Goal: Information Seeking & Learning: Learn about a topic

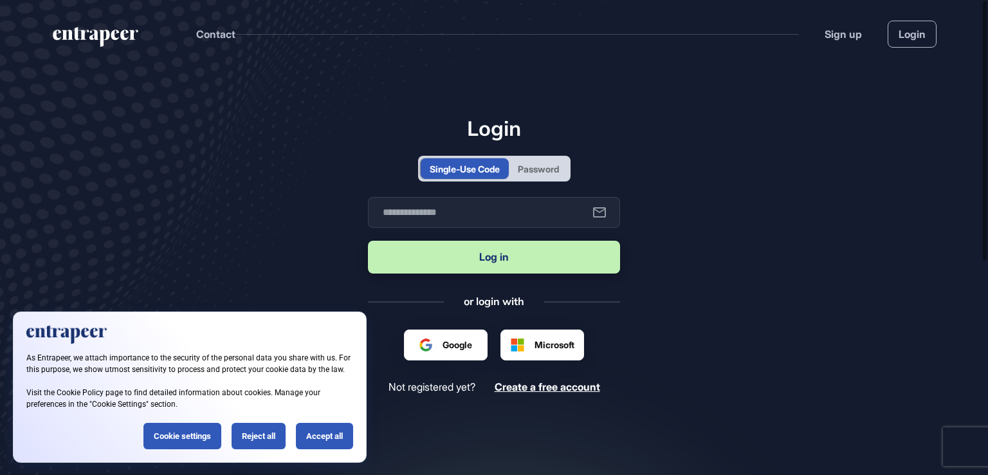
click at [517, 167] on div "Password" at bounding box center [538, 168] width 59 height 21
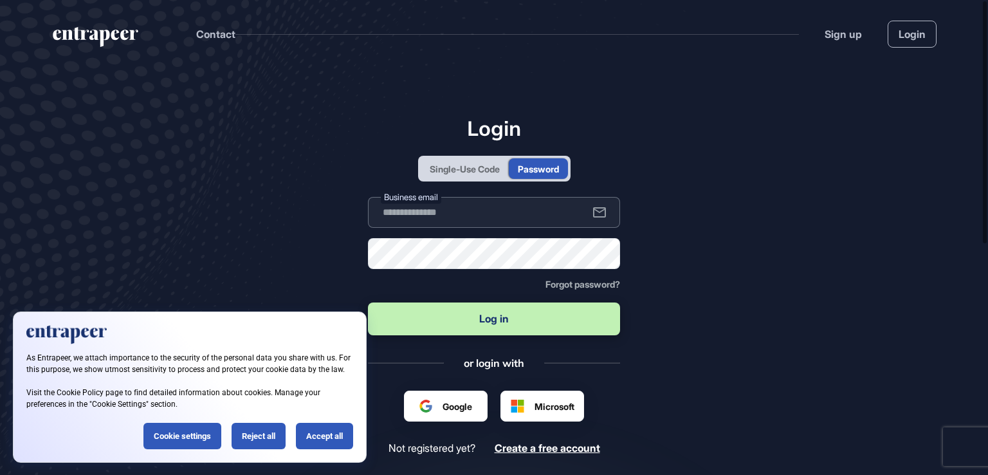
click at [520, 221] on input "text" at bounding box center [494, 212] width 252 height 31
click at [383, 223] on input "text" at bounding box center [494, 212] width 252 height 31
type input "**********"
click at [368, 302] on button "Log in" at bounding box center [494, 318] width 252 height 33
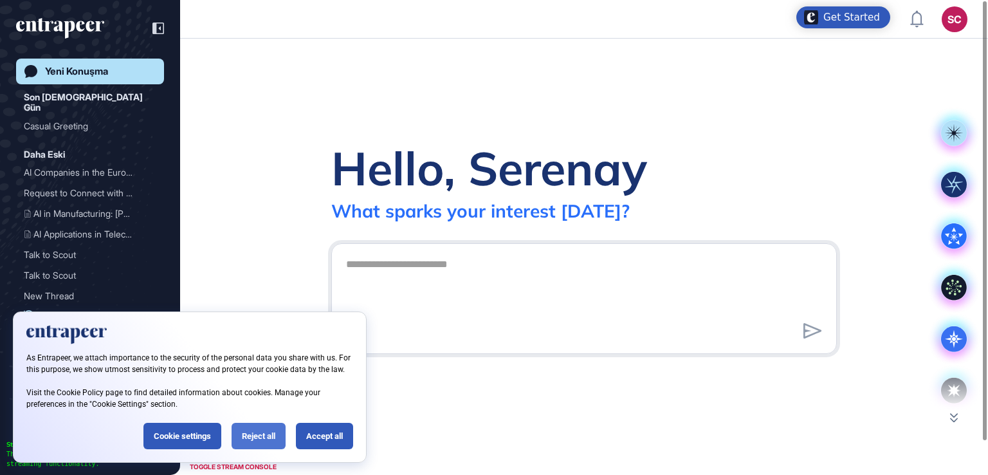
click at [255, 428] on div "Reject all" at bounding box center [259, 436] width 54 height 26
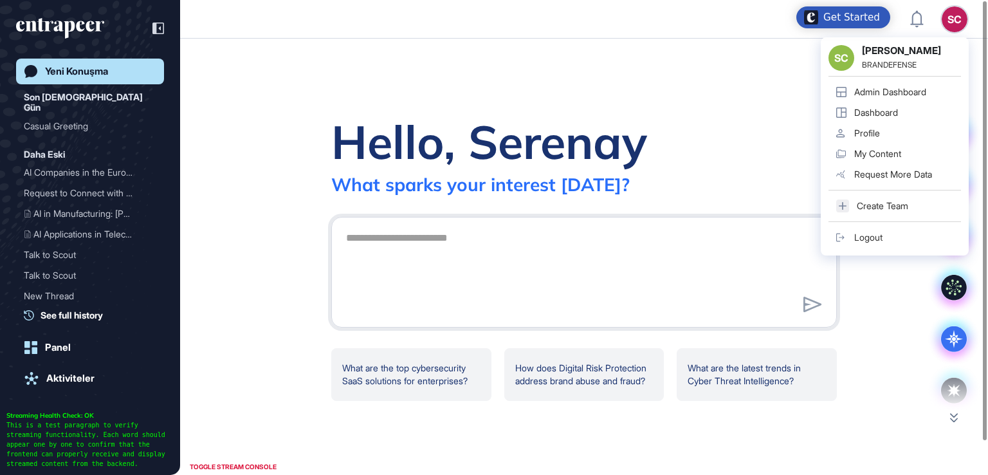
click at [896, 92] on div "Admin Dashboard" at bounding box center [890, 92] width 72 height 10
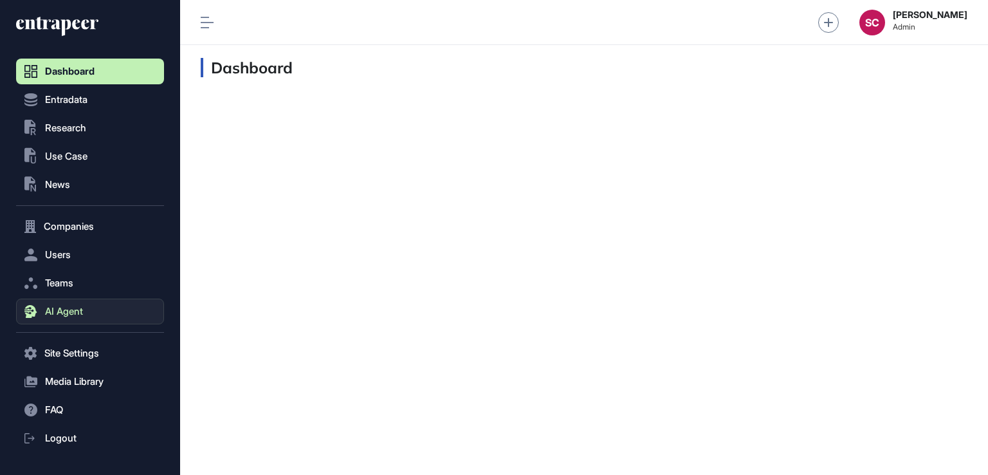
click at [80, 308] on span "AI Agent" at bounding box center [64, 311] width 38 height 10
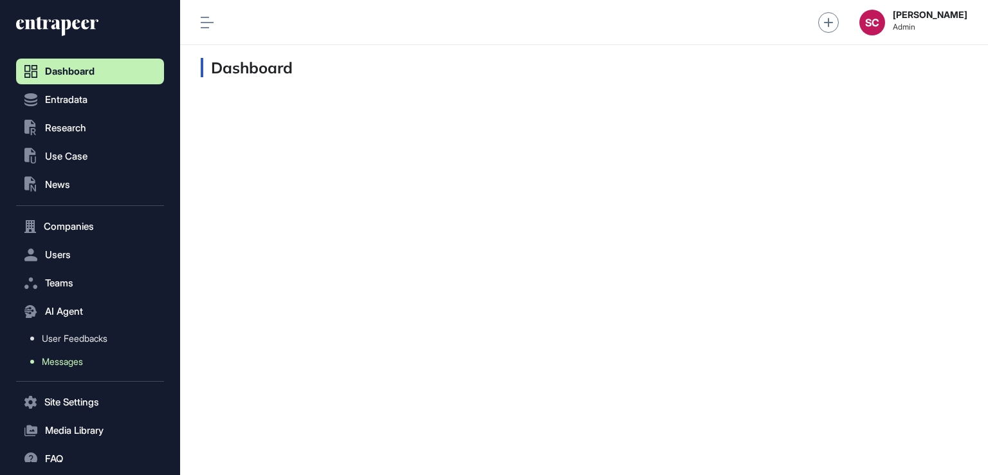
click at [97, 361] on link "Messages" at bounding box center [94, 361] width 142 height 23
click at [56, 363] on span "Messages" at bounding box center [62, 361] width 41 height 10
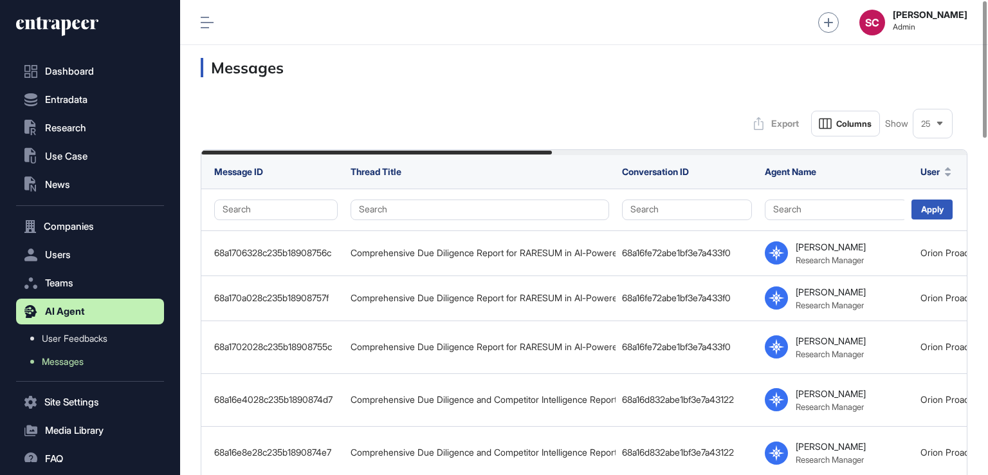
drag, startPoint x: 519, startPoint y: 149, endPoint x: 569, endPoint y: 145, distance: 50.3
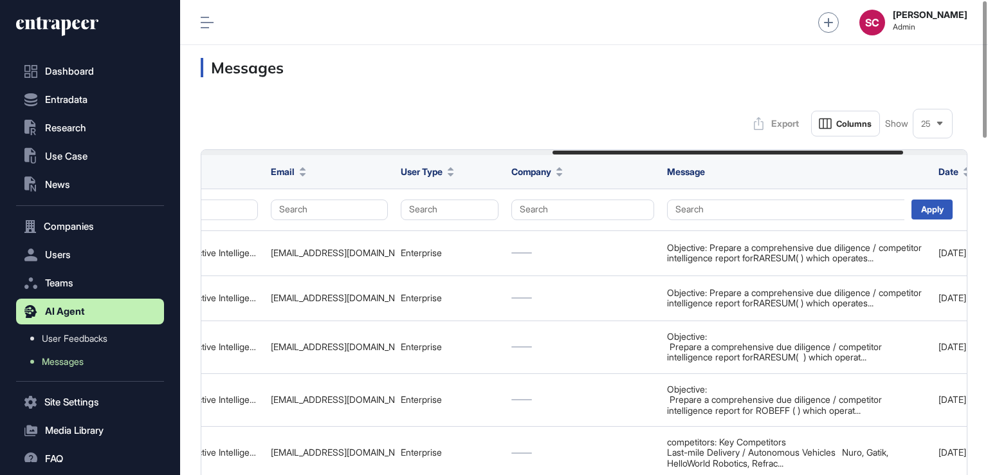
drag, startPoint x: 553, startPoint y: 150, endPoint x: 566, endPoint y: 152, distance: 13.6
click at [566, 152] on div at bounding box center [584, 152] width 766 height 5
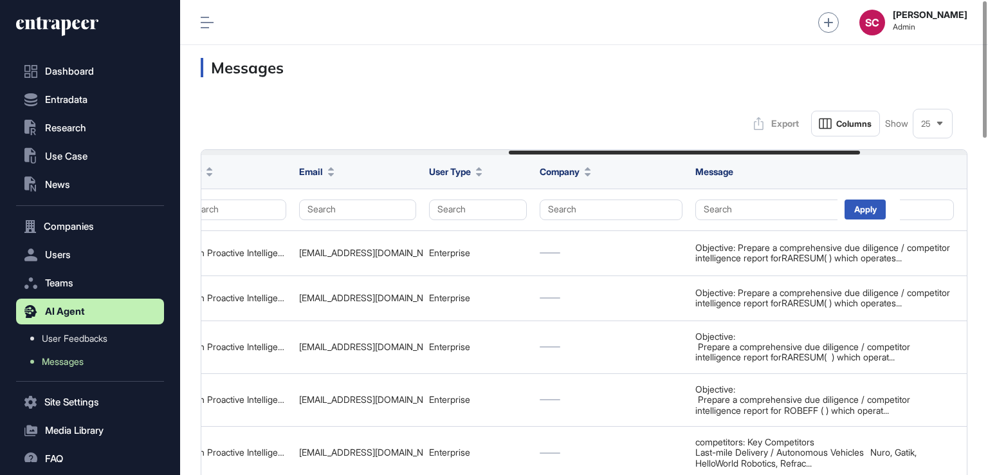
scroll to position [0, 672]
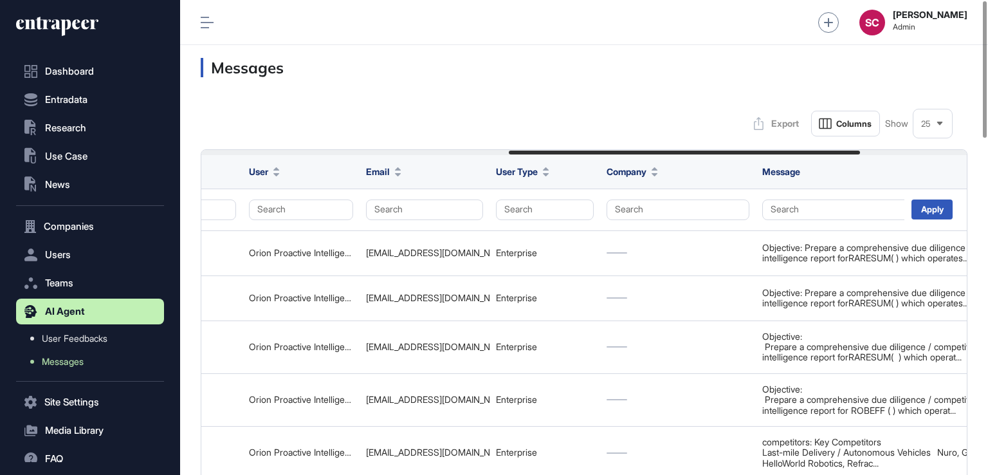
drag, startPoint x: 566, startPoint y: 152, endPoint x: 522, endPoint y: 148, distance: 43.9
click at [551, 210] on button "Search" at bounding box center [545, 209] width 98 height 21
click at [551, 243] on div "Enterprise" at bounding box center [542, 252] width 76 height 18
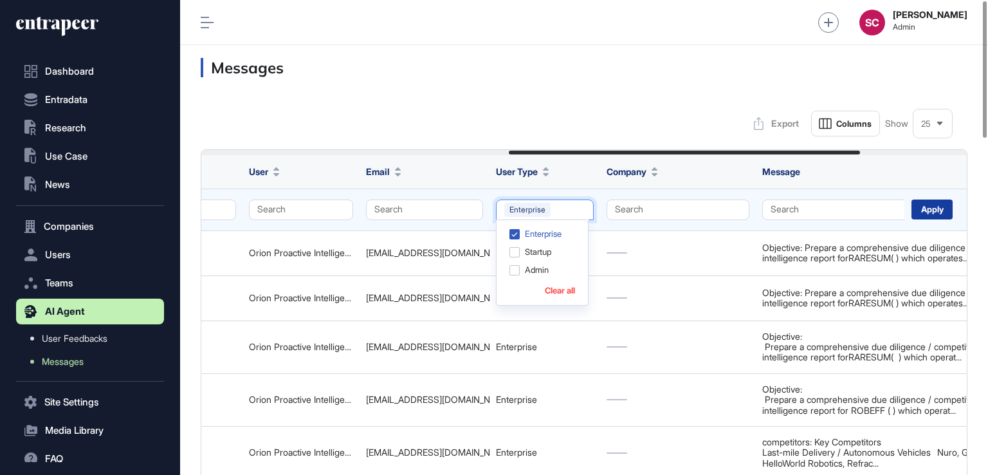
click at [924, 203] on div "Apply" at bounding box center [932, 209] width 41 height 20
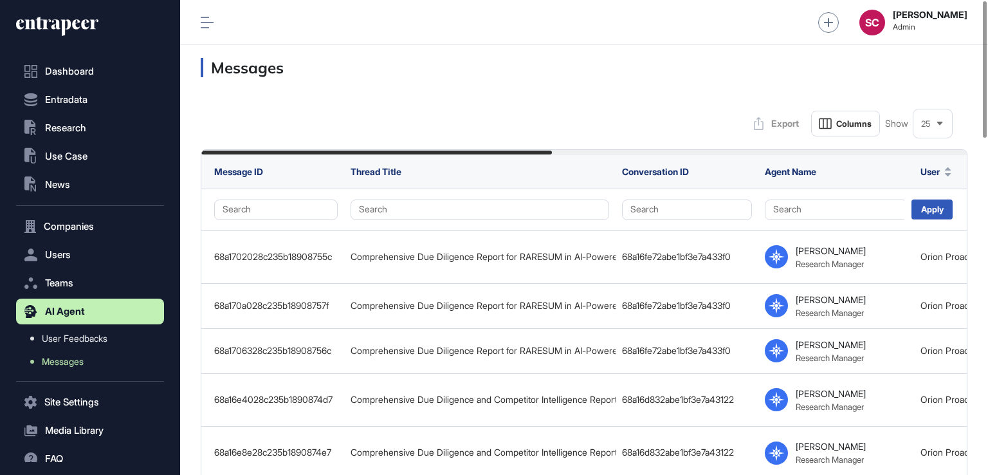
click at [924, 127] on span "25" at bounding box center [926, 124] width 10 height 10
click at [925, 244] on li "100" at bounding box center [932, 257] width 31 height 26
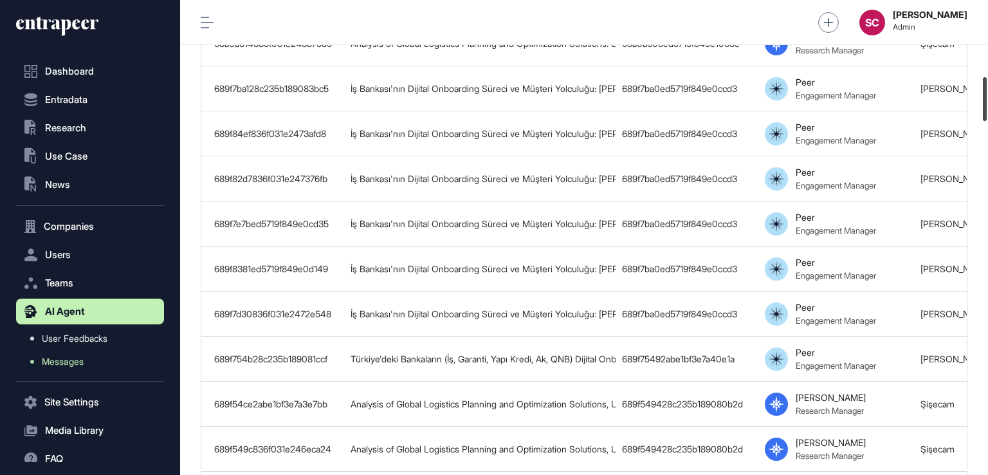
scroll to position [833, 0]
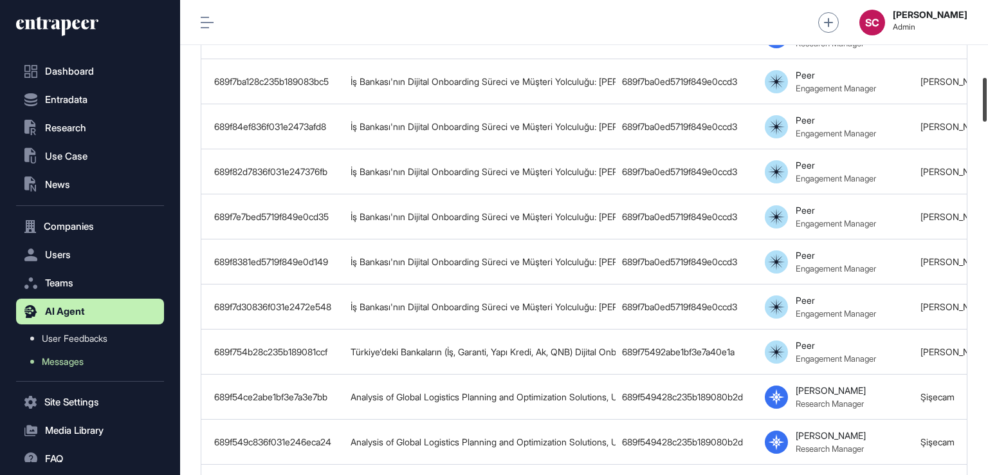
drag, startPoint x: 986, startPoint y: 37, endPoint x: 984, endPoint y: 114, distance: 76.6
click at [984, 114] on div at bounding box center [985, 100] width 4 height 44
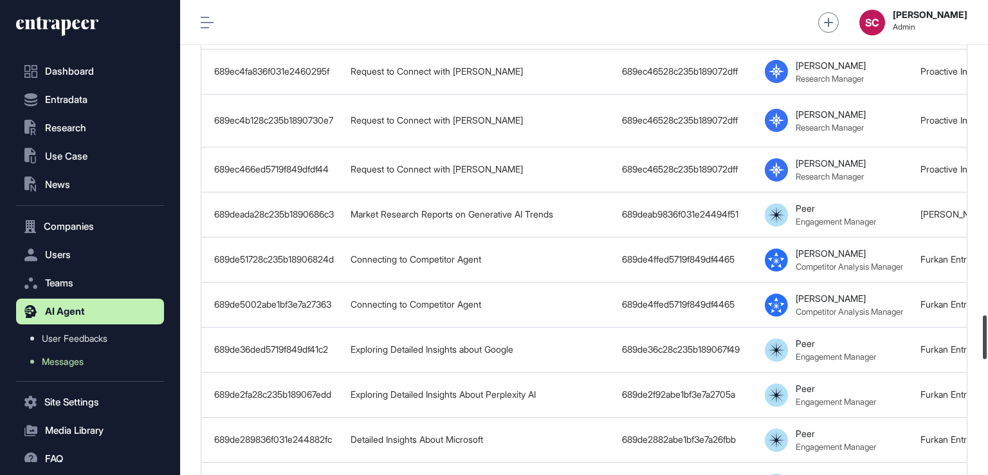
scroll to position [3417, 0]
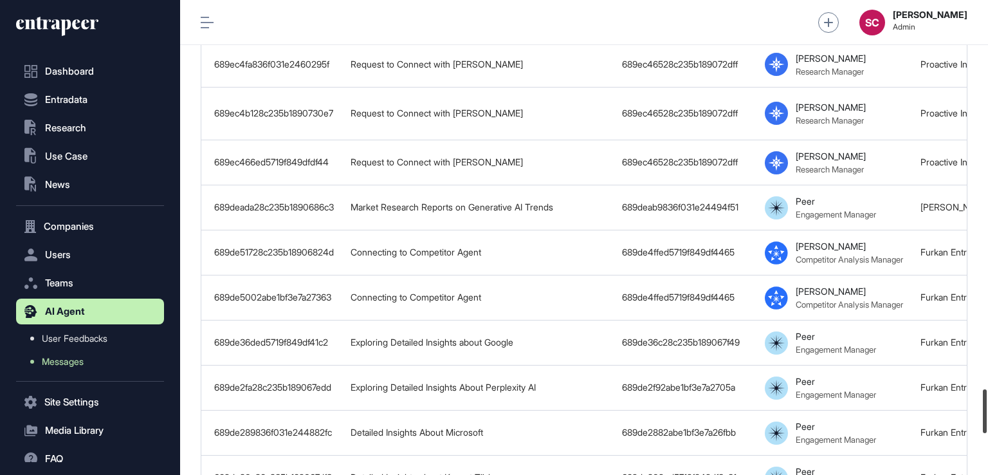
drag, startPoint x: 986, startPoint y: 116, endPoint x: 986, endPoint y: 451, distance: 335.2
click at [988, 454] on div "Admin Dashboard Dashboard Profile My Content Request More Data SC Serenay Cetin…" at bounding box center [584, 237] width 808 height 475
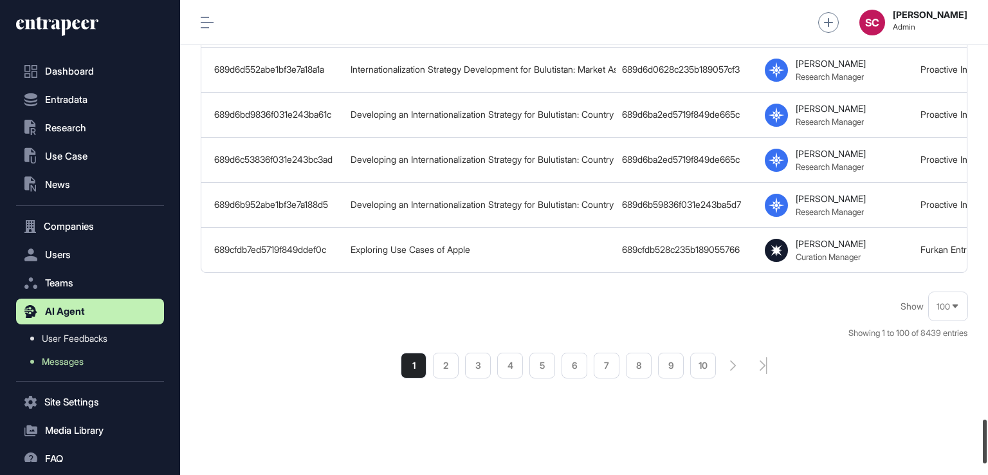
scroll to position [4558, 0]
drag, startPoint x: 987, startPoint y: 405, endPoint x: 988, endPoint y: 434, distance: 29.0
click at [987, 434] on div at bounding box center [985, 442] width 4 height 44
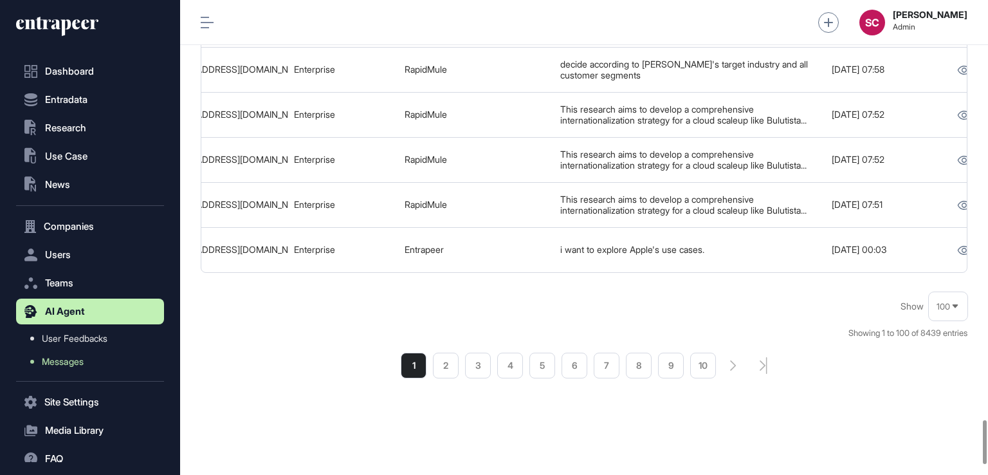
scroll to position [0, 875]
click at [950, 311] on span "100" at bounding box center [944, 307] width 14 height 10
click at [822, 378] on div "Show 100 5 10 25 50 100 Showing 1 to 100 of 8439 entries 1 2 3 4 5 6 7 8 9 10" at bounding box center [584, 335] width 767 height 85
drag, startPoint x: 822, startPoint y: 438, endPoint x: 805, endPoint y: 386, distance: 54.7
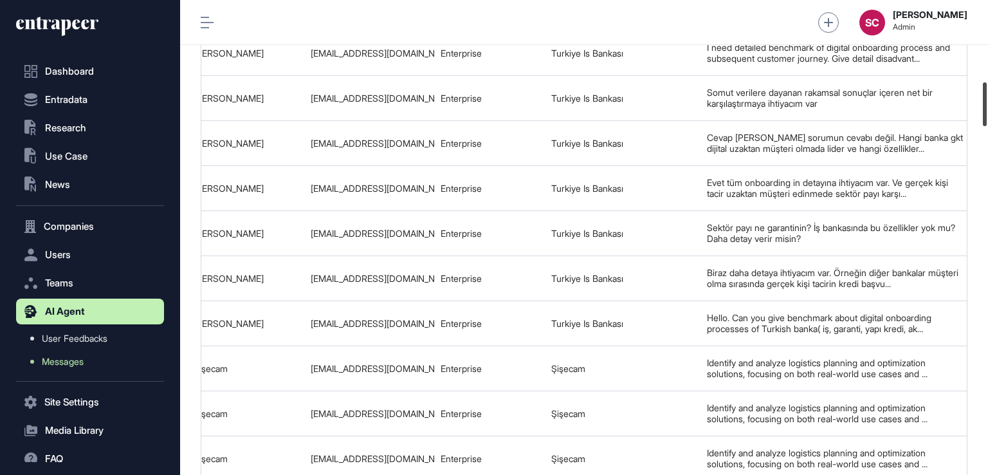
scroll to position [889, 0]
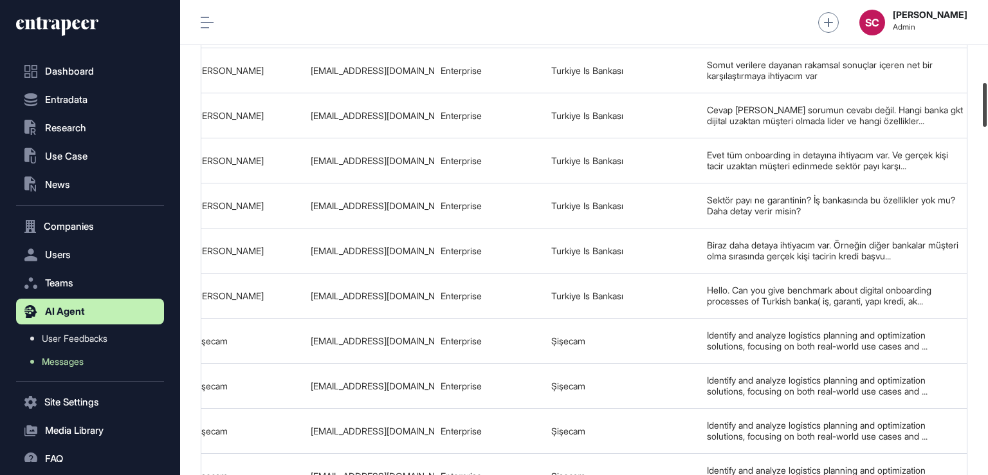
drag, startPoint x: 988, startPoint y: 446, endPoint x: 986, endPoint y: 104, distance: 342.3
click at [986, 104] on div at bounding box center [985, 105] width 4 height 44
drag, startPoint x: 983, startPoint y: 88, endPoint x: 988, endPoint y: 304, distance: 215.6
click at [987, 127] on div at bounding box center [985, 105] width 4 height 44
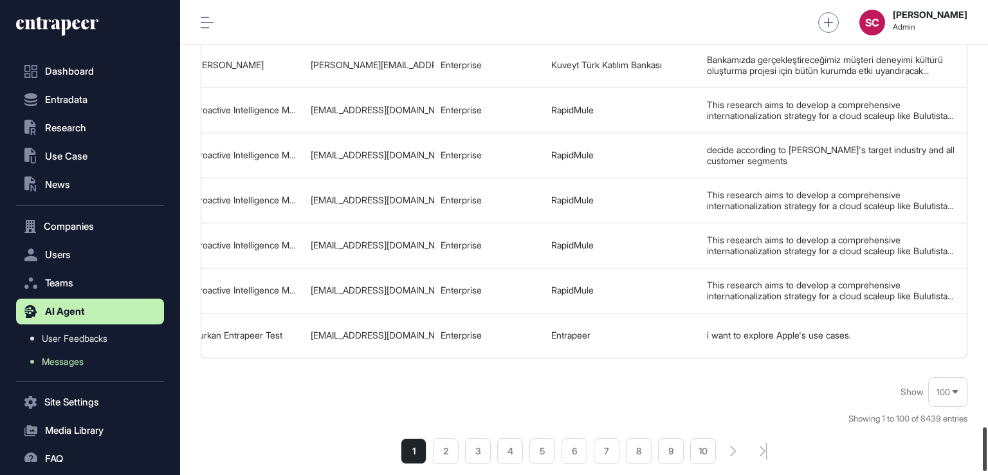
scroll to position [4663, 0]
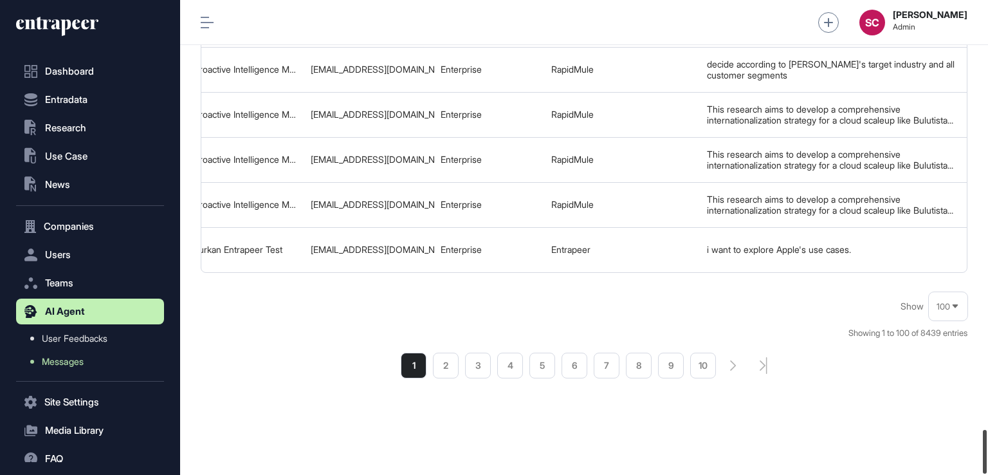
drag, startPoint x: 986, startPoint y: 305, endPoint x: 970, endPoint y: 451, distance: 147.0
click at [970, 451] on div "Admin Dashboard Dashboard Profile My Content Request More Data SC Serenay Cetin…" at bounding box center [584, 237] width 808 height 475
click at [451, 362] on li "2" at bounding box center [446, 366] width 26 height 26
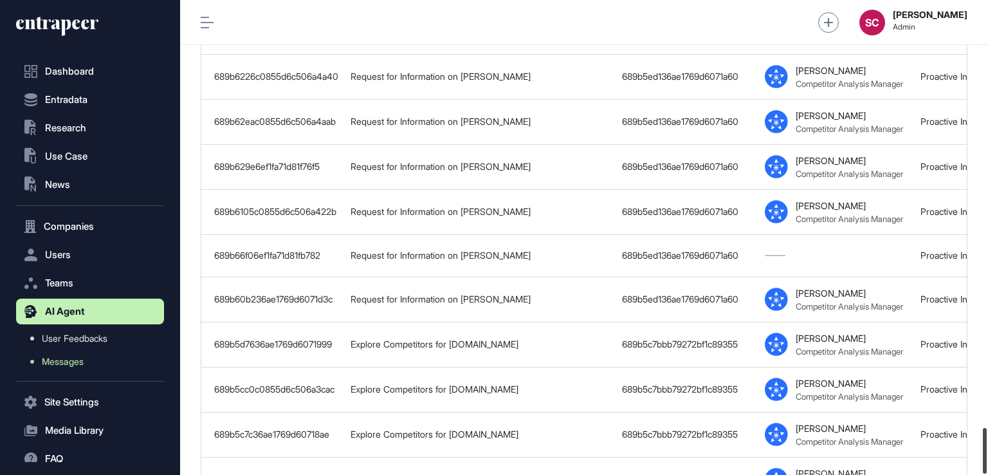
scroll to position [4455, 0]
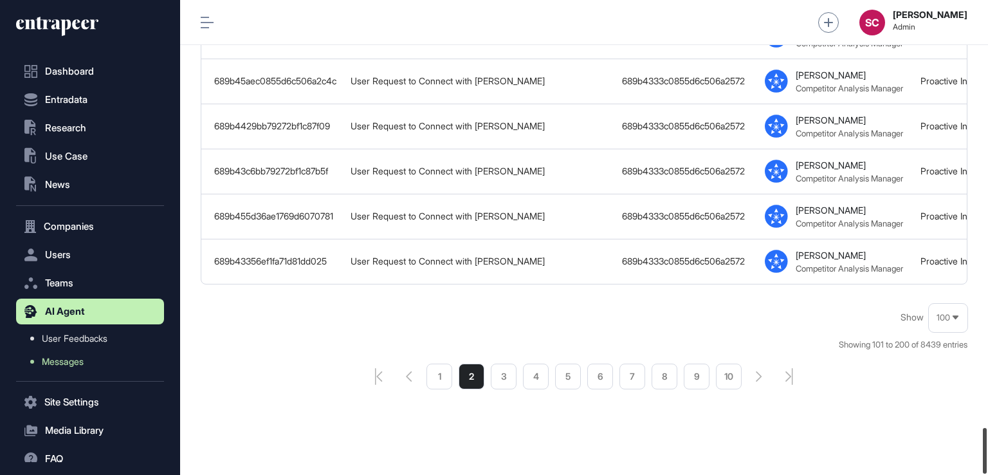
drag, startPoint x: 980, startPoint y: 24, endPoint x: 987, endPoint y: 488, distance: 464.5
click at [987, 474] on html "Dashboard Entradata .st0{fill:currentColor} Research .st0{fill:currentColor} Us…" at bounding box center [494, 237] width 988 height 475
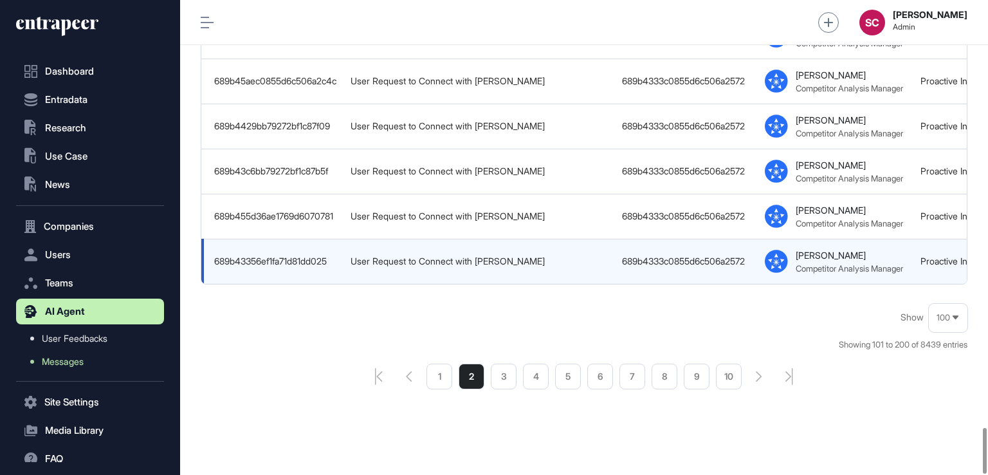
drag, startPoint x: 513, startPoint y: 263, endPoint x: 592, endPoint y: 250, distance: 79.5
click at [592, 250] on td "User Request to Connect with Nash" at bounding box center [479, 261] width 271 height 45
drag, startPoint x: 548, startPoint y: 264, endPoint x: 656, endPoint y: 251, distance: 108.2
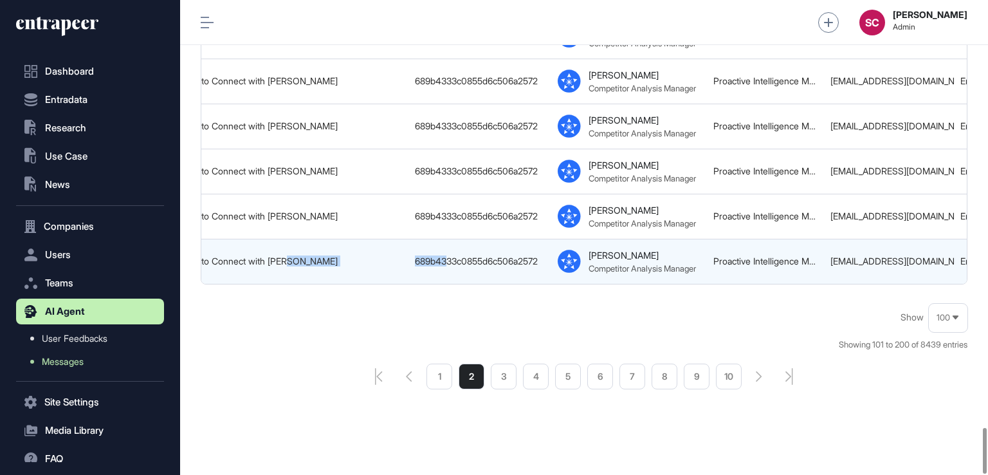
scroll to position [0, 333]
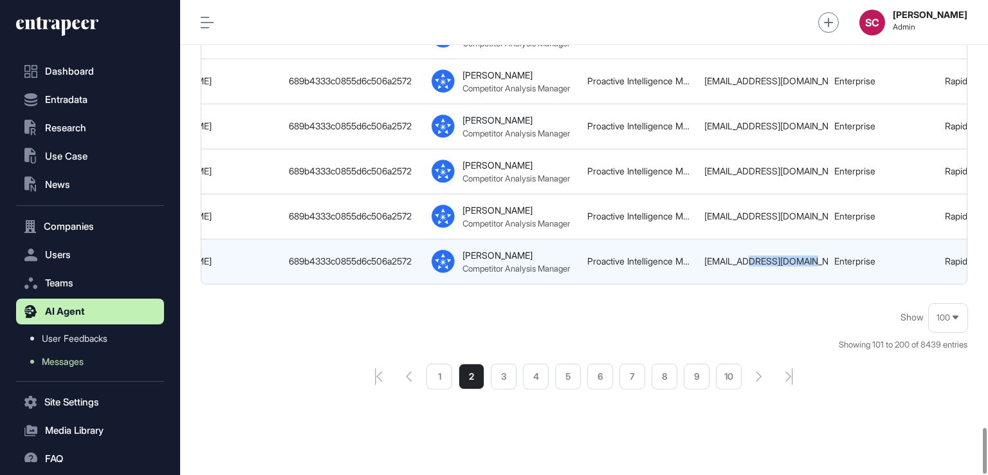
drag, startPoint x: 750, startPoint y: 223, endPoint x: 820, endPoint y: 252, distance: 76.2
click at [820, 252] on td "research@entrapeer.com" at bounding box center [763, 261] width 130 height 45
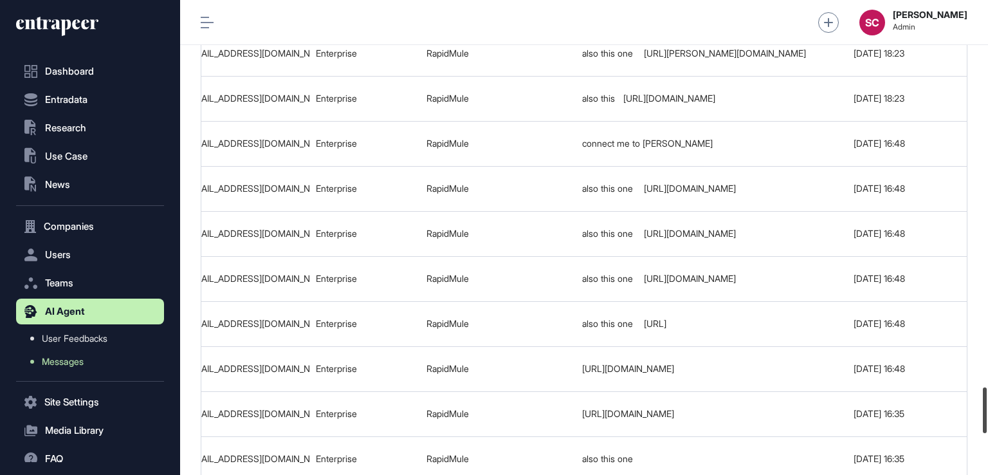
scroll to position [4025, 0]
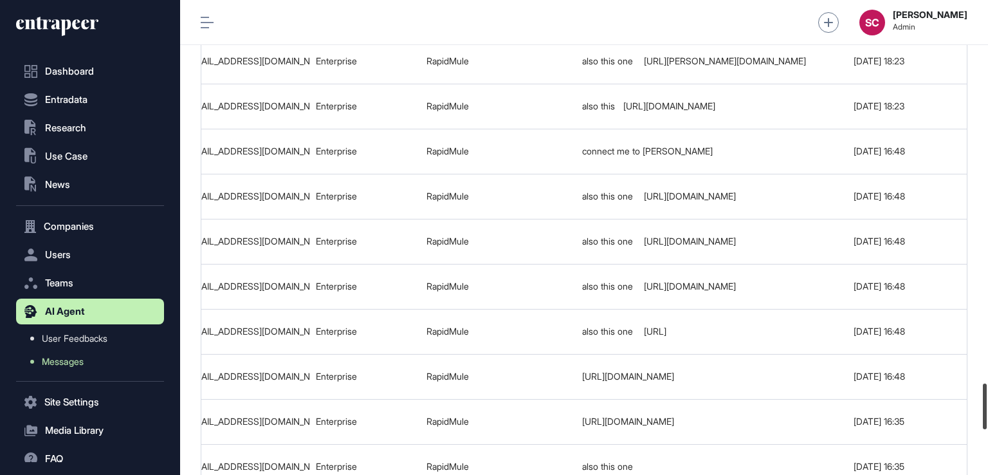
drag, startPoint x: 983, startPoint y: 449, endPoint x: 974, endPoint y: 394, distance: 56.1
click at [975, 404] on div "Admin Dashboard Dashboard Profile My Content Request More Data SC Serenay Cetin…" at bounding box center [584, 237] width 808 height 475
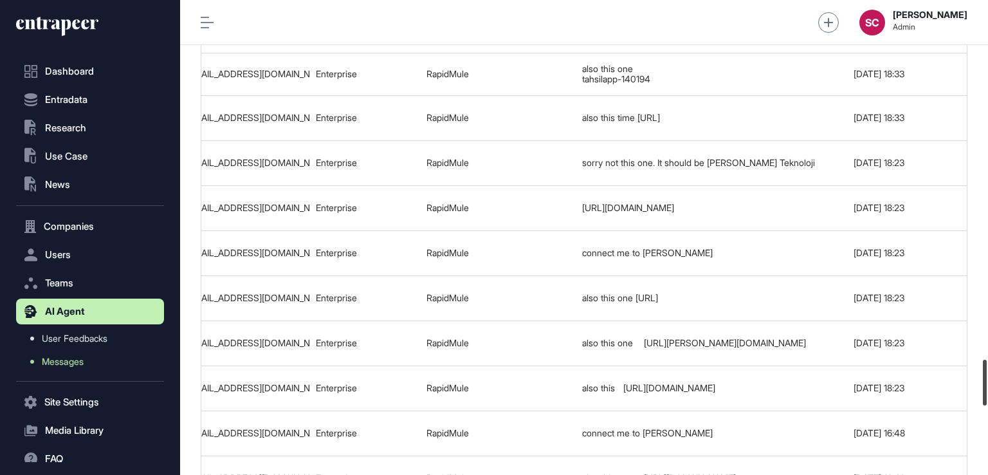
scroll to position [3729, 0]
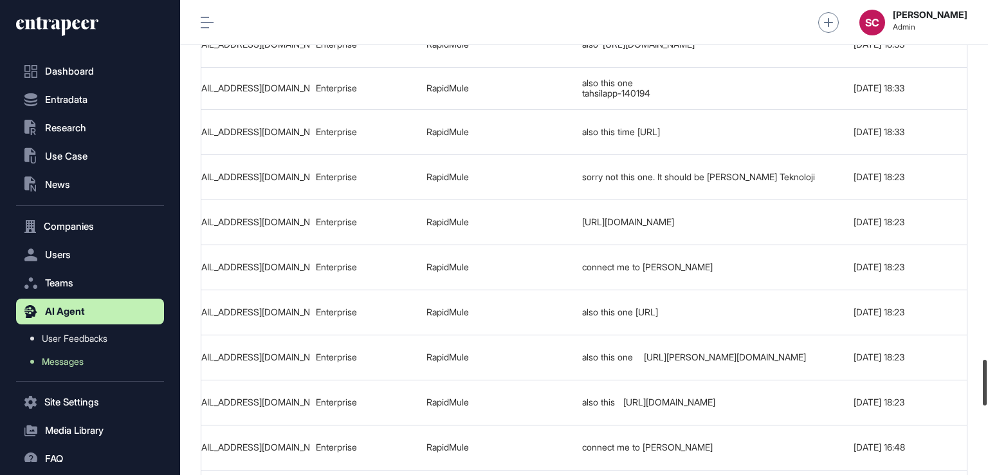
drag, startPoint x: 984, startPoint y: 395, endPoint x: 976, endPoint y: 371, distance: 25.8
click at [976, 371] on div "Admin Dashboard Dashboard Profile My Content Request More Data SC Serenay Cetin…" at bounding box center [584, 237] width 808 height 475
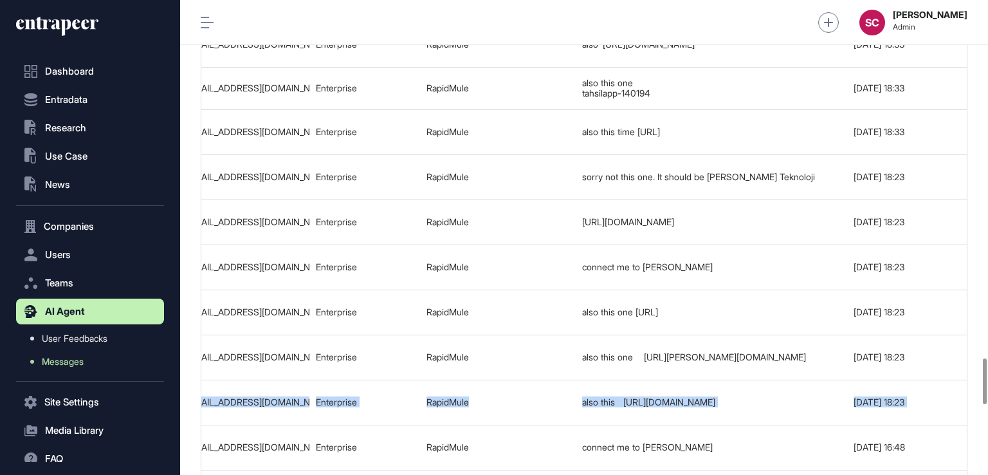
drag, startPoint x: 976, startPoint y: 371, endPoint x: 975, endPoint y: 360, distance: 10.3
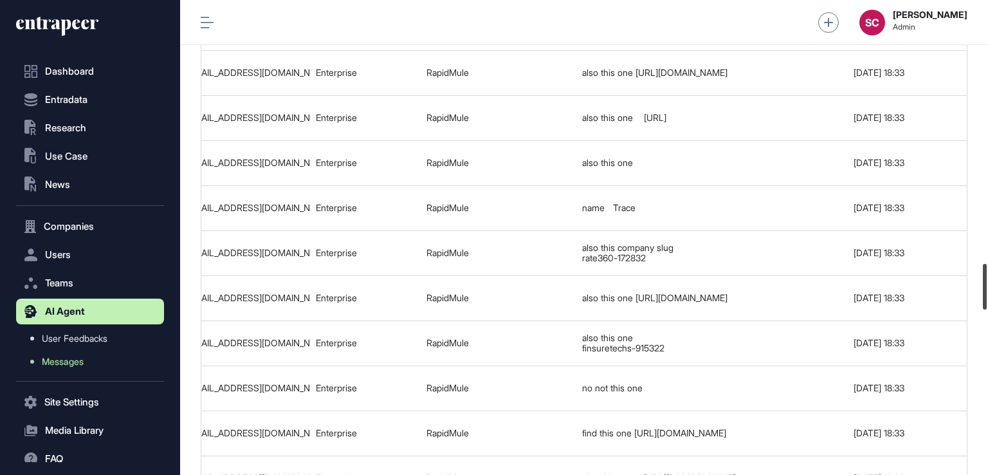
scroll to position [2741, 0]
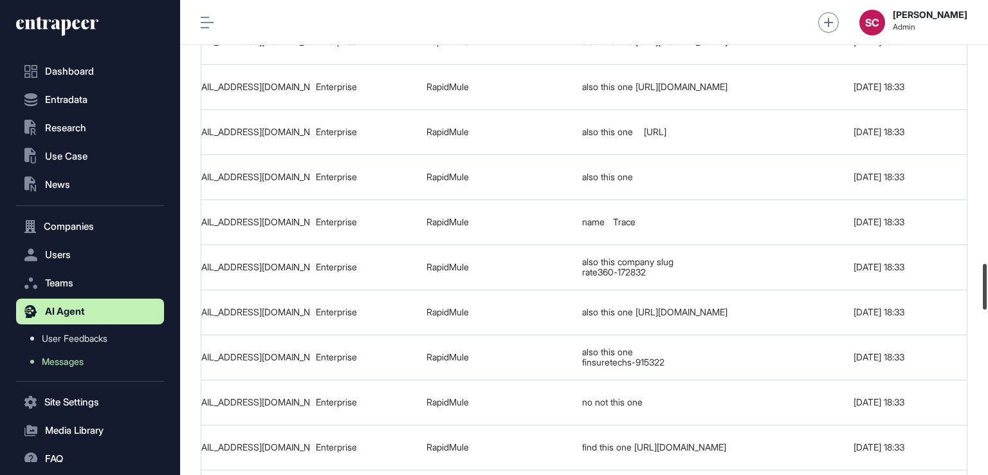
drag, startPoint x: 986, startPoint y: 365, endPoint x: 986, endPoint y: 271, distance: 93.9
click at [986, 271] on div at bounding box center [985, 287] width 4 height 46
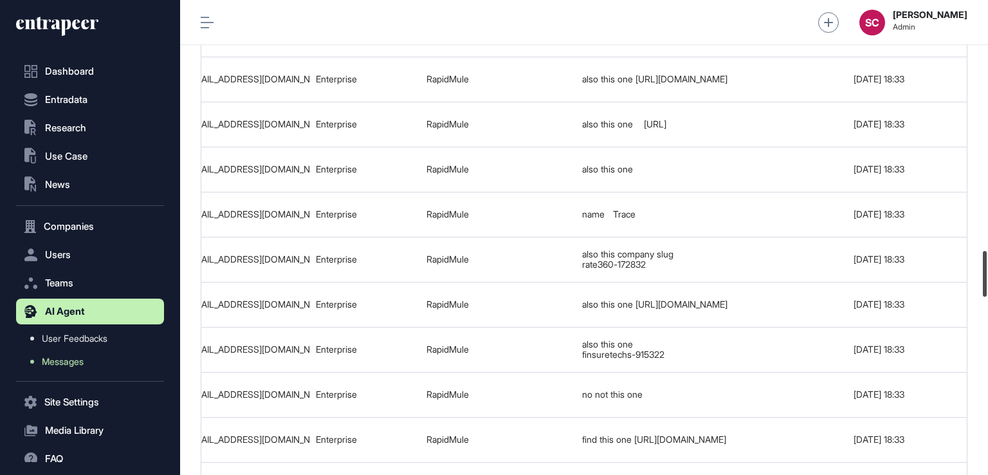
drag, startPoint x: 983, startPoint y: 284, endPoint x: 975, endPoint y: 270, distance: 15.6
click at [975, 270] on div "Admin Dashboard Dashboard Profile My Content Request More Data SC Serenay Cetin…" at bounding box center [584, 237] width 808 height 475
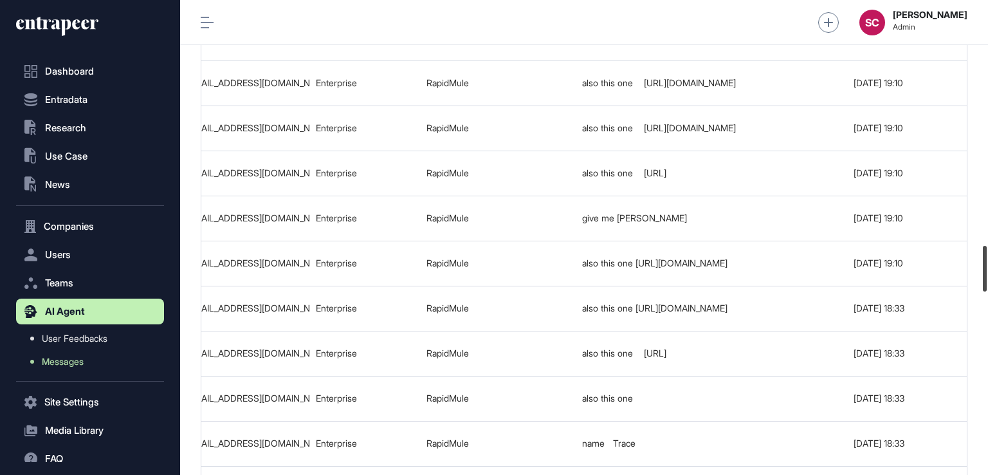
drag, startPoint x: 986, startPoint y: 273, endPoint x: 973, endPoint y: 257, distance: 21.1
click at [973, 257] on div "Admin Dashboard Dashboard Profile My Content Request More Data SC Serenay Cetin…" at bounding box center [584, 237] width 808 height 475
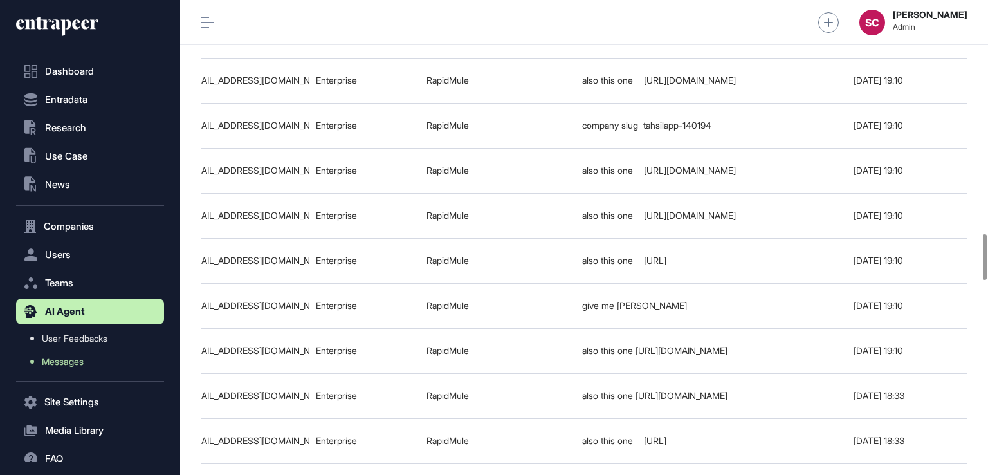
drag, startPoint x: 973, startPoint y: 257, endPoint x: 976, endPoint y: 244, distance: 12.6
click at [976, 244] on div "Export Columns Show 100 Message ID Thread Title Conversation ID Agent Name User…" at bounding box center [584, 35] width 808 height 4754
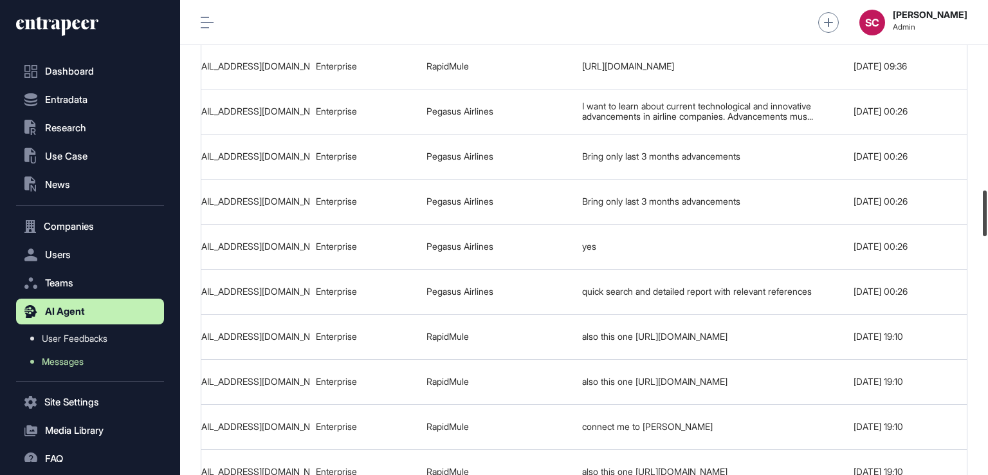
scroll to position [1976, 0]
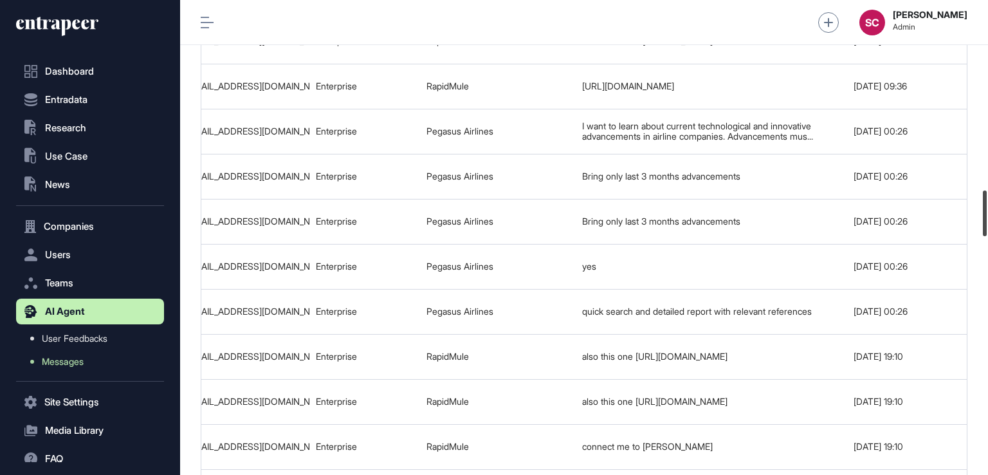
drag, startPoint x: 987, startPoint y: 250, endPoint x: 972, endPoint y: 207, distance: 46.2
click at [972, 207] on div "Admin Dashboard Dashboard Profile My Content Request More Data SC Serenay Cetin…" at bounding box center [584, 237] width 808 height 475
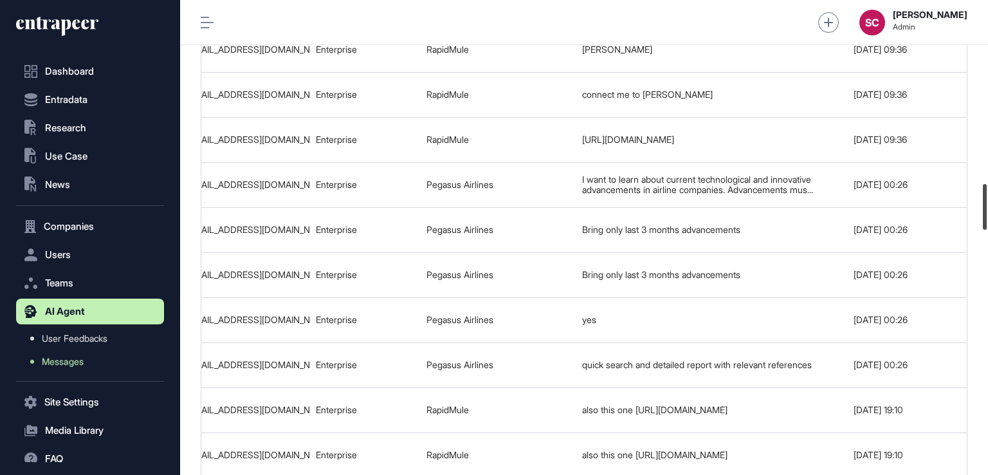
scroll to position [1902, 0]
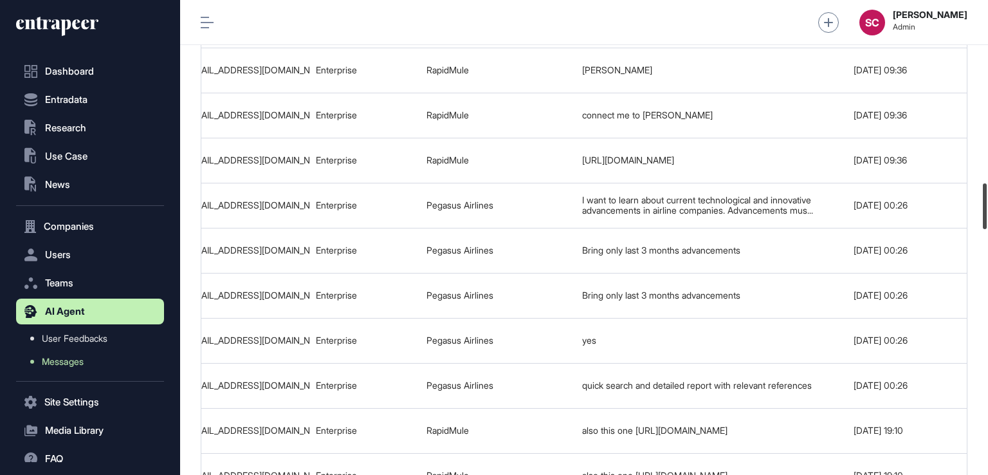
drag, startPoint x: 983, startPoint y: 229, endPoint x: 983, endPoint y: 222, distance: 7.1
click at [983, 222] on div at bounding box center [985, 206] width 4 height 46
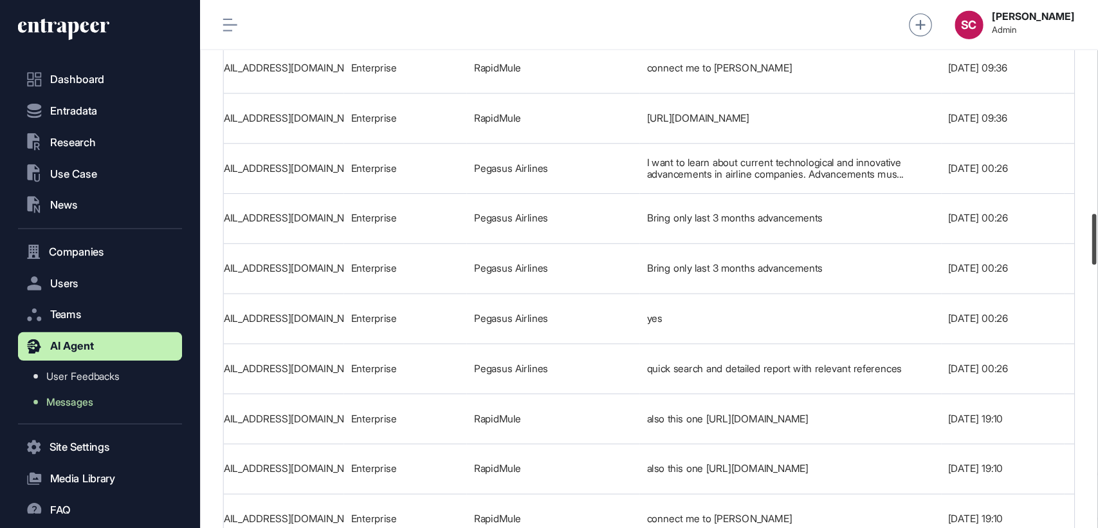
scroll to position [1935, 0]
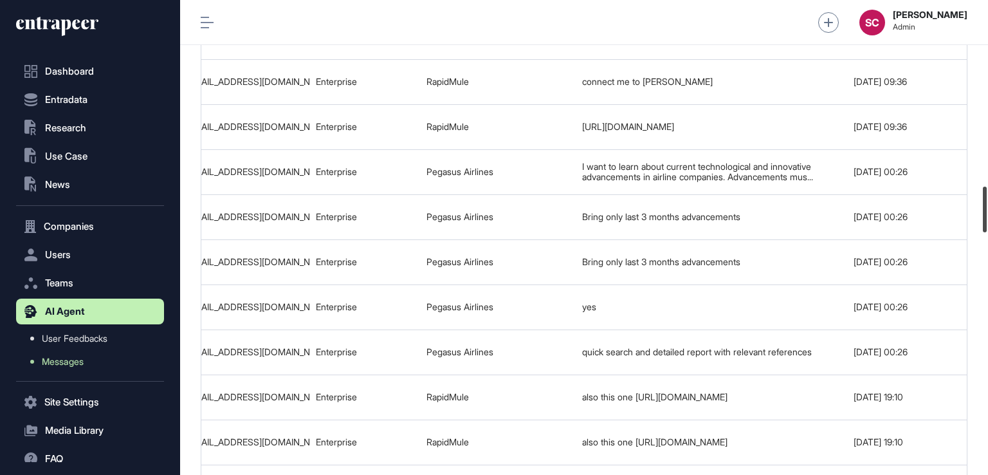
click at [984, 209] on div at bounding box center [985, 210] width 4 height 46
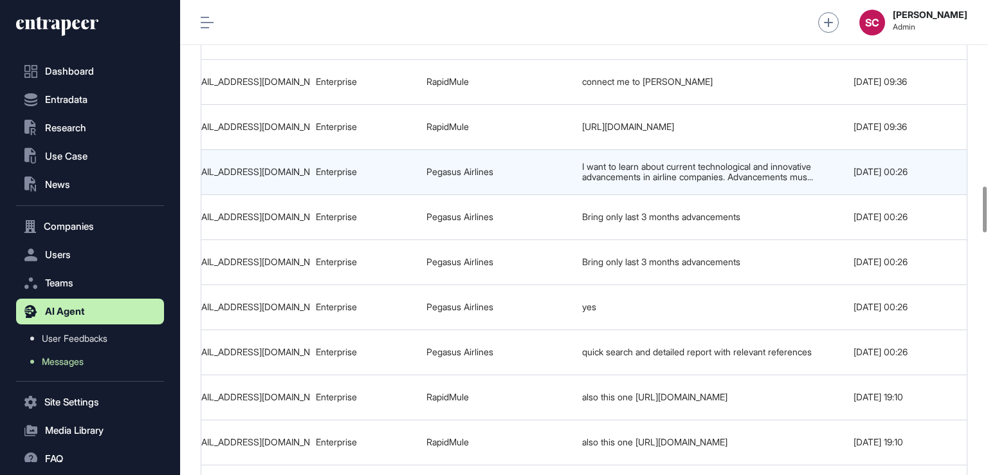
click at [769, 178] on div "I want to learn about current technological and innovative advancements in airl…" at bounding box center [711, 171] width 259 height 21
drag, startPoint x: 251, startPoint y: 176, endPoint x: 241, endPoint y: 170, distance: 11.8
click at [241, 170] on div "hilal.ozdemir@flypgs.com" at bounding box center [244, 172] width 117 height 10
drag, startPoint x: 241, startPoint y: 170, endPoint x: 378, endPoint y: 147, distance: 139.7
click at [378, 194] on tr "689bb425bb79272bf1c8df0e Technological and Innovative Advancements in Airline C…" at bounding box center [185, 216] width 1671 height 45
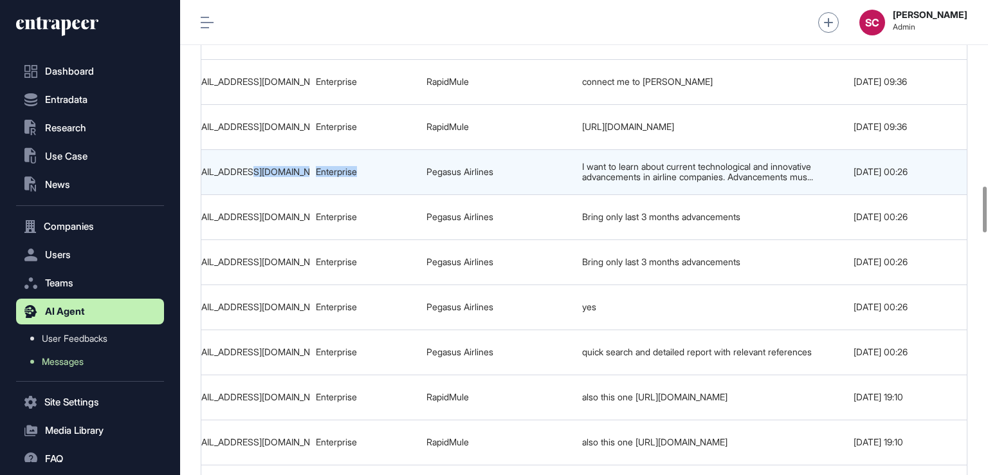
click at [355, 154] on td "Enterprise" at bounding box center [364, 171] width 111 height 45
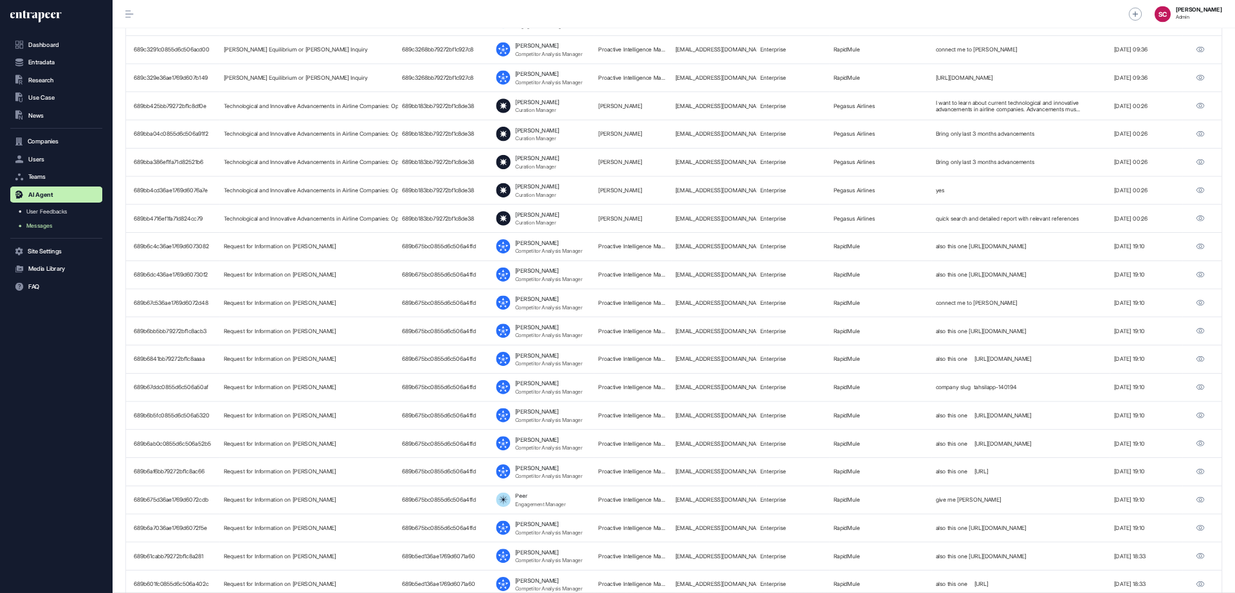
scroll to position [1935, 0]
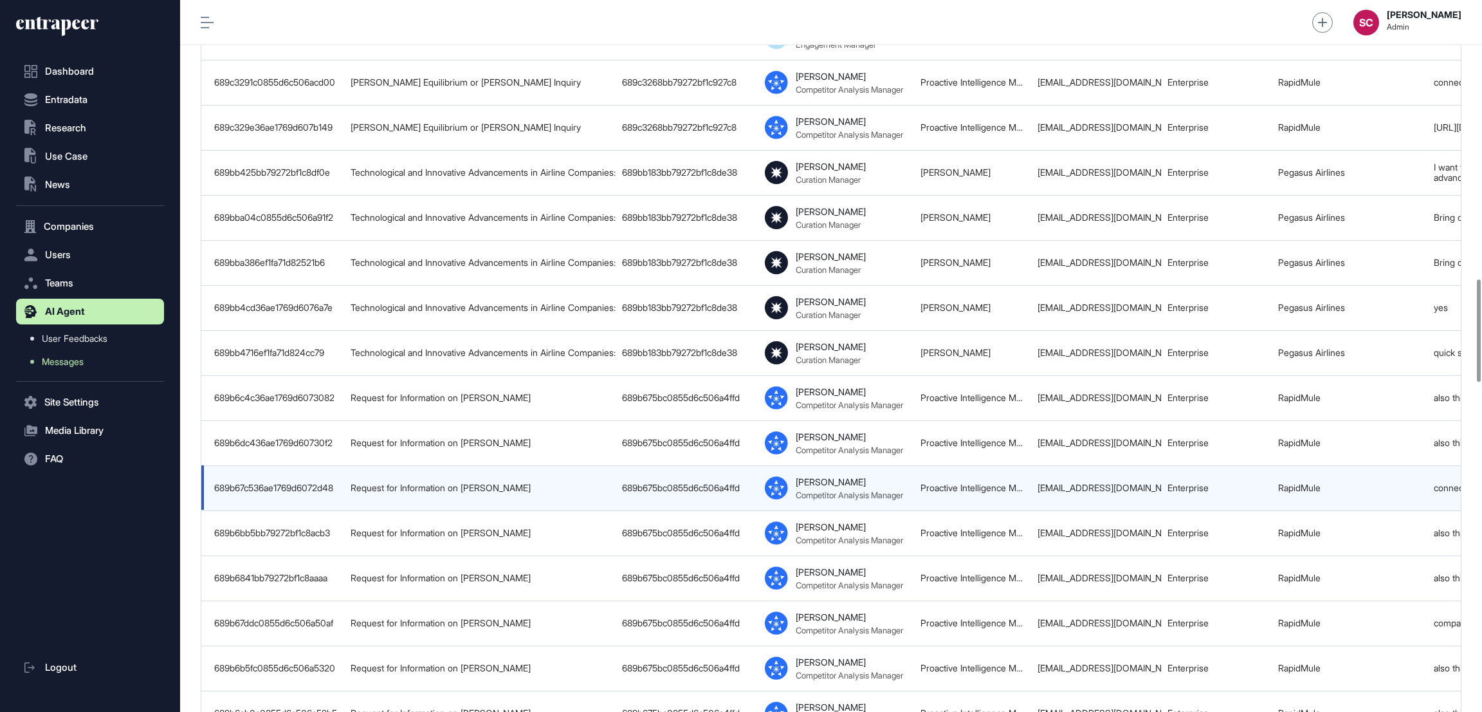
drag, startPoint x: 988, startPoint y: 5, endPoint x: 836, endPoint y: 484, distance: 503.4
click at [836, 474] on div "Nash Competitor Analysis Manager" at bounding box center [849, 488] width 107 height 24
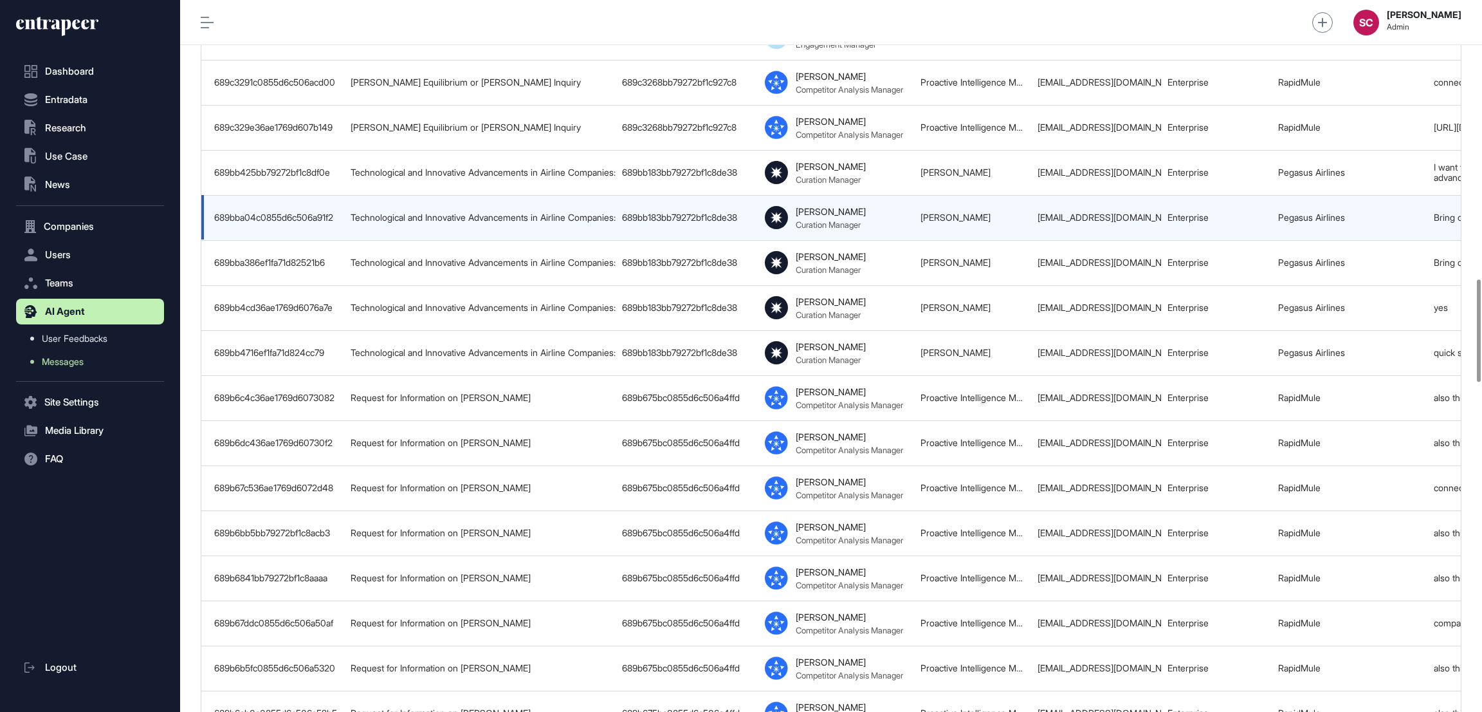
click at [988, 195] on td "hilal.ozdemir@flypgs.com" at bounding box center [1096, 217] width 130 height 45
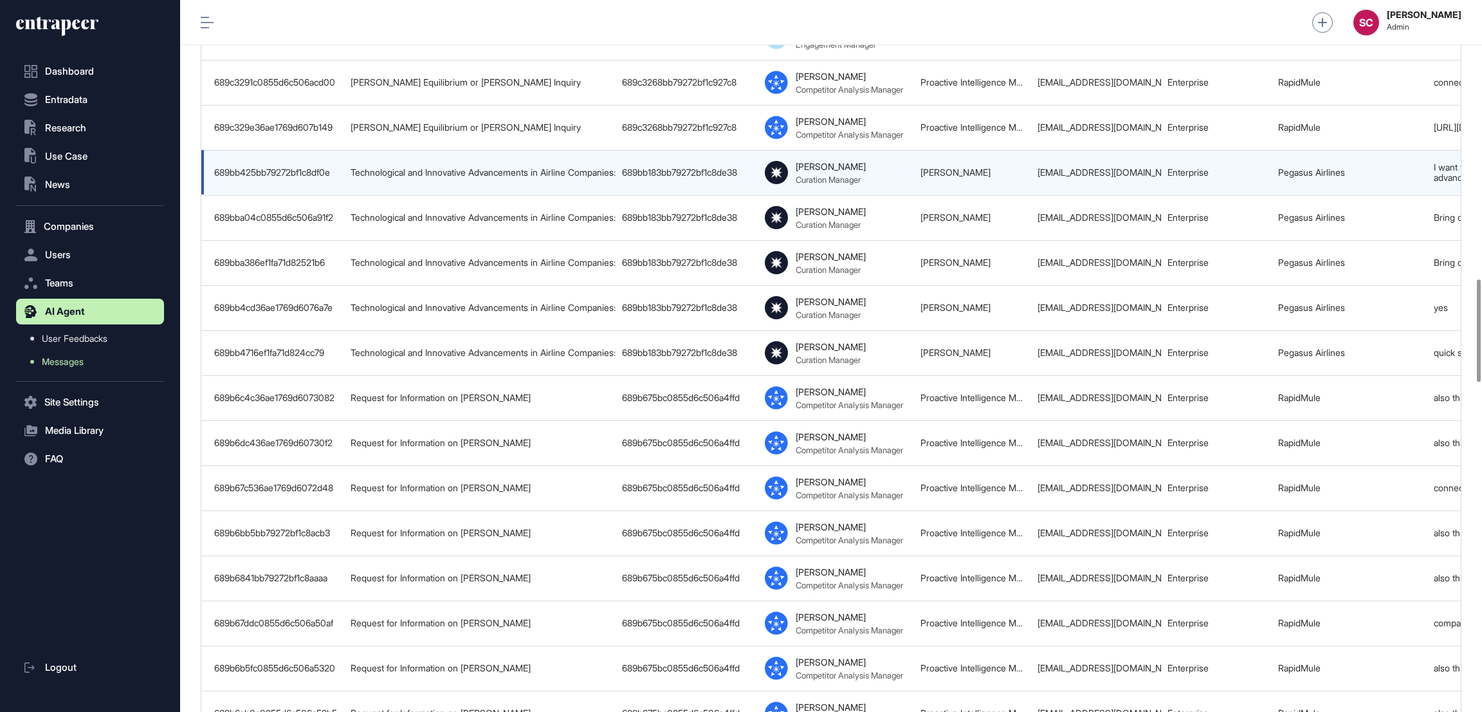
click at [988, 167] on div "hilal.ozdemir@flypgs.com" at bounding box center [1096, 172] width 117 height 10
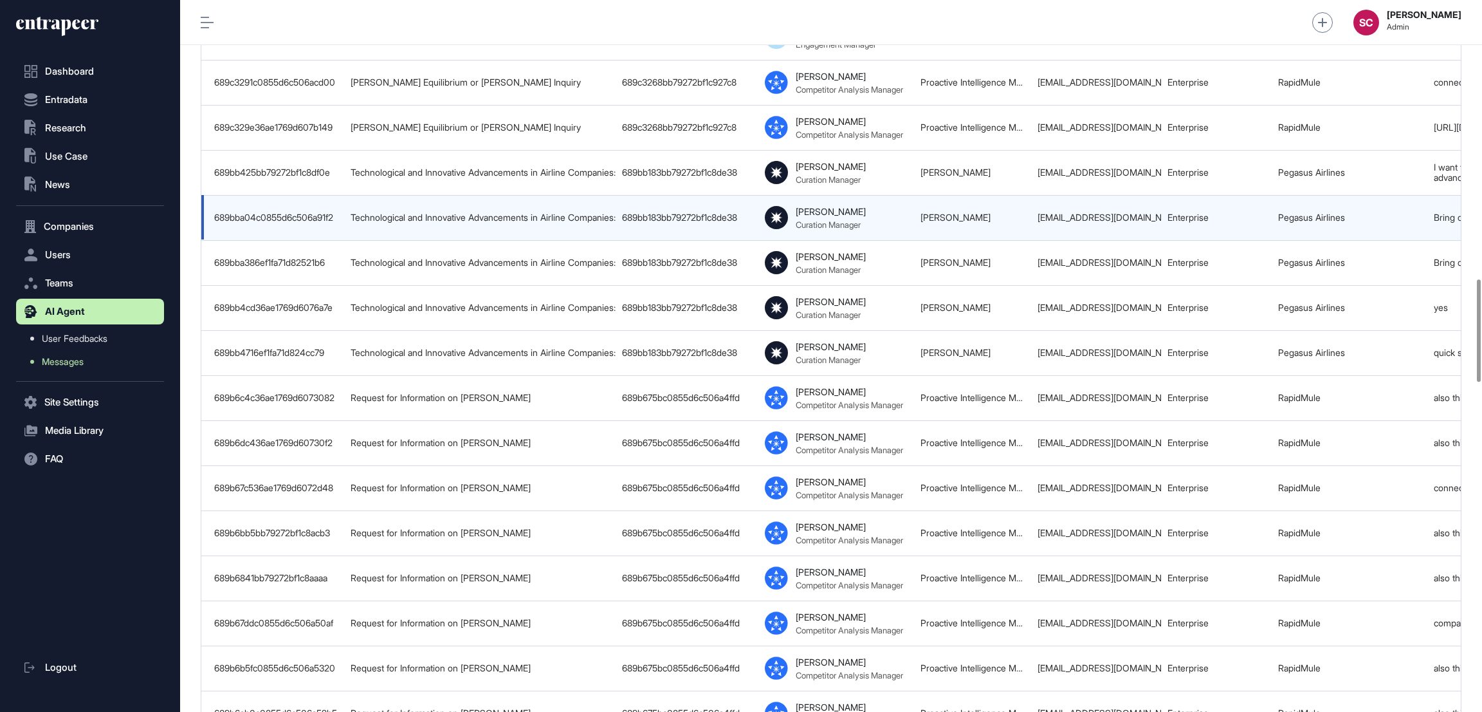
drag, startPoint x: 1102, startPoint y: 178, endPoint x: 410, endPoint y: 221, distance: 692.9
click at [846, 176] on div "Curation Manager" at bounding box center [828, 179] width 65 height 10
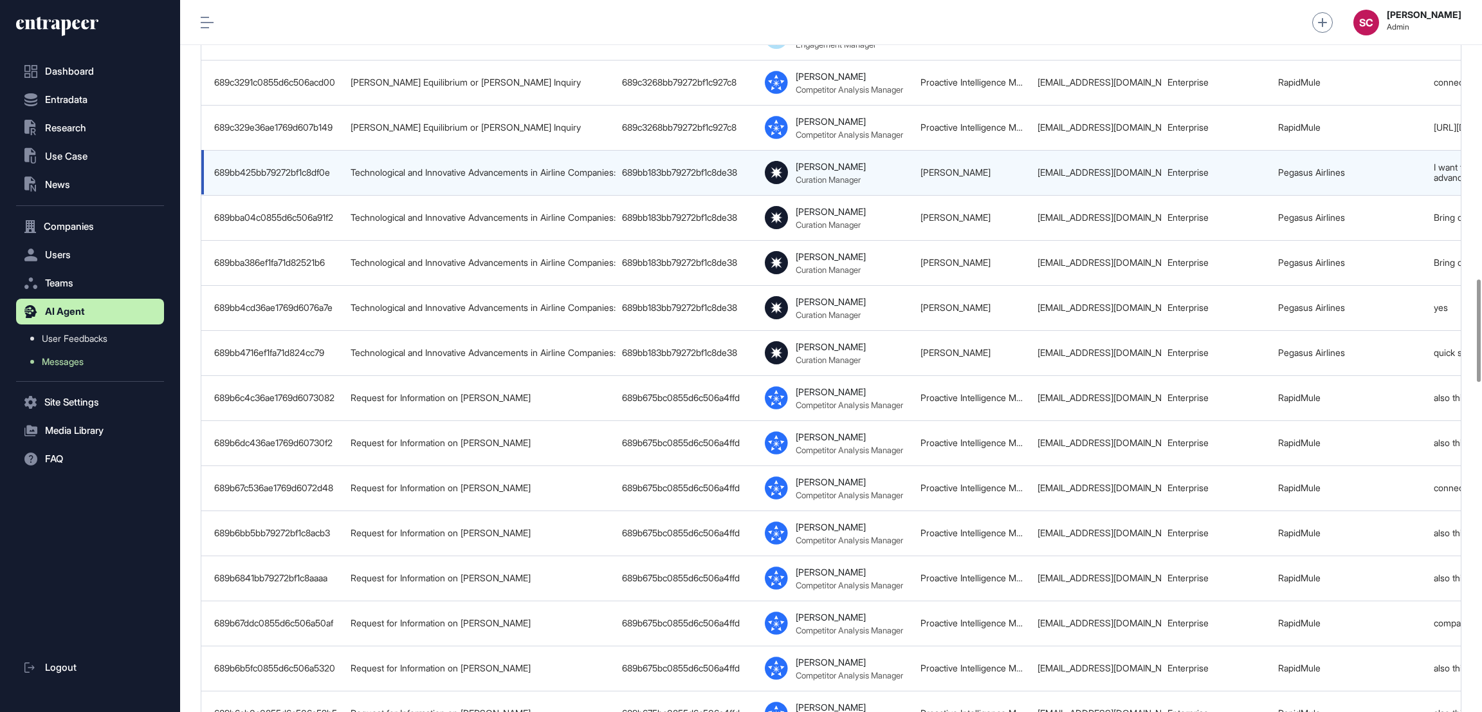
click at [322, 175] on td "689bb425bb79272bf1c8df0e" at bounding box center [272, 172] width 143 height 45
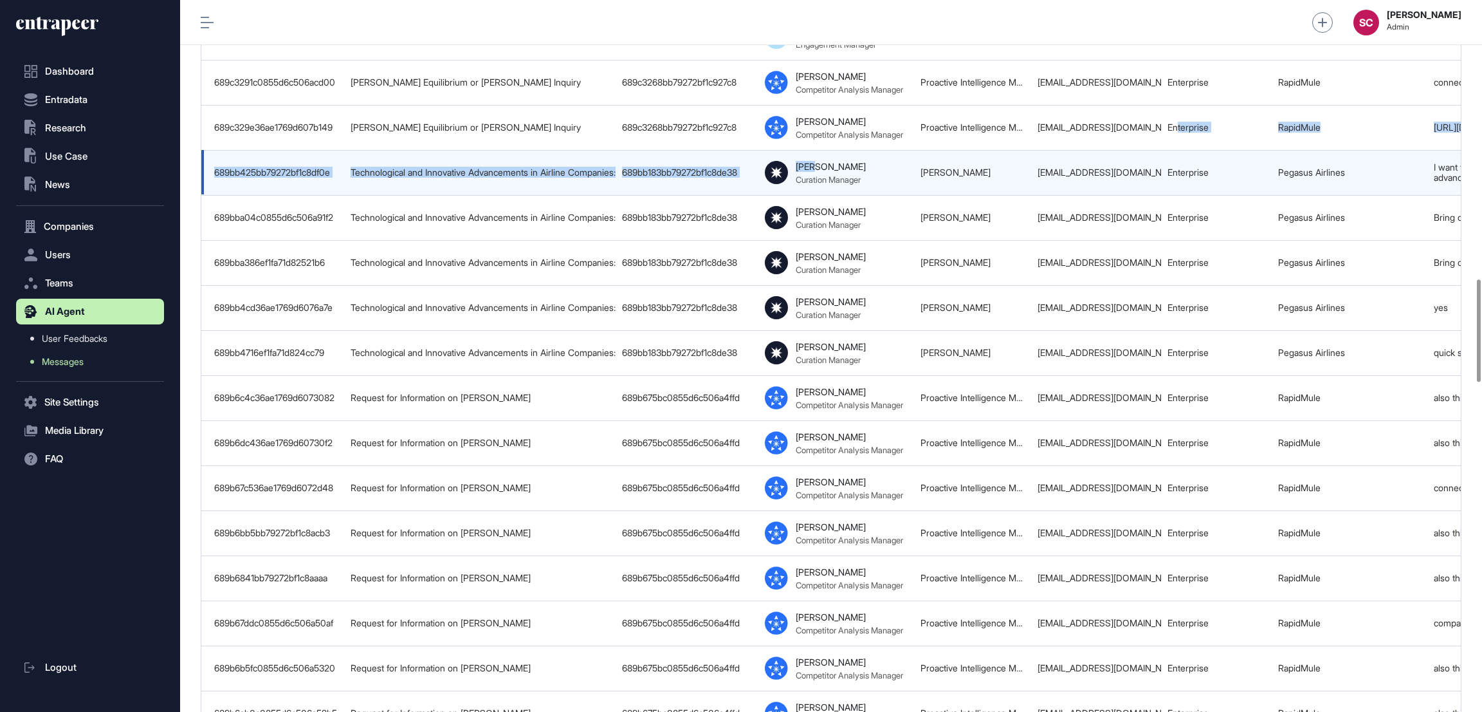
drag, startPoint x: 1179, startPoint y: 147, endPoint x: 816, endPoint y: 156, distance: 363.6
click at [816, 156] on tbody "Search Search Search Search Search Search Enterprise Search Search Search Apply…" at bounding box center [1036, 529] width 1671 height 4550
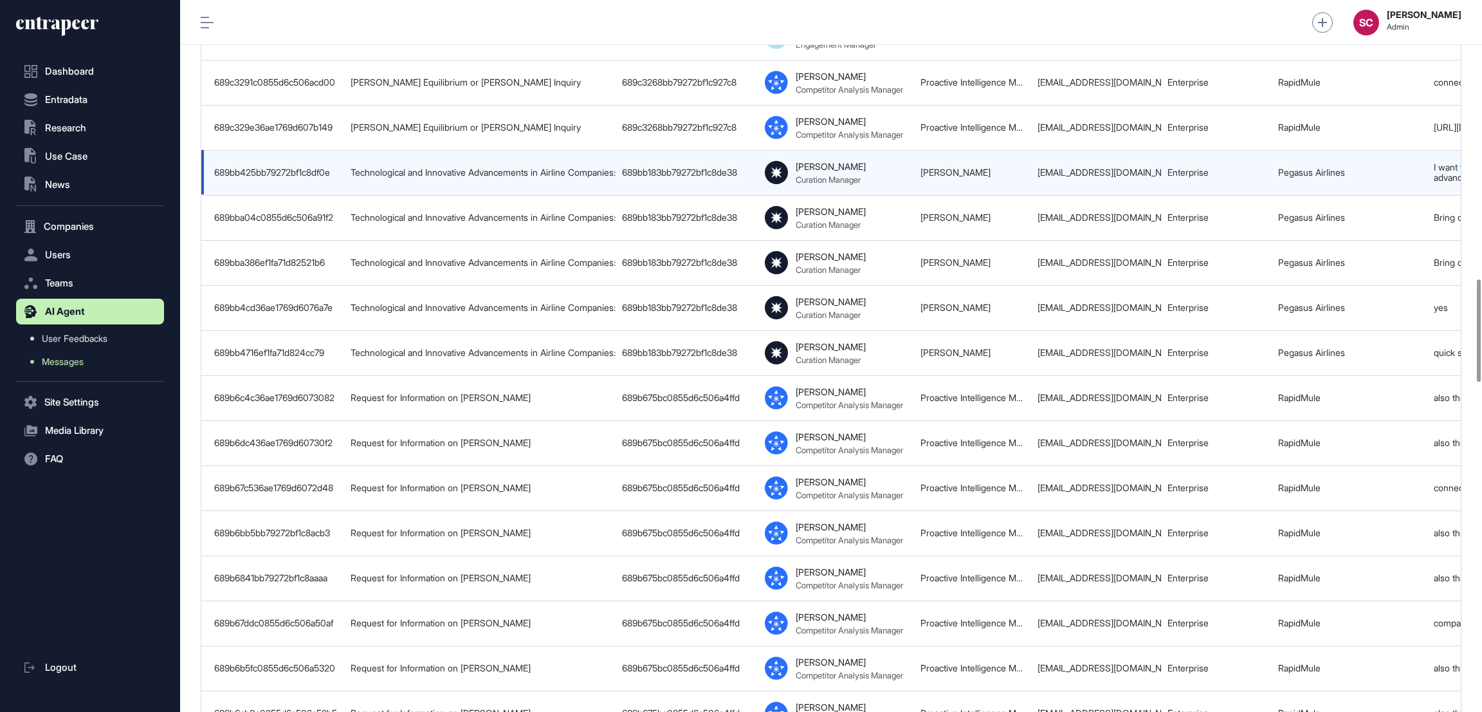
click at [820, 161] on div "Curie Curation Manager" at bounding box center [831, 173] width 70 height 24
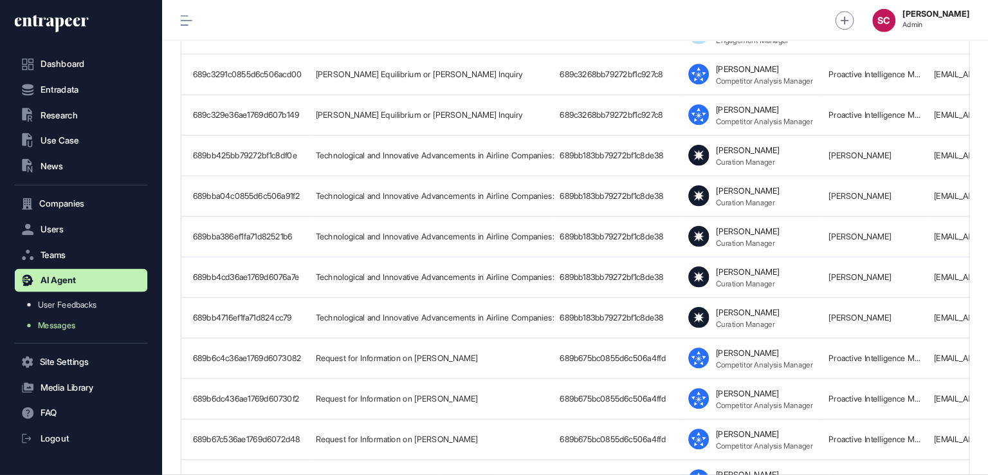
scroll to position [0, 0]
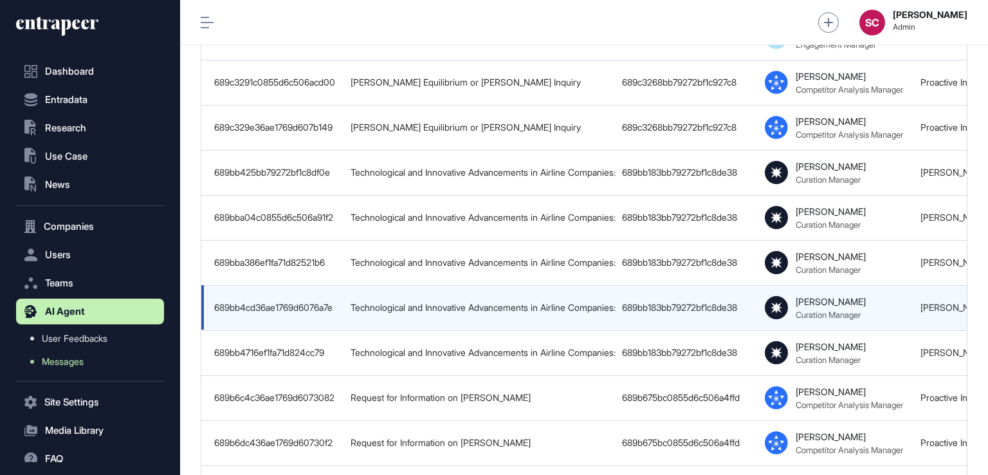
drag, startPoint x: 1472, startPoint y: 1, endPoint x: 574, endPoint y: 286, distance: 942.1
click at [574, 286] on td "Technological and Innovative Advancements in Airline Companies: Operational and…" at bounding box center [479, 307] width 271 height 45
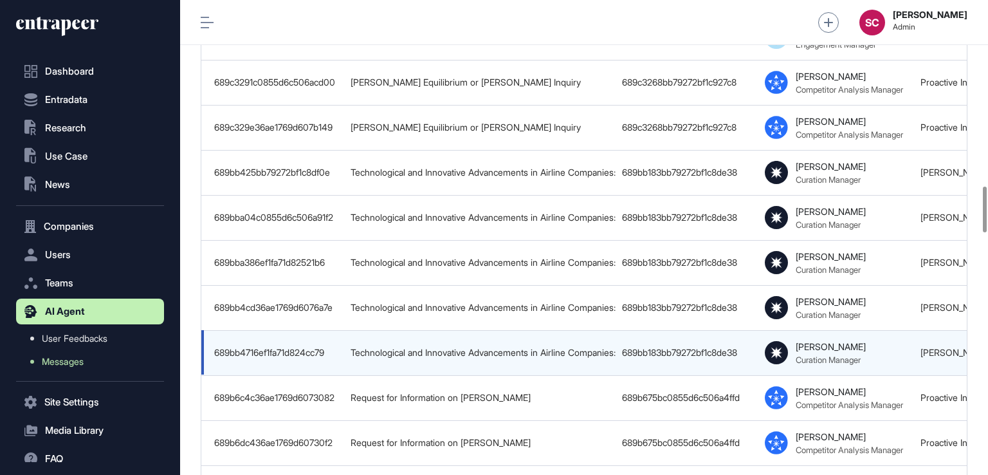
click at [365, 330] on td "Technological and Innovative Advancements in Airline Companies: Operational and…" at bounding box center [479, 352] width 271 height 45
click at [602, 308] on div "Technological and Innovative Advancements in Airline Companies: Operational and…" at bounding box center [480, 307] width 259 height 10
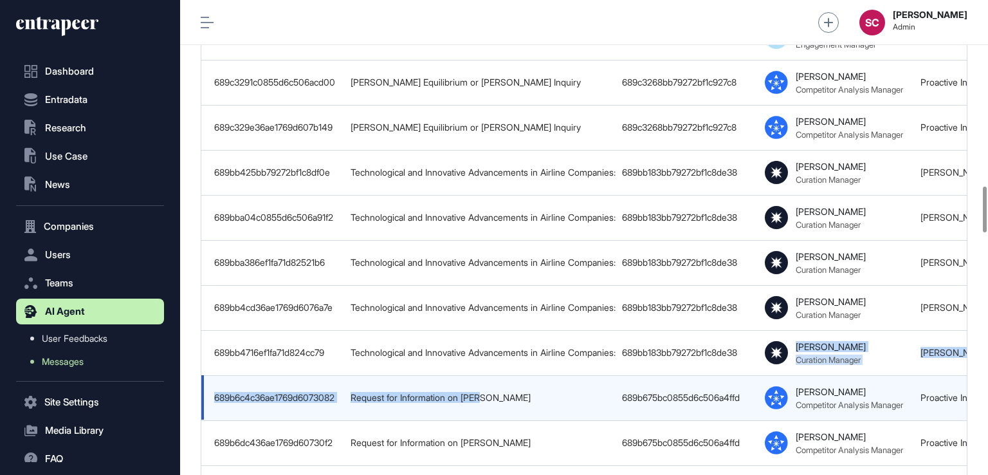
drag, startPoint x: 755, startPoint y: 351, endPoint x: 513, endPoint y: 375, distance: 243.1
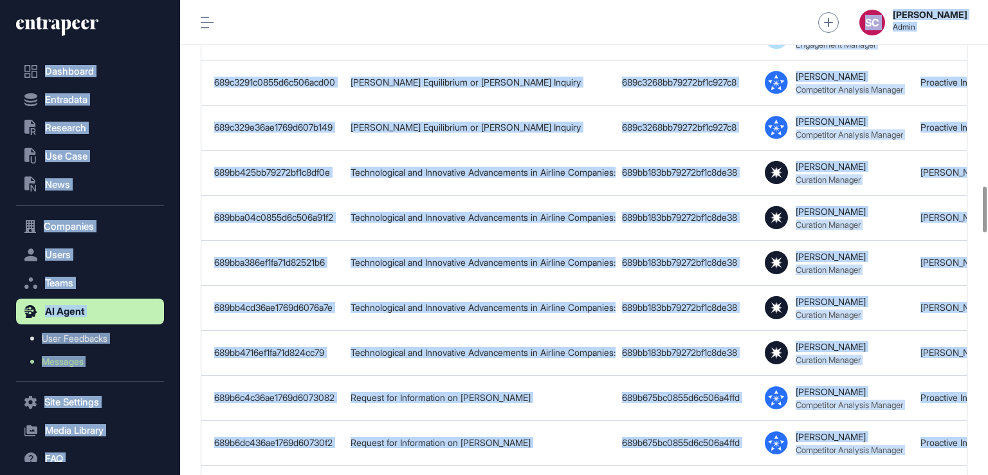
drag, startPoint x: 609, startPoint y: 473, endPoint x: 483, endPoint y: 479, distance: 126.9
click at [483, 474] on html "Dashboard Entradata .st0{fill:currentColor} Research .st0{fill:currentColor} Us…" at bounding box center [494, 237] width 988 height 475
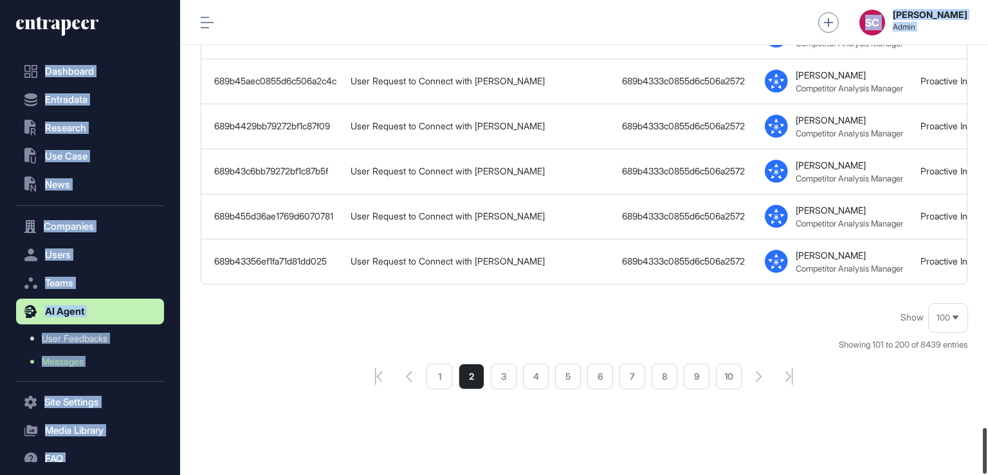
drag, startPoint x: 986, startPoint y: 218, endPoint x: 986, endPoint y: 495, distance: 276.6
click at [986, 474] on html "Dashboard Entradata .st0{fill:currentColor} Research .st0{fill:currentColor} Us…" at bounding box center [494, 237] width 988 height 475
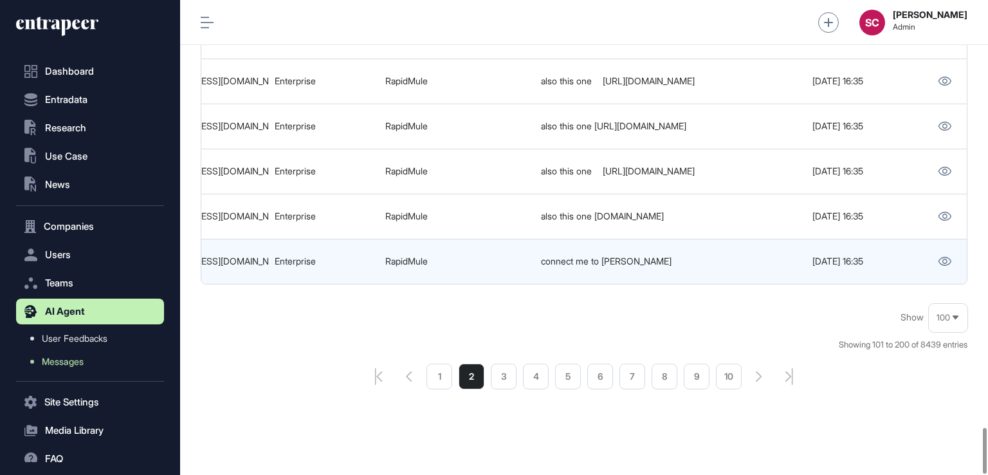
click at [926, 253] on div at bounding box center [944, 261] width 43 height 17
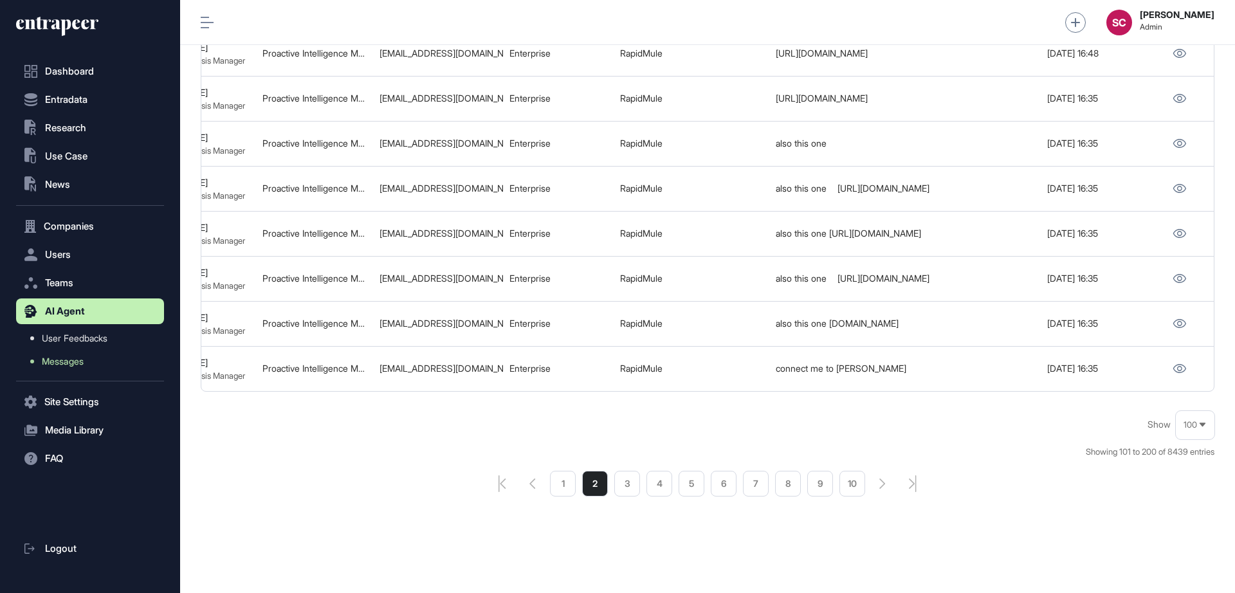
drag, startPoint x: 988, startPoint y: 1, endPoint x: 1235, endPoint y: 408, distance: 476.3
click at [833, 434] on div "Show 100 Showing 101 to 200 of 8439 entries 1 2 3 4 5 6 7 8 9 10" at bounding box center [708, 454] width 1014 height 85
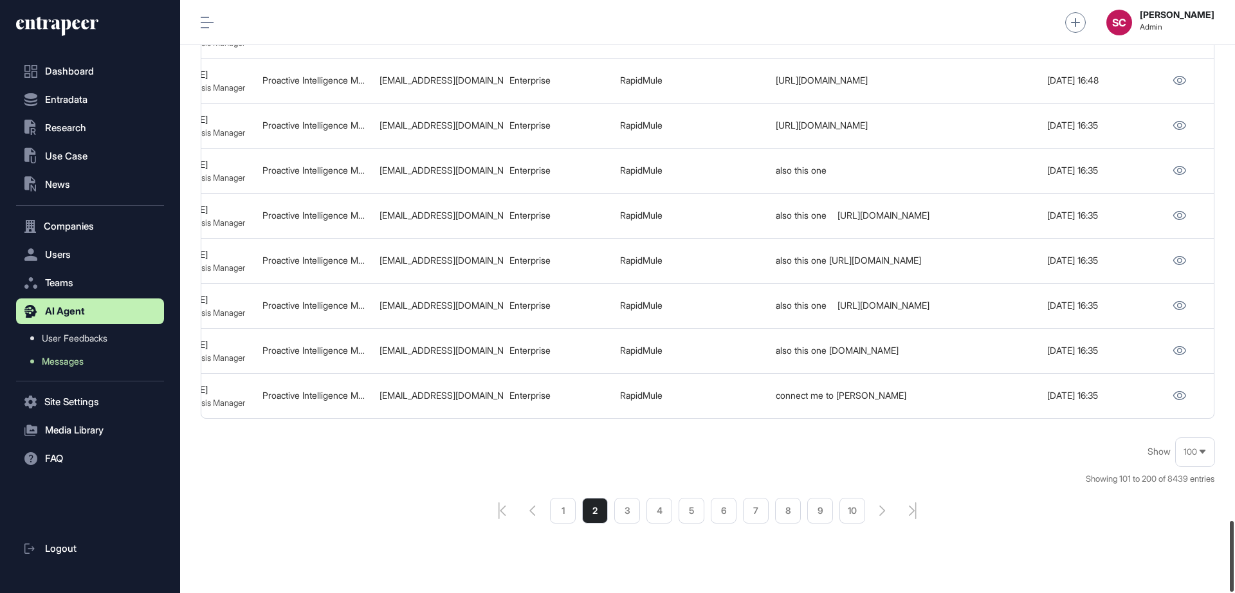
click at [988, 474] on div at bounding box center [1232, 556] width 4 height 71
drag, startPoint x: 1235, startPoint y: 549, endPoint x: 1231, endPoint y: 507, distance: 41.9
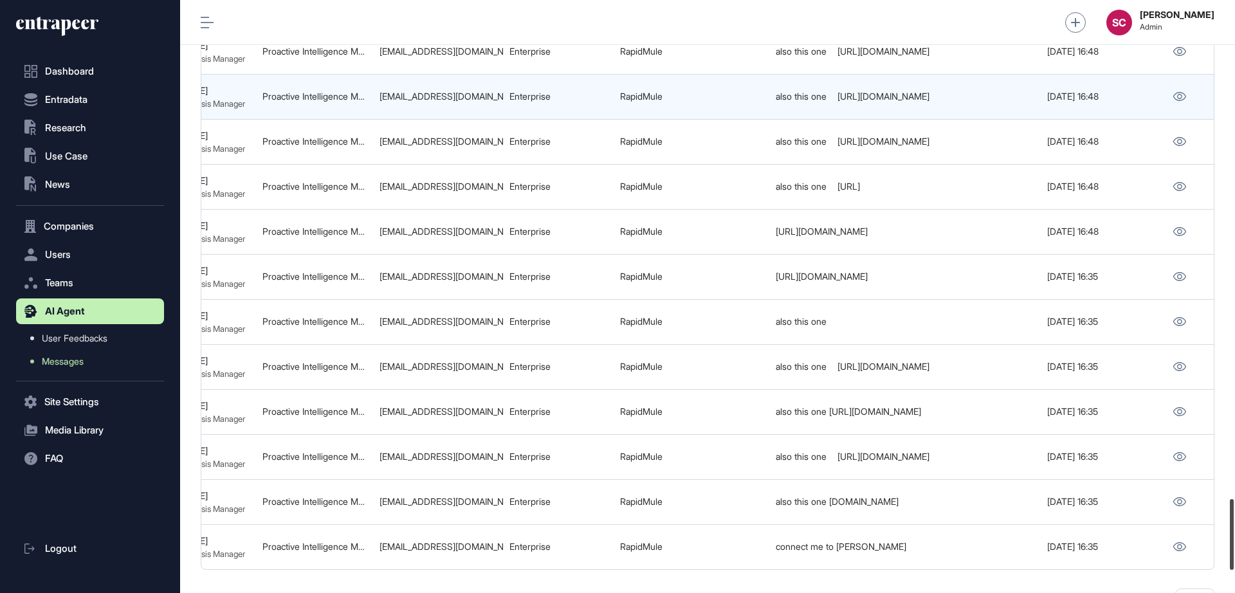
drag, startPoint x: 1230, startPoint y: 540, endPoint x: 1213, endPoint y: 454, distance: 87.8
click at [988, 474] on div "Admin Dashboard Dashboard Profile My Content Request More Data SC Serenay Cetin…" at bounding box center [707, 296] width 1055 height 593
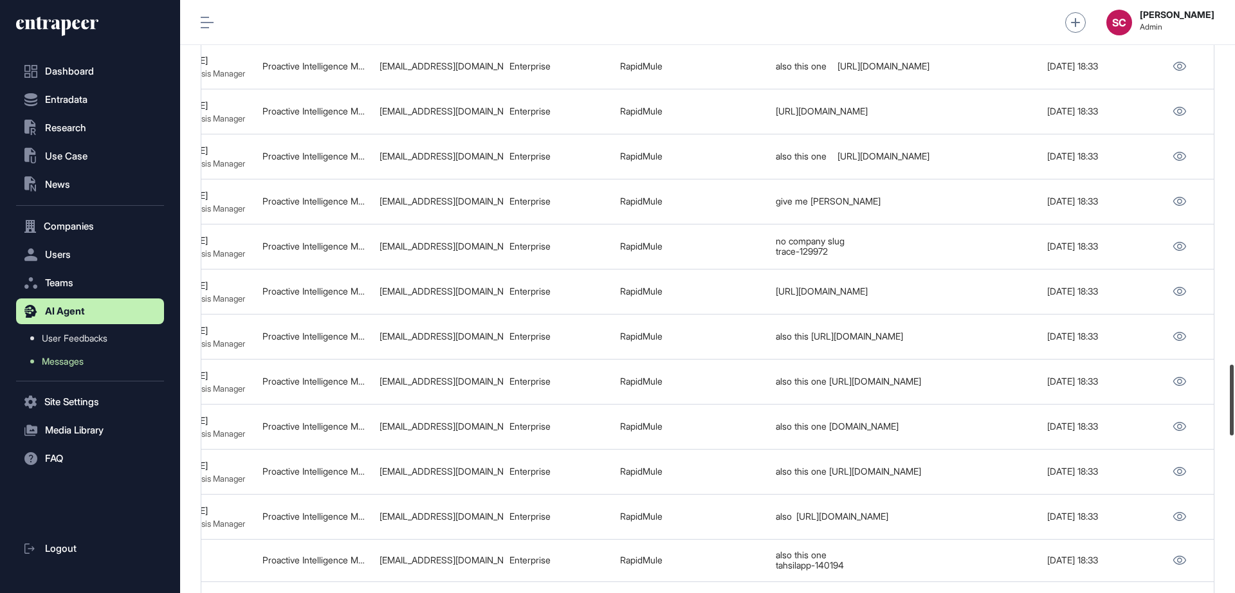
scroll to position [3051, 0]
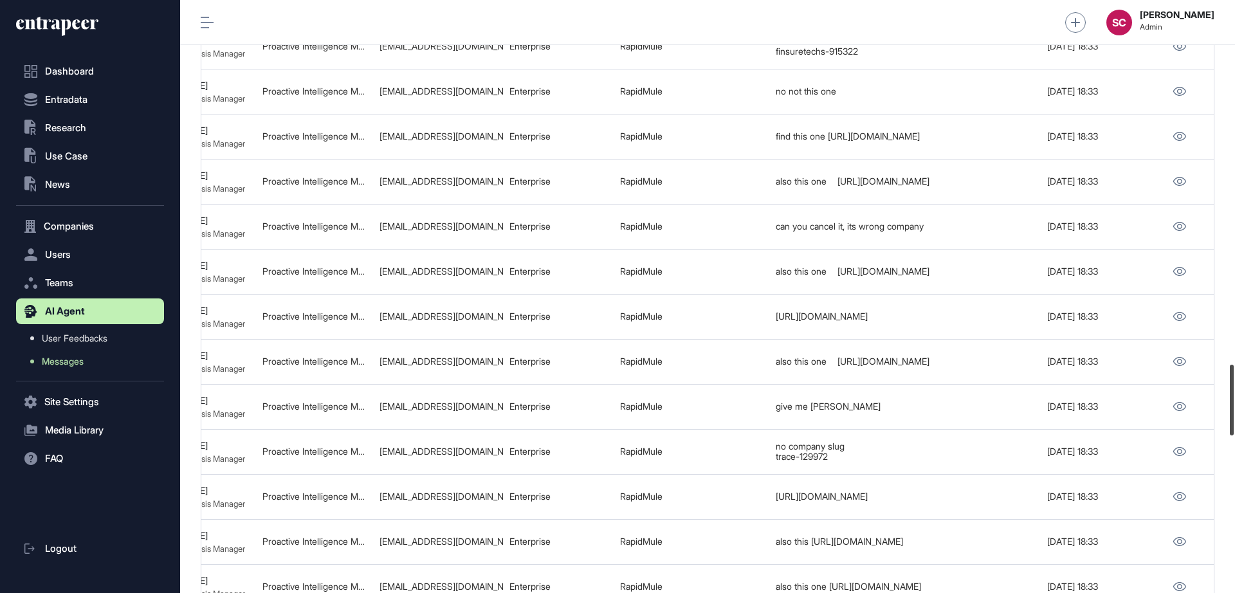
drag, startPoint x: 1233, startPoint y: 477, endPoint x: 1231, endPoint y: 385, distance: 92.0
click at [988, 385] on div at bounding box center [1232, 400] width 4 height 71
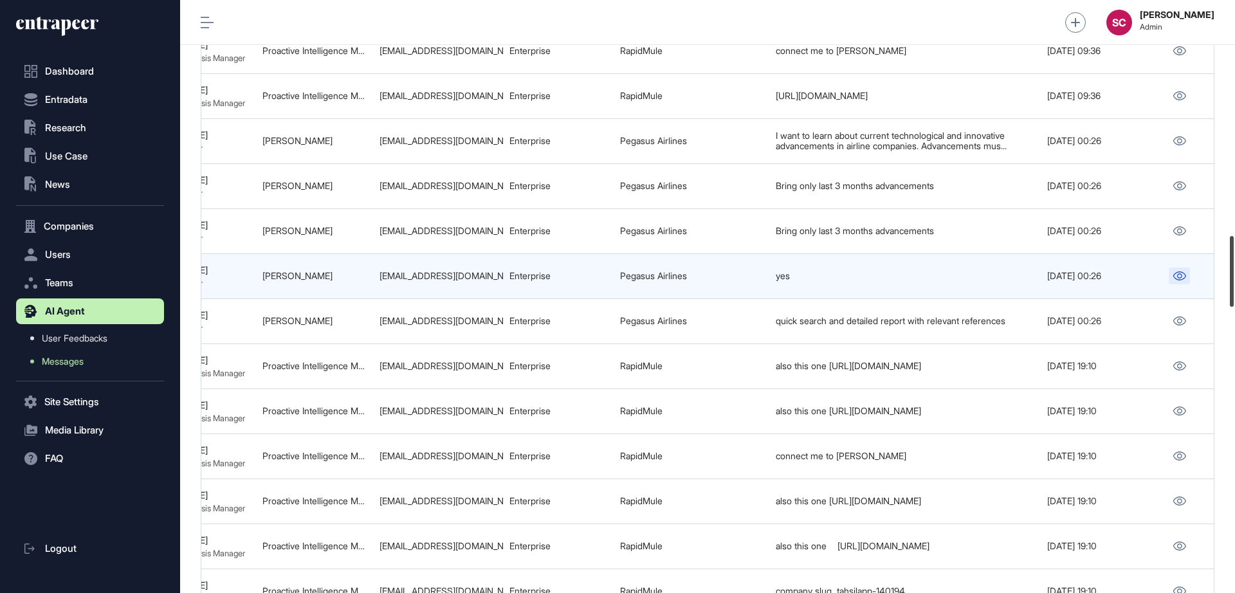
drag, startPoint x: 1229, startPoint y: 386, endPoint x: 1179, endPoint y: 259, distance: 136.1
click at [988, 259] on div "Admin Dashboard Dashboard Profile My Content Request More Data SC Serenay Cetin…" at bounding box center [707, 296] width 1055 height 593
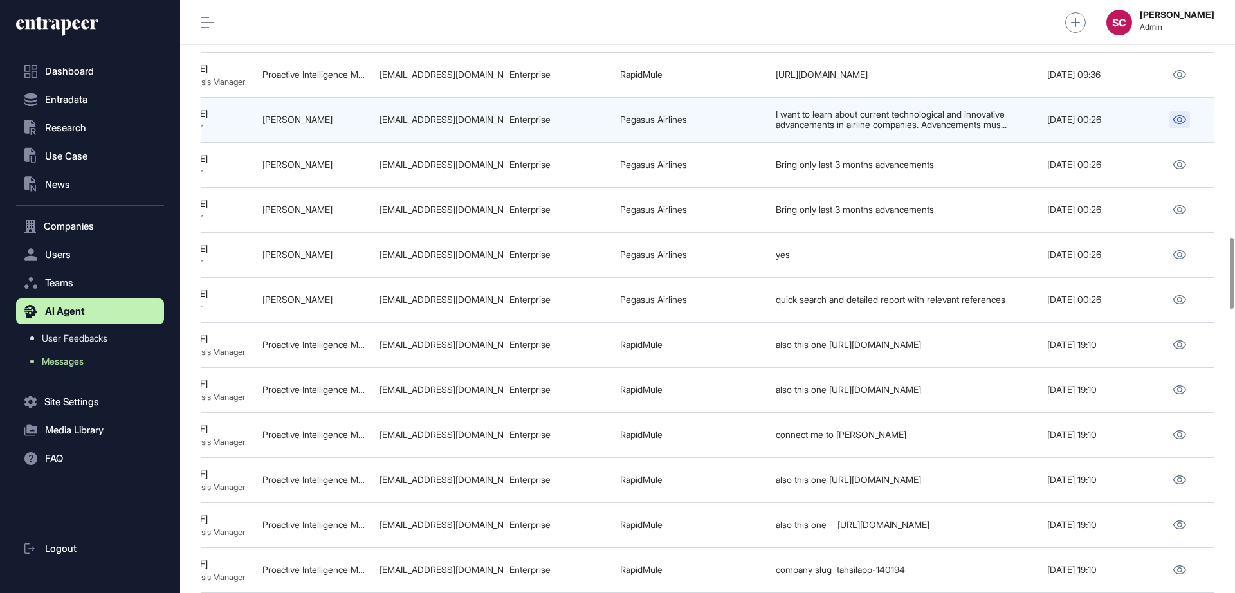
drag, startPoint x: 1186, startPoint y: 133, endPoint x: 1177, endPoint y: 125, distance: 11.4
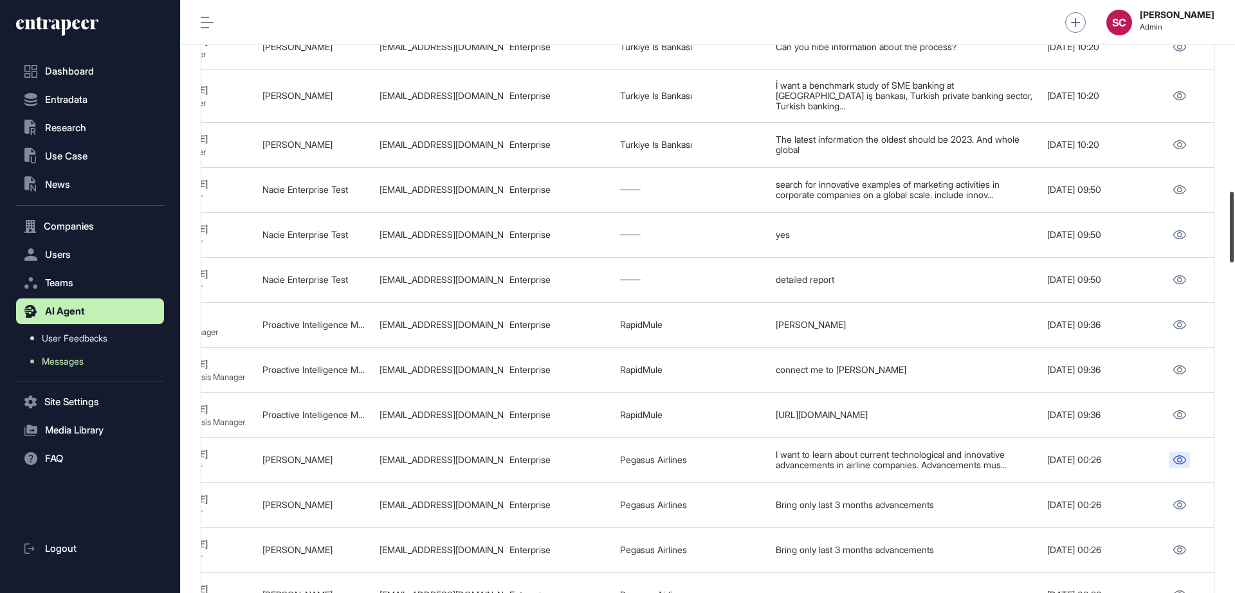
scroll to position [1599, 0]
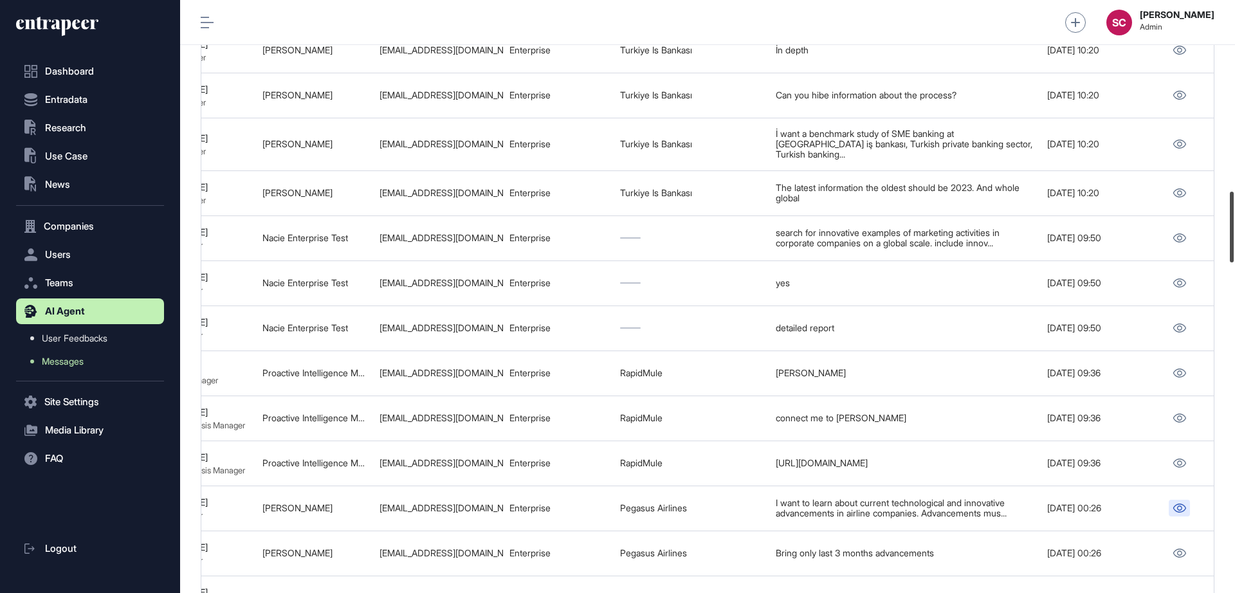
drag, startPoint x: 1230, startPoint y: 255, endPoint x: 1220, endPoint y: 208, distance: 47.9
click at [988, 208] on div "Admin Dashboard Dashboard Profile My Content Request More Data SC Serenay Cetin…" at bounding box center [707, 296] width 1055 height 593
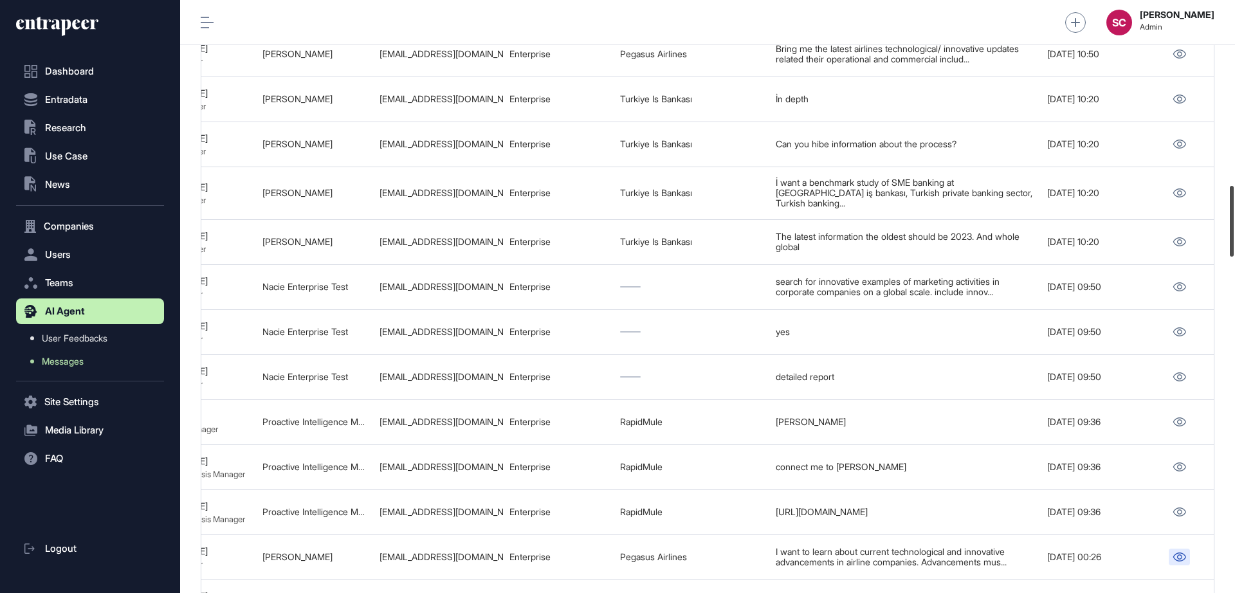
scroll to position [1545, 0]
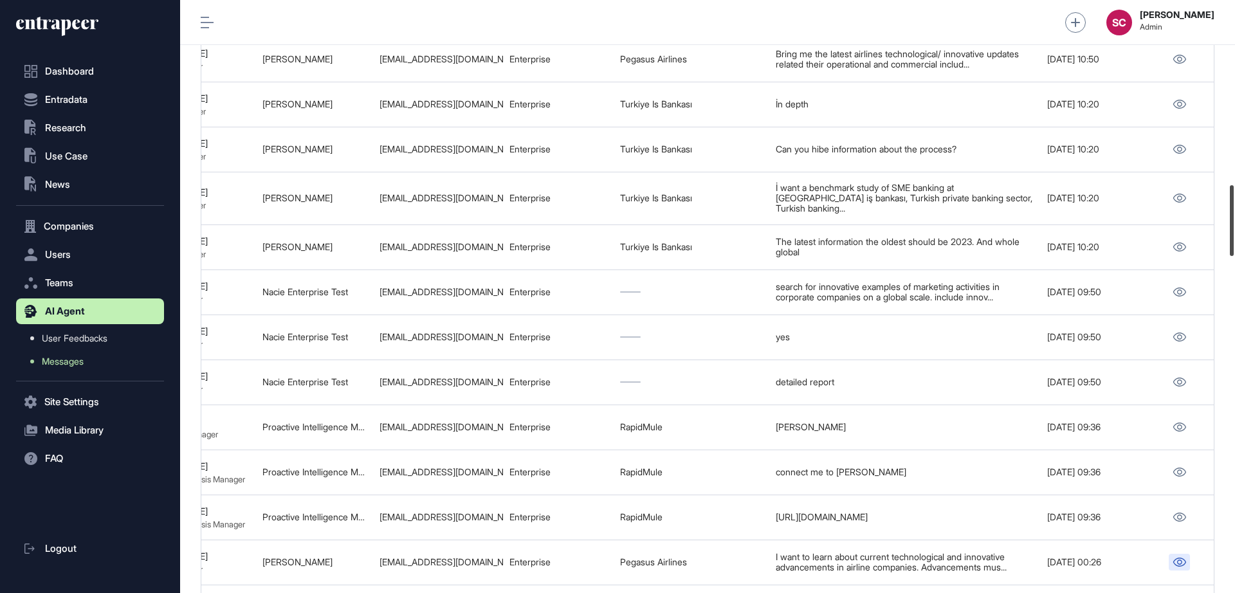
drag, startPoint x: 1230, startPoint y: 248, endPoint x: 1228, endPoint y: 241, distance: 6.9
click at [988, 241] on div at bounding box center [1232, 220] width 4 height 71
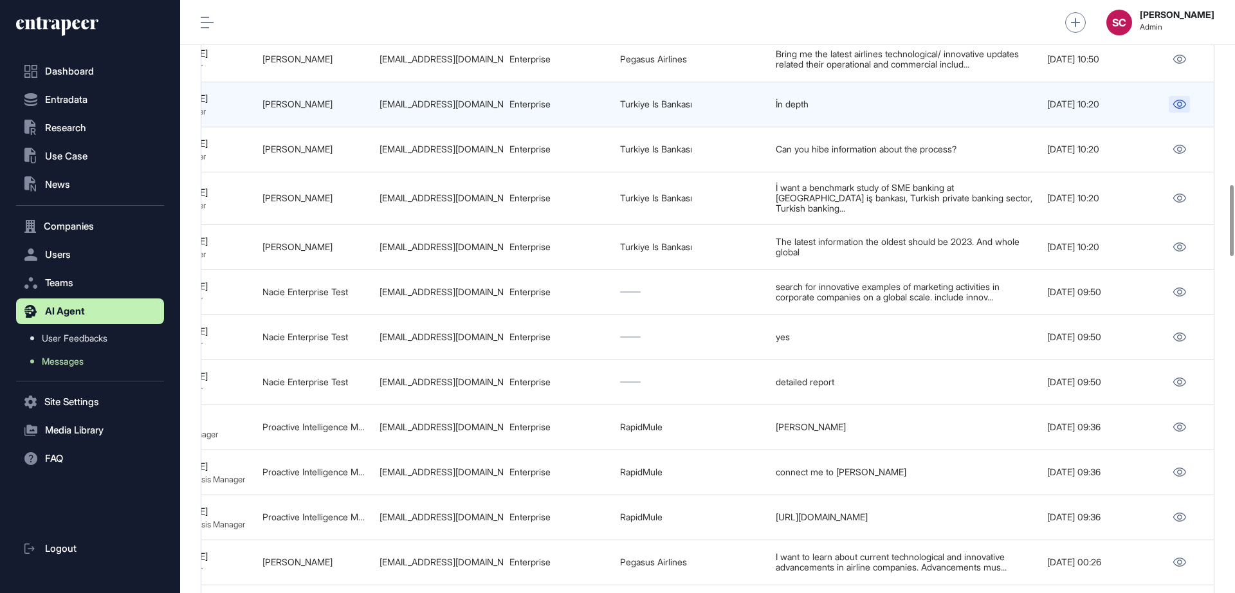
click at [988, 109] on icon at bounding box center [1179, 104] width 13 height 9
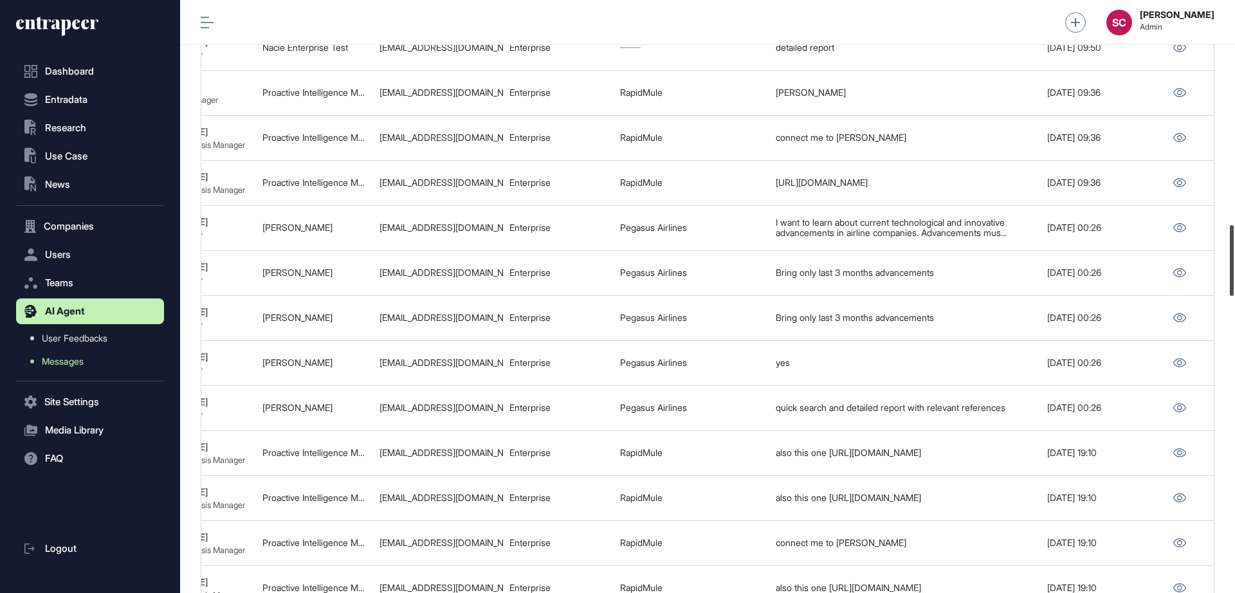
scroll to position [1885, 0]
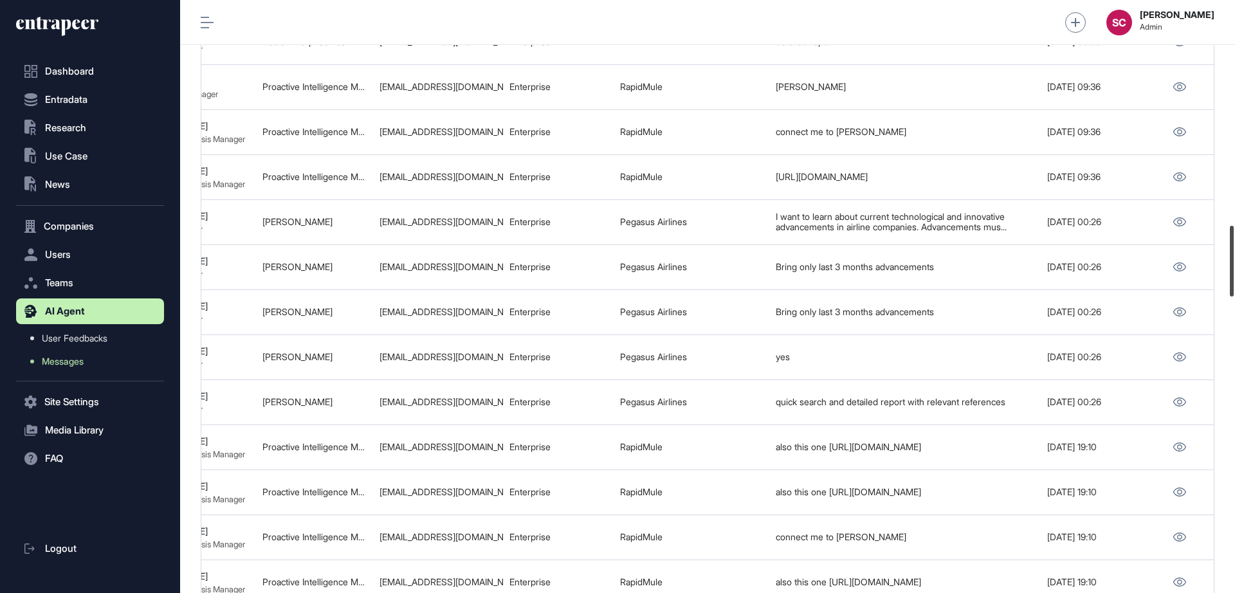
drag, startPoint x: 1231, startPoint y: 234, endPoint x: 1235, endPoint y: 274, distance: 40.7
click at [988, 274] on div at bounding box center [1232, 261] width 4 height 71
click at [988, 273] on div at bounding box center [1232, 261] width 4 height 71
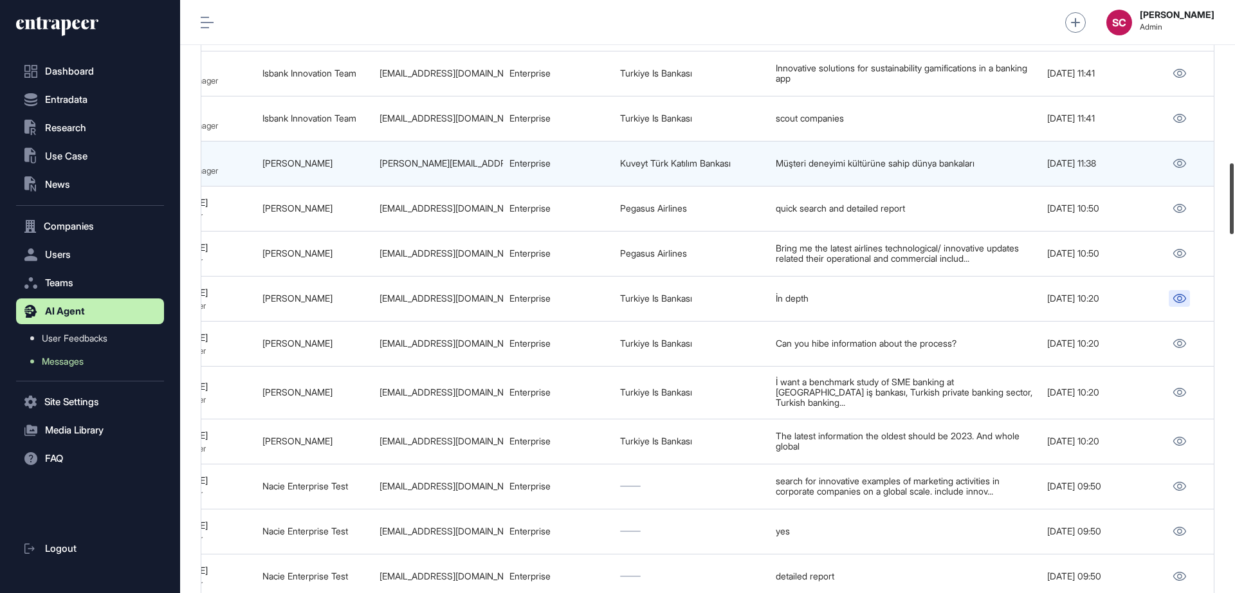
scroll to position [1339, 0]
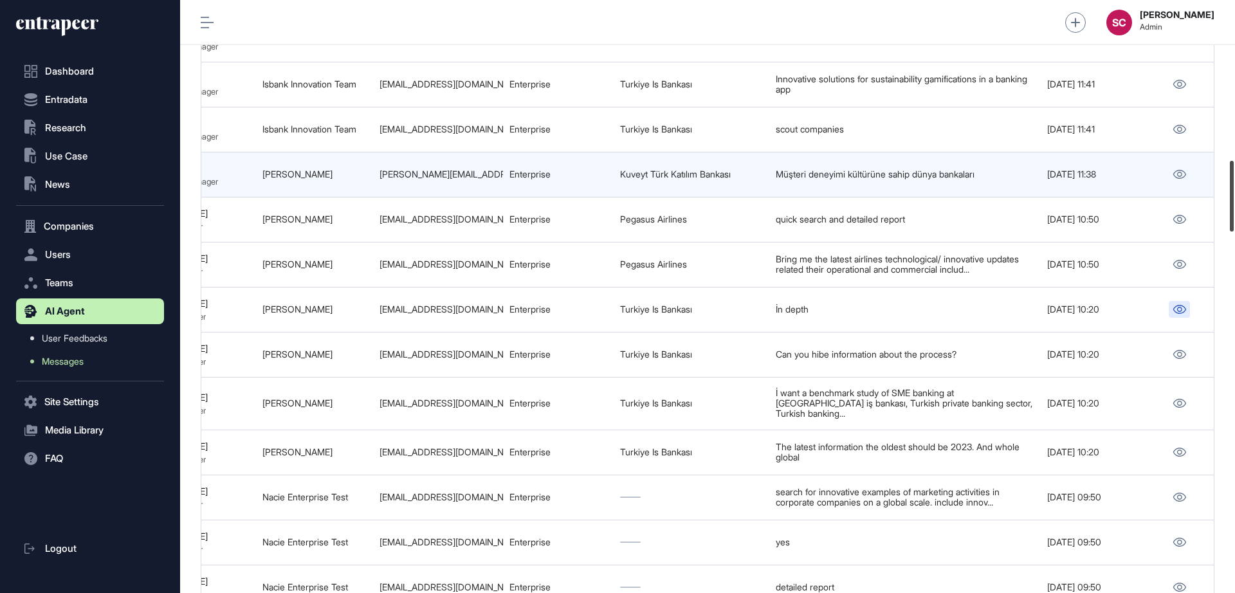
drag, startPoint x: 1231, startPoint y: 271, endPoint x: 1194, endPoint y: 207, distance: 74.6
click at [988, 207] on div "Admin Dashboard Dashboard Profile My Content Request More Data SC Serenay Cetin…" at bounding box center [707, 296] width 1055 height 593
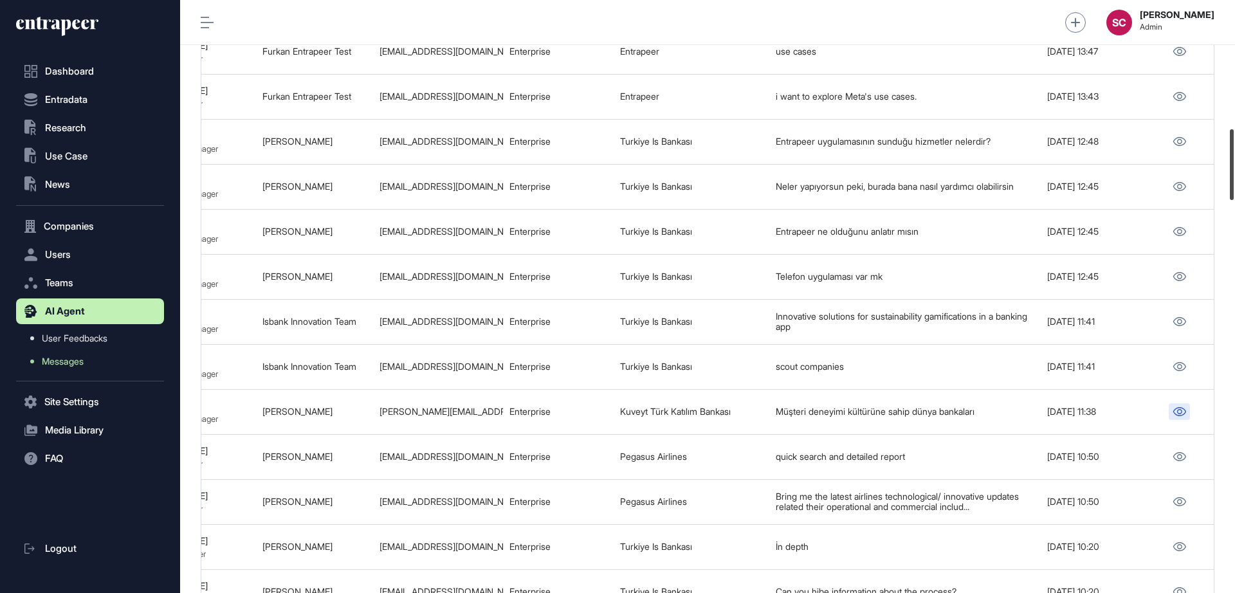
scroll to position [1075, 0]
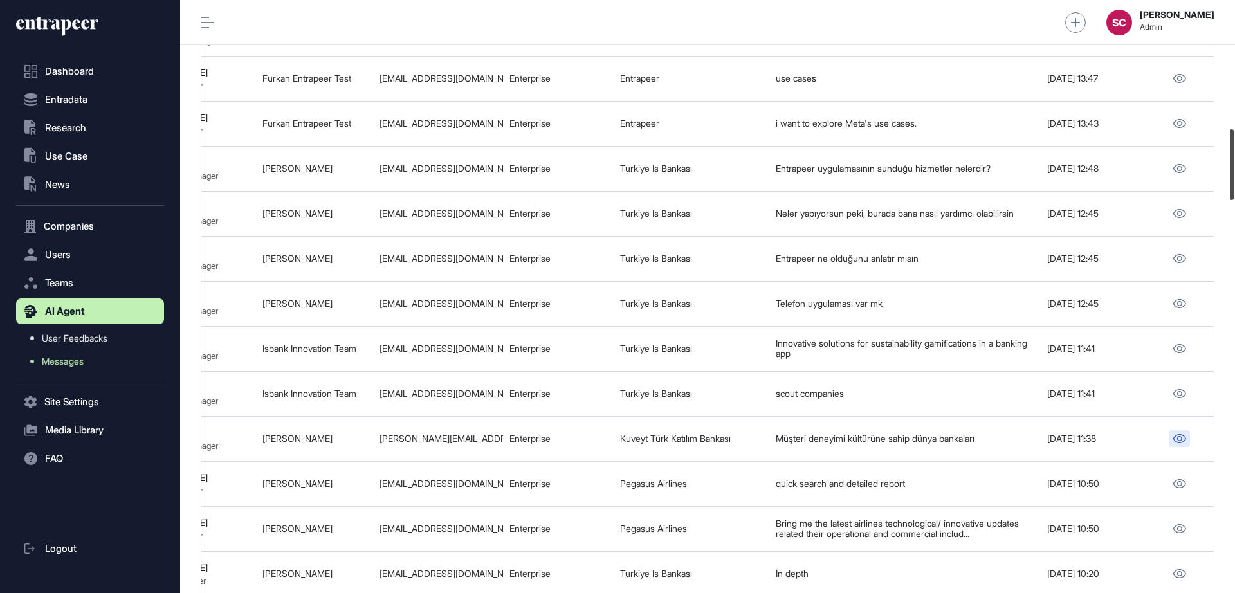
drag, startPoint x: 1234, startPoint y: 216, endPoint x: 1218, endPoint y: 185, distance: 35.4
click at [988, 185] on div "Admin Dashboard Dashboard Profile My Content Request More Data SC Serenay Cetin…" at bounding box center [707, 296] width 1055 height 593
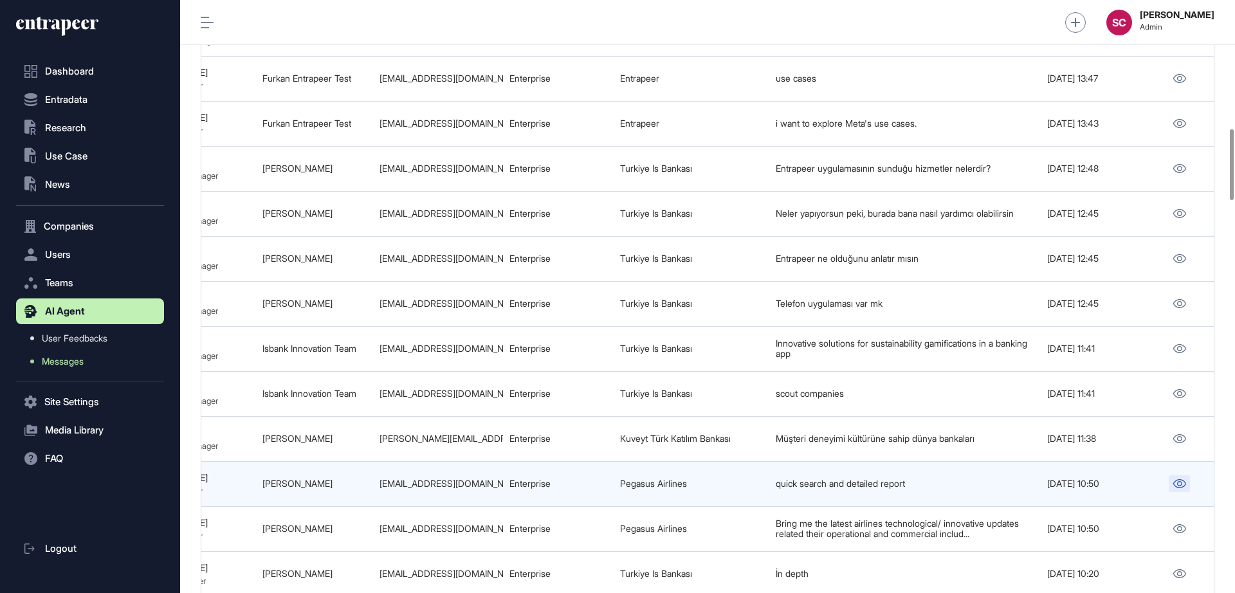
click at [988, 474] on icon at bounding box center [1180, 483] width 14 height 9
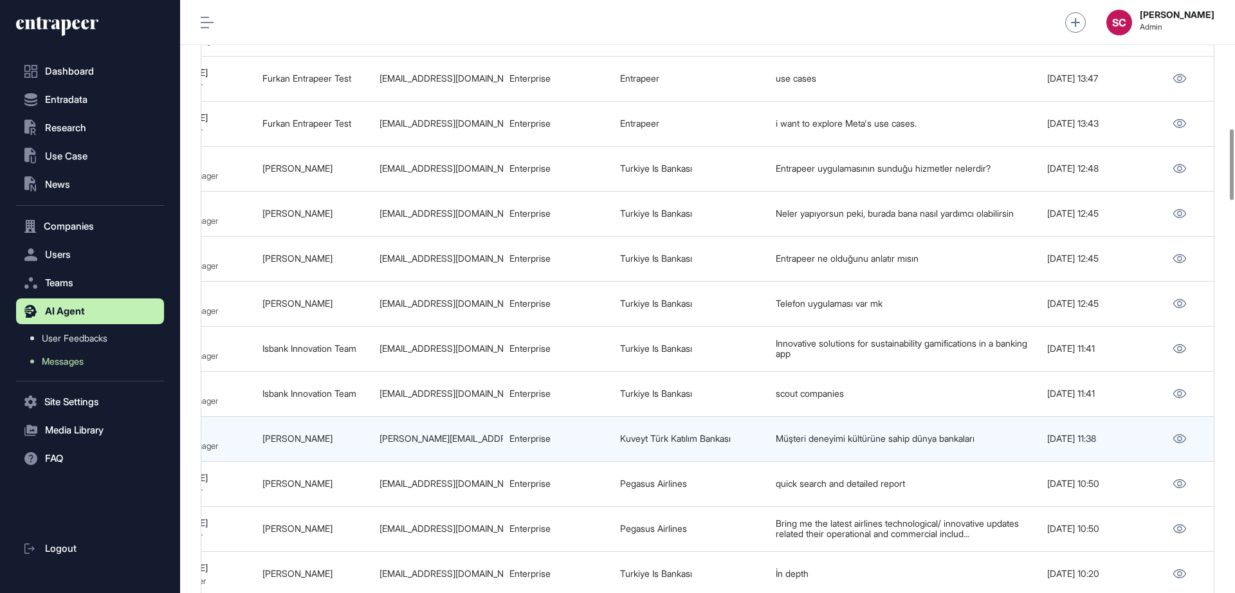
click at [387, 444] on div "selim.tastan@kuveytturk.com.tr" at bounding box center [438, 439] width 117 height 10
drag, startPoint x: 378, startPoint y: 453, endPoint x: 509, endPoint y: 459, distance: 130.8
click at [509, 461] on tr "689c4f0bbb79272bf1c95ac9 New Thread 689c4f09c0855d6c506b051e Peer Engagement Ma…" at bounding box center [378, 483] width 1671 height 45
copy tr "selim.tastan@kuveytturk.com.tr"
click at [988, 443] on icon at bounding box center [1180, 438] width 14 height 9
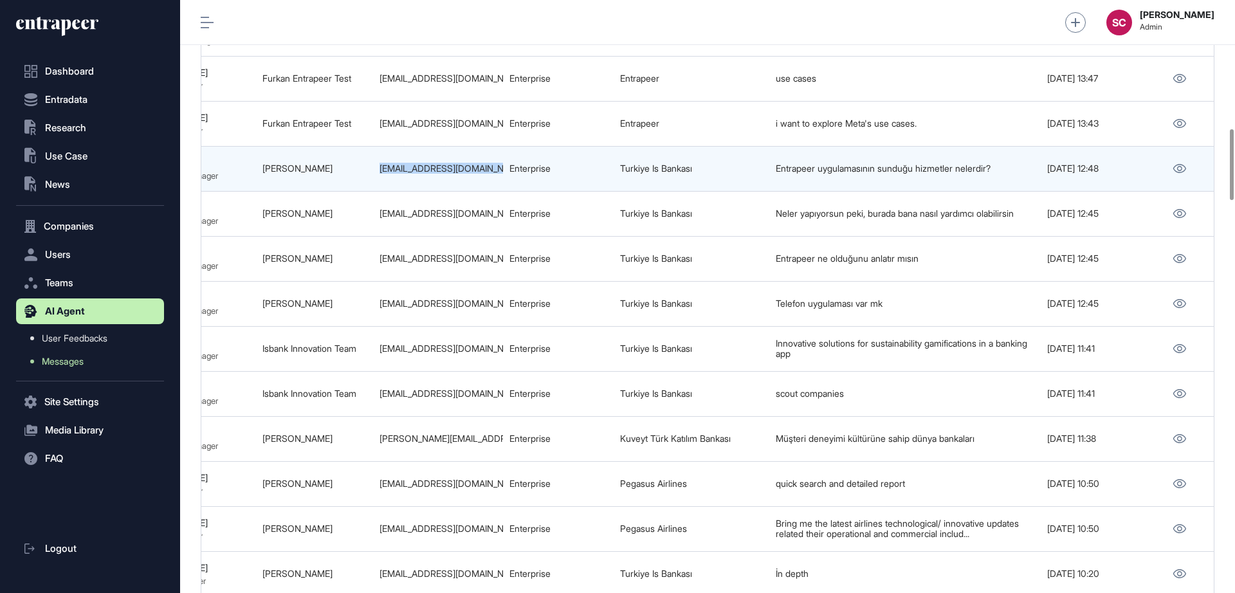
drag, startPoint x: 380, startPoint y: 187, endPoint x: 509, endPoint y: 196, distance: 129.6
click at [509, 196] on tr "689c5f59c0855d6c506b38f3 New Thread 689c5f586ef1fa71d82ed728 Peer Engagement Ma…" at bounding box center [378, 213] width 1671 height 45
copy tr "ismail.aytekin@isbank.com.tr"
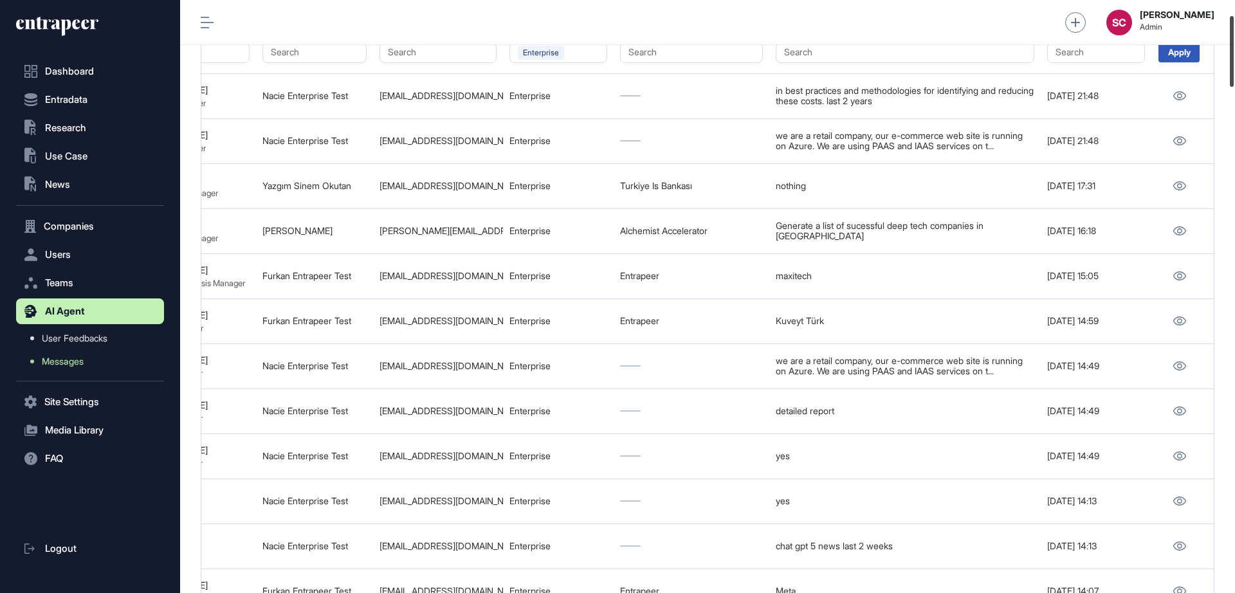
scroll to position [125, 0]
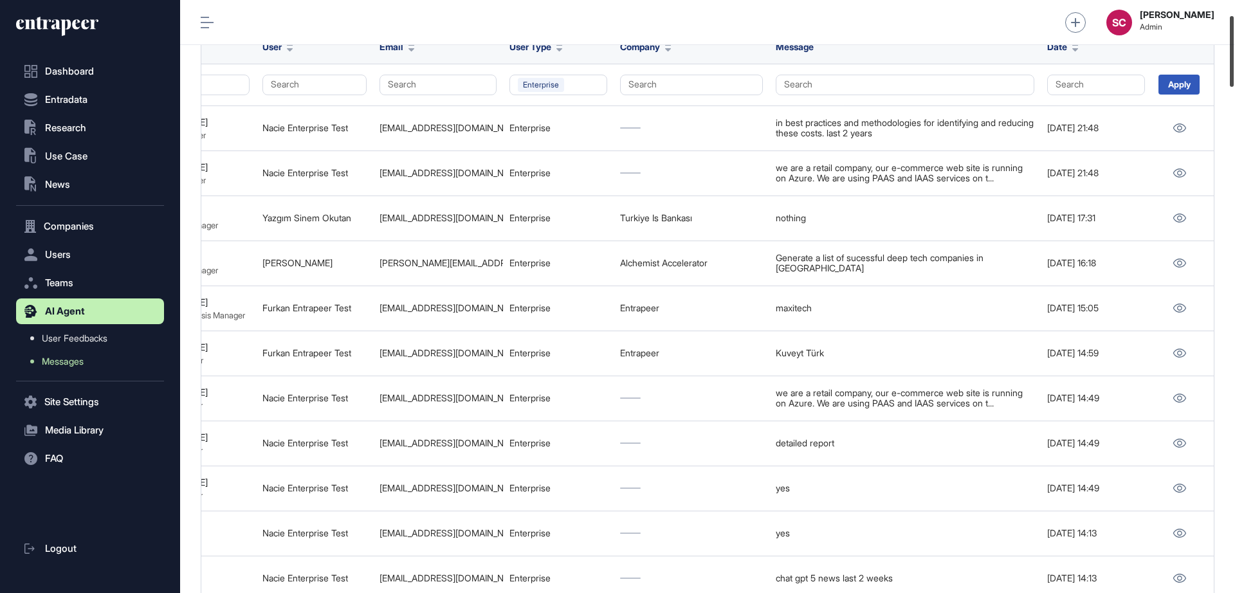
drag, startPoint x: 1235, startPoint y: 167, endPoint x: 1233, endPoint y: 53, distance: 113.2
click at [988, 53] on div at bounding box center [1232, 51] width 4 height 71
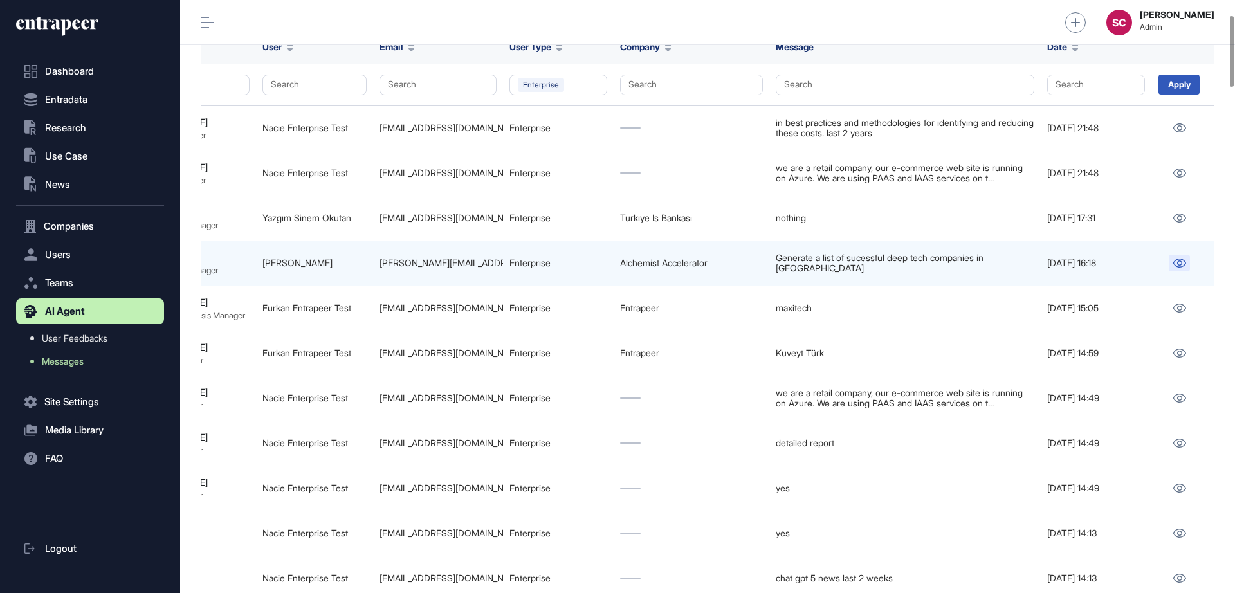
click at [988, 268] on icon at bounding box center [1180, 263] width 14 height 9
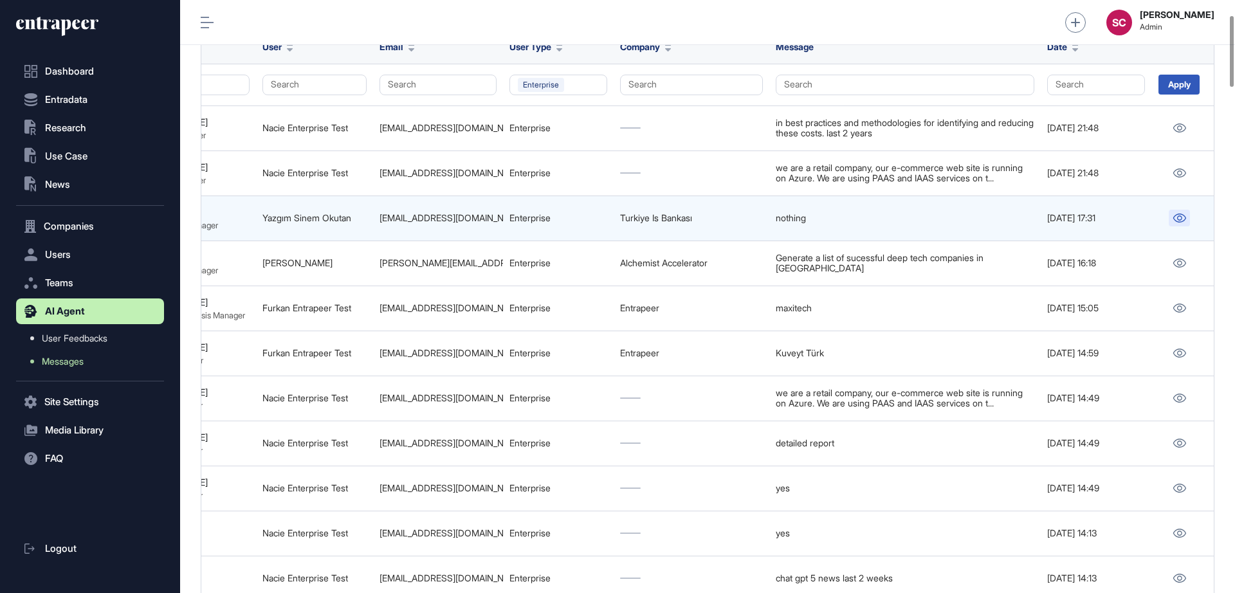
click at [988, 223] on icon at bounding box center [1180, 218] width 14 height 9
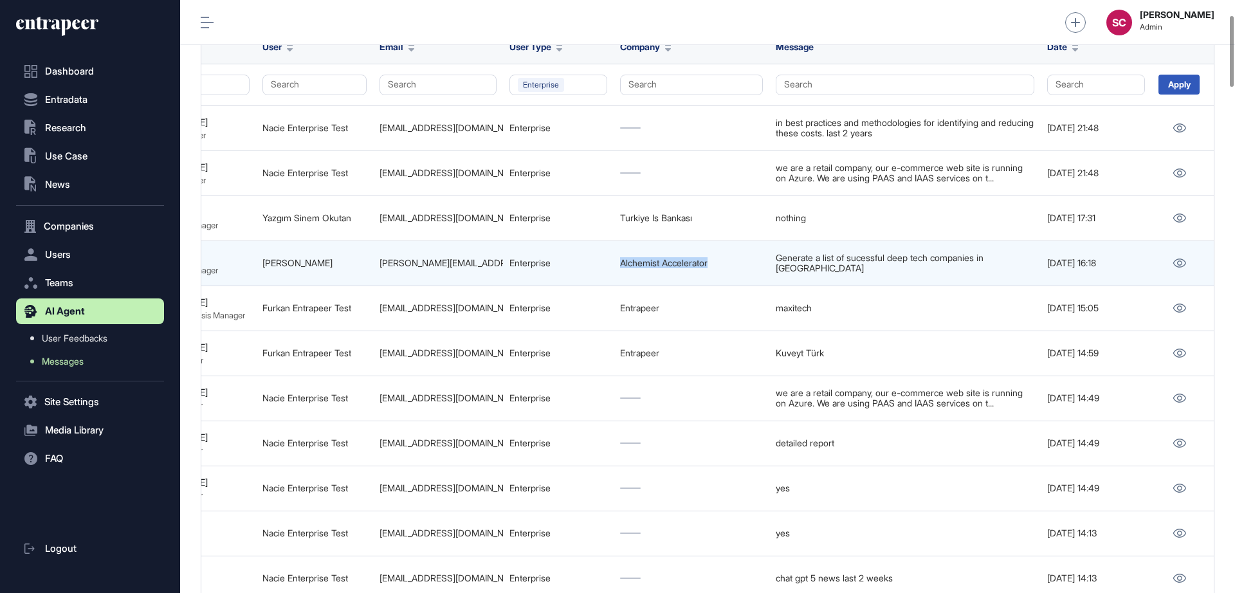
drag, startPoint x: 731, startPoint y: 270, endPoint x: 587, endPoint y: 288, distance: 145.2
click at [585, 288] on tr "689c90a5ed5719f849dcc68e List of Successful Deep Tech Companies in San Francisc…" at bounding box center [378, 308] width 1671 height 45
copy tr "Alchemist Accelerator"
copy link "Chantele Shannan"
drag, startPoint x: 257, startPoint y: 271, endPoint x: 344, endPoint y: 280, distance: 87.3
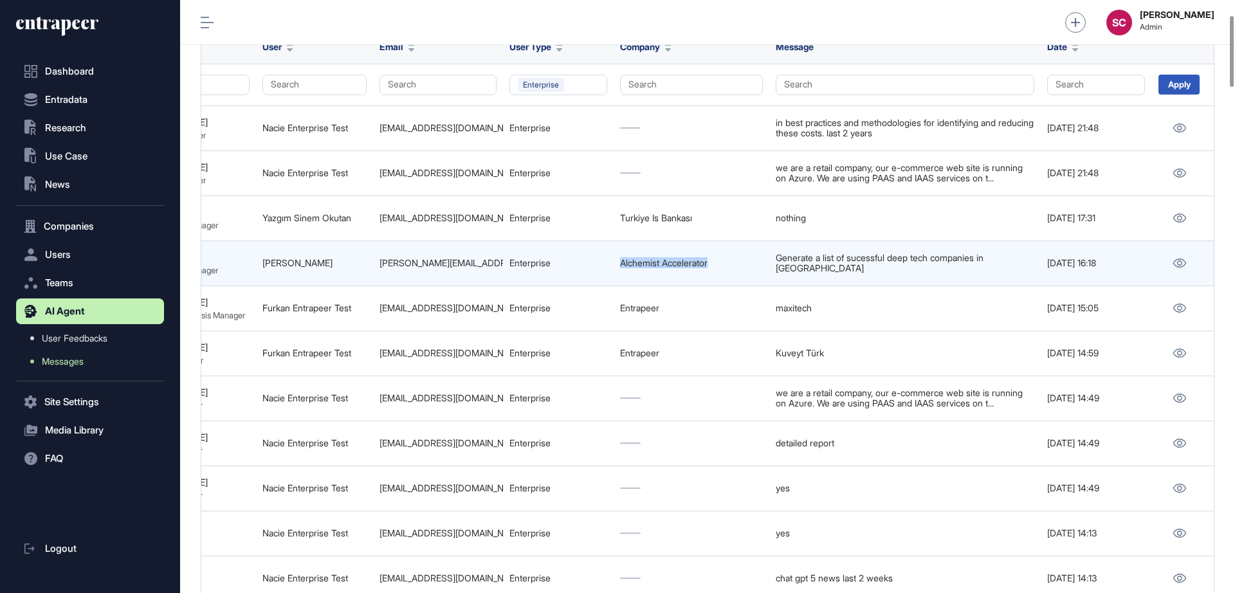
click at [344, 280] on td "Chantele Shannan" at bounding box center [314, 263] width 117 height 45
click at [383, 268] on div "chantele@alchemistaccelerator.com" at bounding box center [438, 263] width 117 height 10
drag, startPoint x: 379, startPoint y: 272, endPoint x: 510, endPoint y: 273, distance: 130.6
click at [510, 286] on tr "689c90a5ed5719f849dcc68e List of Successful Deep Tech Companies in San Francisc…" at bounding box center [378, 308] width 1671 height 45
copy tr "chantele@alchemistaccelerator.com"
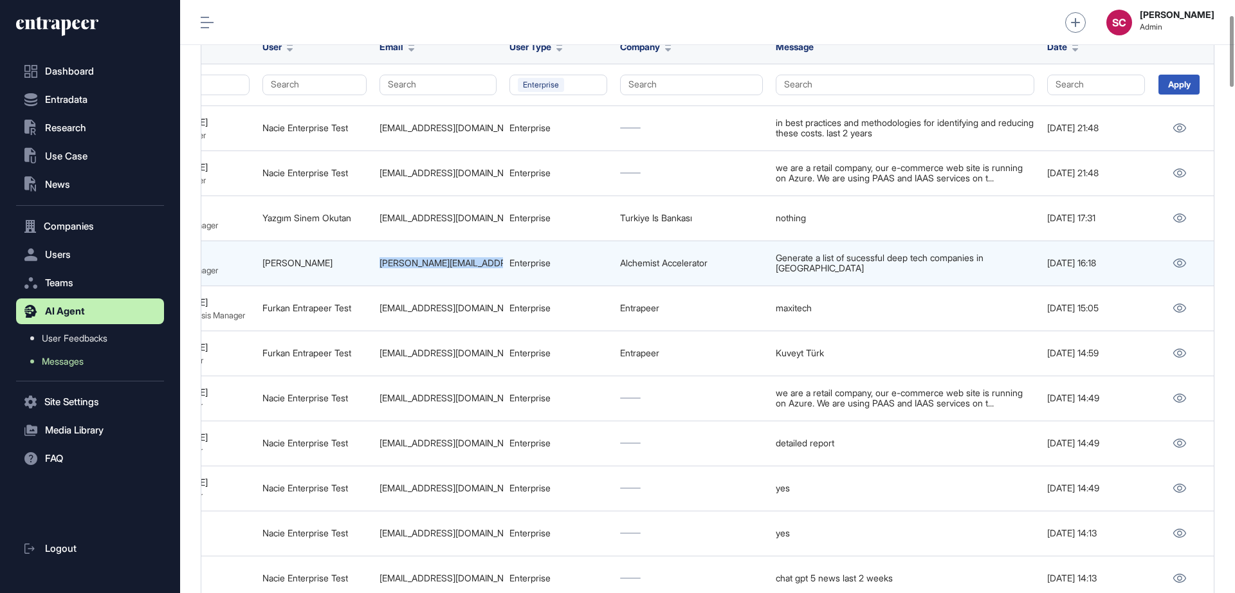
click at [510, 268] on div "Enterprise" at bounding box center [559, 263] width 98 height 10
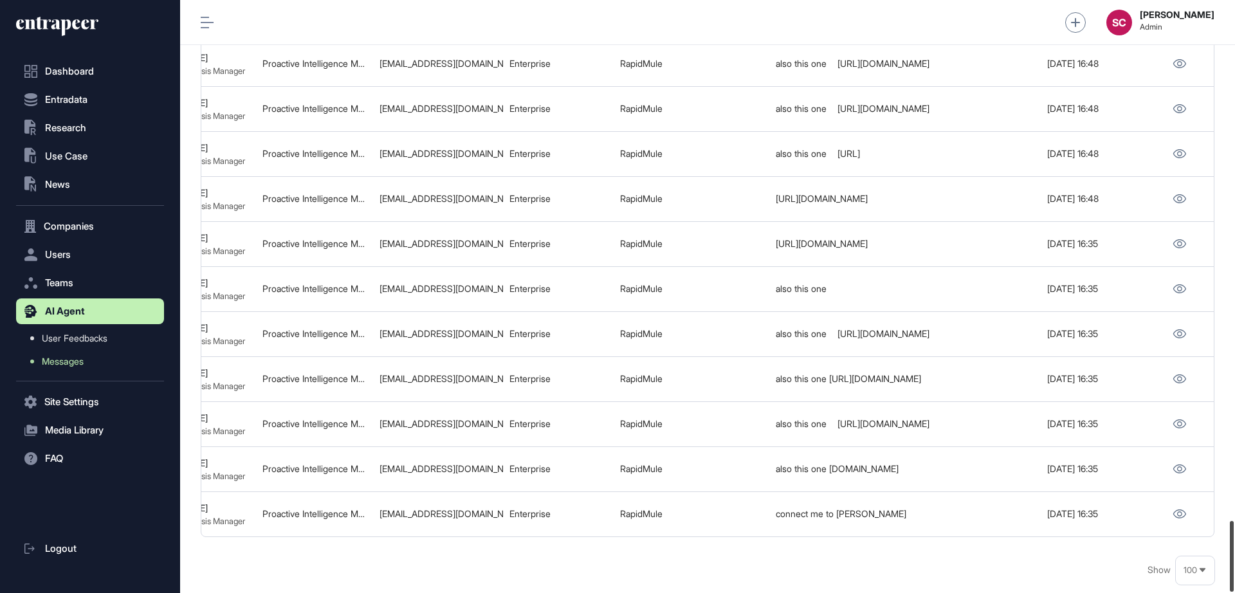
scroll to position [4364, 0]
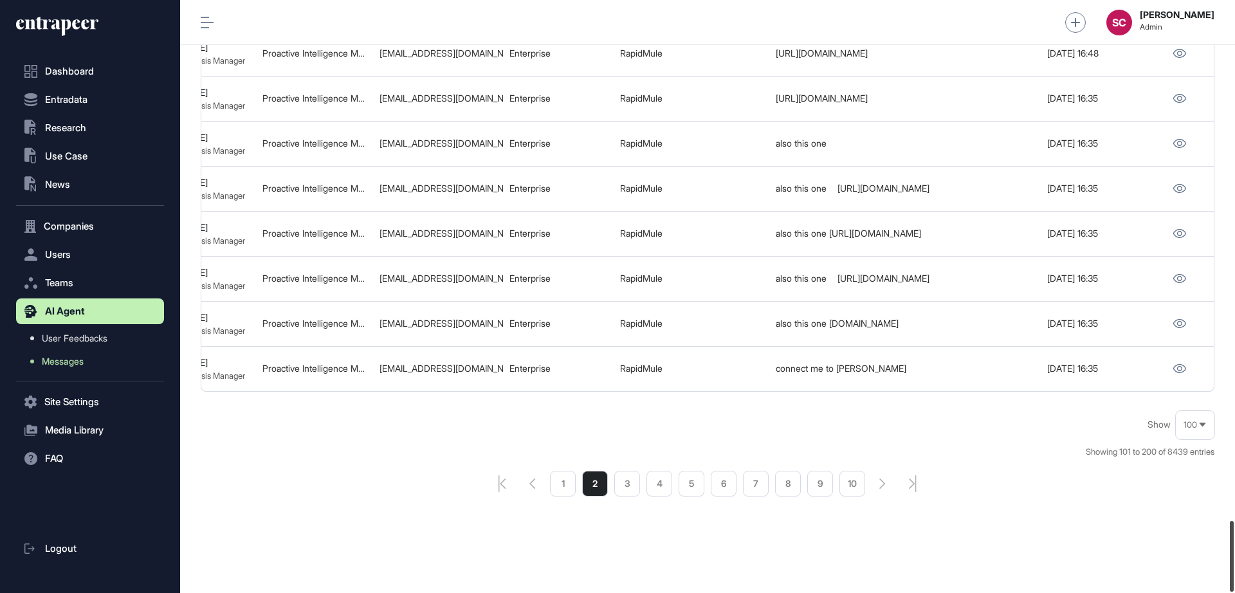
drag, startPoint x: 1235, startPoint y: 42, endPoint x: 1235, endPoint y: 576, distance: 534.0
click at [988, 474] on div at bounding box center [1232, 556] width 4 height 71
click at [636, 474] on li "3" at bounding box center [627, 484] width 26 height 26
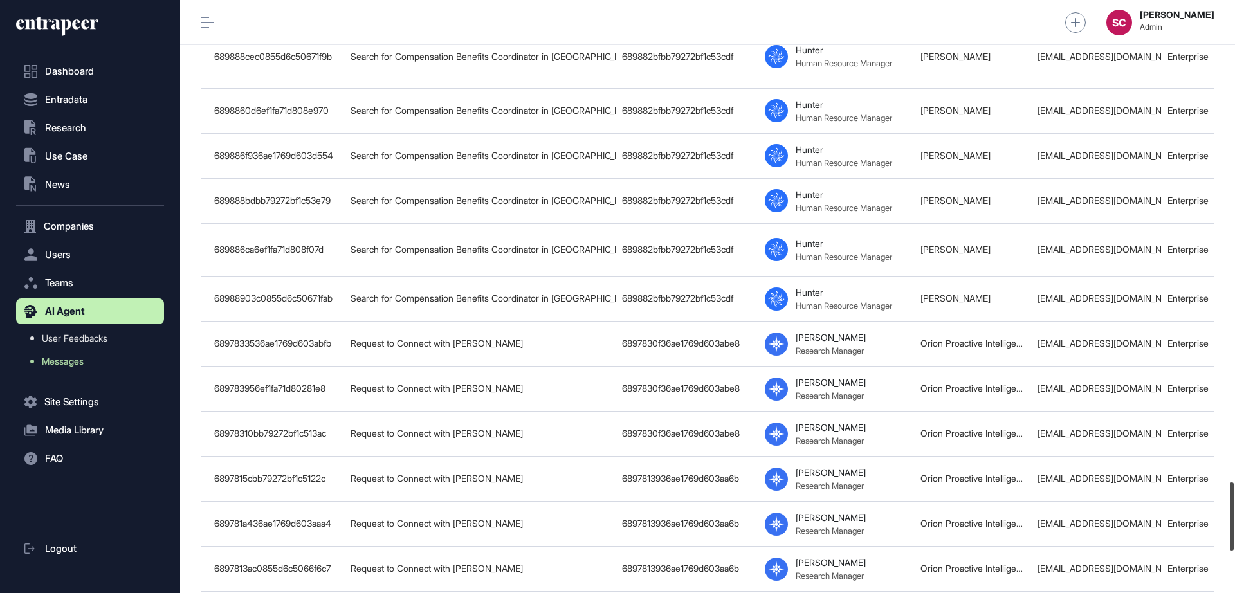
scroll to position [4541, 0]
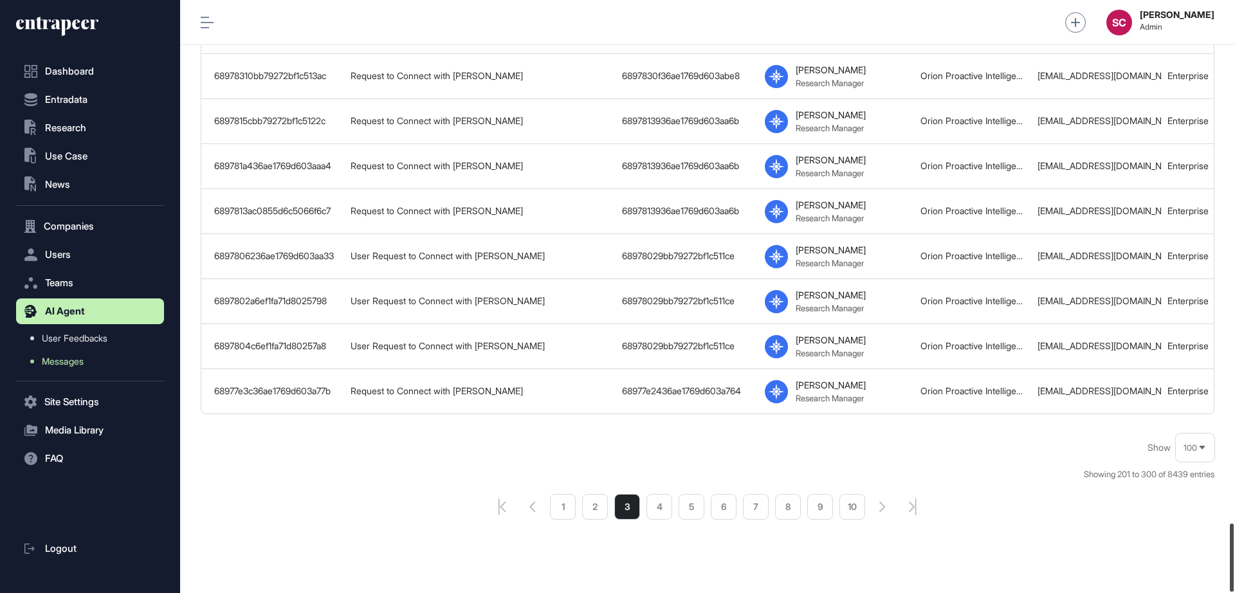
drag, startPoint x: 1234, startPoint y: 38, endPoint x: 1235, endPoint y: 618, distance: 580.3
click at [988, 474] on html "Dashboard Entradata .st0{fill:currentColor} Research .st0{fill:currentColor} Us…" at bounding box center [617, 296] width 1235 height 593
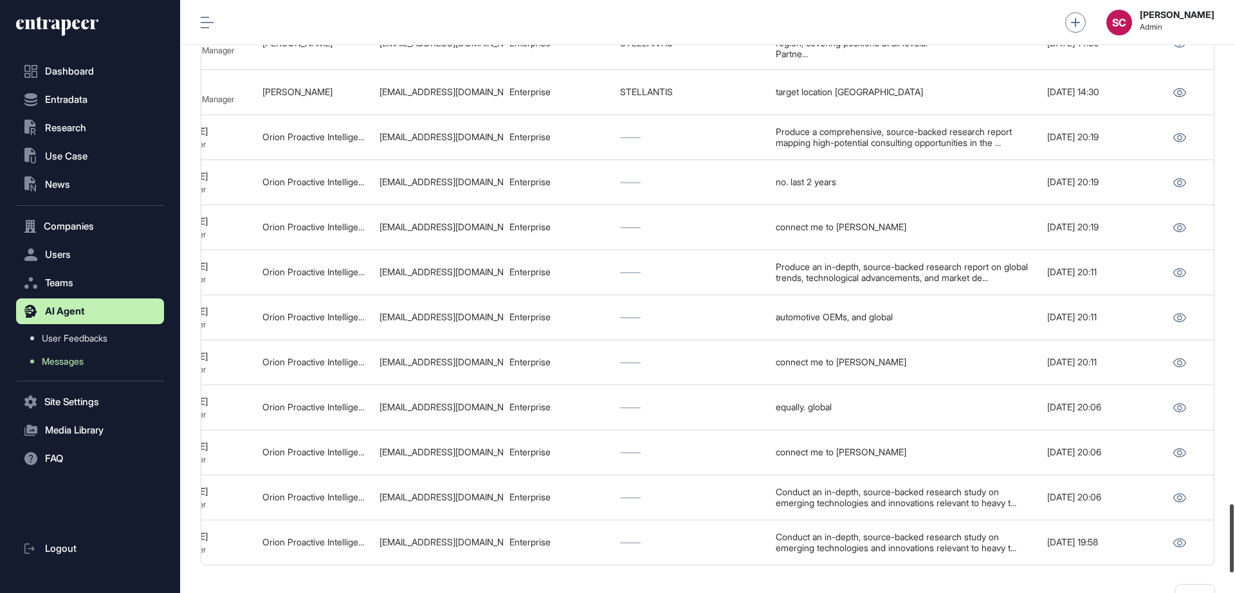
scroll to position [4368, 0]
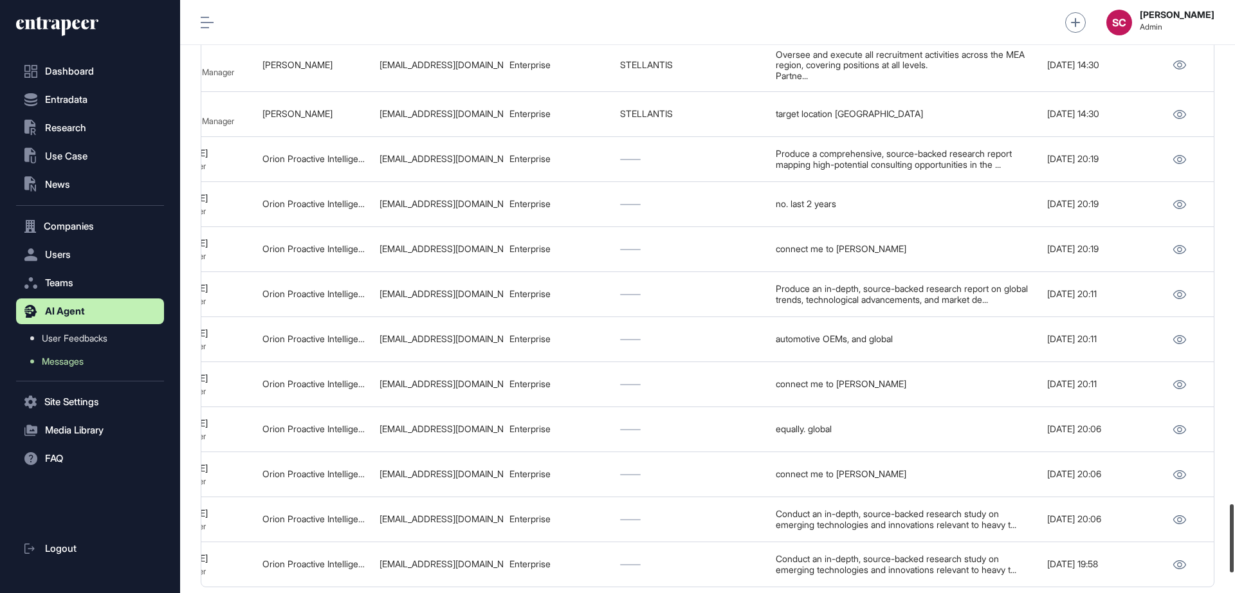
drag, startPoint x: 1233, startPoint y: 529, endPoint x: 1231, endPoint y: 508, distance: 20.7
click at [988, 474] on div at bounding box center [1232, 538] width 4 height 68
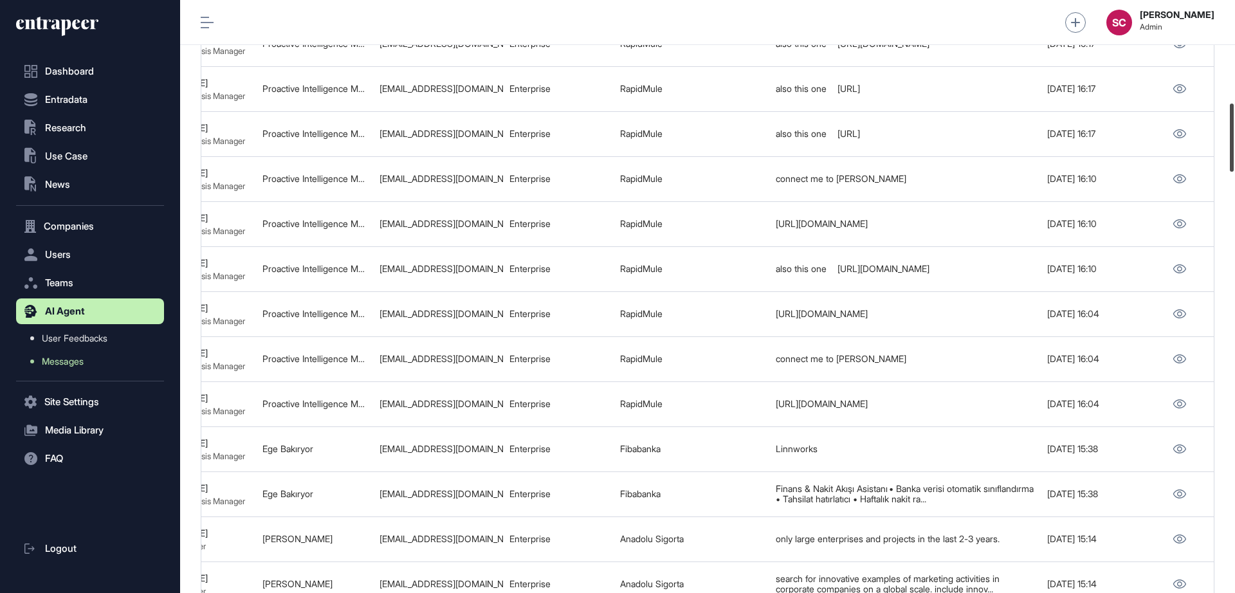
scroll to position [890, 0]
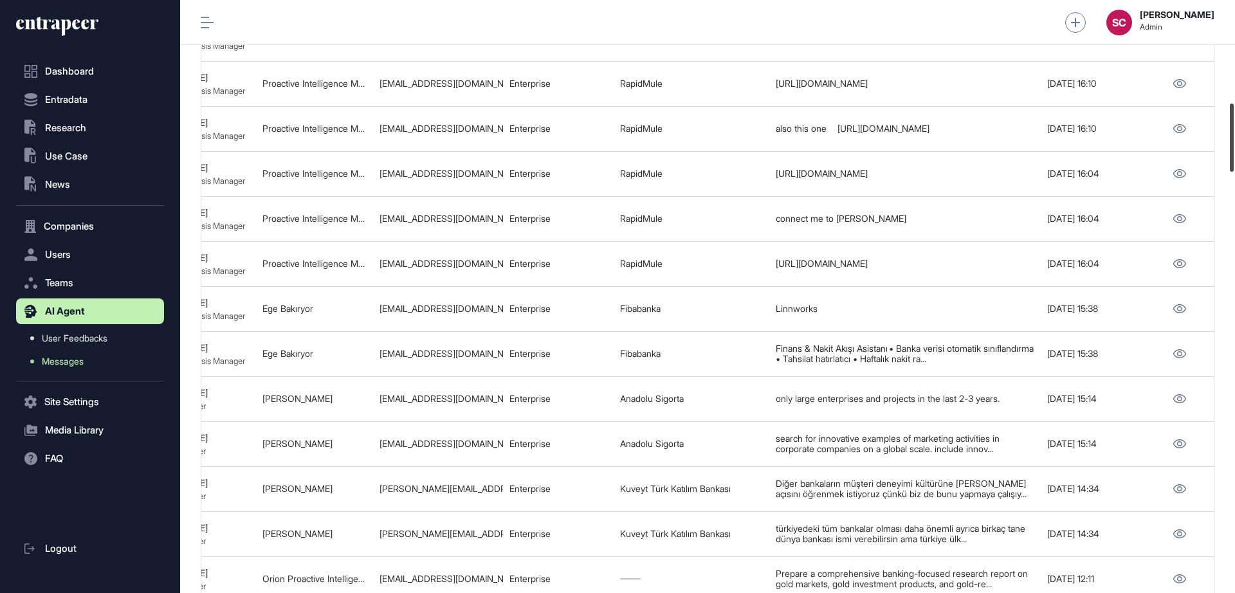
drag, startPoint x: 1231, startPoint y: 509, endPoint x: 1235, endPoint y: 109, distance: 399.5
click at [988, 109] on div at bounding box center [1232, 138] width 4 height 68
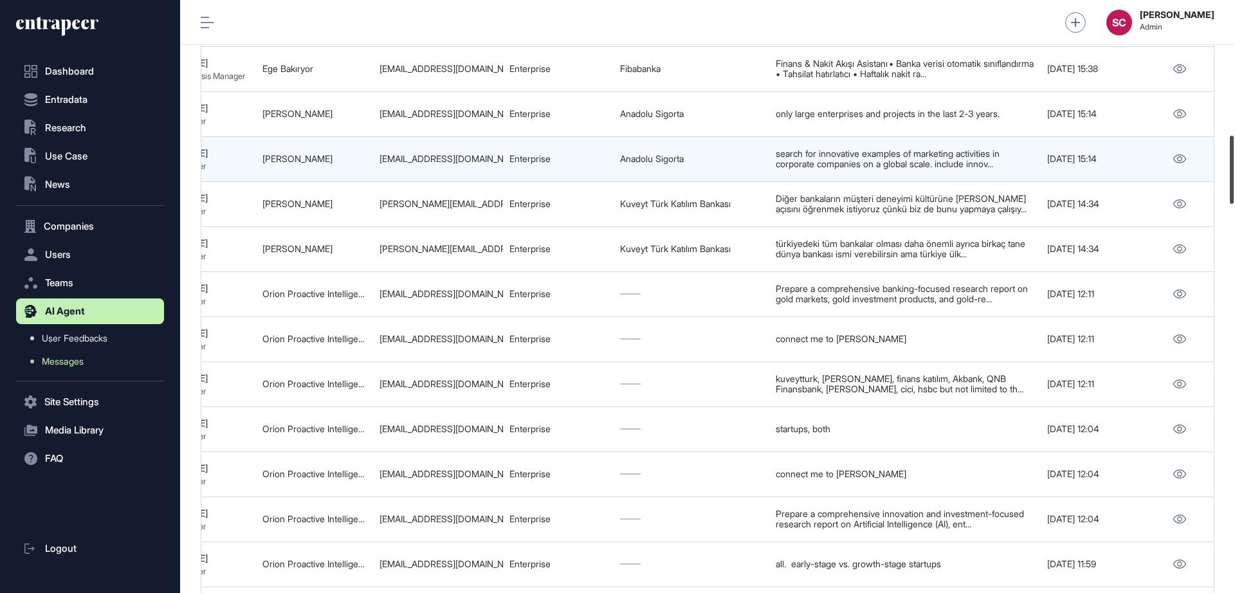
scroll to position [1164, 0]
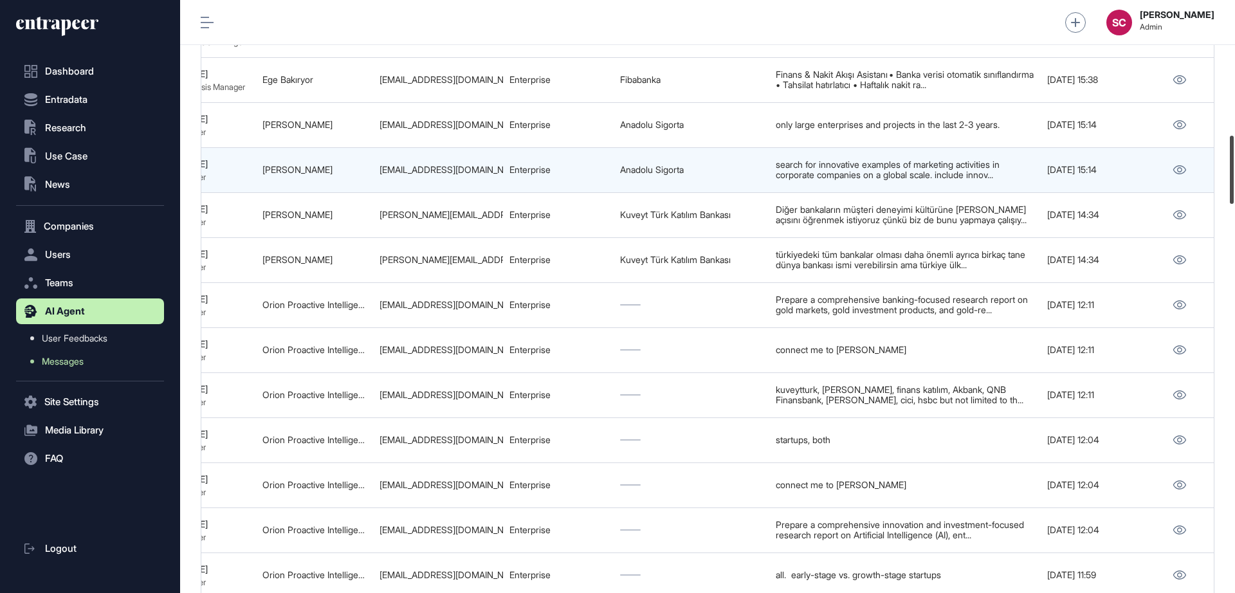
drag, startPoint x: 1231, startPoint y: 161, endPoint x: 1210, endPoint y: 178, distance: 27.2
click at [988, 194] on div "Admin Dashboard Dashboard Profile My Content Request More Data SC Serenay Cetin…" at bounding box center [707, 296] width 1055 height 593
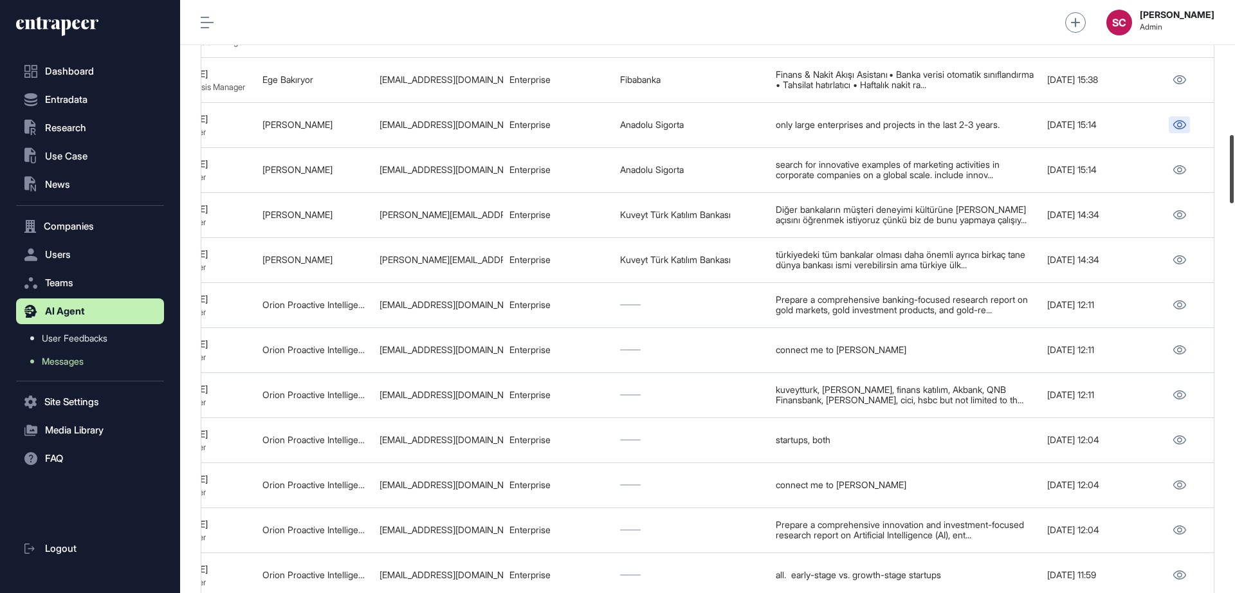
click at [988, 170] on div at bounding box center [1232, 169] width 4 height 68
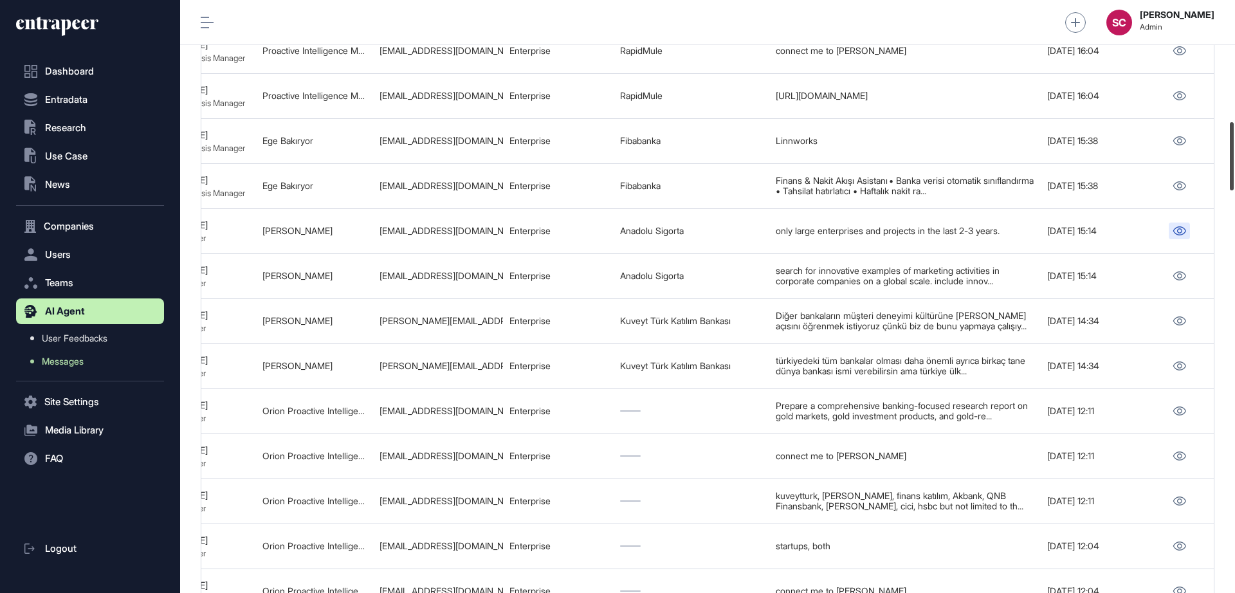
scroll to position [1052, 0]
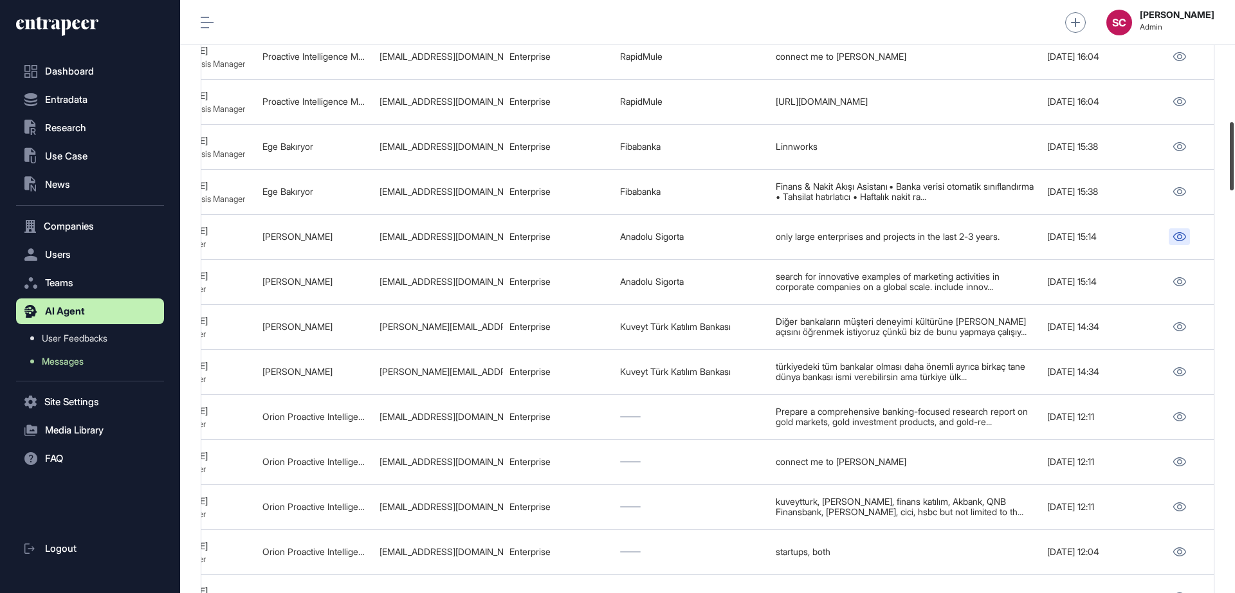
drag, startPoint x: 1231, startPoint y: 171, endPoint x: 1231, endPoint y: 160, distance: 11.6
click at [988, 160] on div at bounding box center [1232, 156] width 4 height 68
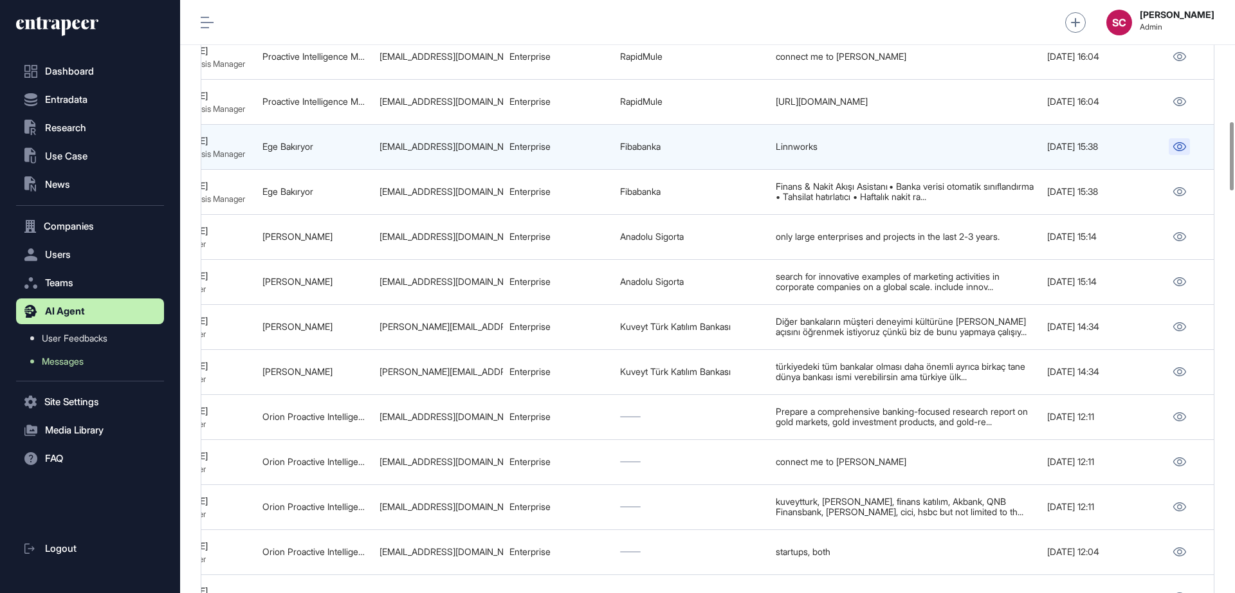
click at [988, 145] on icon at bounding box center [1179, 146] width 13 height 9
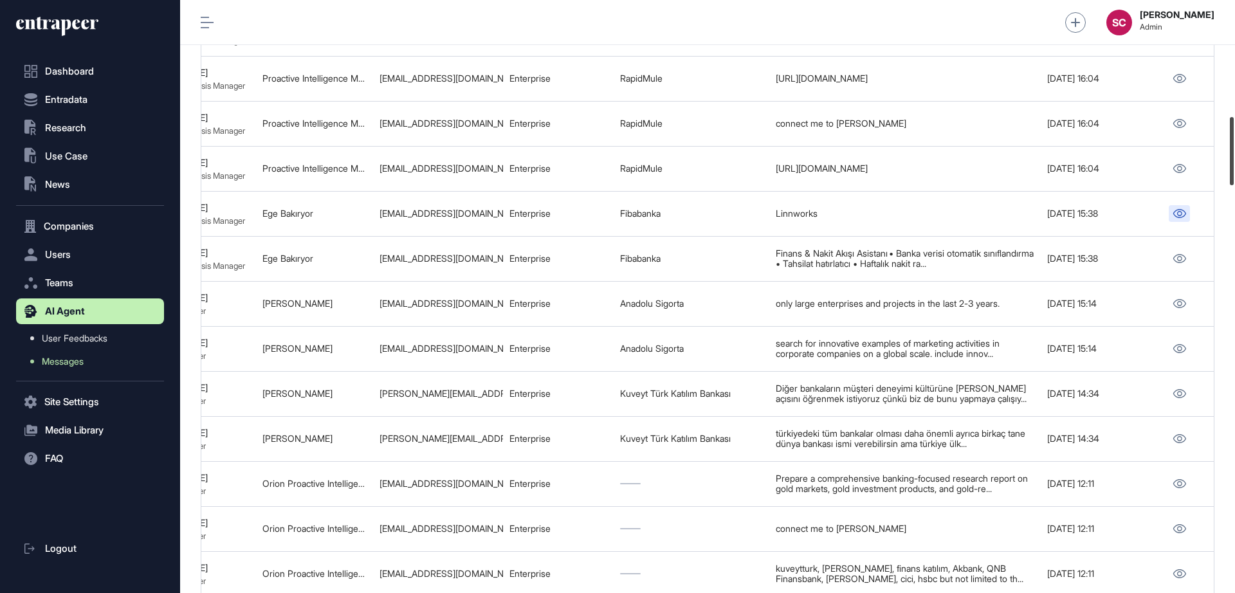
scroll to position [1018, 0]
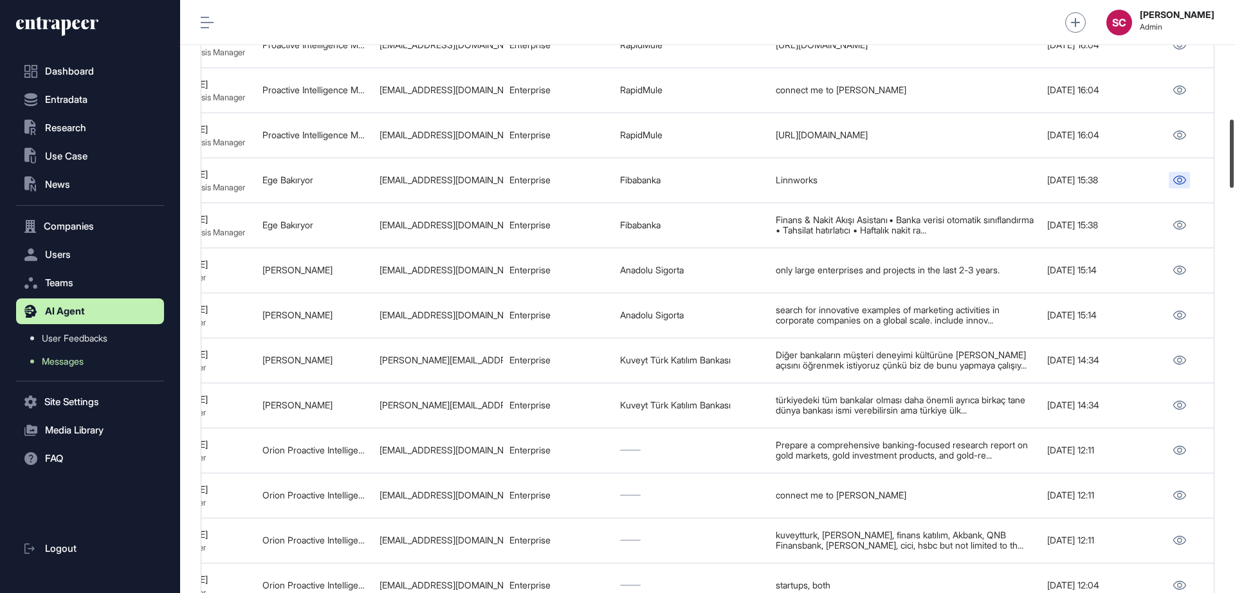
click at [988, 174] on div at bounding box center [1232, 154] width 4 height 68
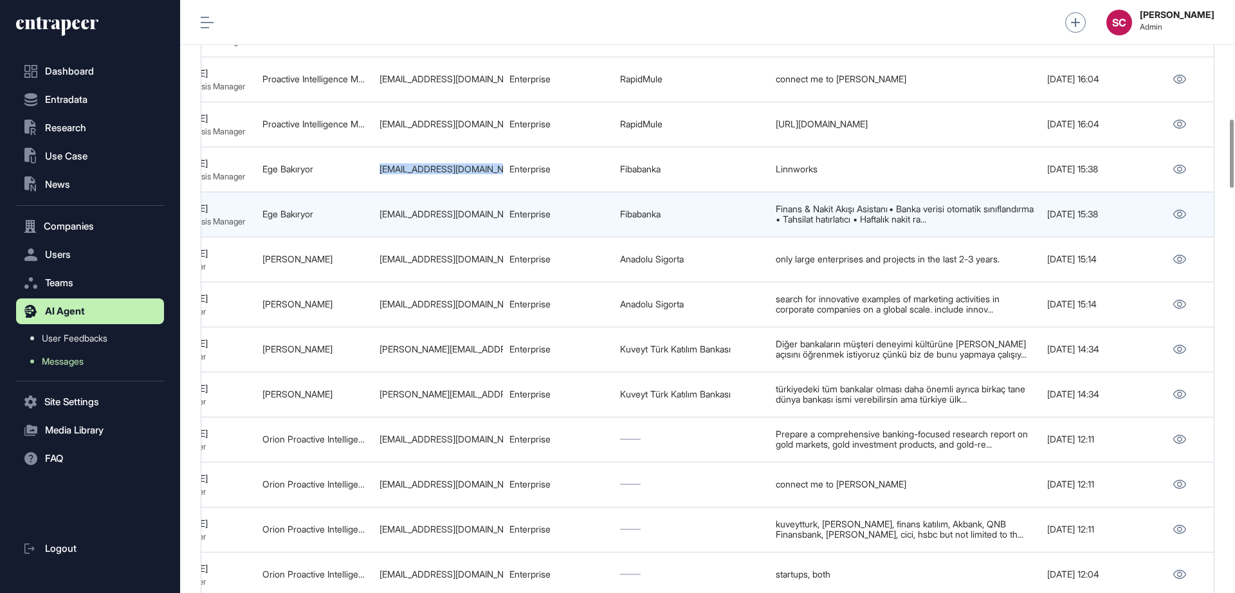
copy tr "ege.bakiryor@fibabanka.com.tr"
drag, startPoint x: 378, startPoint y: 176, endPoint x: 506, endPoint y: 192, distance: 129.1
click at [497, 214] on div "ege.bakiryor@fibabanka.com.tr" at bounding box center [438, 214] width 117 height 10
copy tr "ege.bakiryor@fibabanka.com.tr"
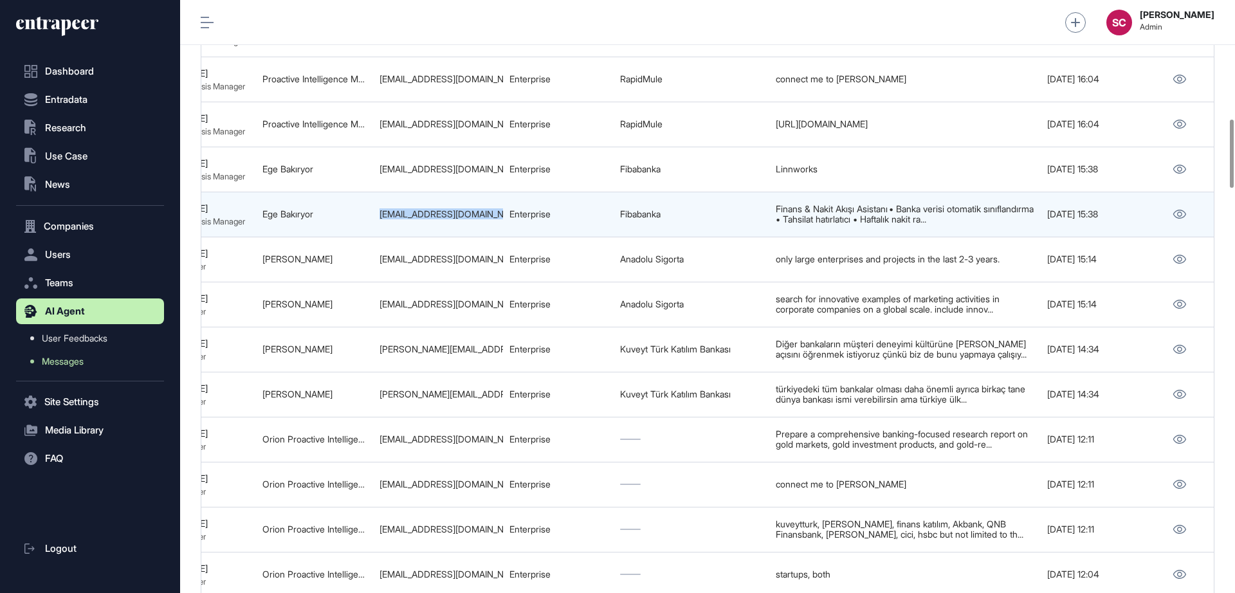
drag, startPoint x: 503, startPoint y: 215, endPoint x: 382, endPoint y: 219, distance: 121.7
click at [382, 237] on tr "689b36d2c0855d6c506a05e6 Finans & Nakit Akışı Asistanı, Omni-Channel Sipariş & …" at bounding box center [378, 259] width 1671 height 45
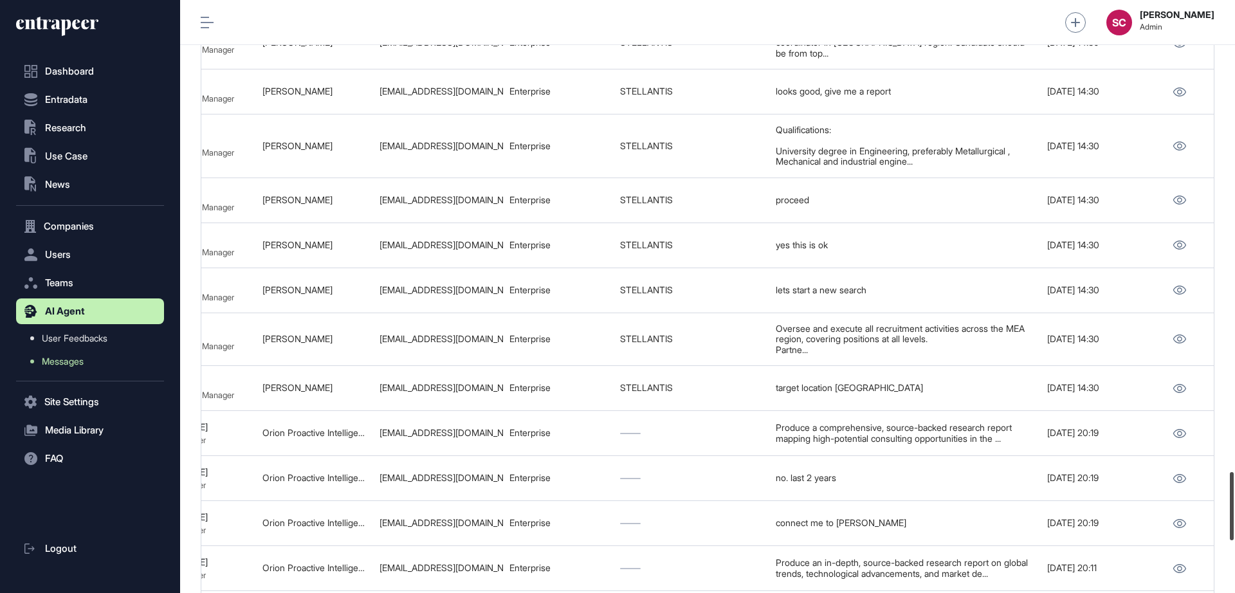
scroll to position [4541, 0]
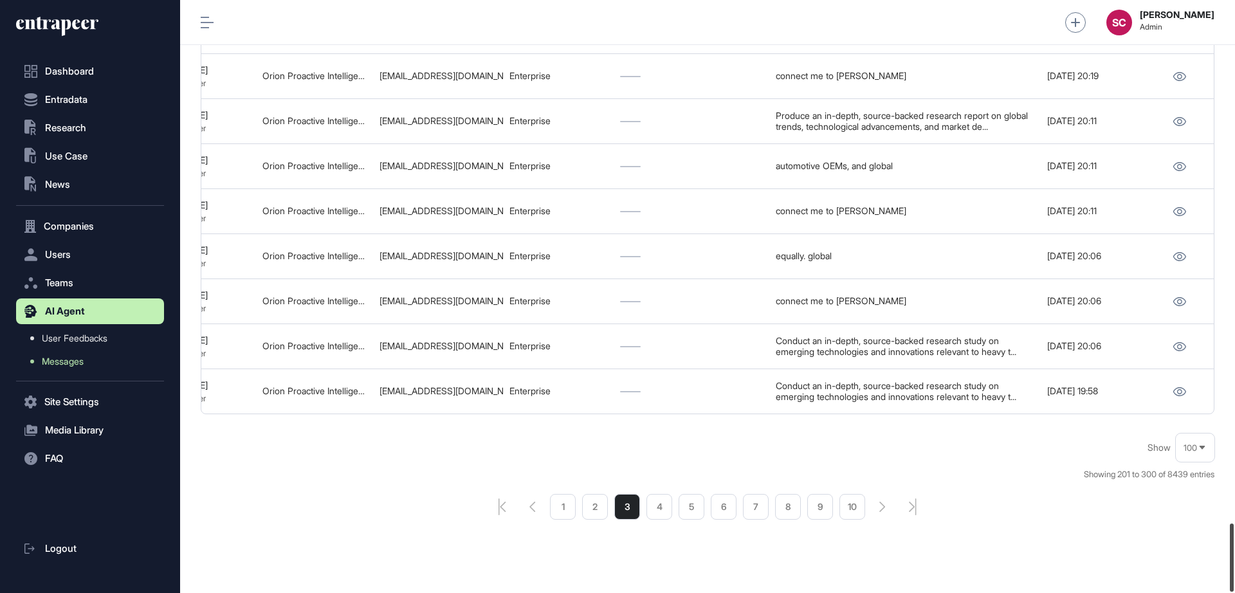
drag, startPoint x: 1233, startPoint y: 165, endPoint x: 1138, endPoint y: 624, distance: 468.5
click at [988, 474] on html "Dashboard Entradata .st0{fill:currentColor} Research .st0{fill:currentColor} Us…" at bounding box center [617, 296] width 1235 height 593
click at [565, 474] on li "1" at bounding box center [563, 507] width 26 height 26
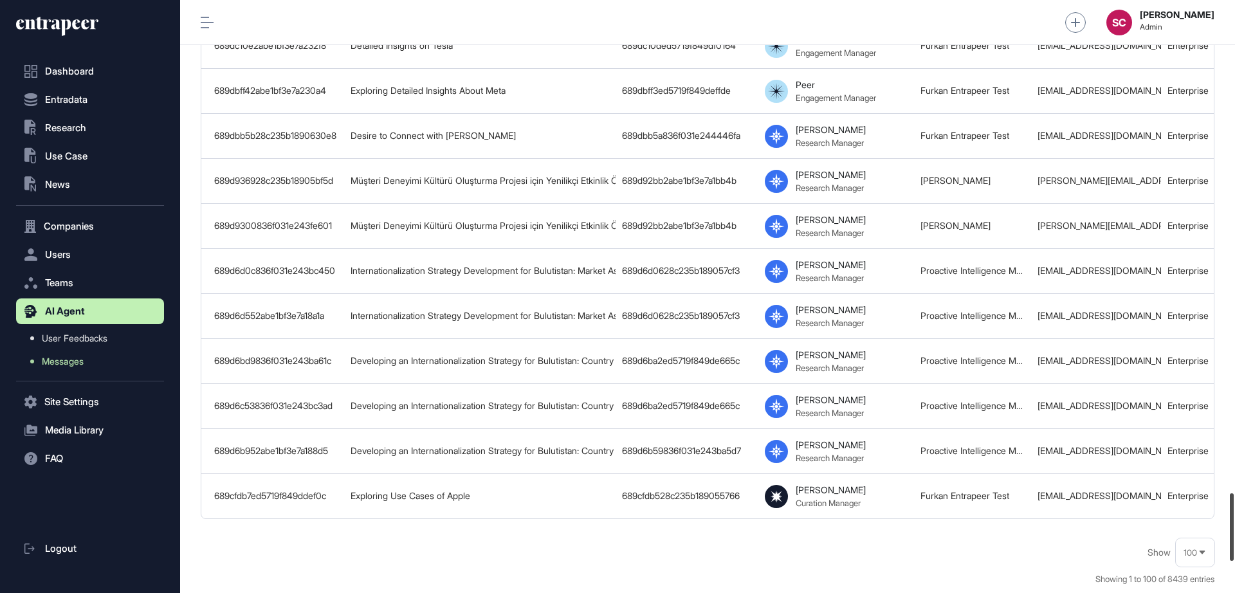
scroll to position [4568, 0]
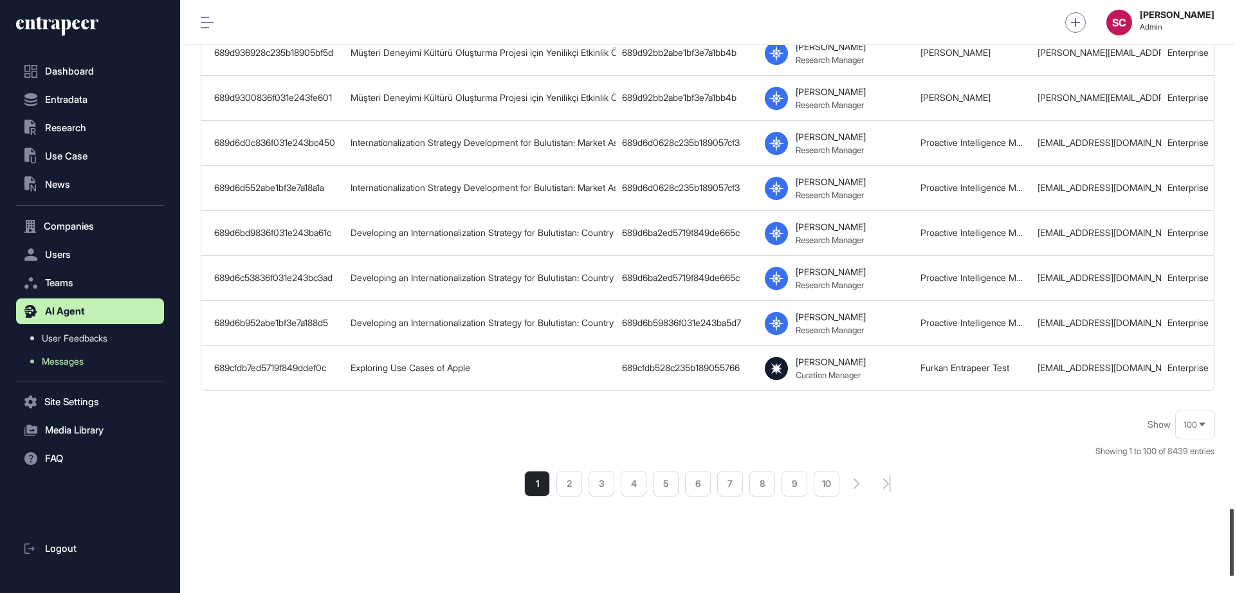
drag, startPoint x: 1232, startPoint y: 67, endPoint x: 1235, endPoint y: 573, distance: 506.3
click at [988, 474] on div at bounding box center [1232, 543] width 4 height 68
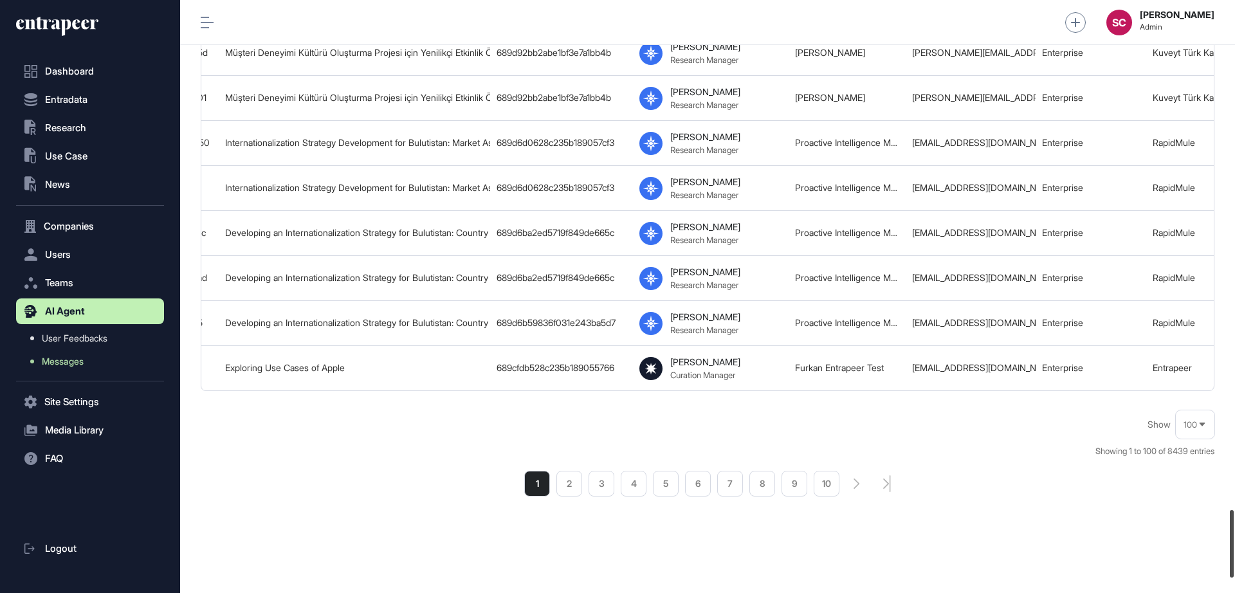
scroll to position [4546, 0]
drag, startPoint x: 1235, startPoint y: 542, endPoint x: 1232, endPoint y: 557, distance: 14.4
click at [988, 474] on div at bounding box center [1232, 544] width 4 height 68
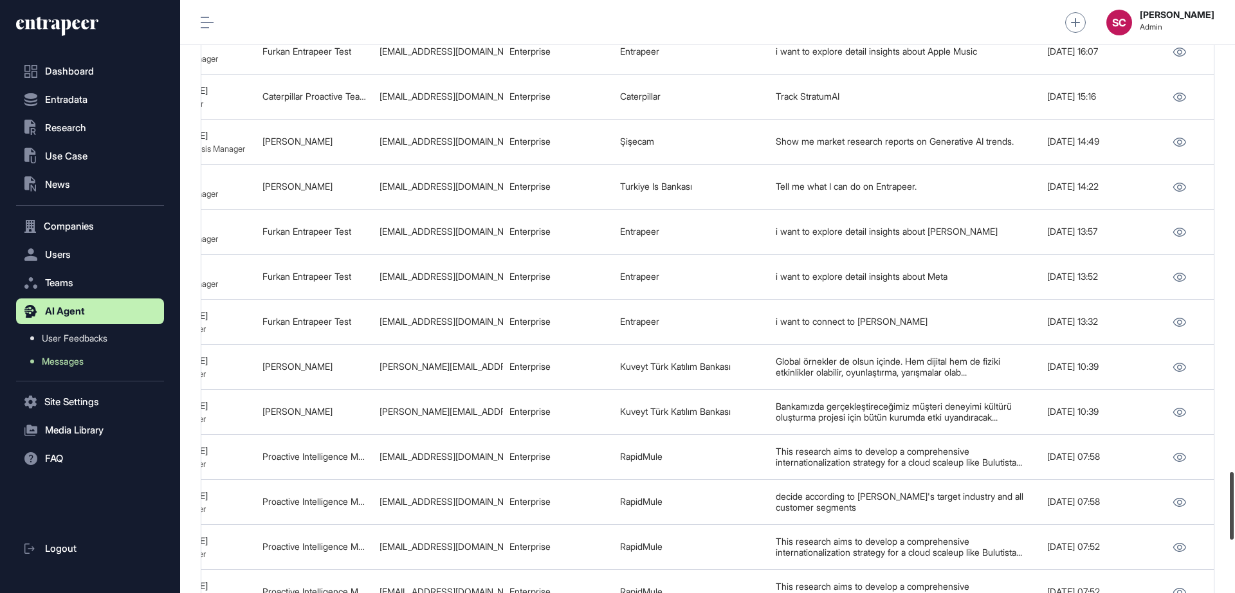
scroll to position [4125, 0]
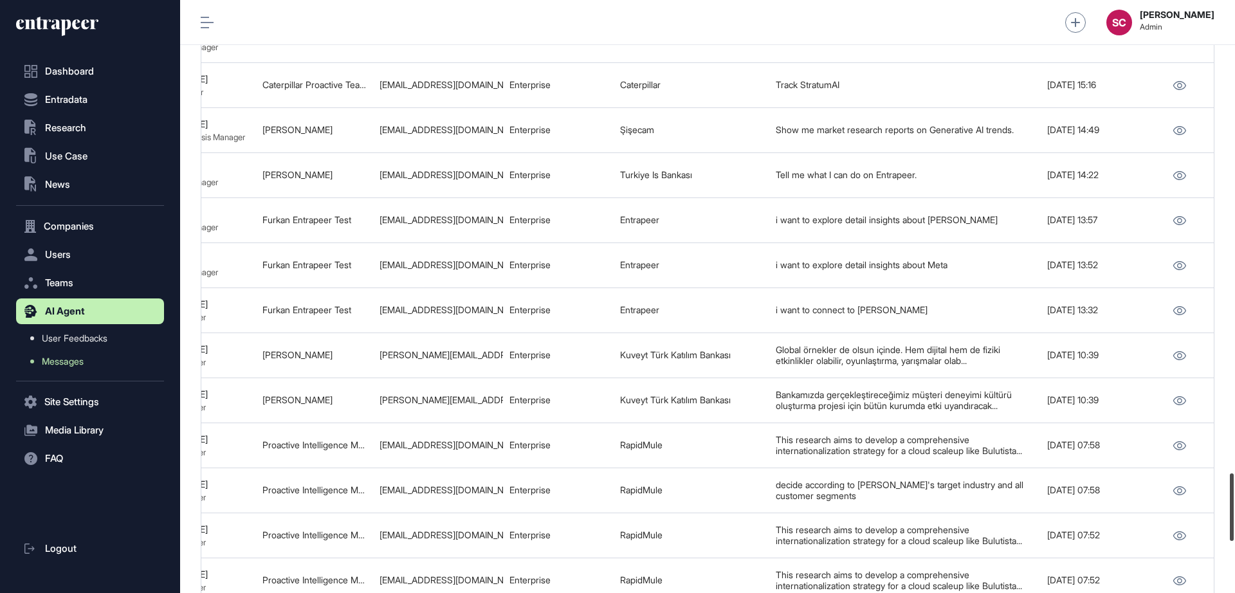
drag, startPoint x: 1229, startPoint y: 543, endPoint x: 1227, endPoint y: 495, distance: 48.3
click at [988, 474] on div at bounding box center [1232, 508] width 4 height 68
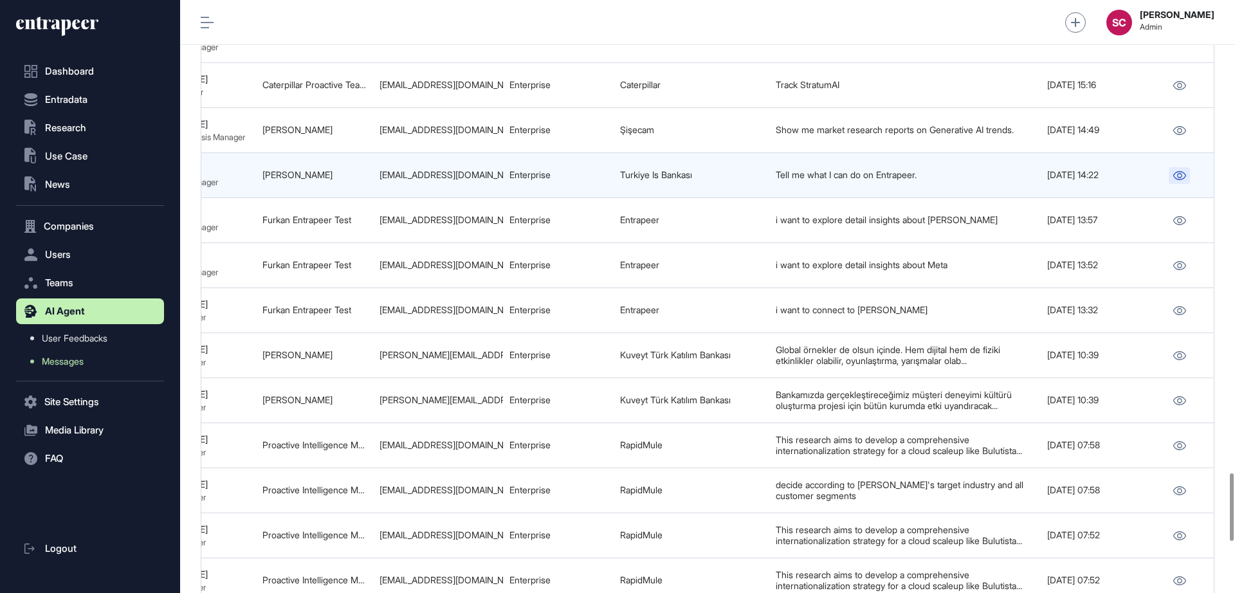
click at [988, 180] on icon at bounding box center [1180, 175] width 14 height 9
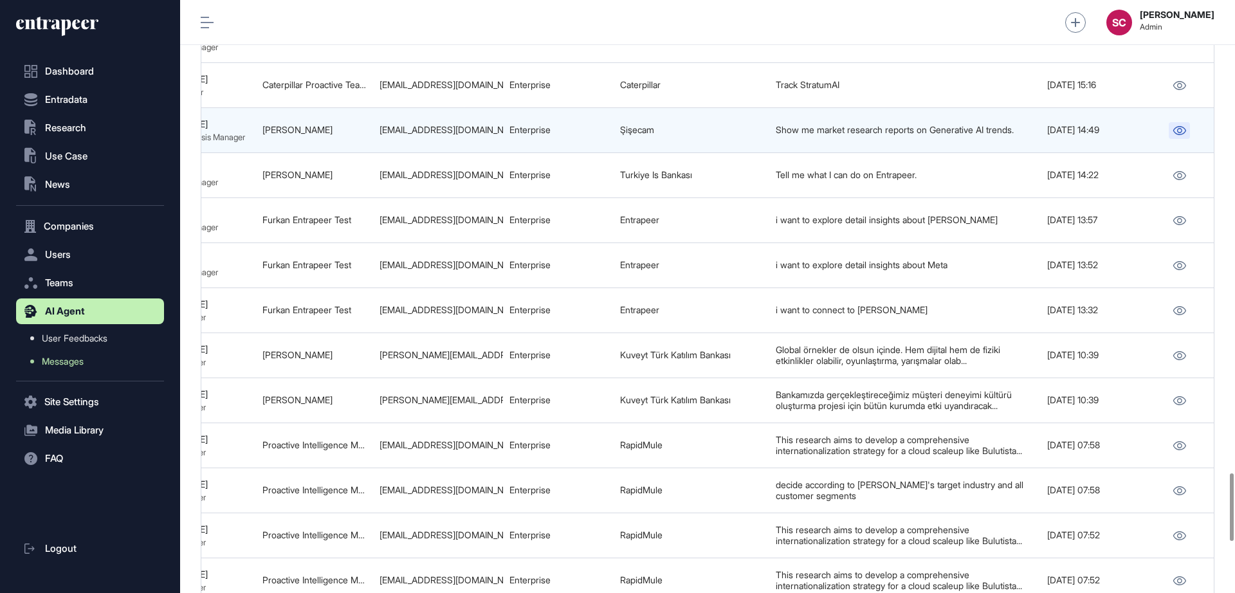
click at [988, 139] on link at bounding box center [1179, 130] width 21 height 17
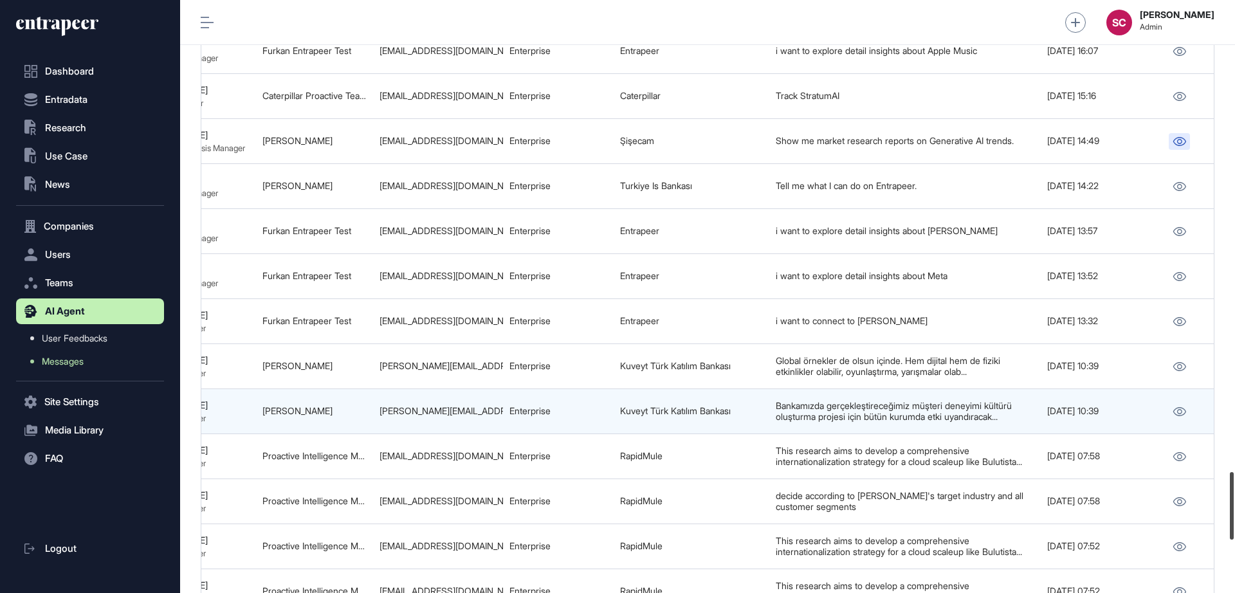
scroll to position [4102, 0]
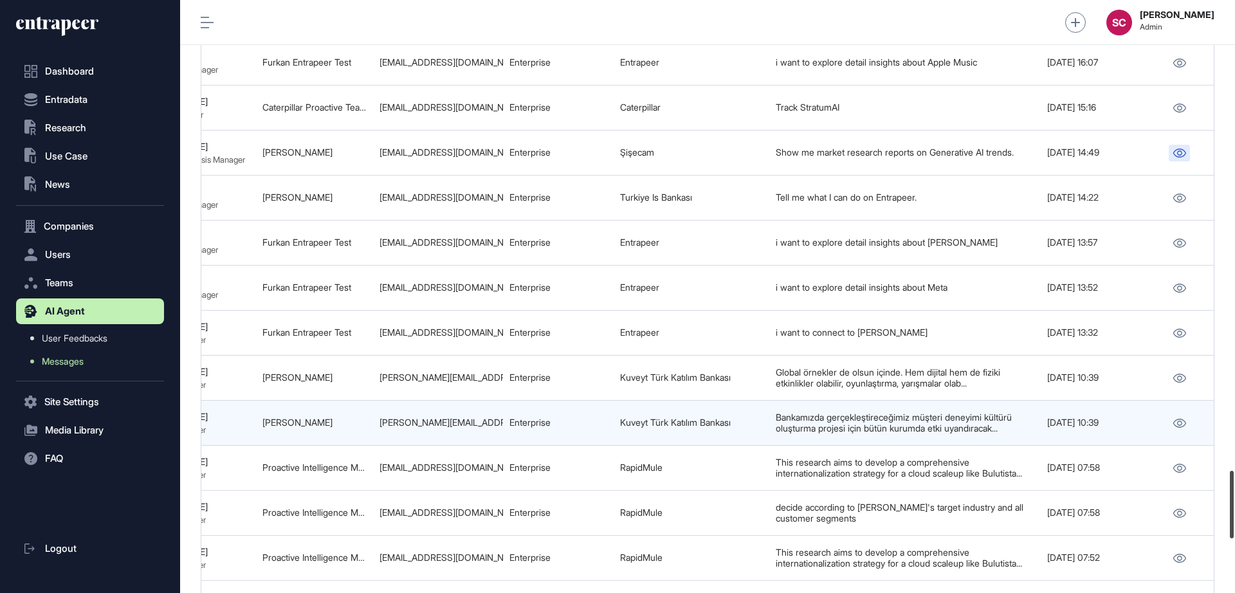
drag, startPoint x: 1231, startPoint y: 513, endPoint x: 1213, endPoint y: 510, distance: 18.3
click at [988, 474] on div "Admin Dashboard Dashboard Profile My Content Request More Data SC Serenay Cetin…" at bounding box center [707, 296] width 1055 height 593
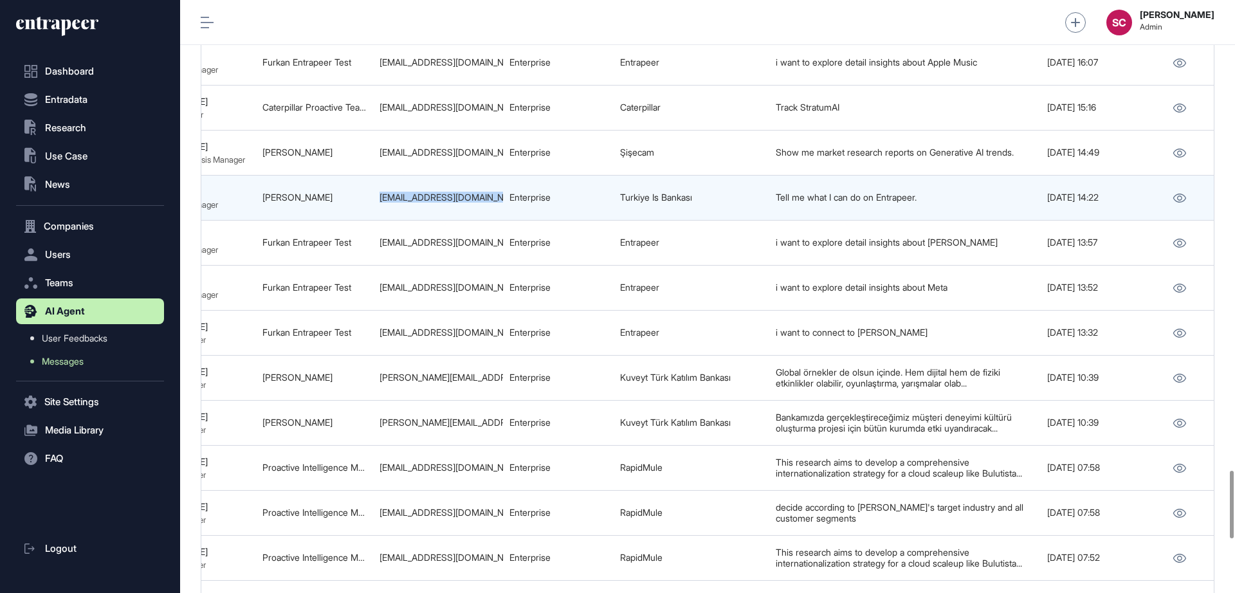
copy tr "unal.cakmak@isbank.com.tr"
drag, startPoint x: 379, startPoint y: 302, endPoint x: 507, endPoint y: 315, distance: 128.7
click at [510, 266] on tr "689dc6fa28c235b18906549b Overview of Capabilities on Entrapeer 689dc6f22abe1bf3…" at bounding box center [378, 243] width 1671 height 45
click at [988, 203] on icon at bounding box center [1180, 198] width 14 height 9
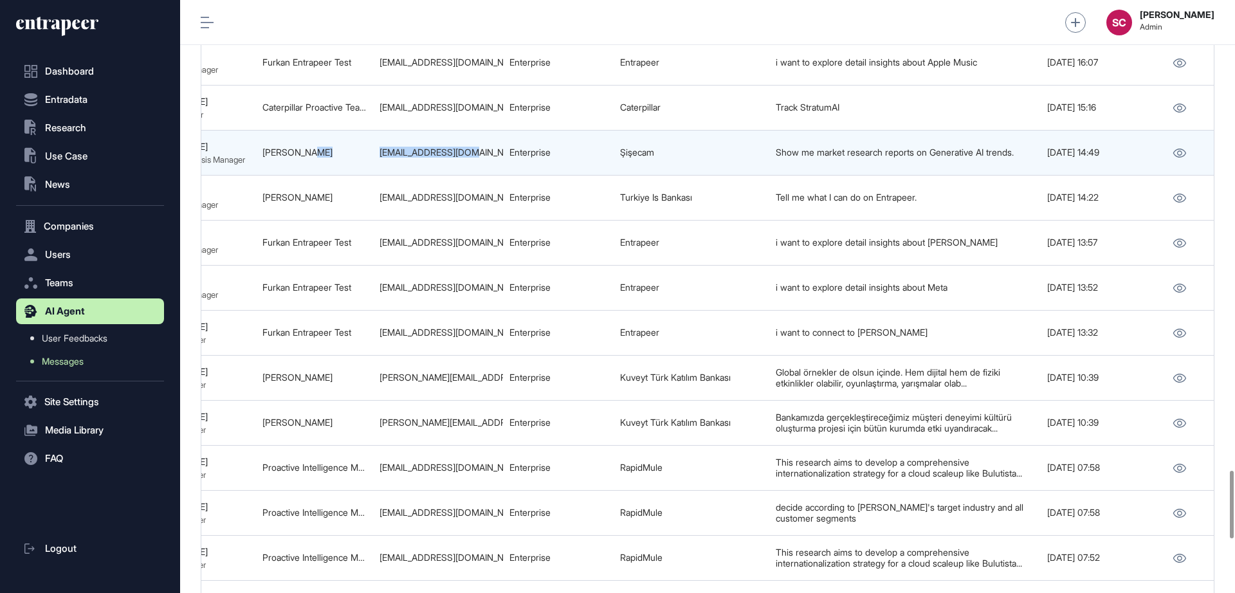
drag, startPoint x: 488, startPoint y: 252, endPoint x: 371, endPoint y: 248, distance: 117.8
click at [371, 221] on tr "689dcd5c836f031e24462941 Market Research Reports on Generative AI Trends 689dcd…" at bounding box center [378, 198] width 1671 height 45
copy tr "onersoy@sisecam.com"
drag, startPoint x: 259, startPoint y: 254, endPoint x: 329, endPoint y: 250, distance: 70.9
click at [329, 176] on td "Onur Ersoy" at bounding box center [314, 153] width 117 height 45
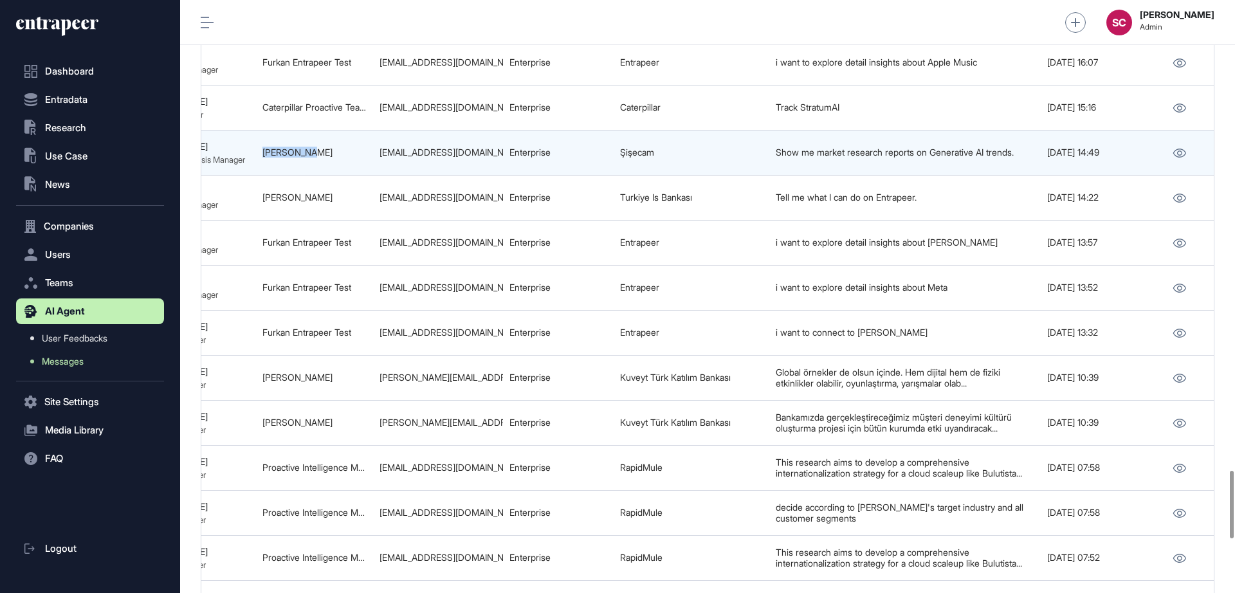
copy link "Onur Ersoy"
drag, startPoint x: 690, startPoint y: 261, endPoint x: 609, endPoint y: 246, distance: 82.4
click at [609, 221] on tr "689dcd5c836f031e24462941 Market Research Reports on Generative AI Trends 689dcd…" at bounding box center [378, 198] width 1671 height 45
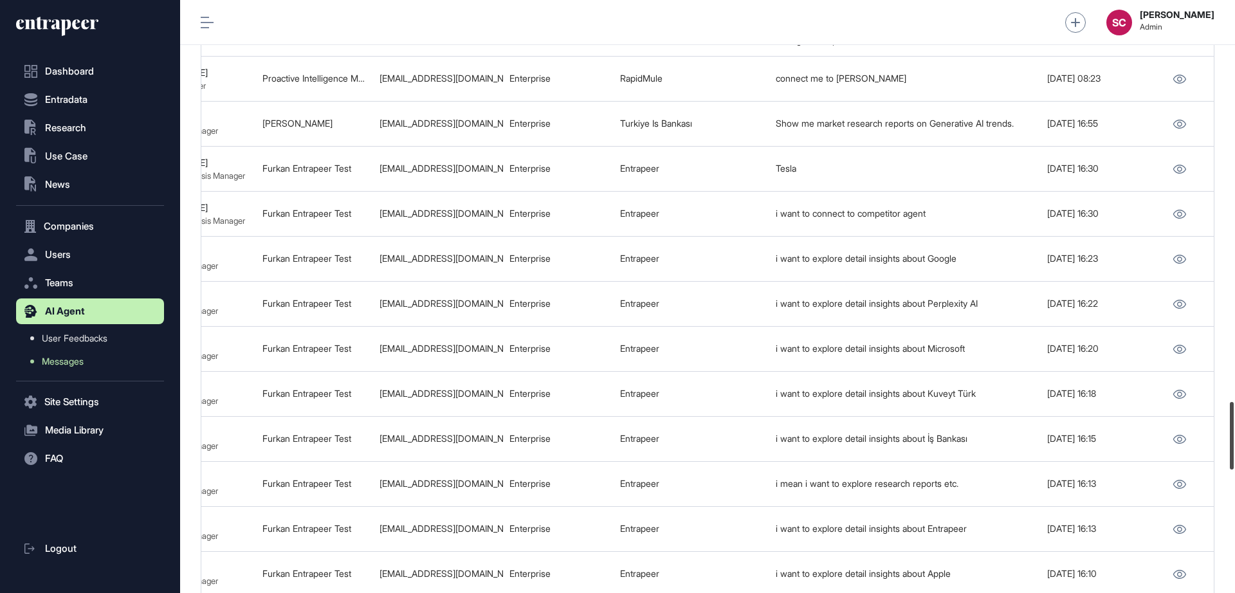
scroll to position [3495, 0]
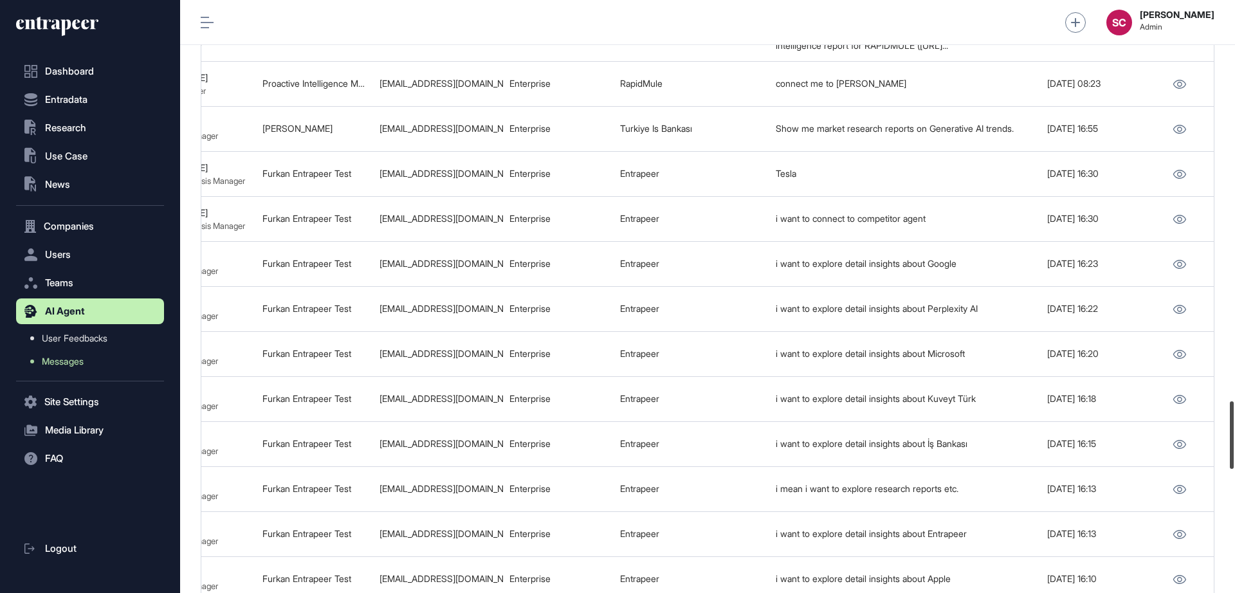
drag, startPoint x: 1235, startPoint y: 486, endPoint x: 1220, endPoint y: 417, distance: 71.0
click at [988, 417] on div "Admin Dashboard Dashboard Profile My Content Request More Data SC Serenay Cetin…" at bounding box center [707, 296] width 1055 height 593
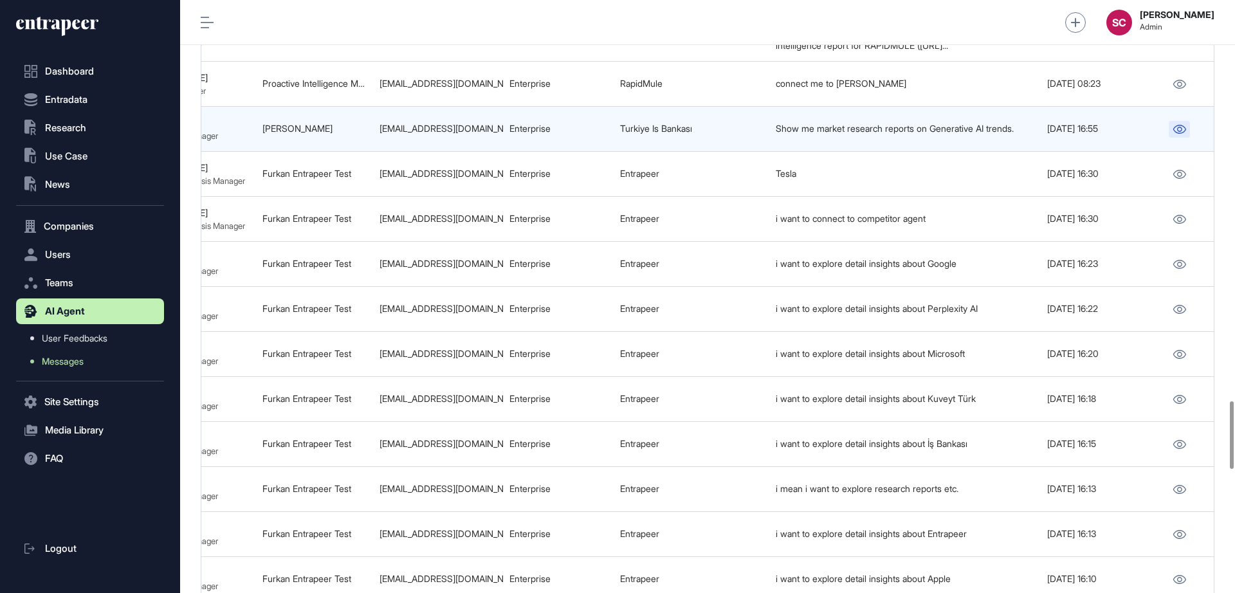
click at [988, 138] on link at bounding box center [1179, 129] width 21 height 17
drag, startPoint x: 376, startPoint y: 235, endPoint x: 499, endPoint y: 234, distance: 123.5
click at [499, 152] on td "mesut.cug@isbank.com.tr" at bounding box center [438, 129] width 130 height 45
drag, startPoint x: 261, startPoint y: 228, endPoint x: 318, endPoint y: 235, distance: 57.1
click at [318, 152] on td "Mesut Çuğ" at bounding box center [314, 129] width 117 height 45
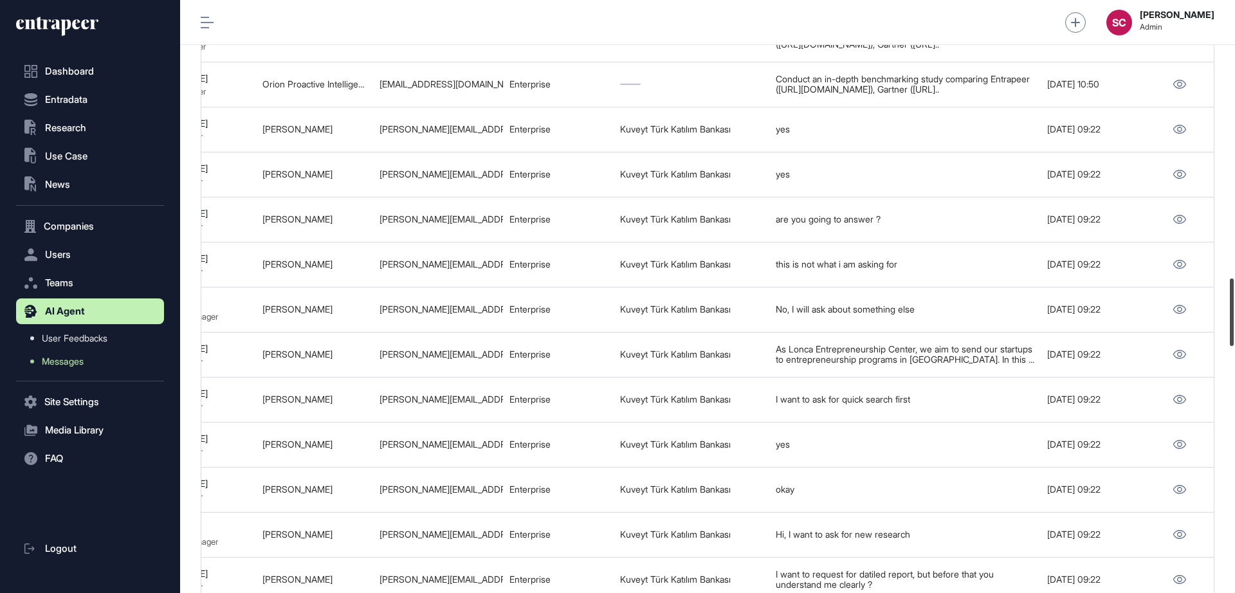
scroll to position [2394, 0]
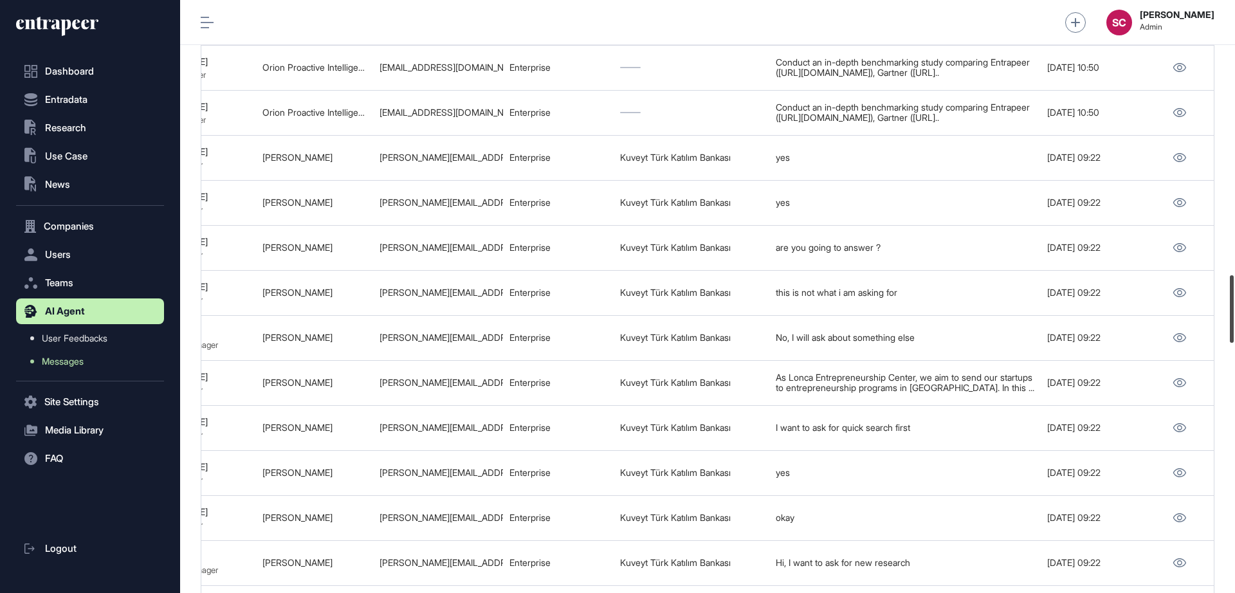
drag, startPoint x: 1235, startPoint y: 423, endPoint x: 1235, endPoint y: 297, distance: 126.1
click at [988, 297] on div at bounding box center [1232, 309] width 4 height 68
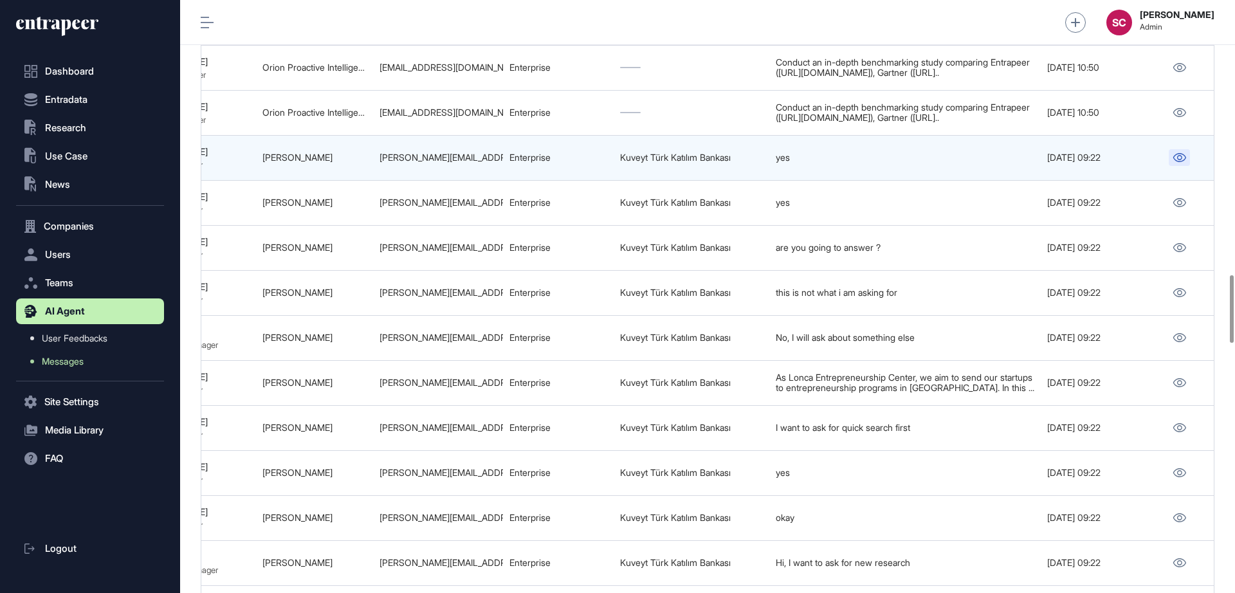
click at [988, 162] on icon at bounding box center [1179, 157] width 13 height 9
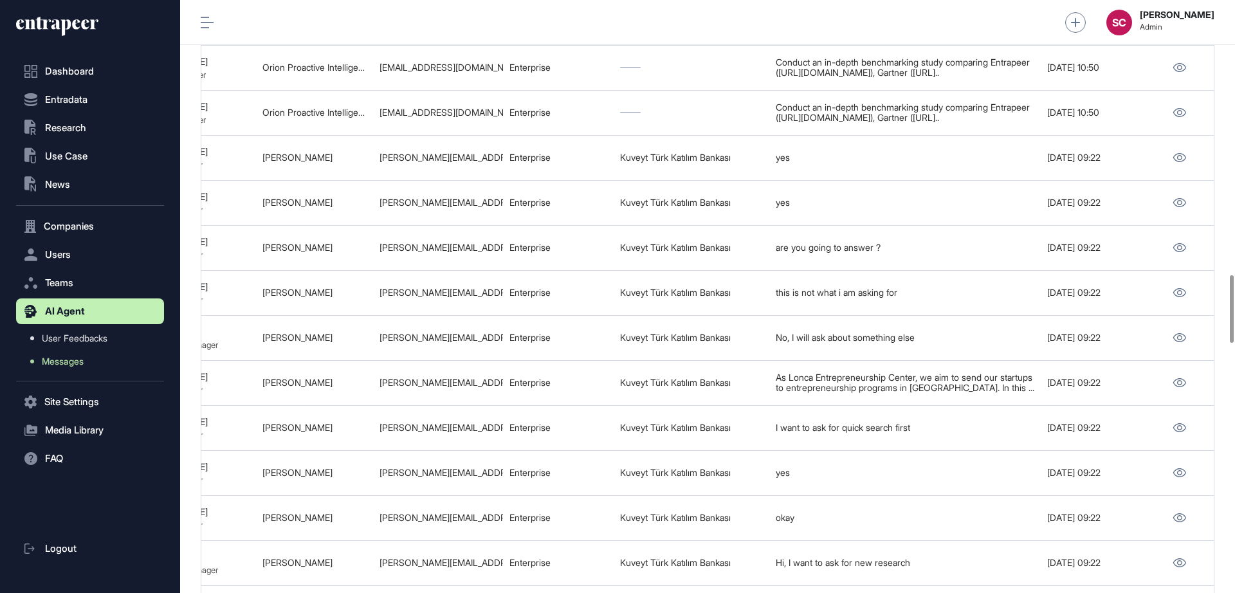
drag, startPoint x: 1232, startPoint y: 305, endPoint x: 1232, endPoint y: 274, distance: 30.9
drag, startPoint x: 1232, startPoint y: 274, endPoint x: 1234, endPoint y: 216, distance: 58.6
click at [988, 216] on div "Export Columns Show 100 Message ID Thread Title Conversation ID Agent Name User…" at bounding box center [707, 113] width 1055 height 4834
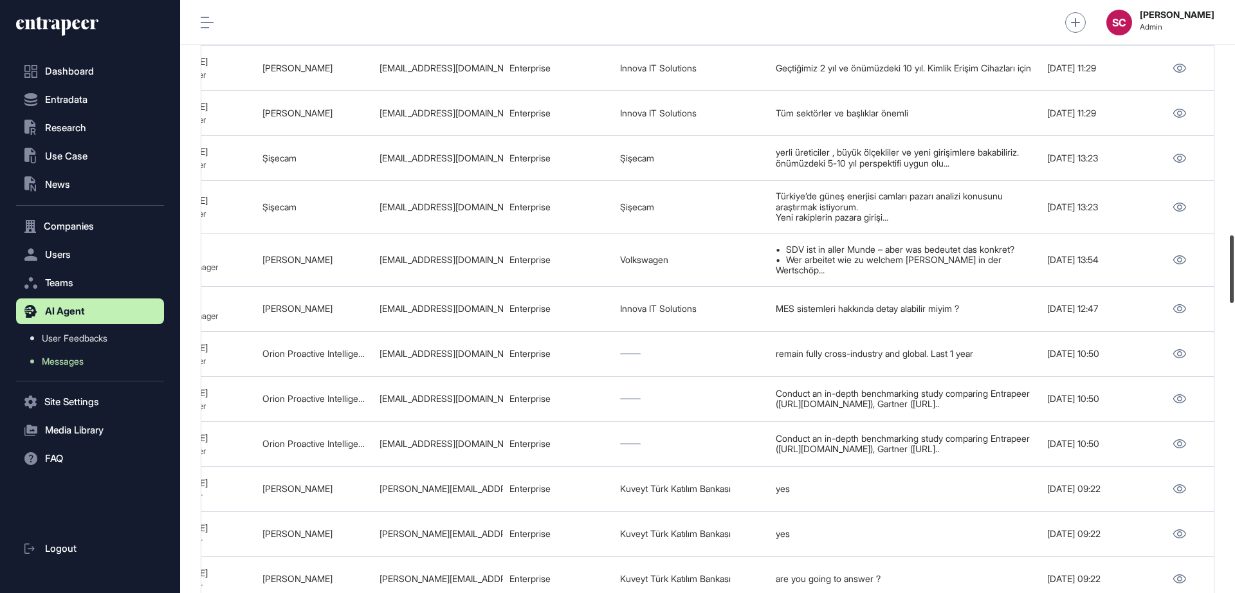
scroll to position [2040, 0]
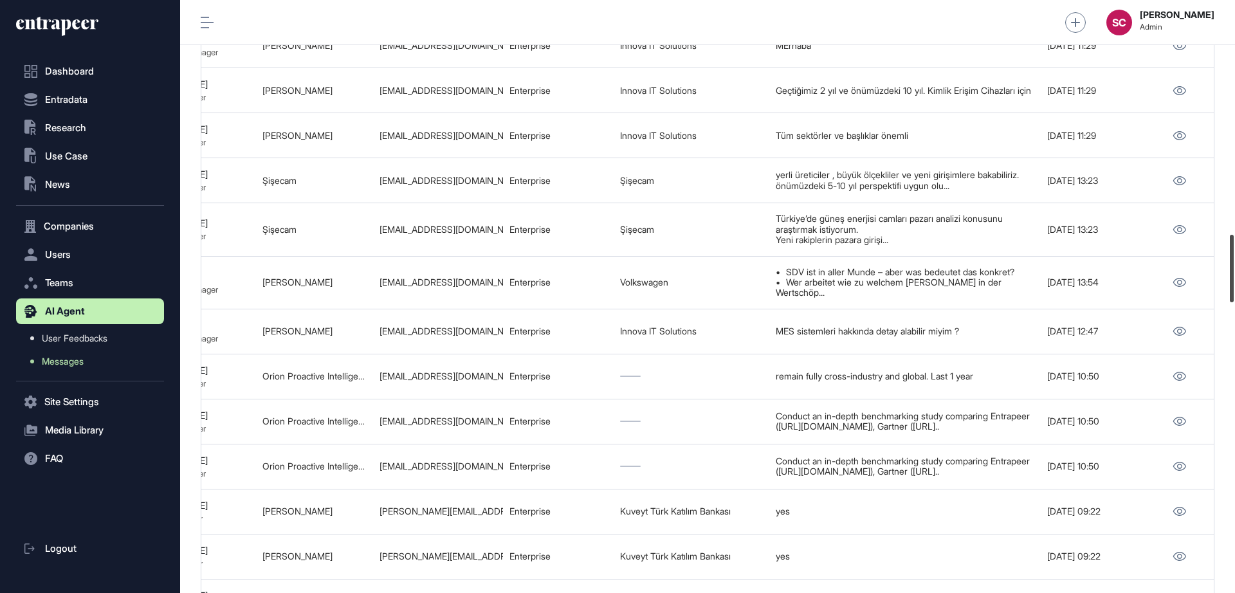
drag, startPoint x: 1232, startPoint y: 297, endPoint x: 1229, endPoint y: 256, distance: 40.7
click at [988, 256] on div at bounding box center [1232, 269] width 4 height 68
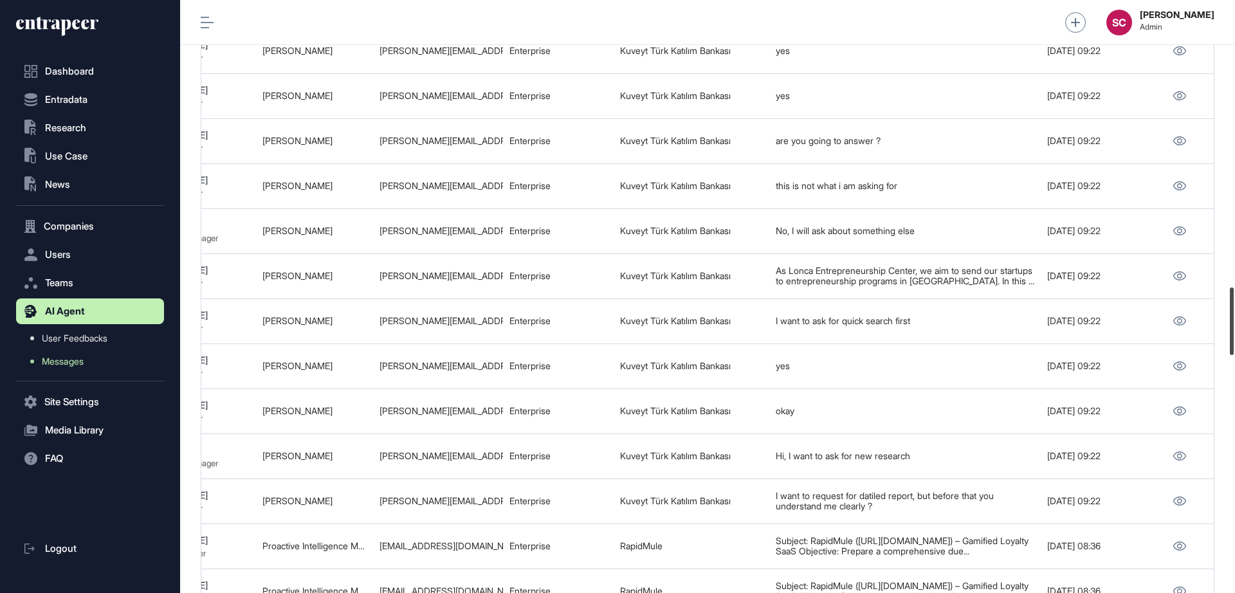
scroll to position [2495, 0]
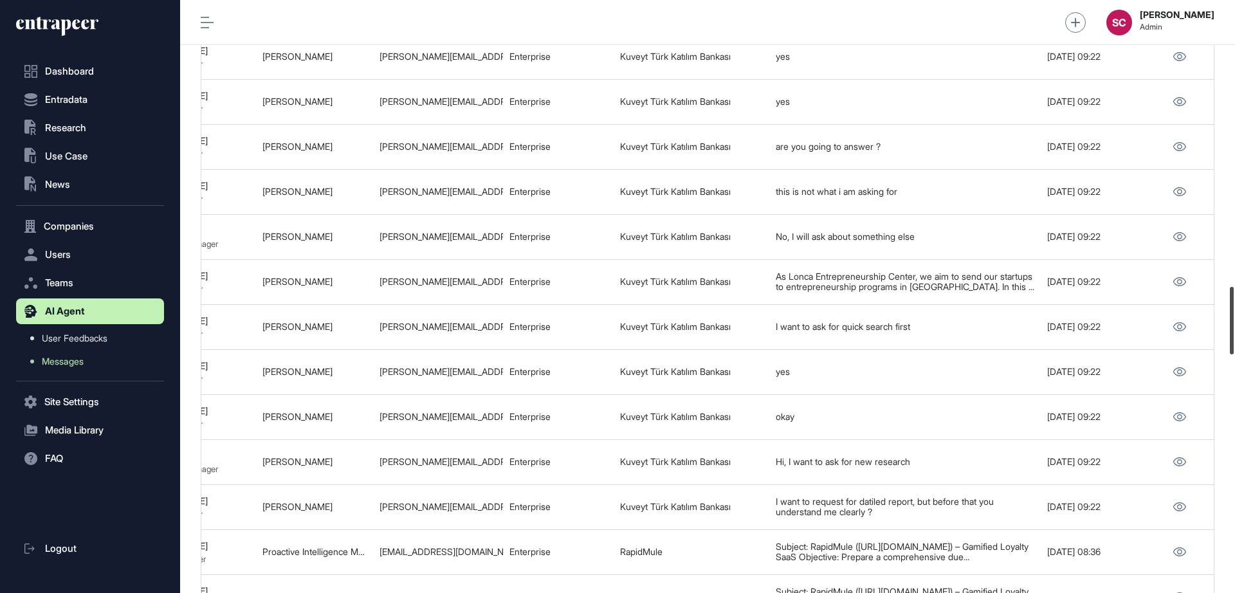
drag, startPoint x: 1235, startPoint y: 253, endPoint x: 1235, endPoint y: 306, distance: 52.1
click at [988, 306] on div at bounding box center [1232, 321] width 4 height 68
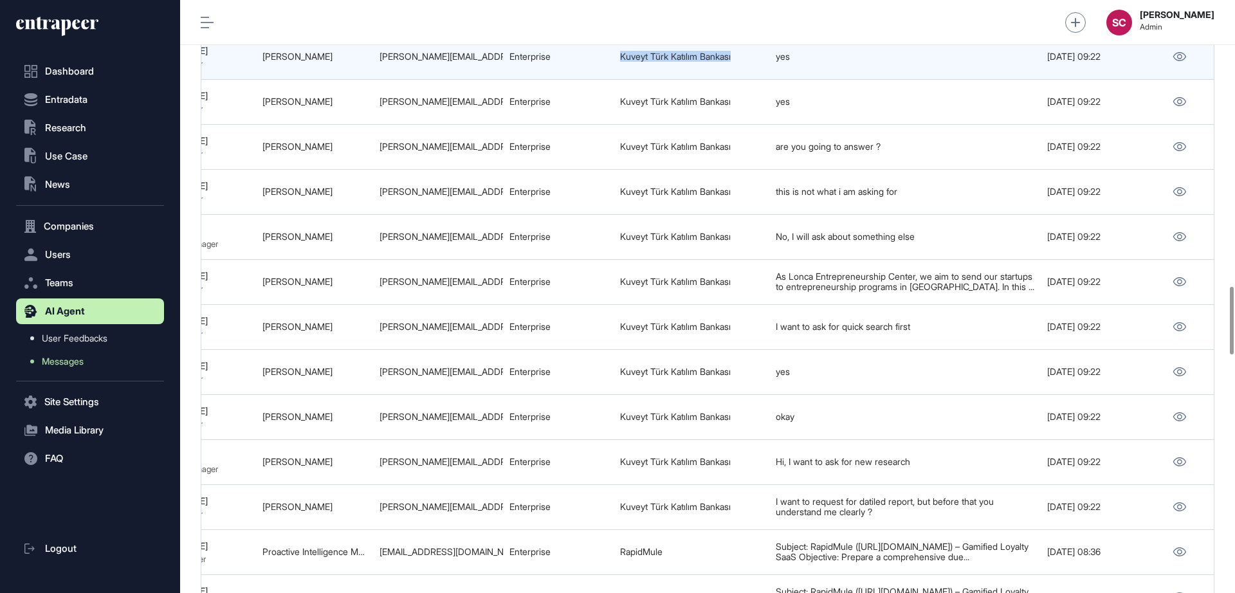
drag, startPoint x: 618, startPoint y: 125, endPoint x: 751, endPoint y: 139, distance: 133.9
click at [753, 79] on td "Kuveyt Türk Katılım Bankası" at bounding box center [692, 56] width 156 height 45
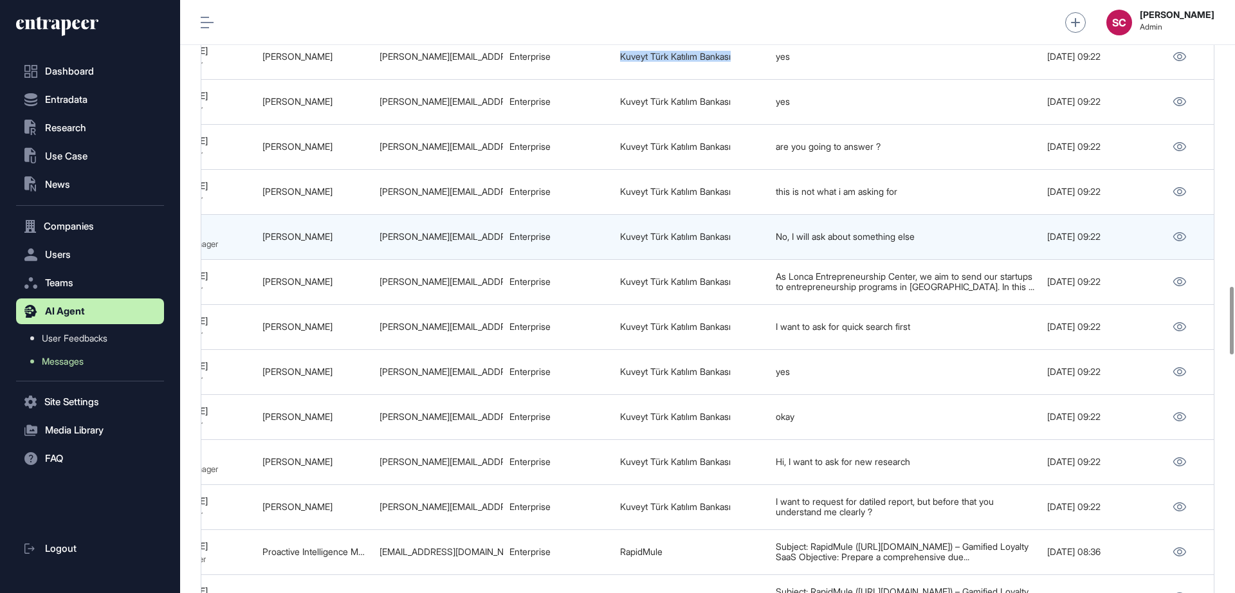
drag, startPoint x: 259, startPoint y: 302, endPoint x: 365, endPoint y: 308, distance: 106.3
click at [365, 259] on td "Mehmet Burhanettin Uzun" at bounding box center [314, 236] width 117 height 45
drag, startPoint x: 378, startPoint y: 304, endPoint x: 505, endPoint y: 311, distance: 126.9
click at [505, 304] on tr "689ed26228c235b18907441e Inquiry for New Research Opportunities 689ed222ed5719f…" at bounding box center [378, 281] width 1671 height 45
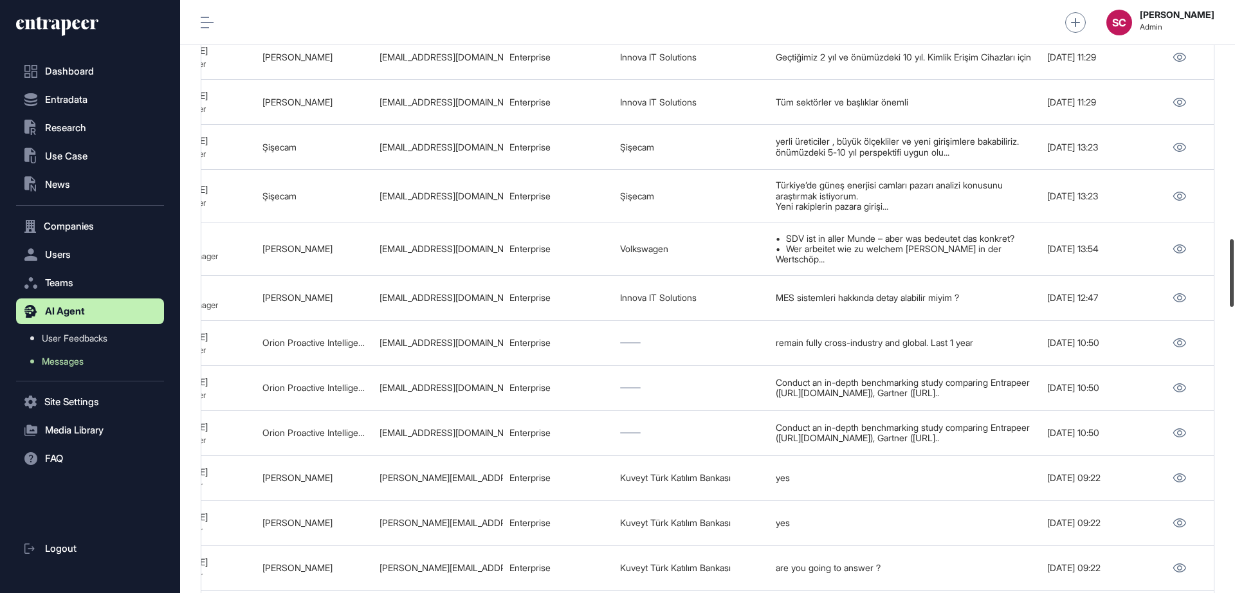
scroll to position [2079, 0]
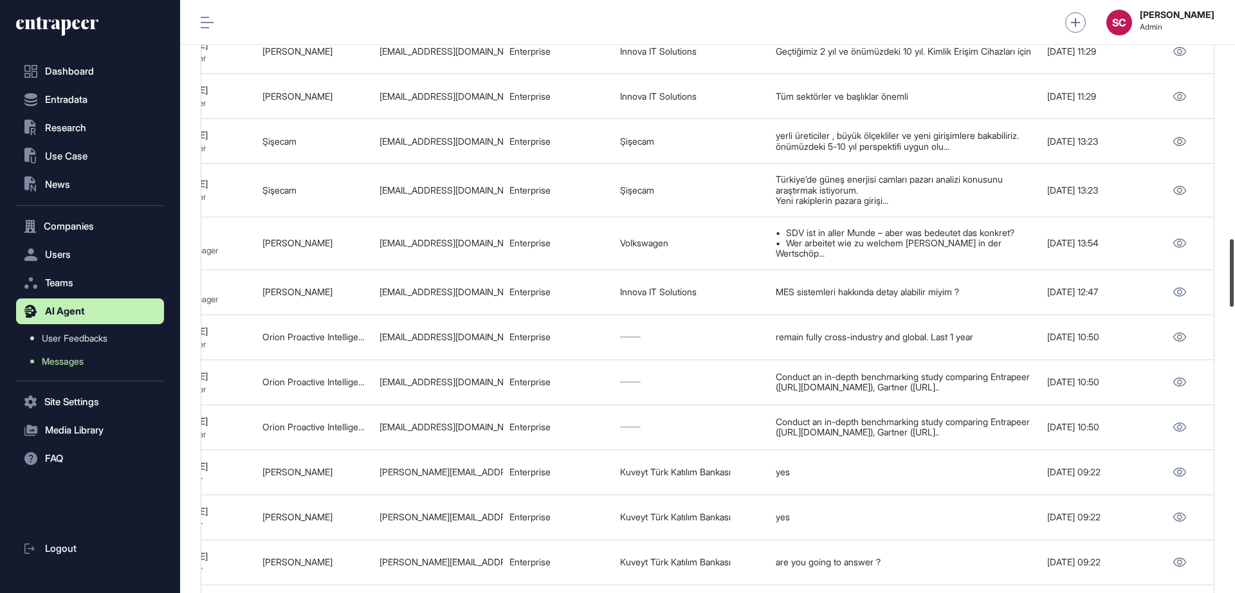
drag, startPoint x: 1235, startPoint y: 322, endPoint x: 1227, endPoint y: 275, distance: 48.2
click at [988, 275] on div at bounding box center [1232, 273] width 4 height 68
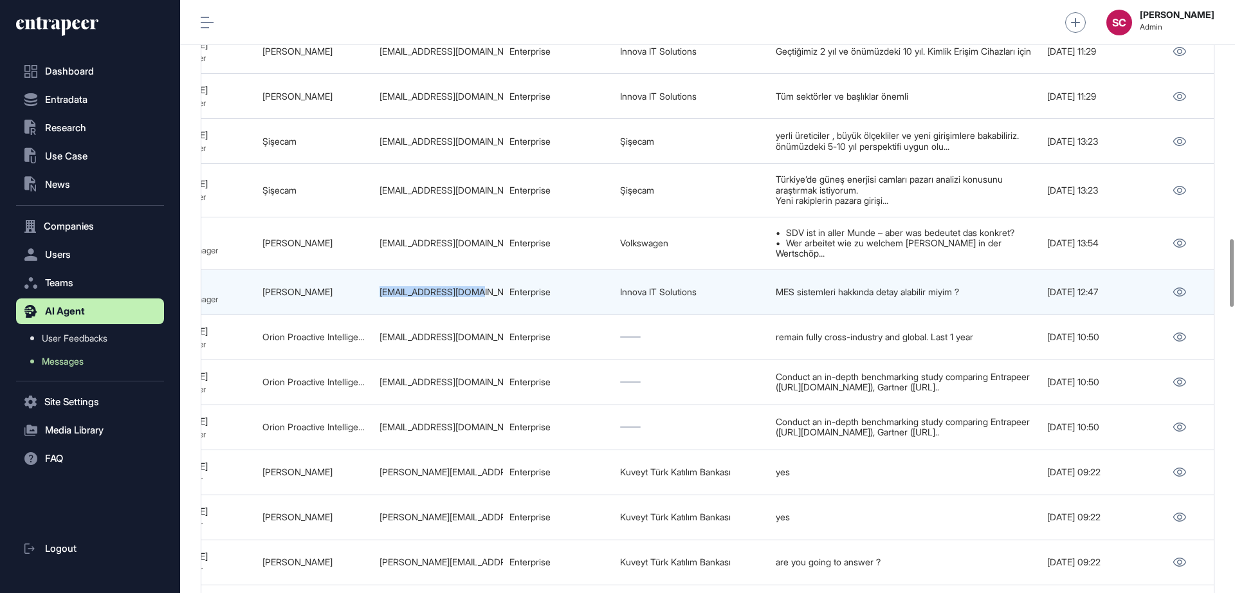
drag, startPoint x: 378, startPoint y: 338, endPoint x: 495, endPoint y: 335, distance: 117.1
click at [495, 315] on td "mdogan@innova.com.tr" at bounding box center [438, 292] width 130 height 45
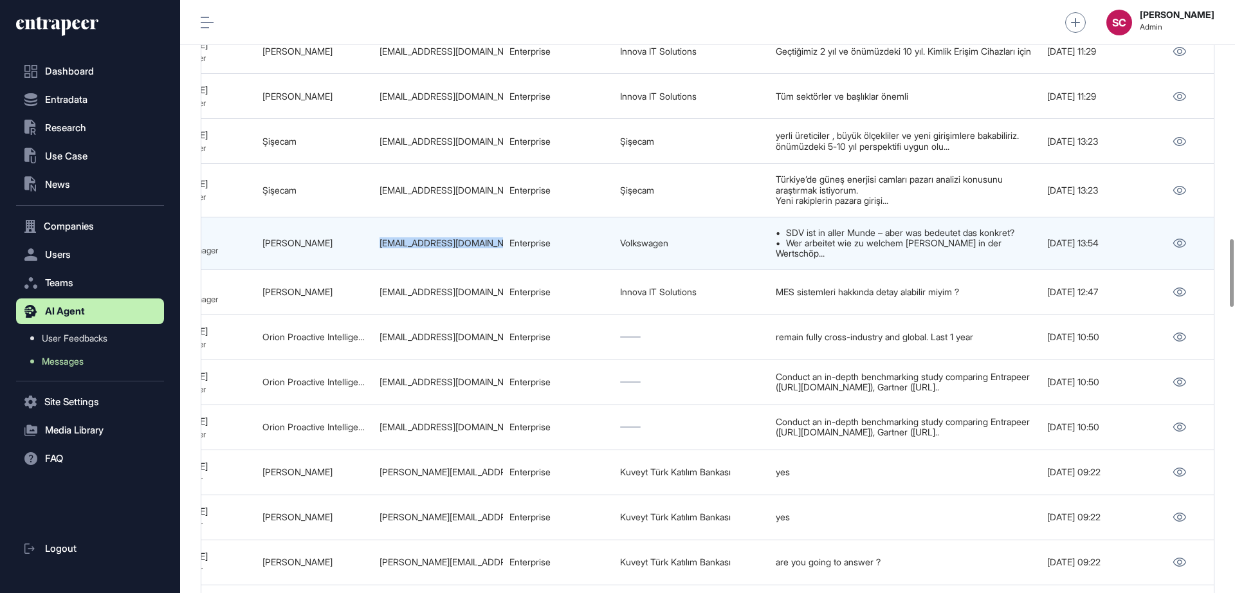
drag, startPoint x: 371, startPoint y: 291, endPoint x: 505, endPoint y: 299, distance: 134.0
click at [505, 299] on tr "689f11cd28c235b189078d61 Zukunft des Software Defined Vehicle: Wertschöpfung, A…" at bounding box center [378, 292] width 1671 height 45
drag, startPoint x: 259, startPoint y: 295, endPoint x: 328, endPoint y: 292, distance: 68.9
click at [328, 270] on td "Sven Wittfoth" at bounding box center [314, 243] width 117 height 53
drag, startPoint x: 685, startPoint y: 291, endPoint x: 611, endPoint y: 293, distance: 74.7
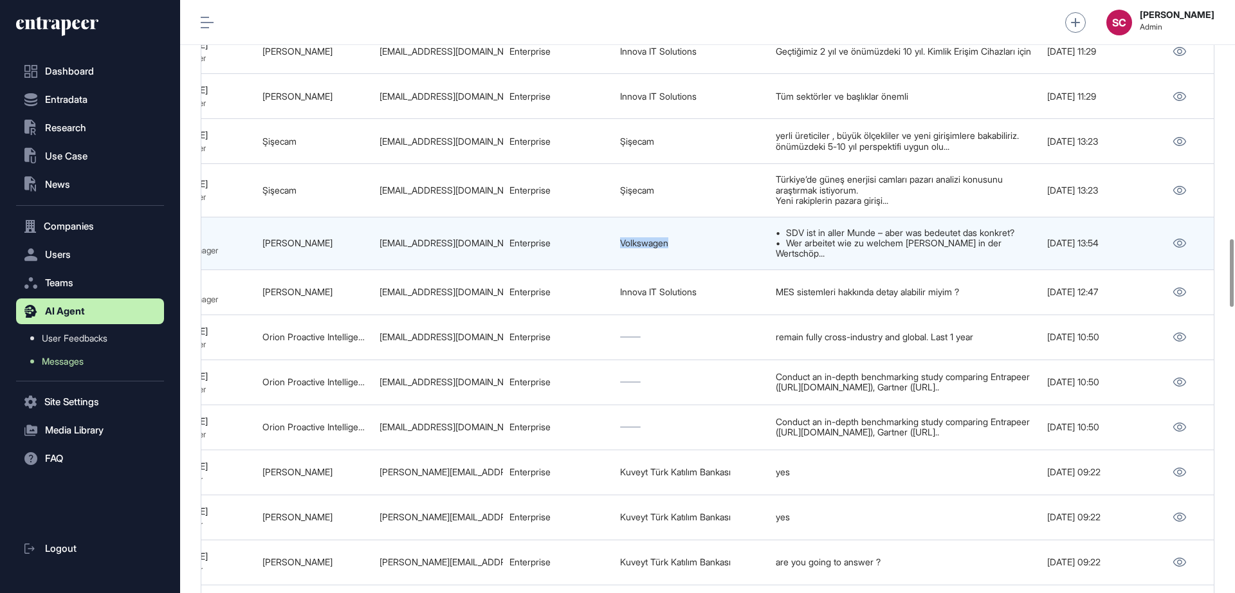
click at [609, 293] on tr "689f11cd28c235b189078d61 Zukunft des Software Defined Vehicle: Wertschöpfung, A…" at bounding box center [378, 292] width 1671 height 45
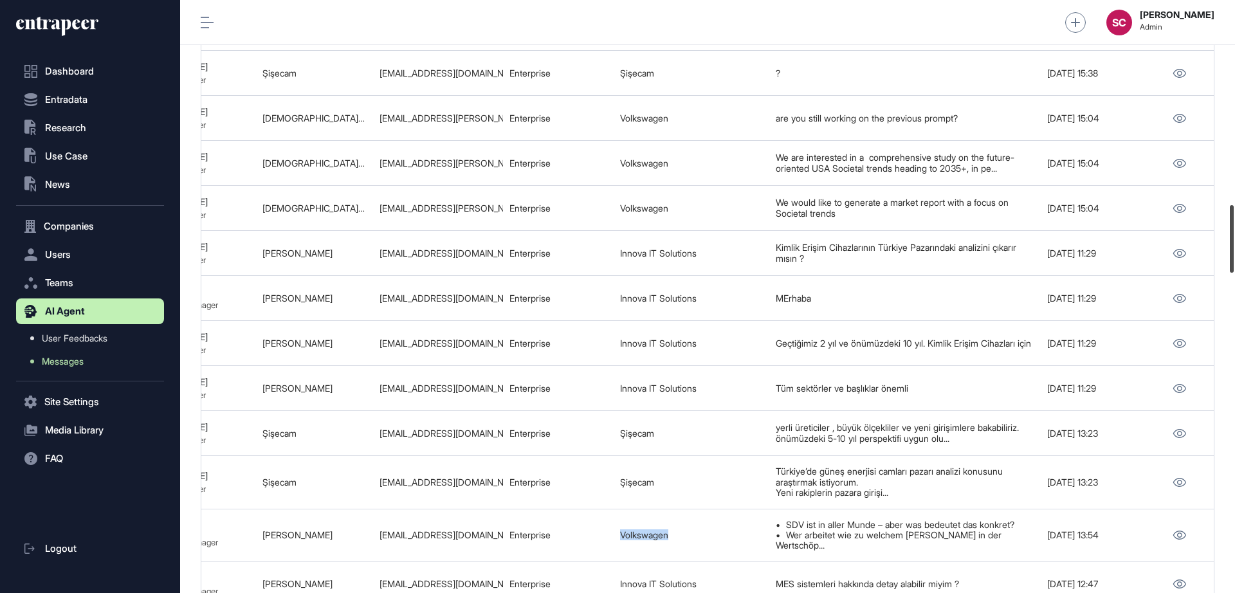
scroll to position [1793, 0]
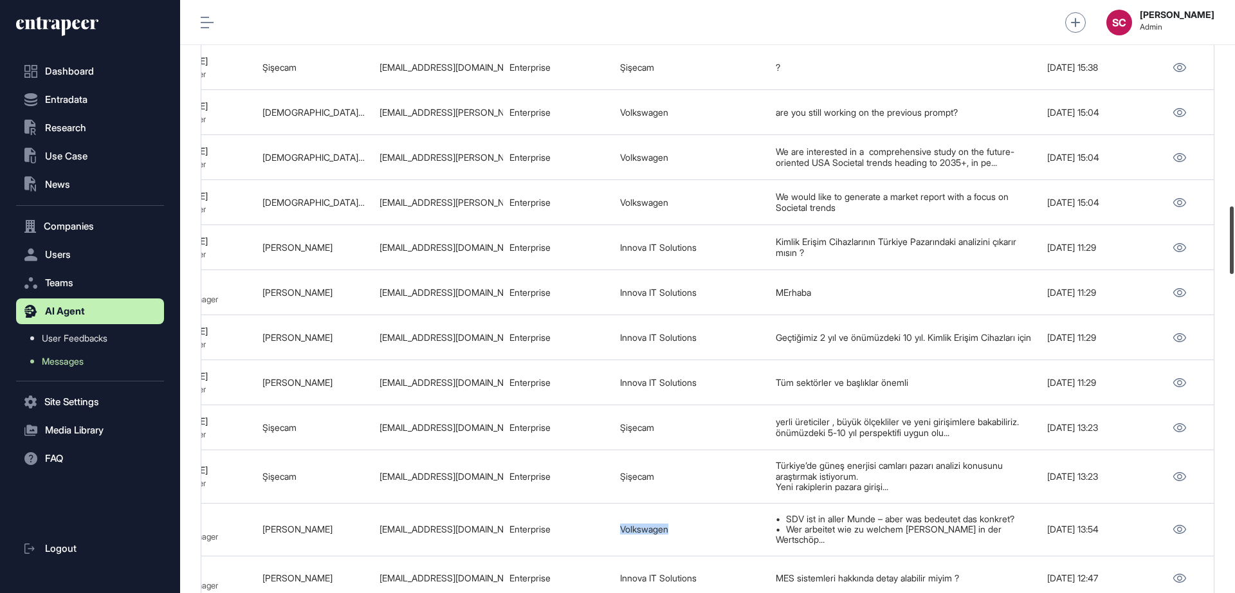
drag, startPoint x: 1235, startPoint y: 271, endPoint x: 1229, endPoint y: 238, distance: 33.2
click at [988, 238] on div at bounding box center [1232, 241] width 4 height 68
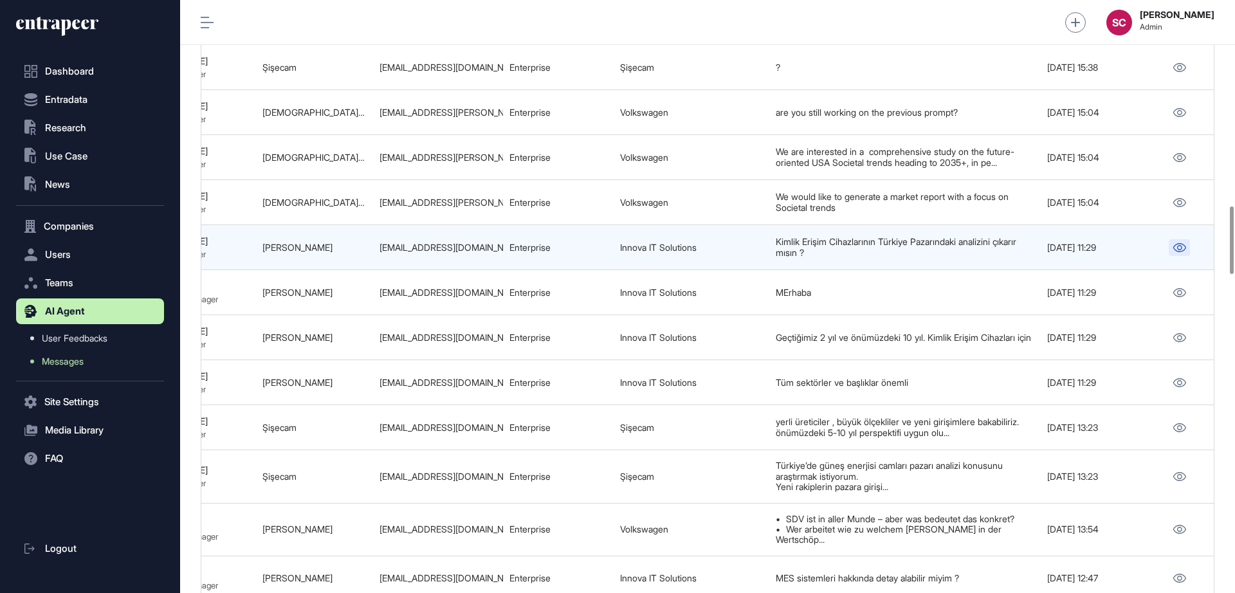
drag, startPoint x: 1168, startPoint y: 299, endPoint x: 1181, endPoint y: 303, distance: 13.6
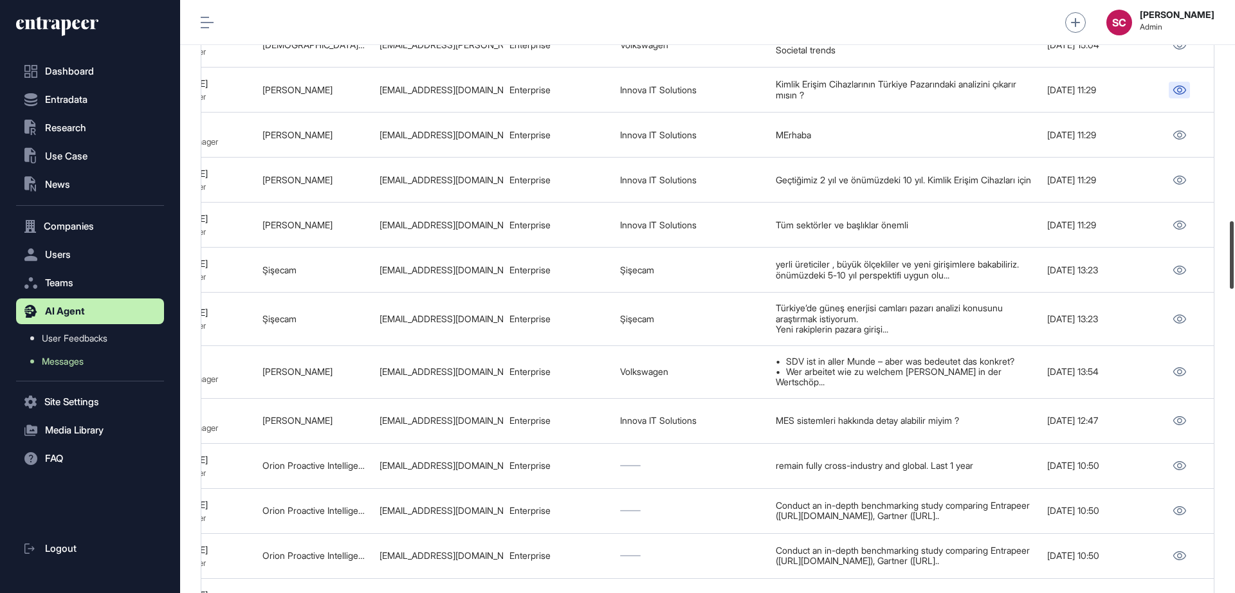
scroll to position [1877, 0]
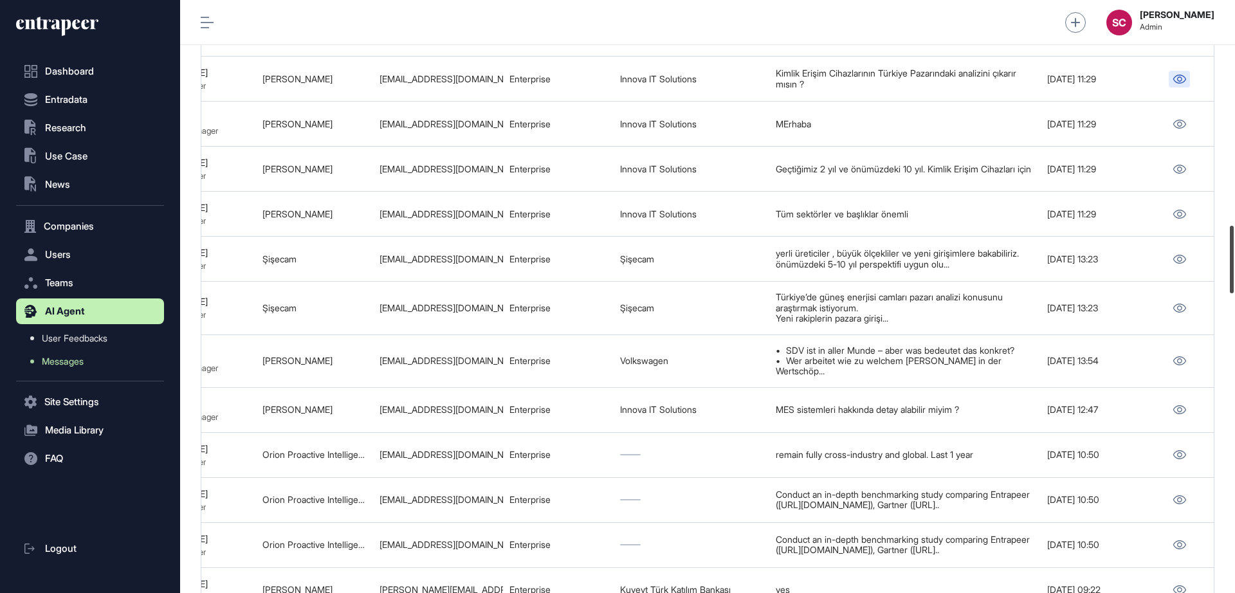
drag, startPoint x: 1233, startPoint y: 237, endPoint x: 1231, endPoint y: 257, distance: 20.0
click at [988, 257] on div at bounding box center [1232, 260] width 4 height 68
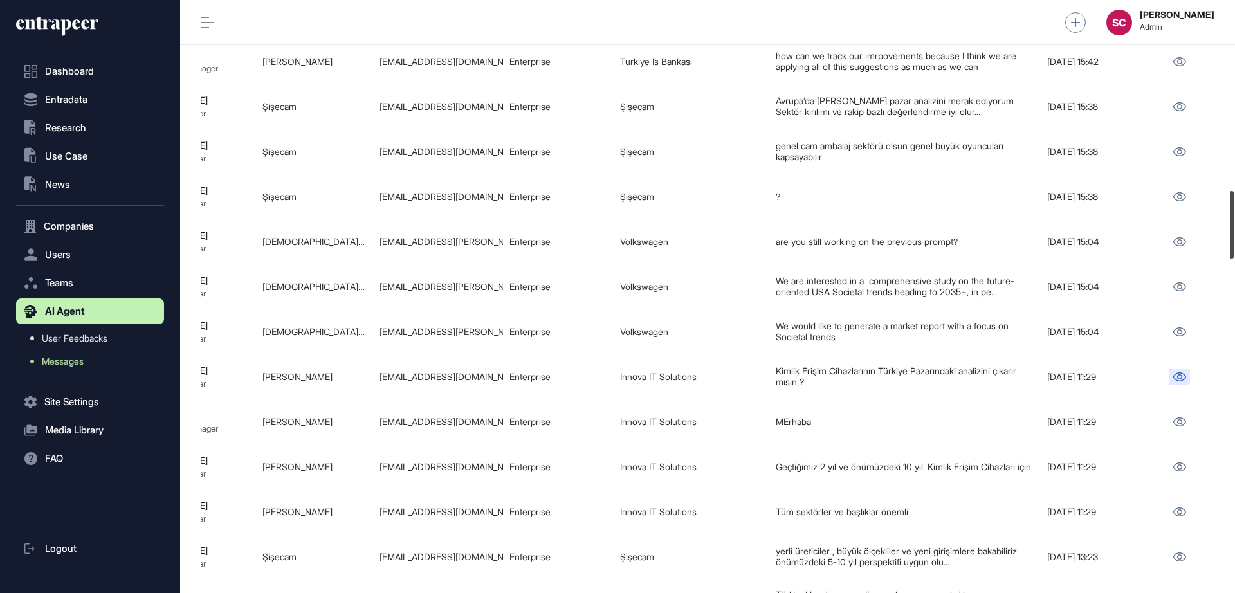
scroll to position [1659, 0]
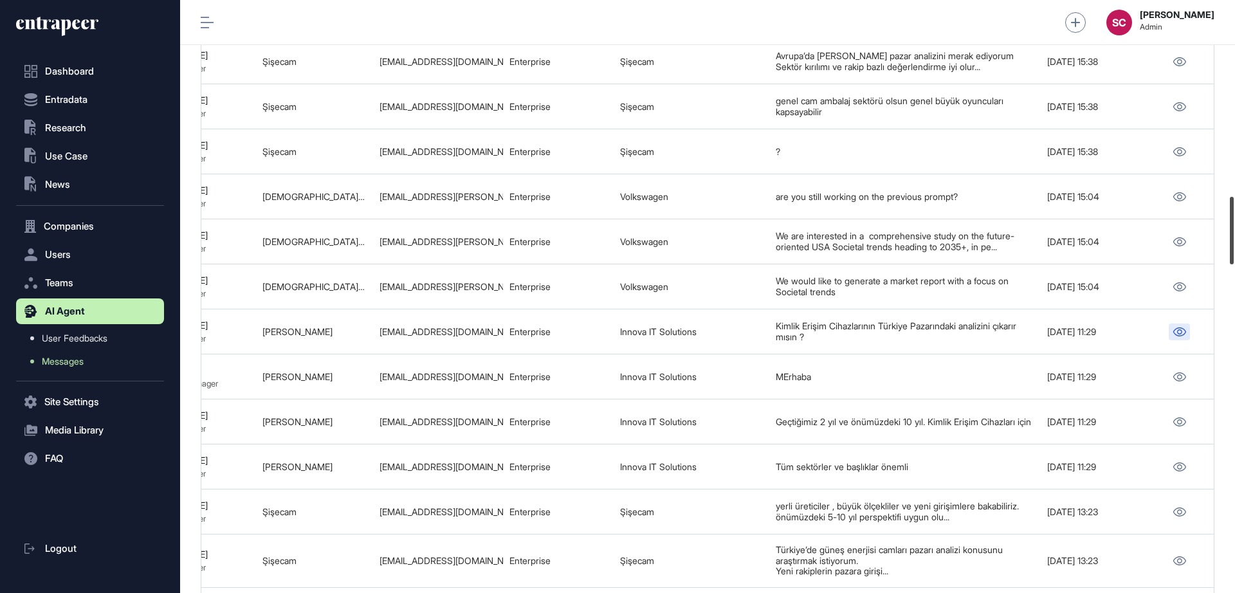
drag, startPoint x: 1235, startPoint y: 251, endPoint x: 1231, endPoint y: 212, distance: 38.8
click at [988, 223] on div at bounding box center [1232, 231] width 4 height 68
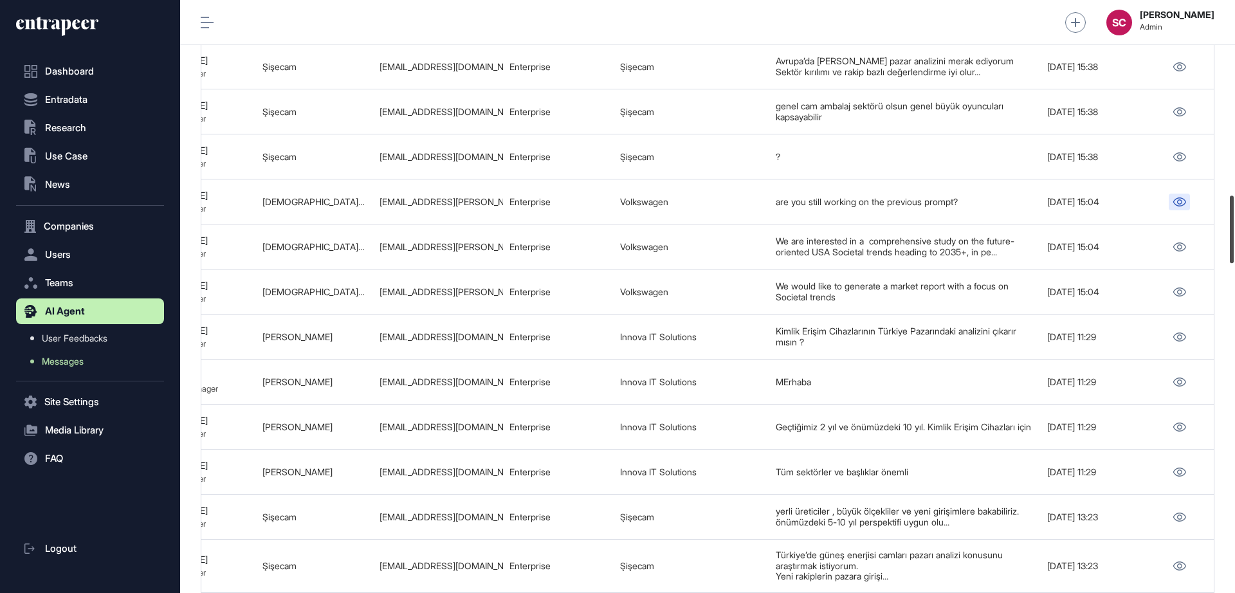
scroll to position [1698, 0]
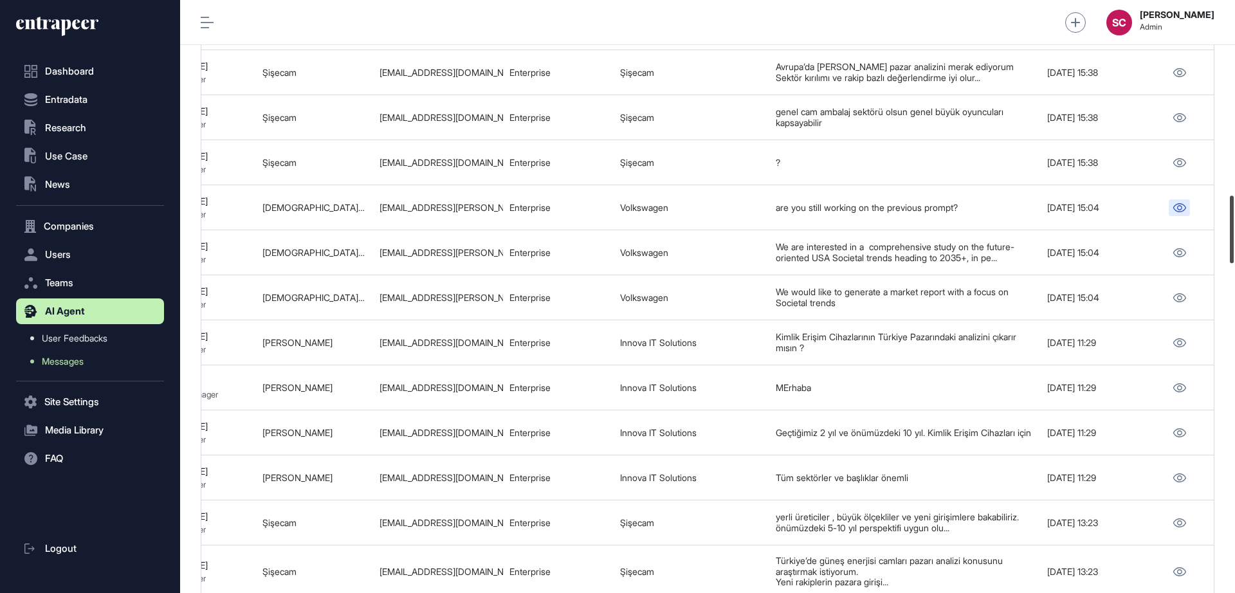
click at [988, 250] on div at bounding box center [1232, 230] width 4 height 68
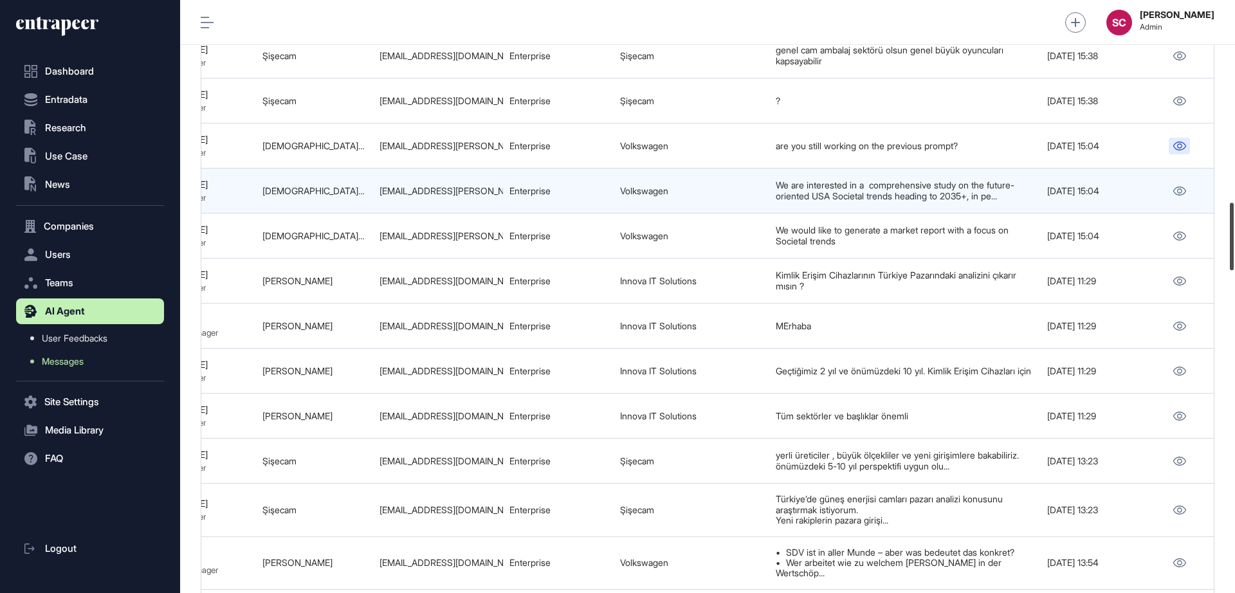
drag, startPoint x: 1231, startPoint y: 250, endPoint x: 1207, endPoint y: 258, distance: 25.2
click at [988, 257] on div "Admin Dashboard Dashboard Profile My Content Request More Data SC Serenay Cetin…" at bounding box center [707, 296] width 1055 height 593
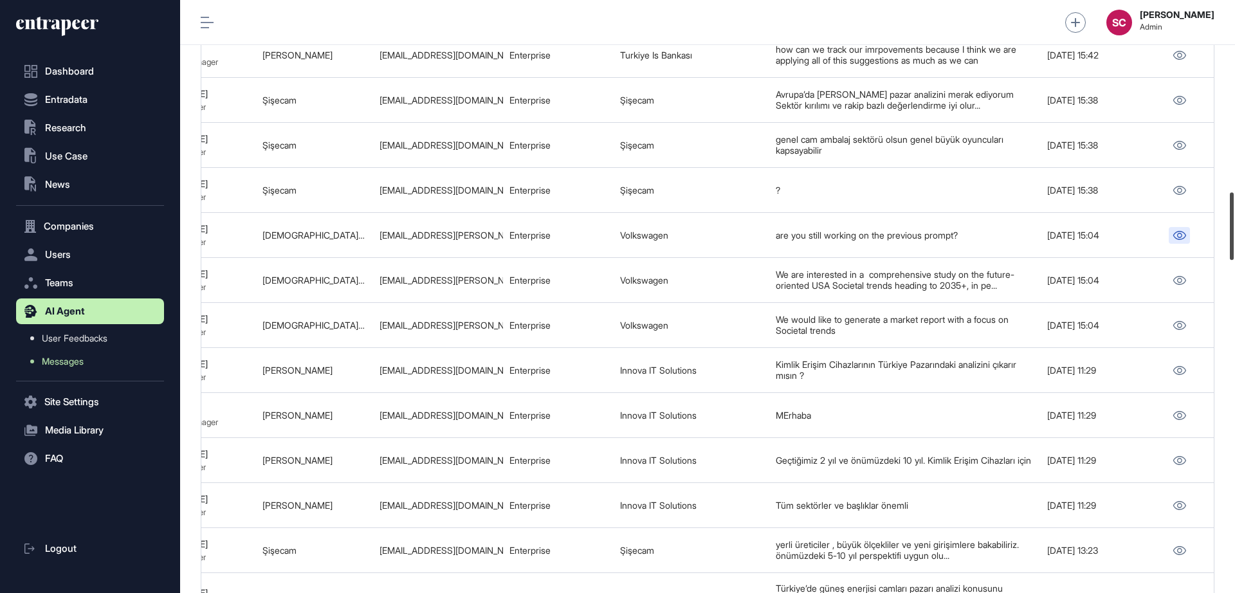
scroll to position [1659, 0]
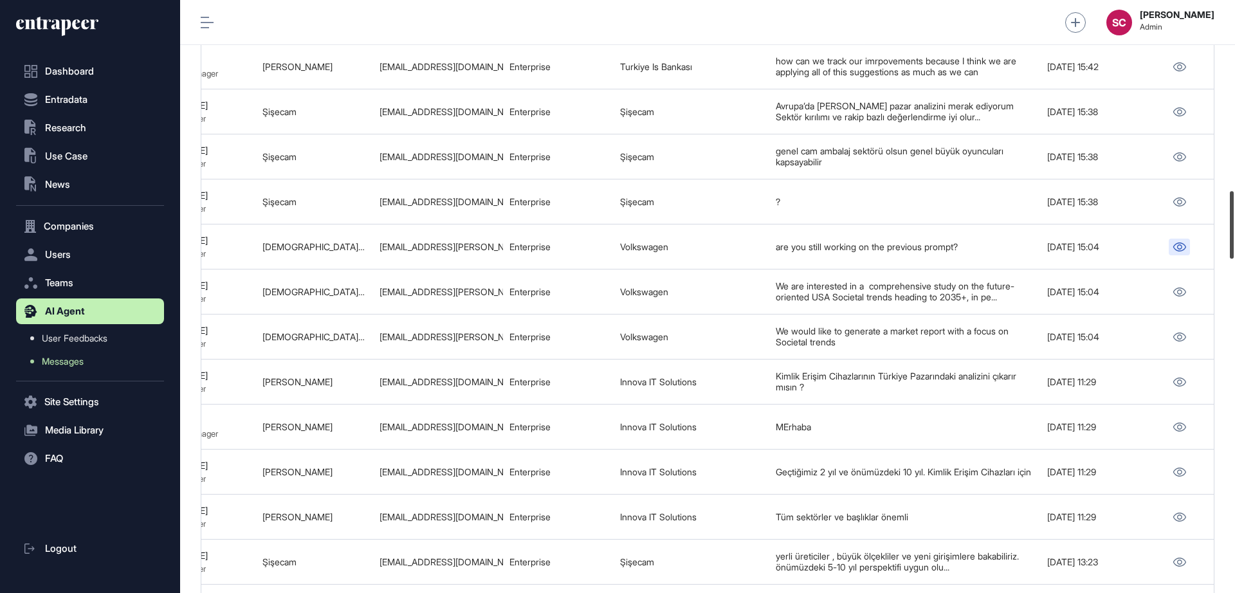
drag, startPoint x: 1230, startPoint y: 257, endPoint x: 1231, endPoint y: 244, distance: 12.2
click at [988, 244] on div at bounding box center [1232, 225] width 4 height 68
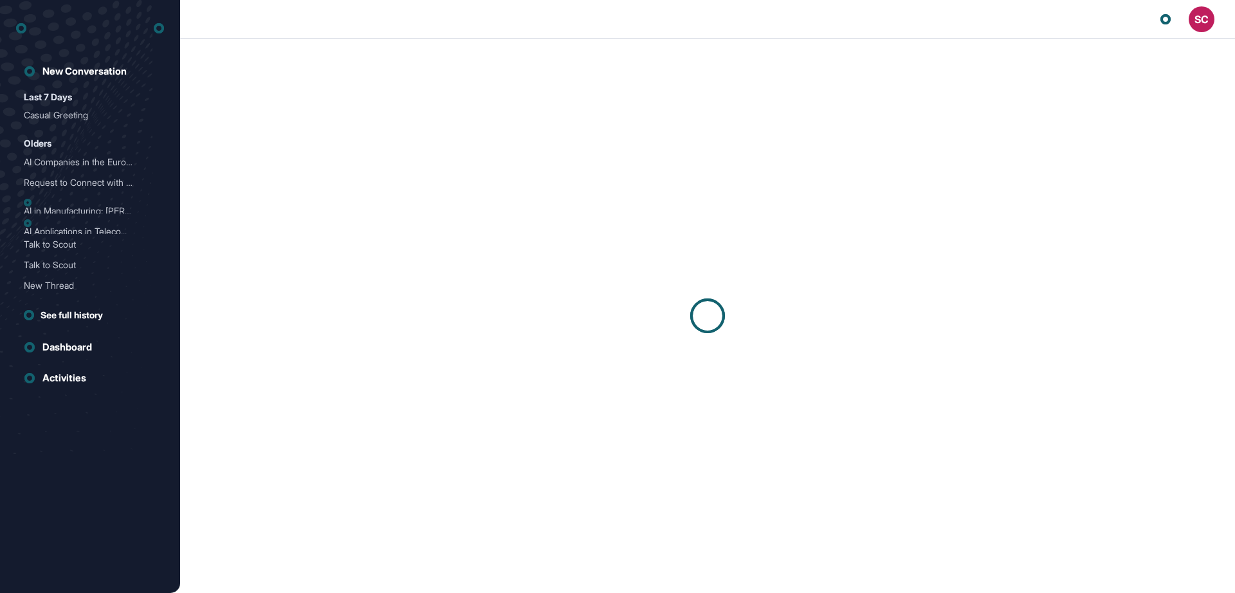
scroll to position [1, 1]
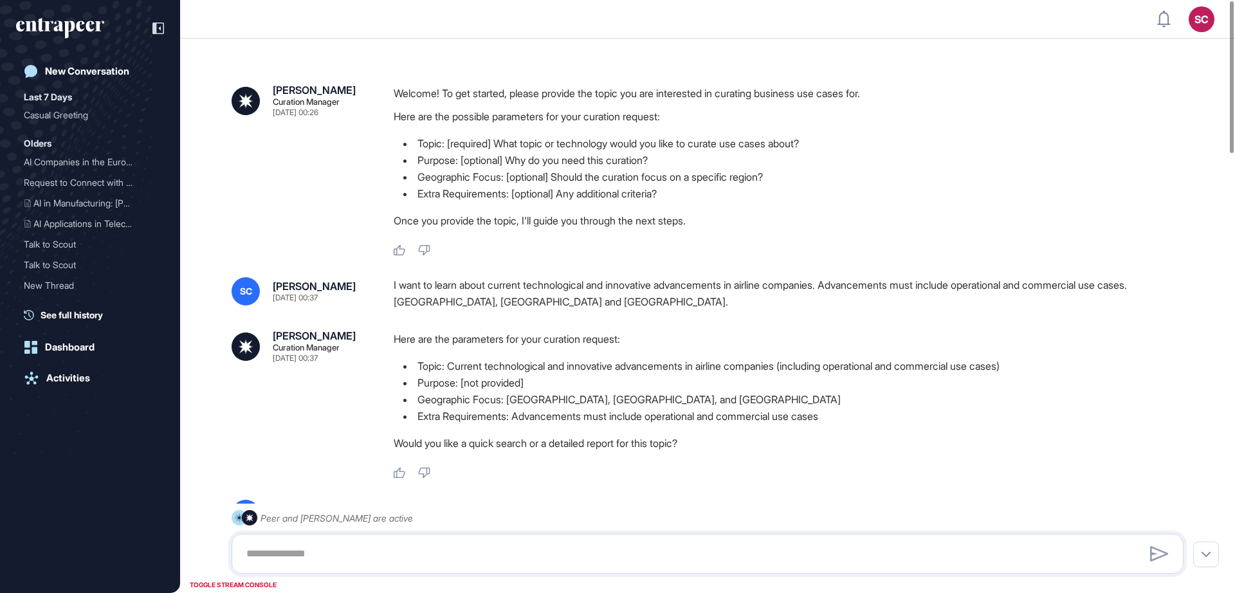
click at [770, 235] on div "Welcome! To get started, please provide the topic you are interested in curatin…" at bounding box center [794, 160] width 800 height 151
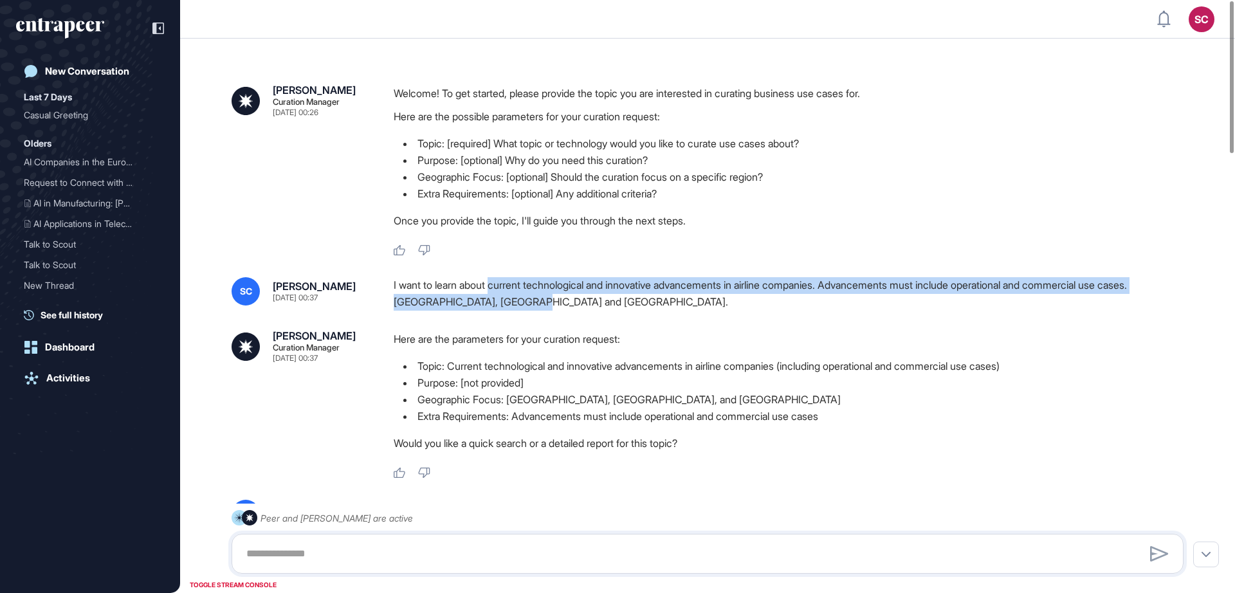
drag, startPoint x: 498, startPoint y: 286, endPoint x: 828, endPoint y: 304, distance: 330.5
click at [828, 304] on div "I want to learn about current technological and innovative advancements in airl…" at bounding box center [794, 293] width 800 height 33
click at [819, 290] on div "I want to learn about current technological and innovative advancements in airl…" at bounding box center [794, 293] width 800 height 33
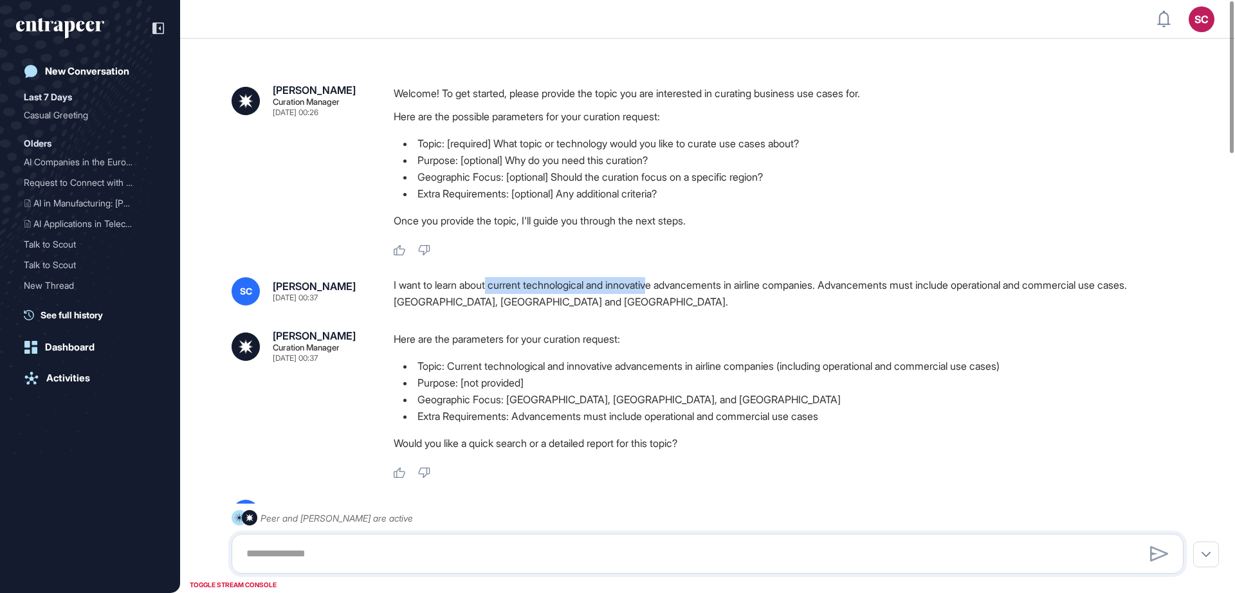
drag, startPoint x: 492, startPoint y: 288, endPoint x: 681, endPoint y: 290, distance: 189.2
click at [681, 290] on div "I want to learn about current technological and innovative advancements in airl…" at bounding box center [794, 293] width 800 height 33
click at [739, 289] on div "I want to learn about current technological and innovative advancements in airl…" at bounding box center [794, 293] width 800 height 33
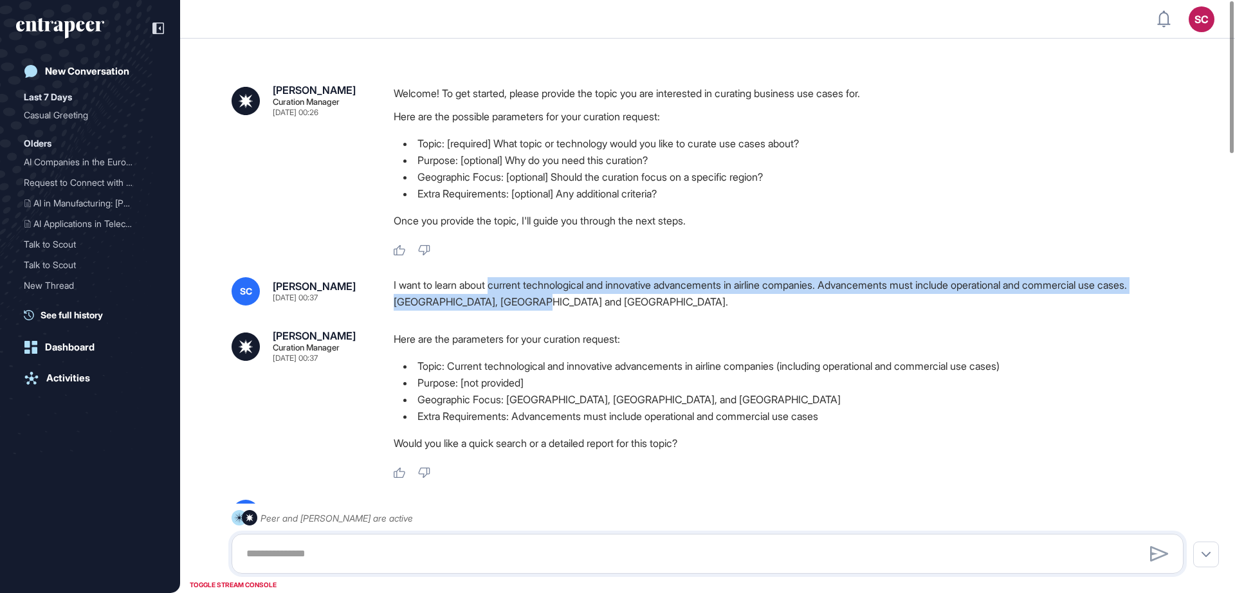
copy div "current technological and innovative advancements in airline companies. Advance…"
drag, startPoint x: 496, startPoint y: 285, endPoint x: 534, endPoint y: 306, distance: 43.2
click at [534, 306] on div "I want to learn about current technological and innovative advancements in airl…" at bounding box center [794, 293] width 800 height 33
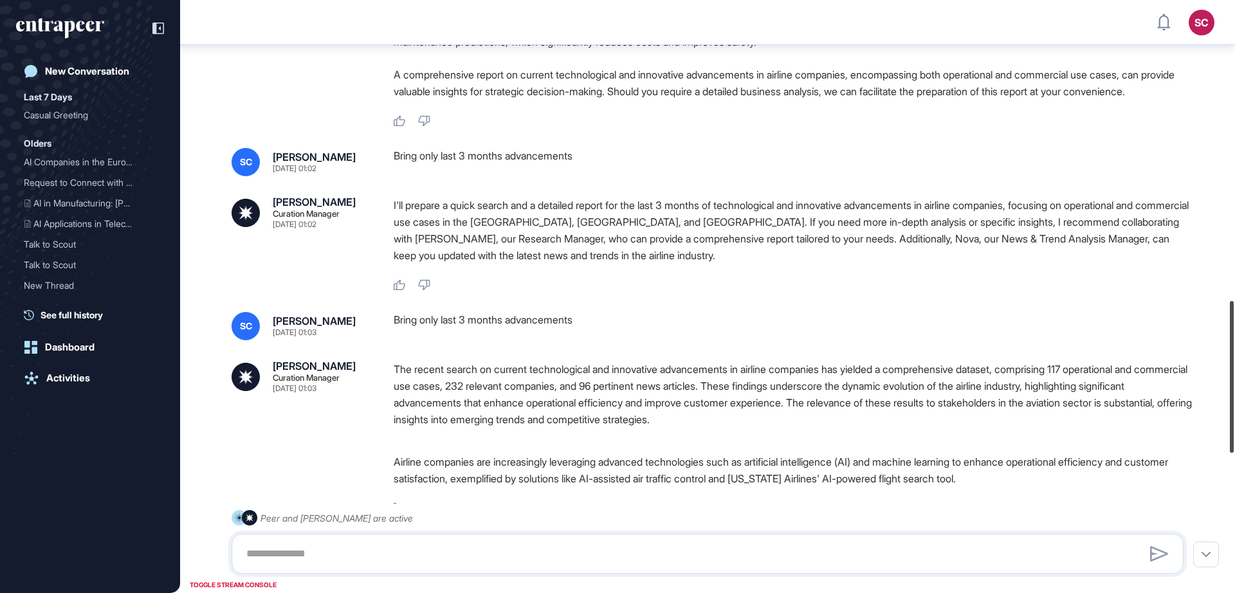
scroll to position [1172, 0]
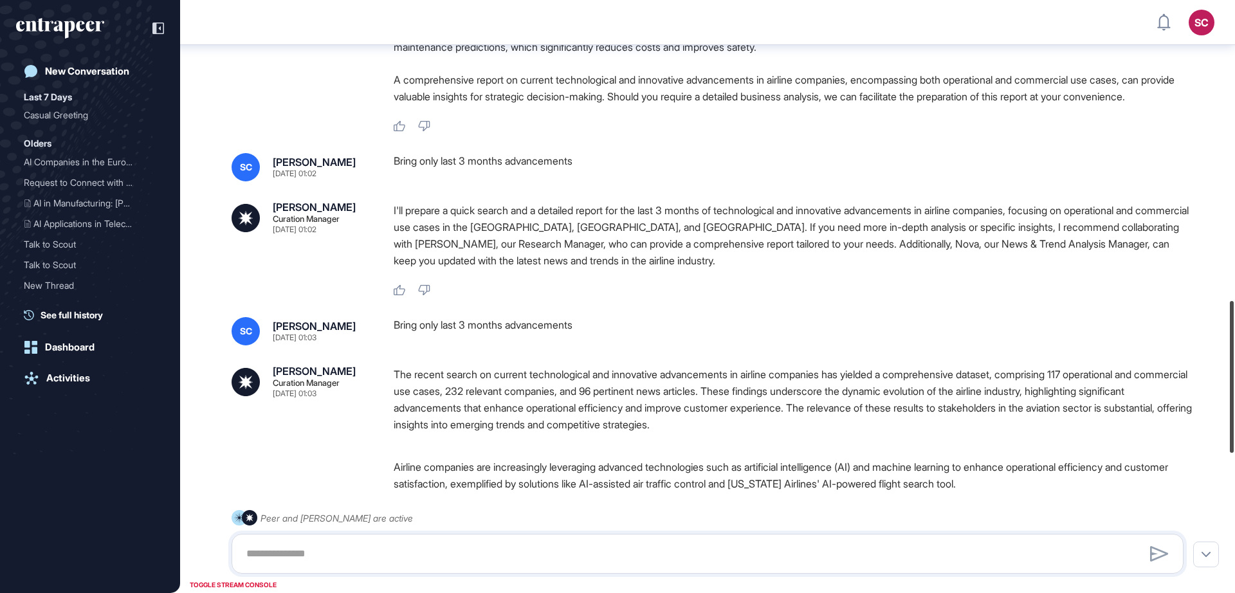
drag, startPoint x: 1235, startPoint y: 127, endPoint x: 1220, endPoint y: 431, distance: 304.0
click at [1230, 437] on div at bounding box center [1232, 377] width 4 height 152
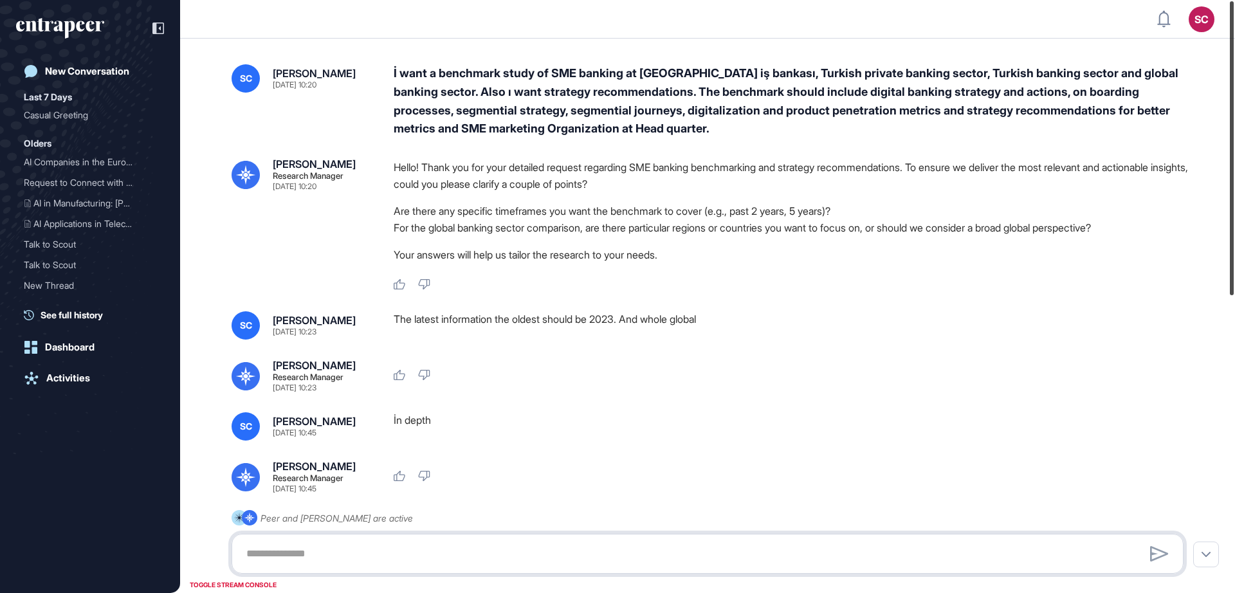
drag, startPoint x: 1235, startPoint y: 167, endPoint x: 1235, endPoint y: 106, distance: 60.5
click at [1234, 106] on div at bounding box center [1232, 148] width 4 height 294
drag, startPoint x: 1235, startPoint y: 106, endPoint x: 1203, endPoint y: 93, distance: 34.0
click at [1203, 88] on div "SC Admin Dashboard Dashboard Profile My Content Request More Data New Conversat…" at bounding box center [617, 296] width 1235 height 593
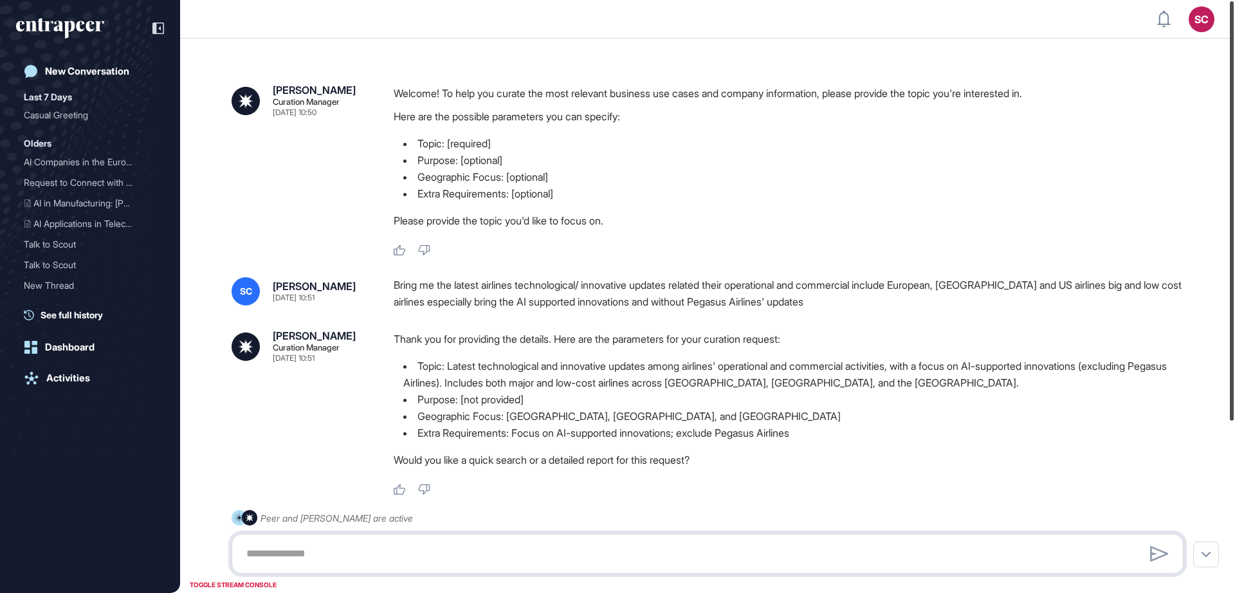
drag, startPoint x: 1233, startPoint y: 129, endPoint x: 1183, endPoint y: 56, distance: 88.3
click at [1183, 56] on div "SC Admin Dashboard Dashboard Profile My Content Request More Data New Conversat…" at bounding box center [617, 296] width 1235 height 593
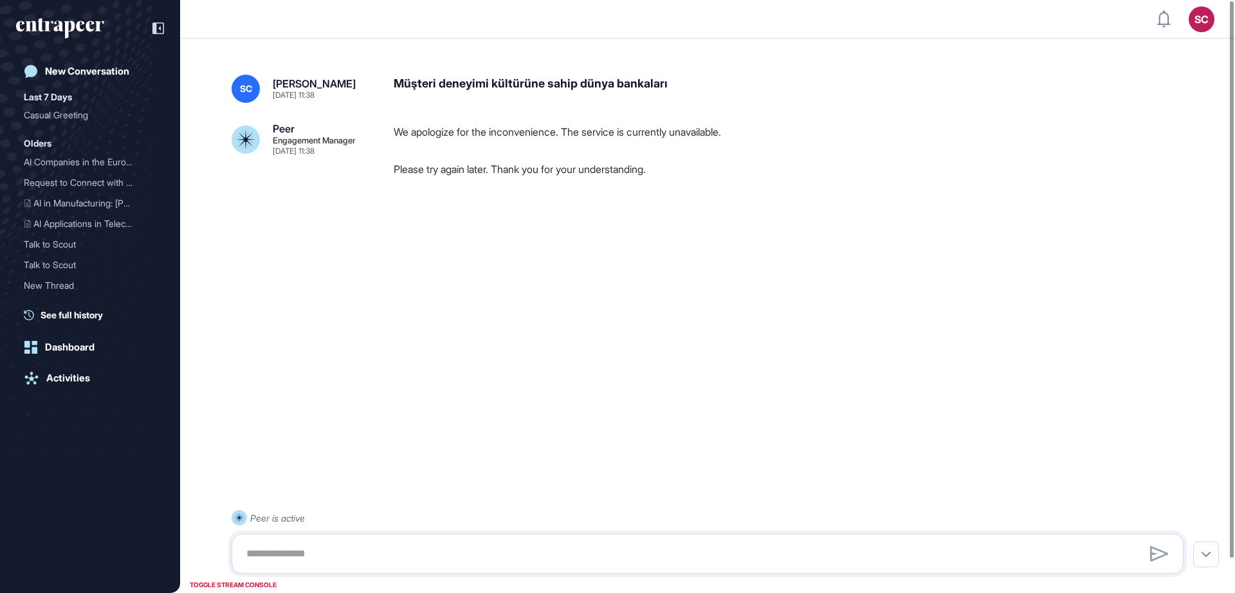
click at [532, 79] on div "Müşteri deneyimi kültürüne sahip dünya bankaları" at bounding box center [794, 89] width 800 height 28
copy div "Müşteri deneyimi kültürüne sahip dünya bankaları"
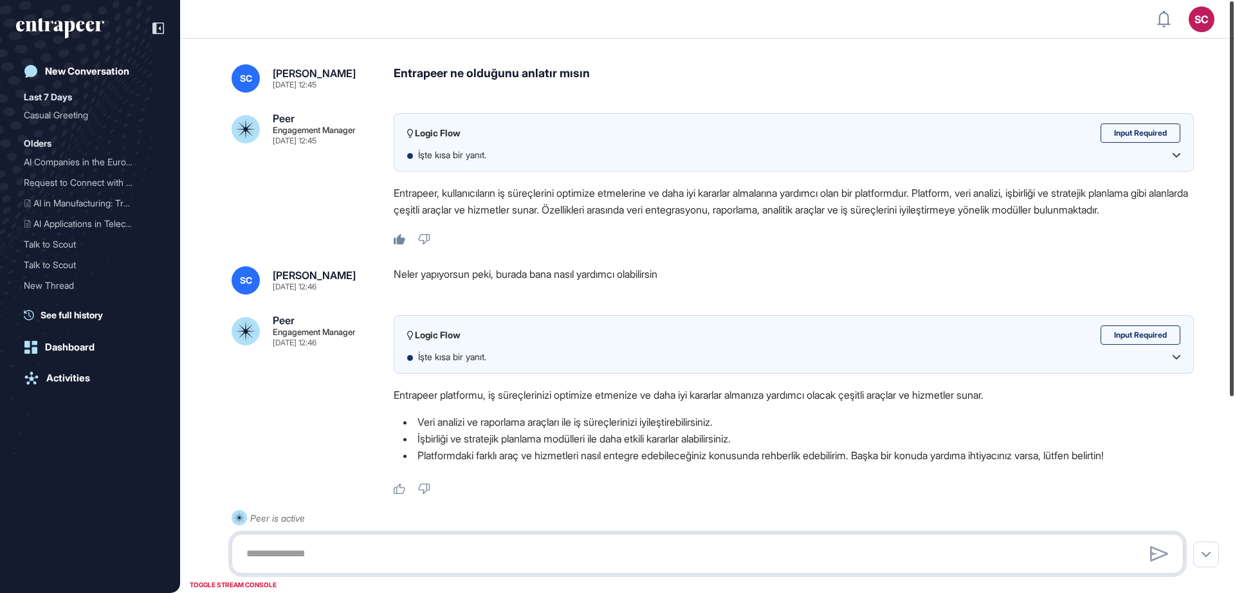
drag, startPoint x: 1235, startPoint y: 195, endPoint x: 1182, endPoint y: 152, distance: 67.7
click at [1182, 152] on div "SC Admin Dashboard Dashboard Profile My Content Request More Data New Conversat…" at bounding box center [617, 296] width 1235 height 593
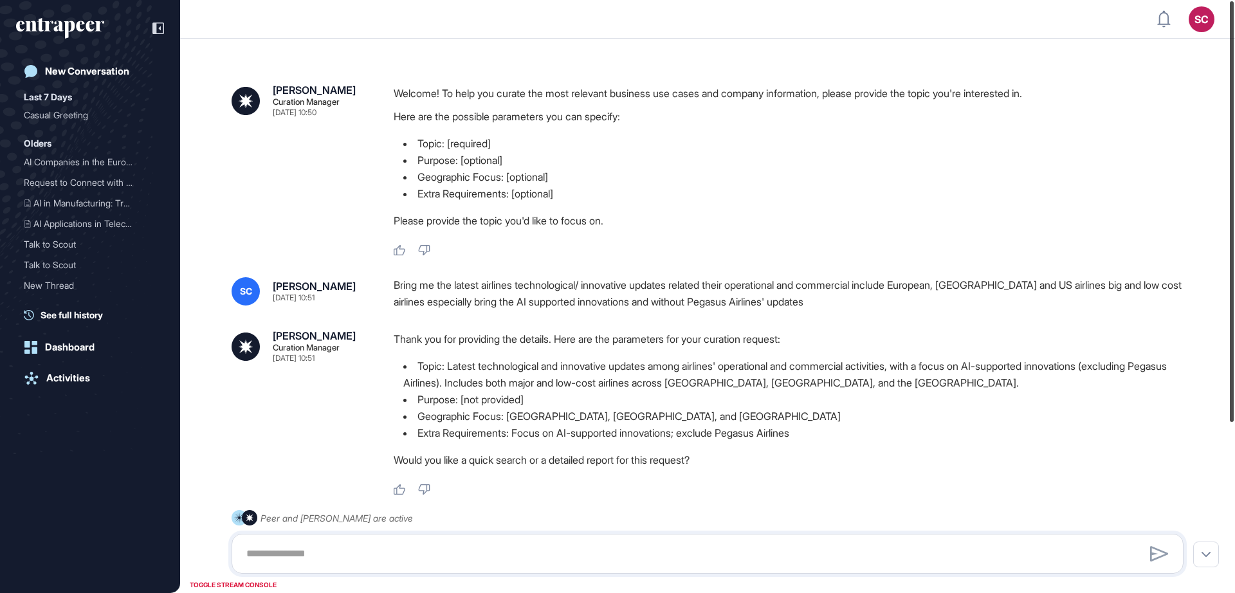
drag, startPoint x: 1234, startPoint y: 356, endPoint x: 1202, endPoint y: 225, distance: 135.0
click at [1202, 225] on div "SC Admin Dashboard Dashboard Profile My Content Request More Data New Conversat…" at bounding box center [617, 296] width 1235 height 593
click at [682, 277] on div "Bring me the latest airlines technological/ innovative updates related their op…" at bounding box center [794, 293] width 800 height 33
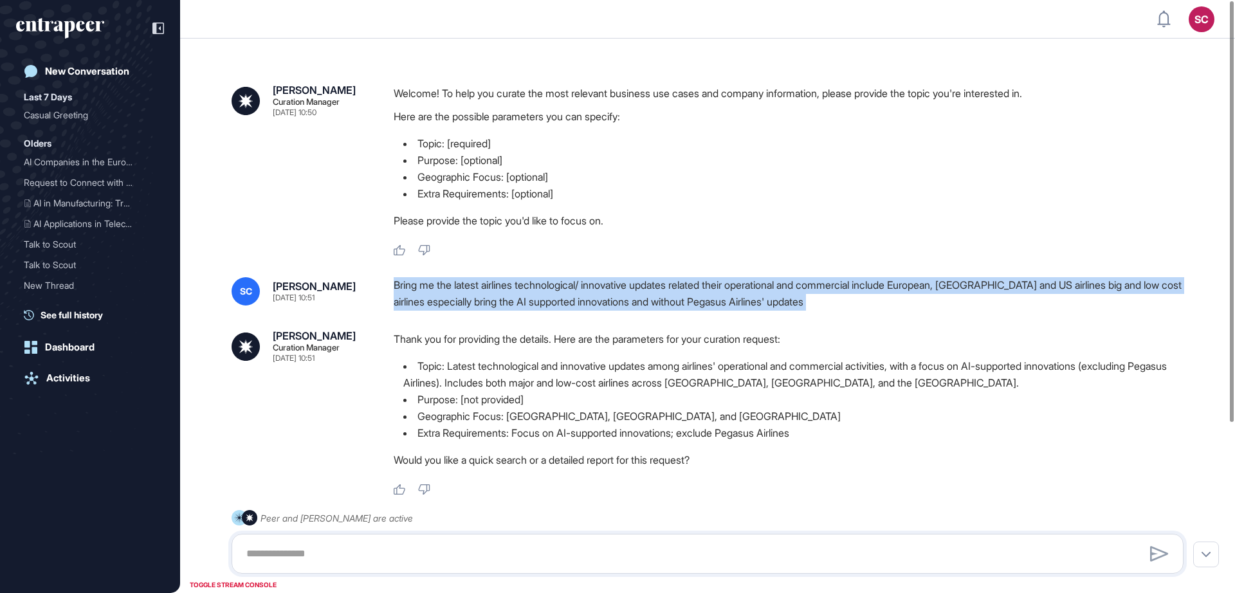
click at [682, 277] on div "Bring me the latest airlines technological/ innovative updates related their op…" at bounding box center [794, 293] width 800 height 33
copy div "Bring me the latest airlines technological/ innovative updates related their op…"
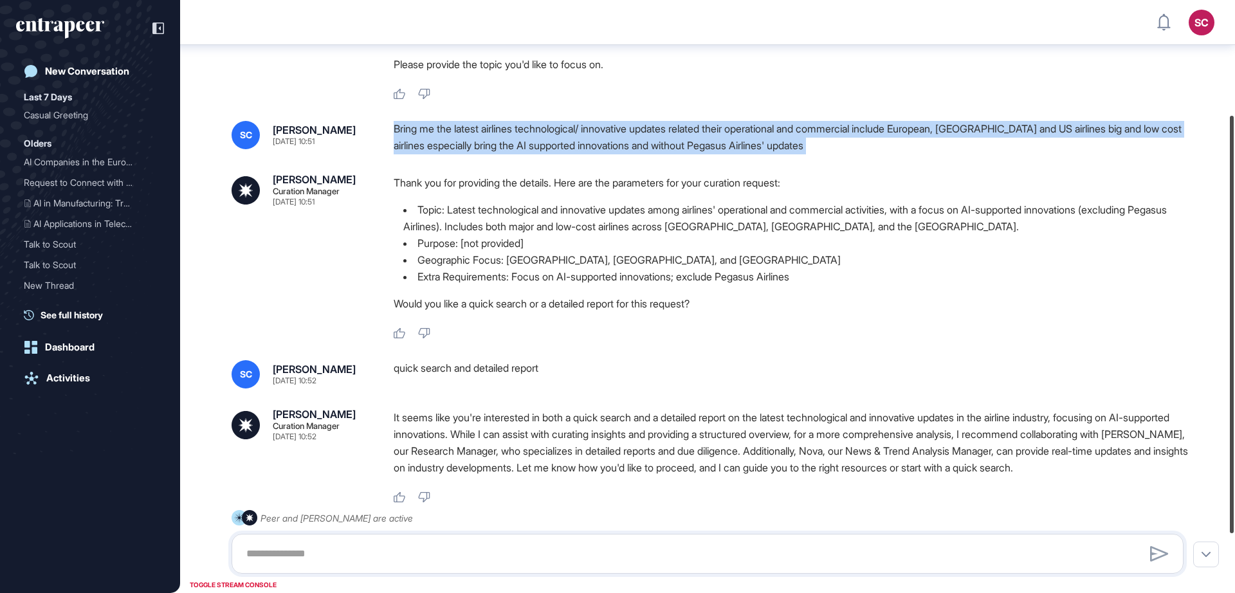
scroll to position [161, 0]
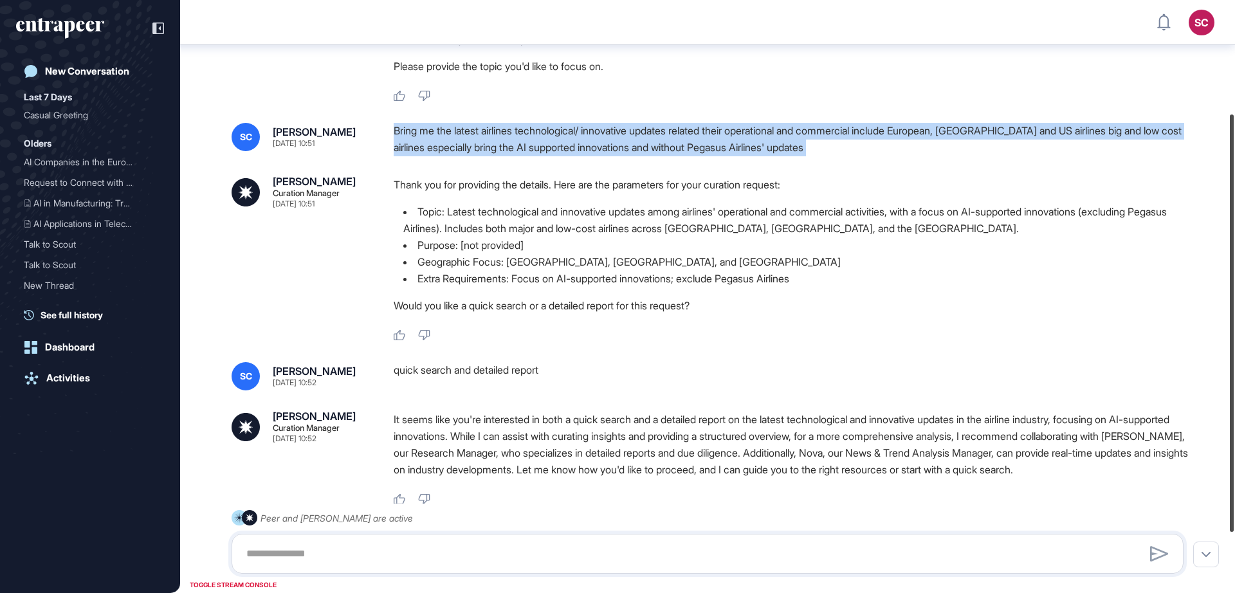
drag, startPoint x: 1232, startPoint y: 178, endPoint x: 1231, endPoint y: 291, distance: 113.2
click at [1231, 291] on div at bounding box center [1232, 324] width 4 height 418
copy div "Bring me the latest airlines technological/ innovative updates related their op…"
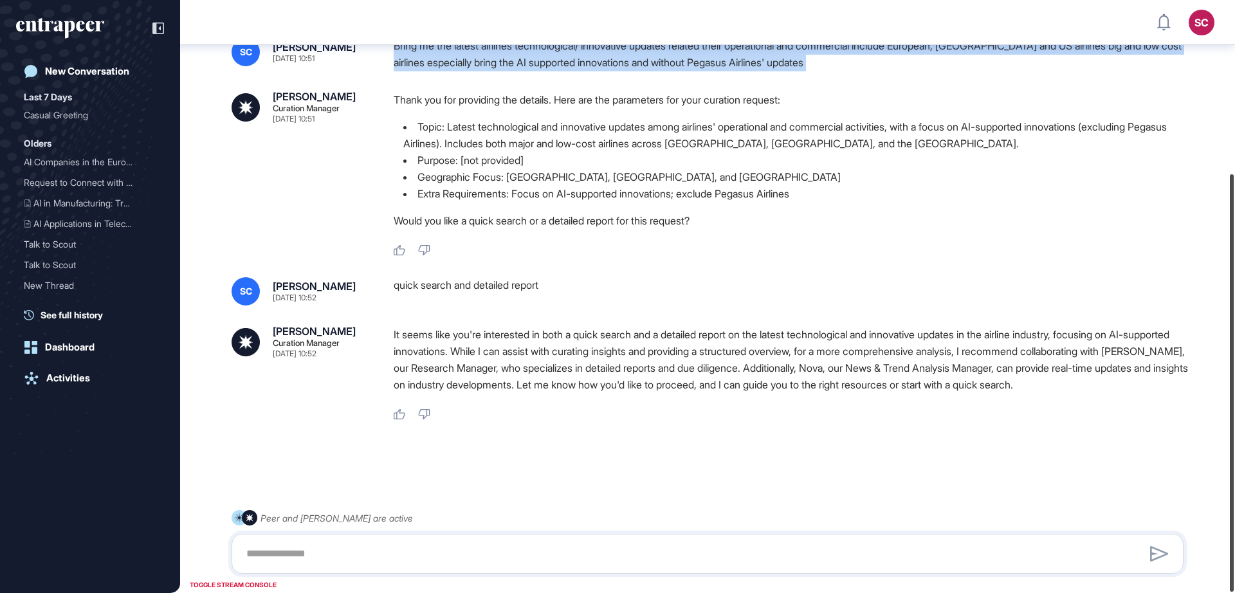
drag, startPoint x: 1231, startPoint y: 223, endPoint x: 1235, endPoint y: 351, distance: 127.4
click at [1234, 351] on div at bounding box center [1232, 383] width 4 height 418
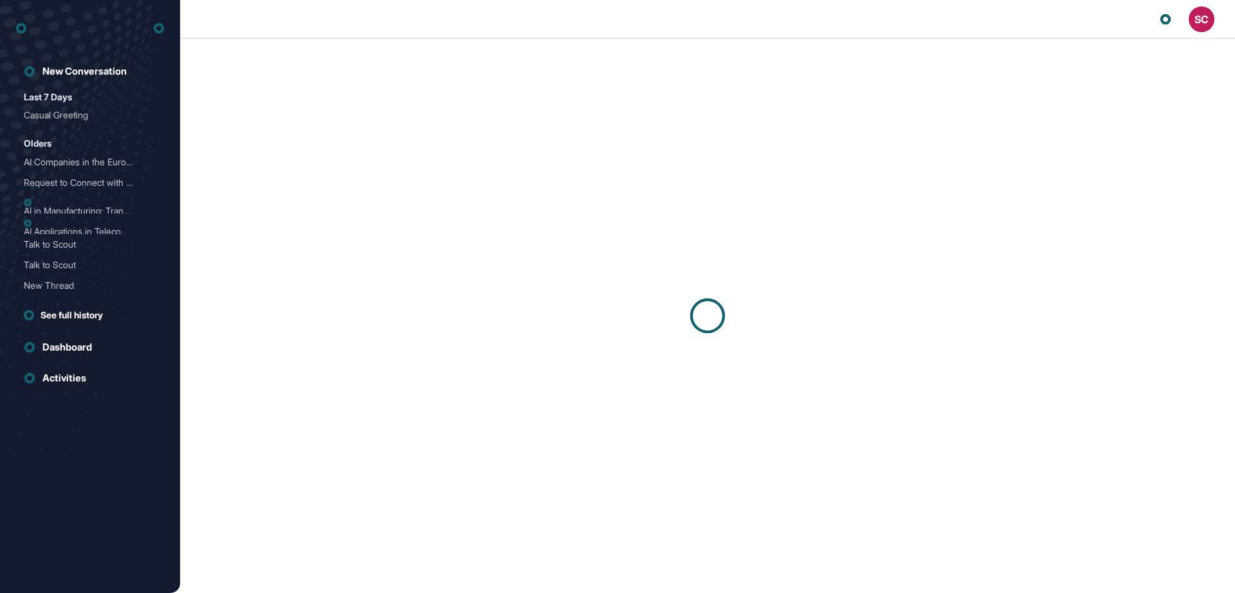
scroll to position [1, 1]
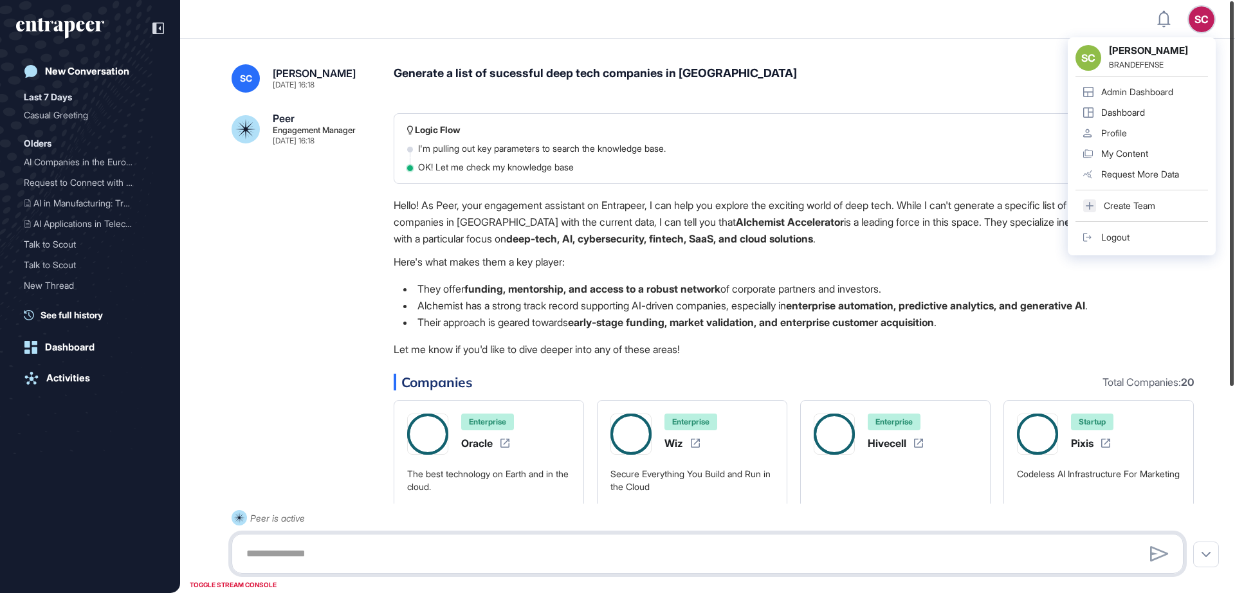
drag, startPoint x: 1232, startPoint y: 149, endPoint x: 1220, endPoint y: -44, distance: 193.4
click at [1220, 0] on html "SC SC [PERSON_NAME] BRANDEFENSE Admin Dashboard Dashboard Profile My Content Re…" at bounding box center [617, 296] width 1235 height 593
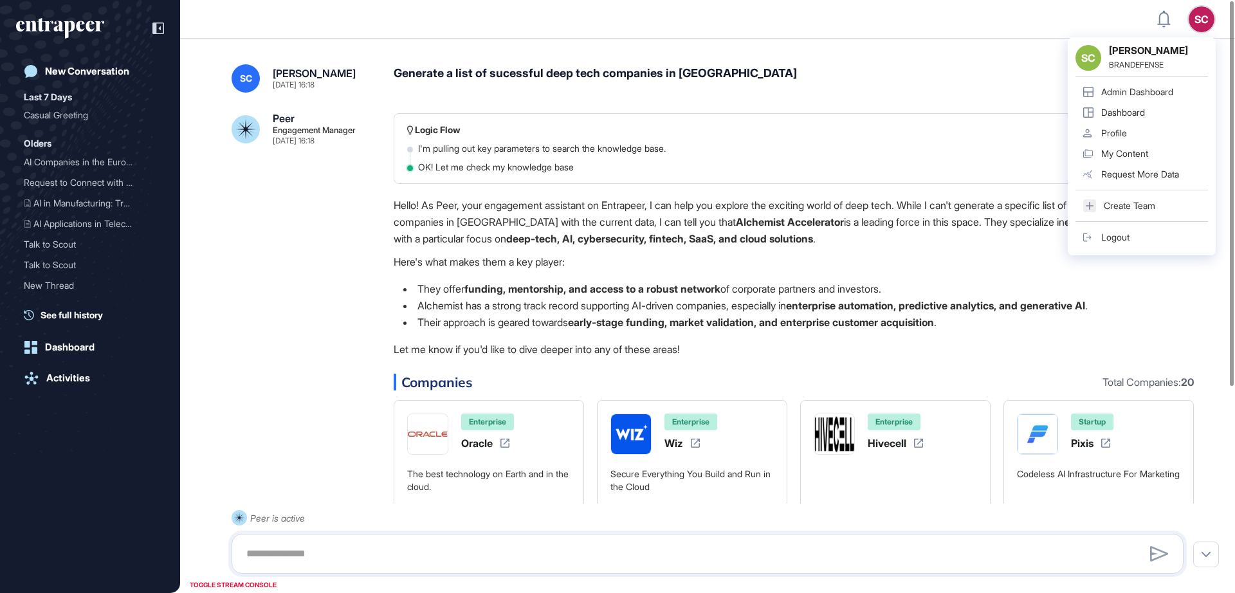
click at [690, 73] on div "Generate a list of sucessful deep tech companies in [GEOGRAPHIC_DATA]" at bounding box center [794, 78] width 800 height 28
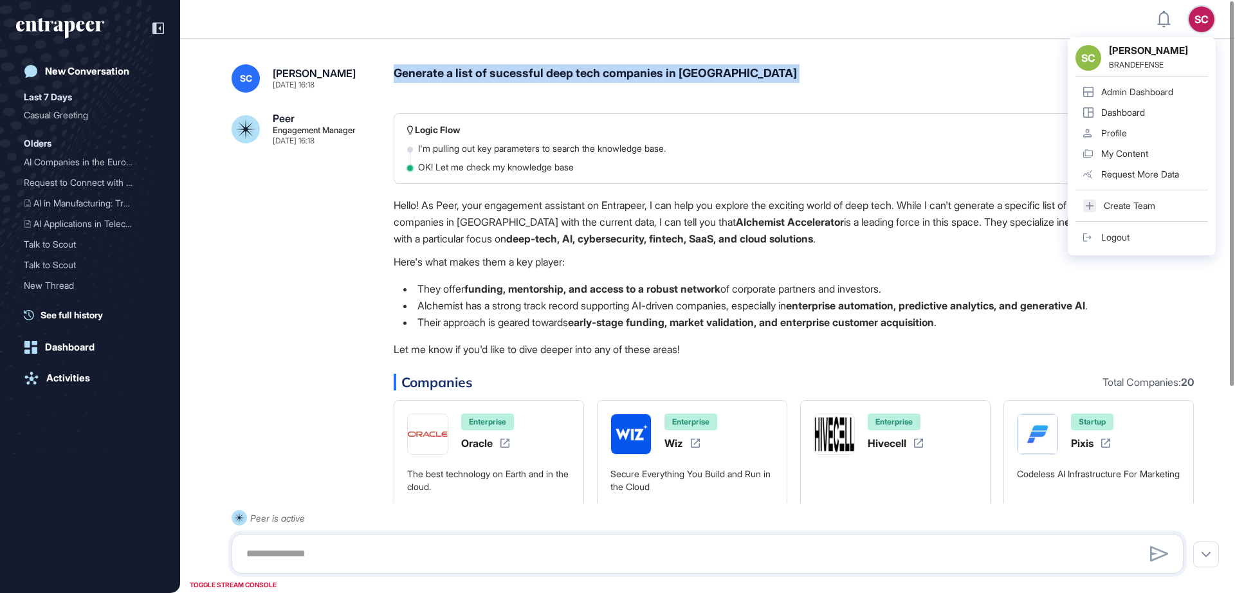
click at [690, 73] on div "Generate a list of sucessful deep tech companies in [GEOGRAPHIC_DATA]" at bounding box center [794, 78] width 800 height 28
click at [690, 73] on div "Generate a list of sucessful deep tech companies in san francisco" at bounding box center [794, 78] width 800 height 28
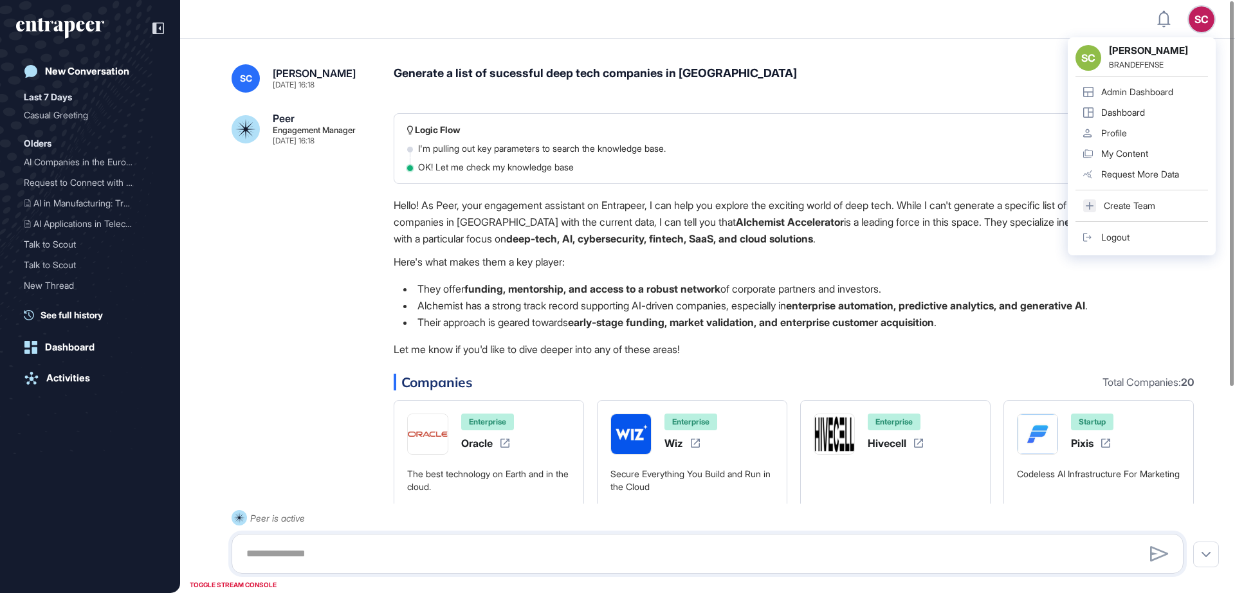
click at [497, 70] on div "Generate a list of sucessful deep tech companies in san francisco" at bounding box center [794, 78] width 800 height 28
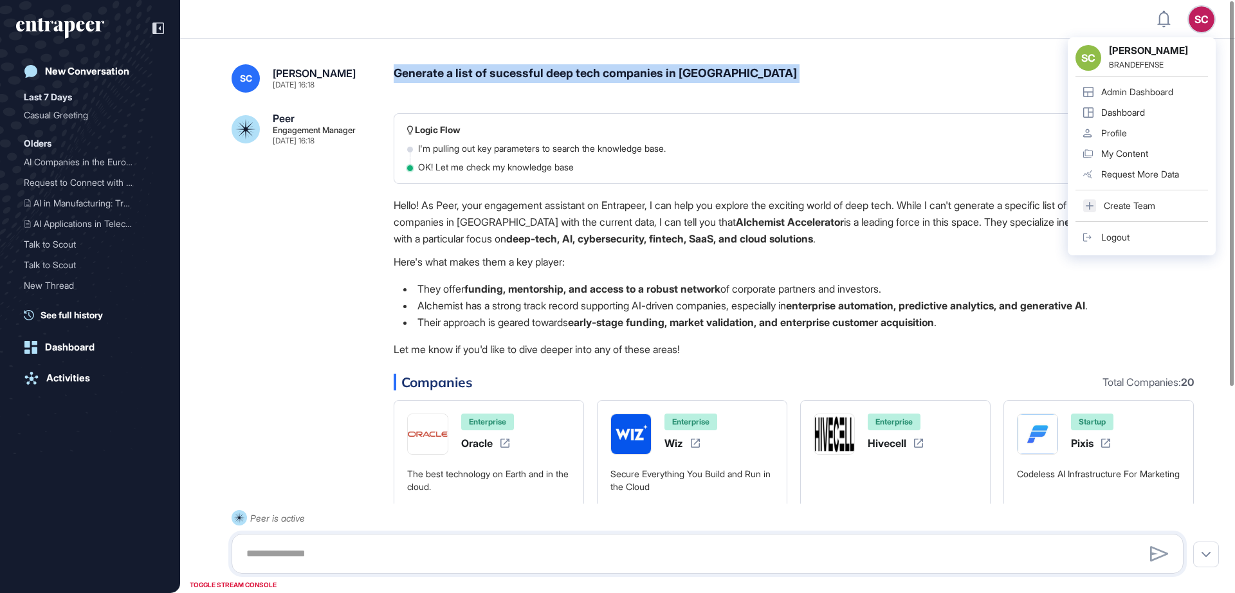
click at [497, 70] on div "Generate a list of sucessful deep tech companies in san francisco" at bounding box center [794, 78] width 800 height 28
copy div "Generate a list of sucessful deep tech companies in san francisco"
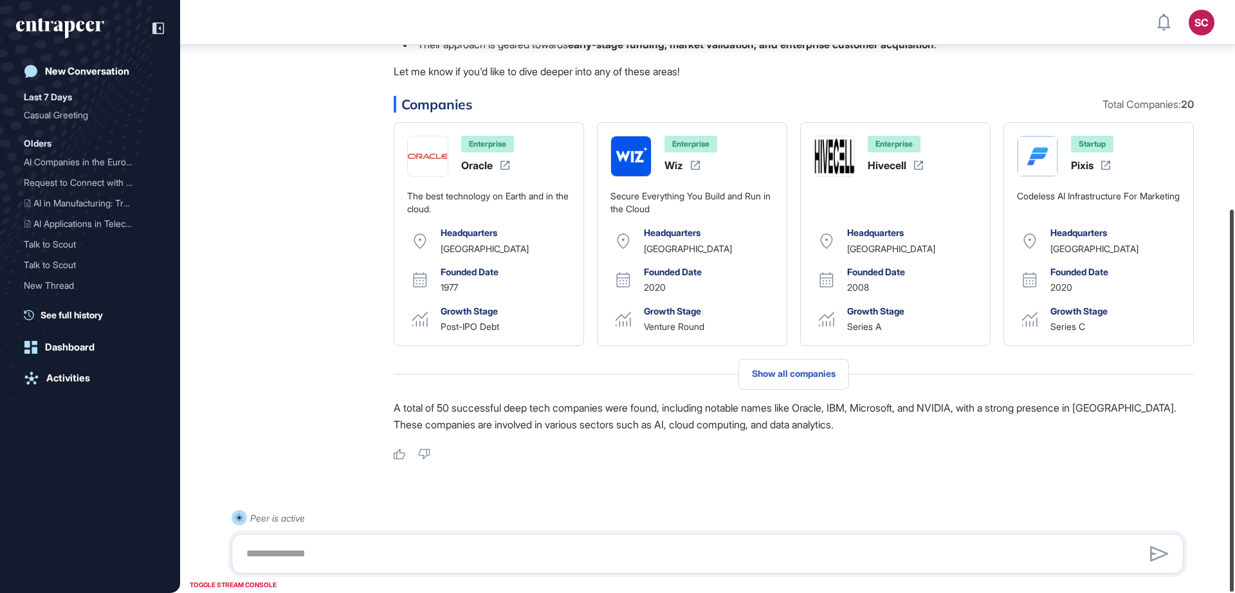
scroll to position [324, 0]
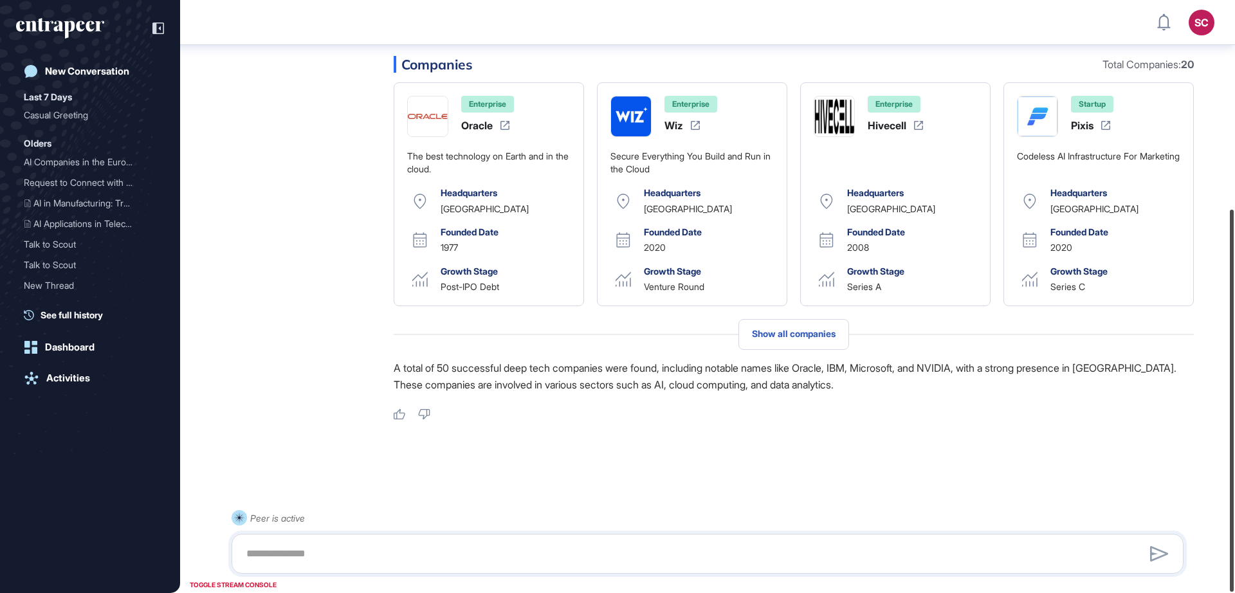
drag, startPoint x: 1233, startPoint y: 113, endPoint x: 1235, endPoint y: 425, distance: 312.0
click at [1234, 425] on div at bounding box center [1232, 401] width 4 height 382
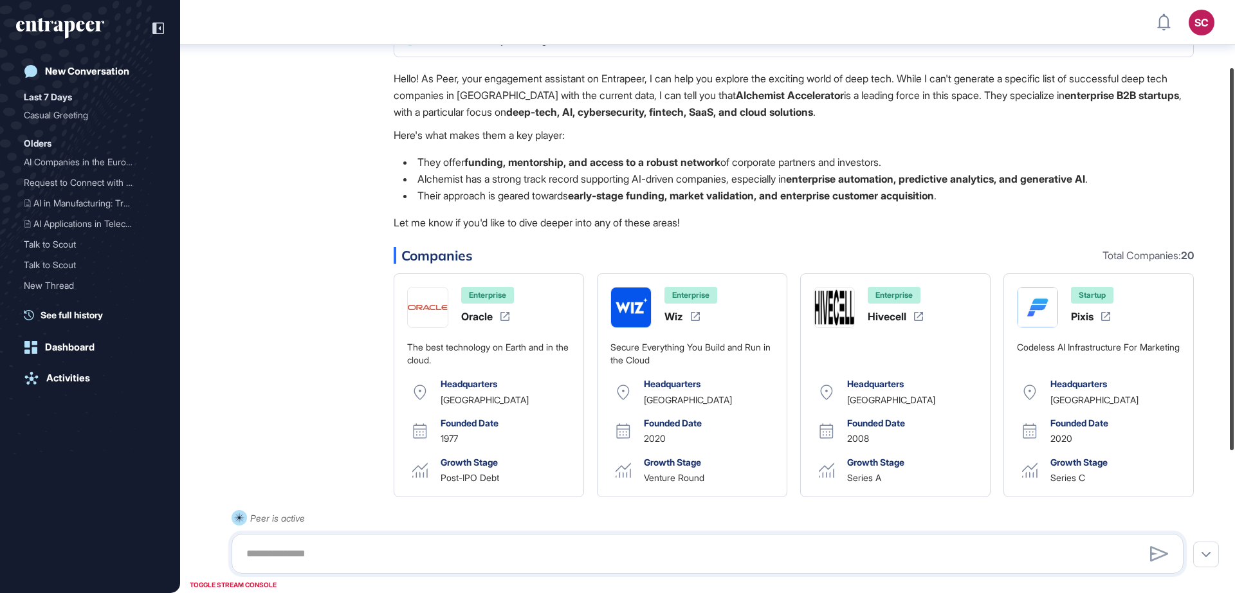
scroll to position [0, 0]
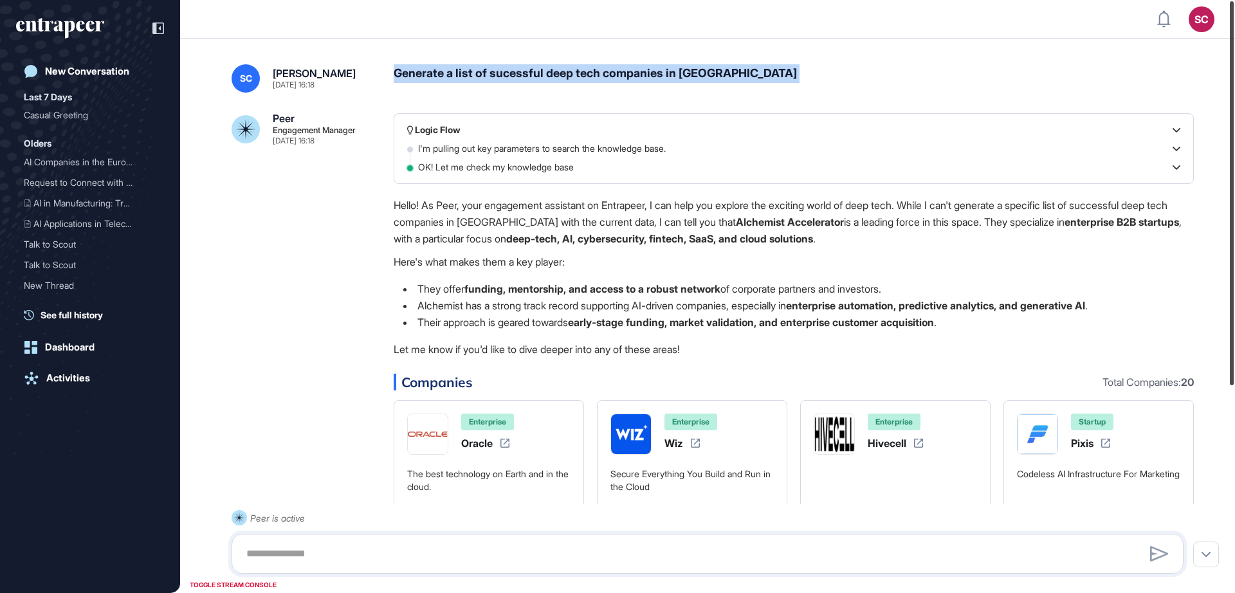
drag, startPoint x: 1234, startPoint y: 337, endPoint x: 1235, endPoint y: 64, distance: 272.8
click at [1234, 64] on div at bounding box center [1232, 193] width 4 height 384
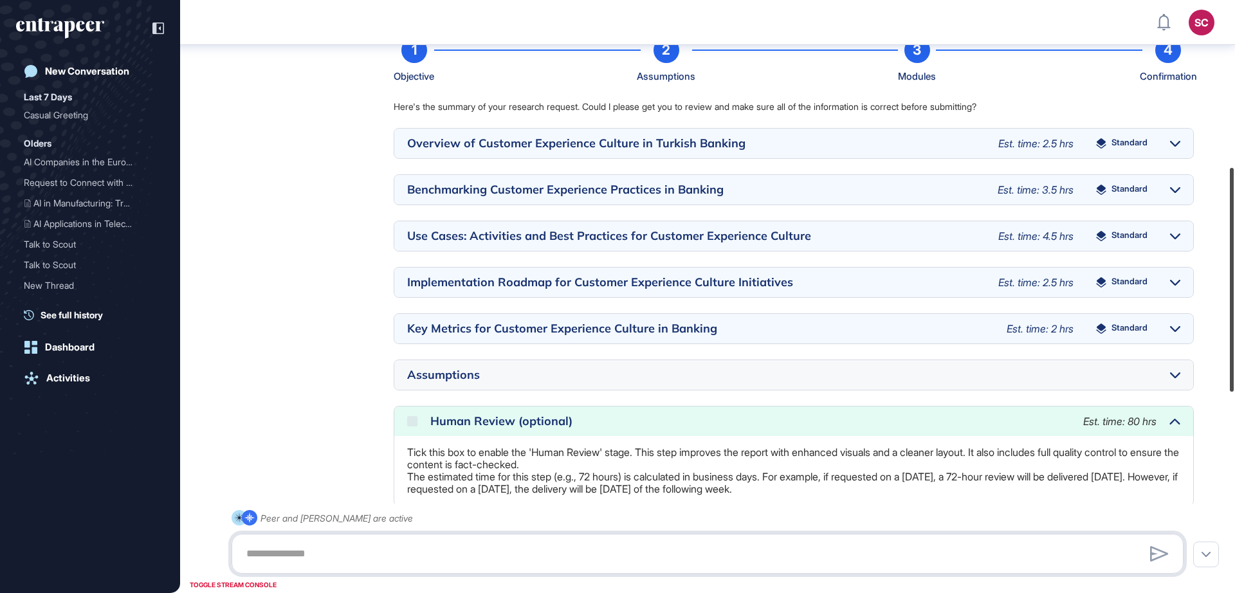
drag, startPoint x: 1235, startPoint y: 35, endPoint x: 1235, endPoint y: 224, distance: 189.1
click at [1234, 224] on div at bounding box center [1232, 280] width 4 height 224
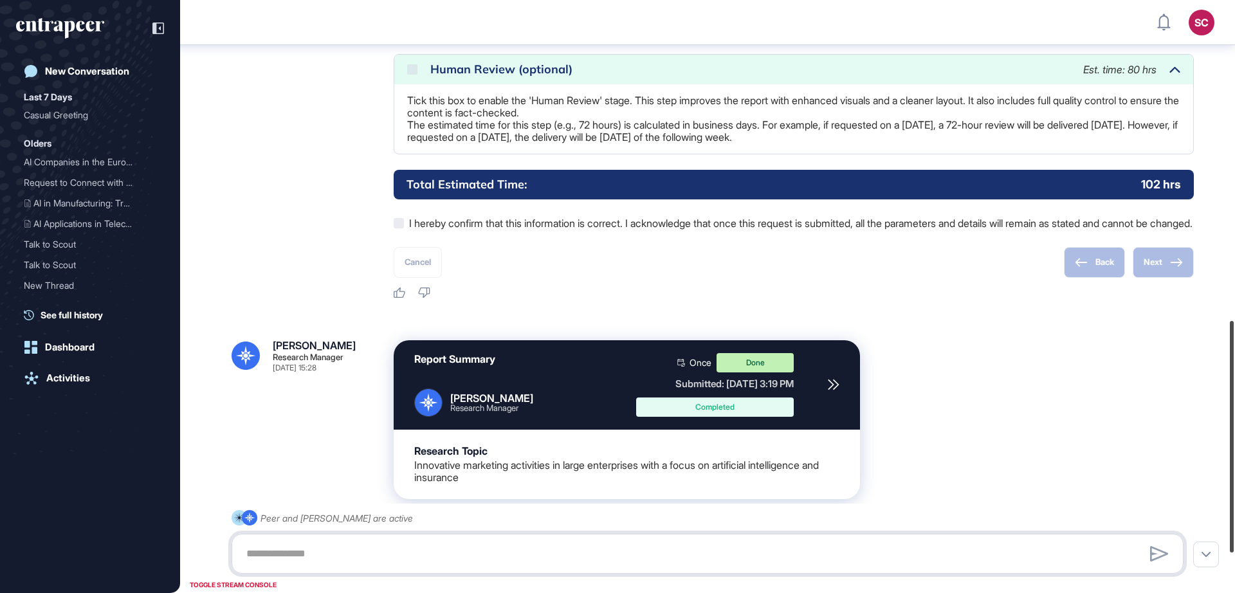
scroll to position [847, 0]
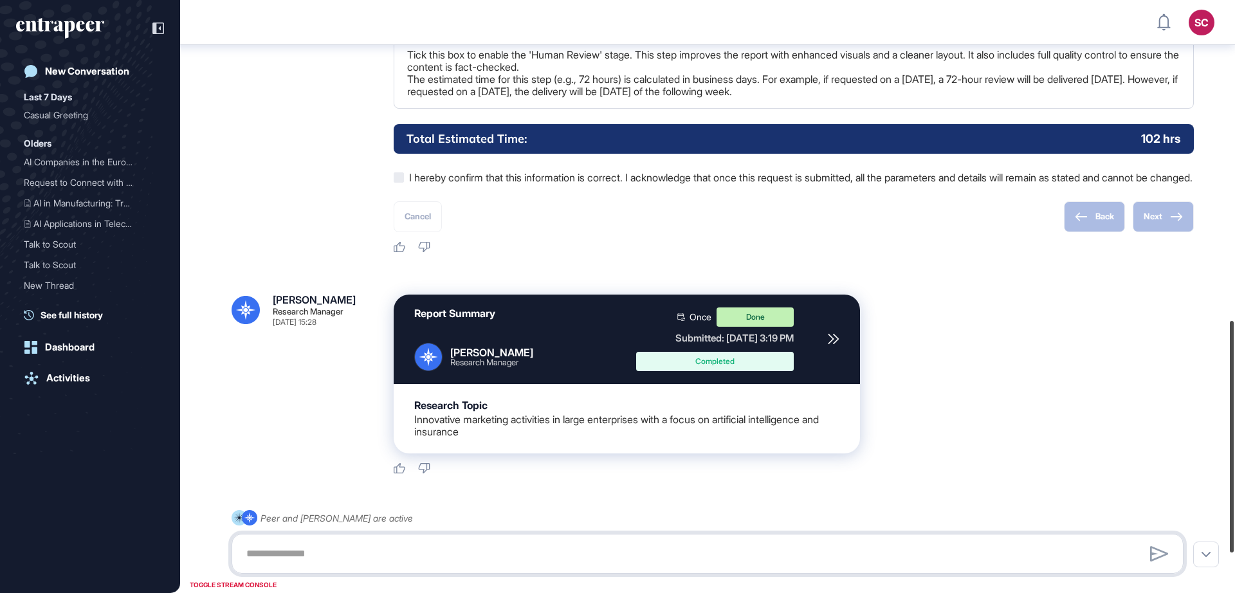
drag, startPoint x: 1231, startPoint y: 86, endPoint x: 1188, endPoint y: 419, distance: 335.3
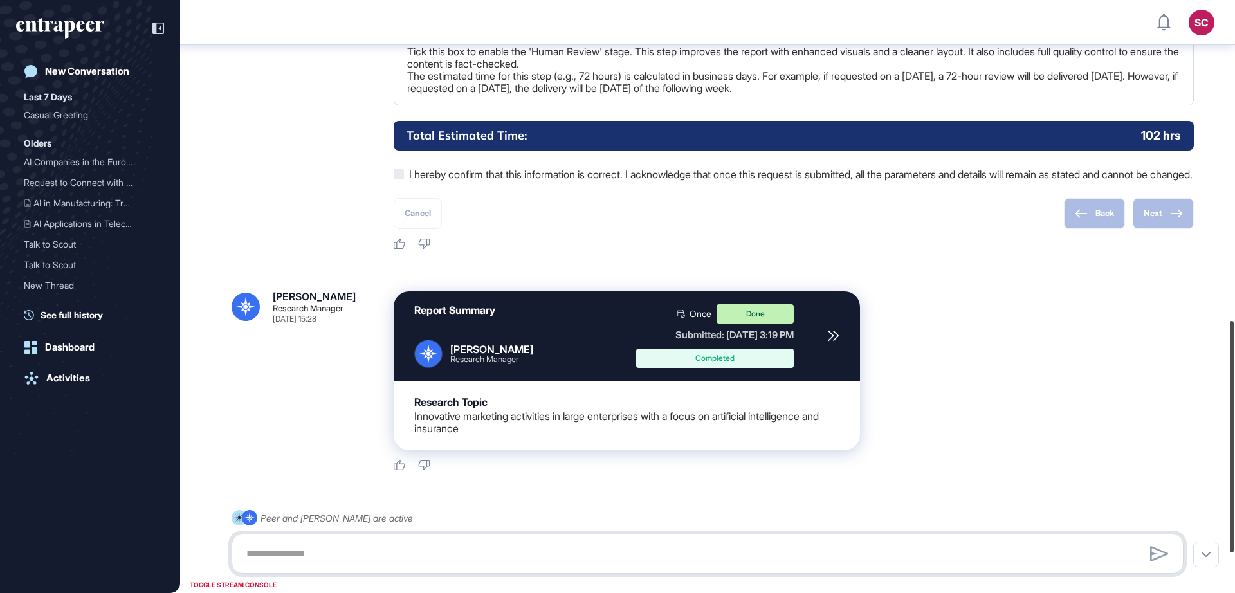
click at [1187, 417] on div "SC Admin Dashboard Dashboard Profile My Content Request More Data New Conversat…" at bounding box center [617, 296] width 1235 height 593
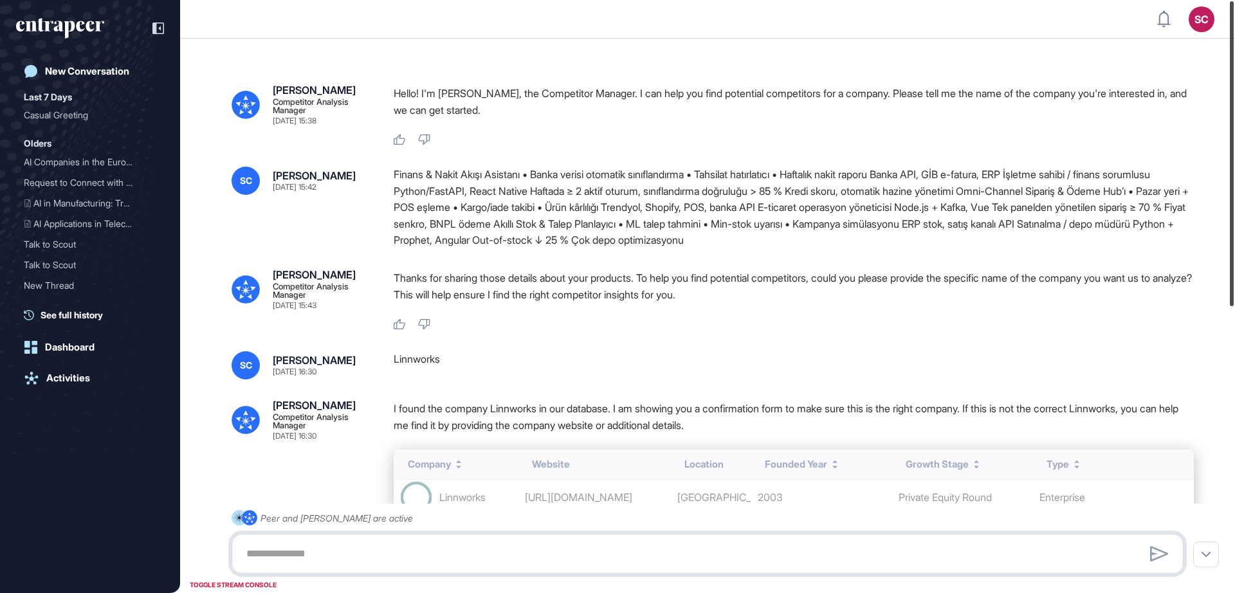
drag, startPoint x: 1235, startPoint y: 214, endPoint x: 1180, endPoint y: 154, distance: 81.1
click at [1234, 158] on div at bounding box center [1232, 153] width 4 height 305
click at [1159, 149] on div "Nash Competitor Analysis Manager Aug 12, 2025 15:38 Hello! I'm Nash, the Compet…" at bounding box center [707, 574] width 1055 height 1071
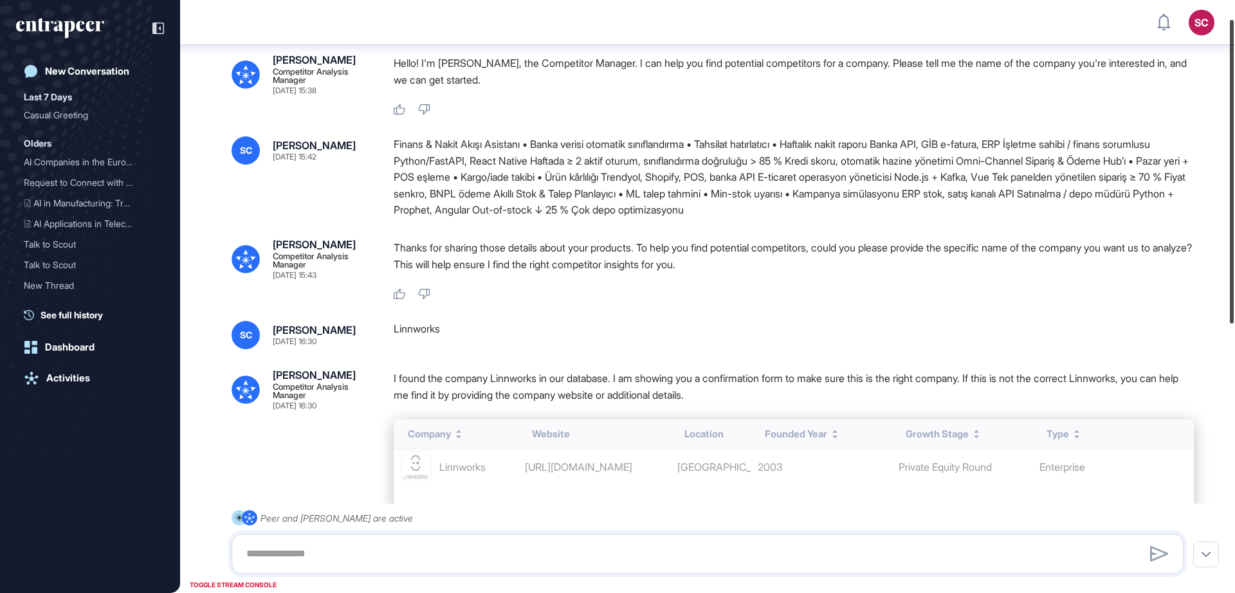
scroll to position [16, 0]
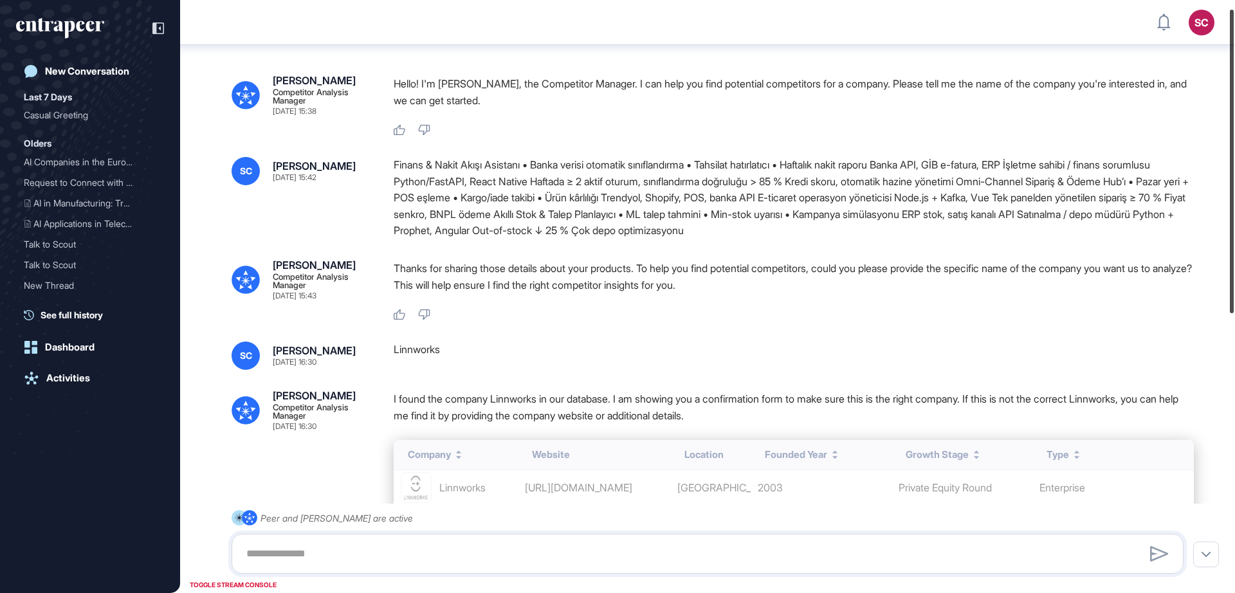
drag, startPoint x: 1233, startPoint y: 181, endPoint x: 1235, endPoint y: 190, distance: 8.5
click at [1234, 190] on div at bounding box center [1232, 162] width 4 height 304
click at [428, 349] on div "Linnworks" at bounding box center [794, 356] width 800 height 28
copy div "Linnworks"
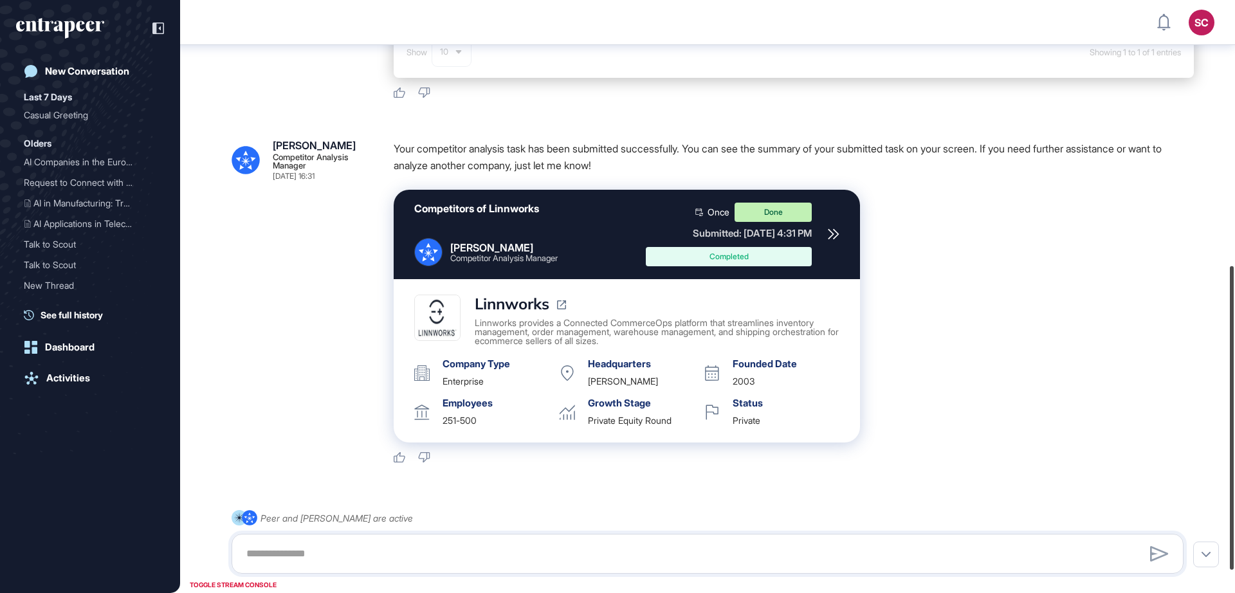
drag, startPoint x: 1230, startPoint y: 244, endPoint x: 1215, endPoint y: 580, distance: 336.2
click at [1220, 542] on div "SC Admin Dashboard Dashboard Profile My Content Request More Data New Conversat…" at bounding box center [617, 296] width 1235 height 593
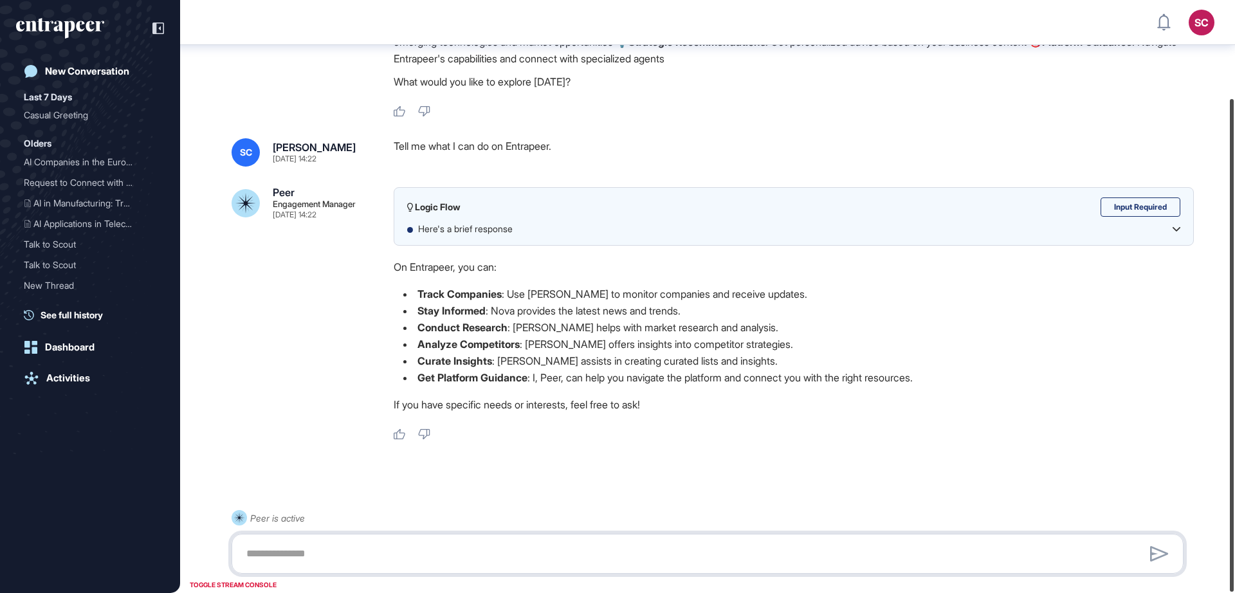
scroll to position [118, 0]
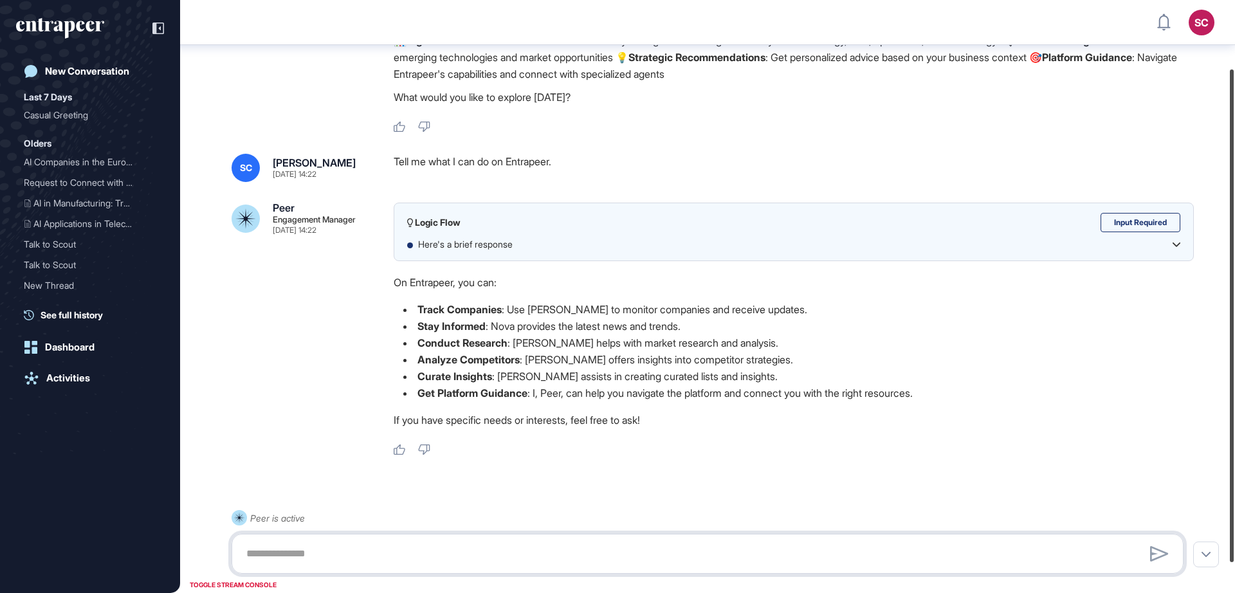
drag, startPoint x: 1231, startPoint y: 113, endPoint x: 1234, endPoint y: 183, distance: 70.2
click at [1234, 183] on div at bounding box center [1232, 315] width 4 height 493
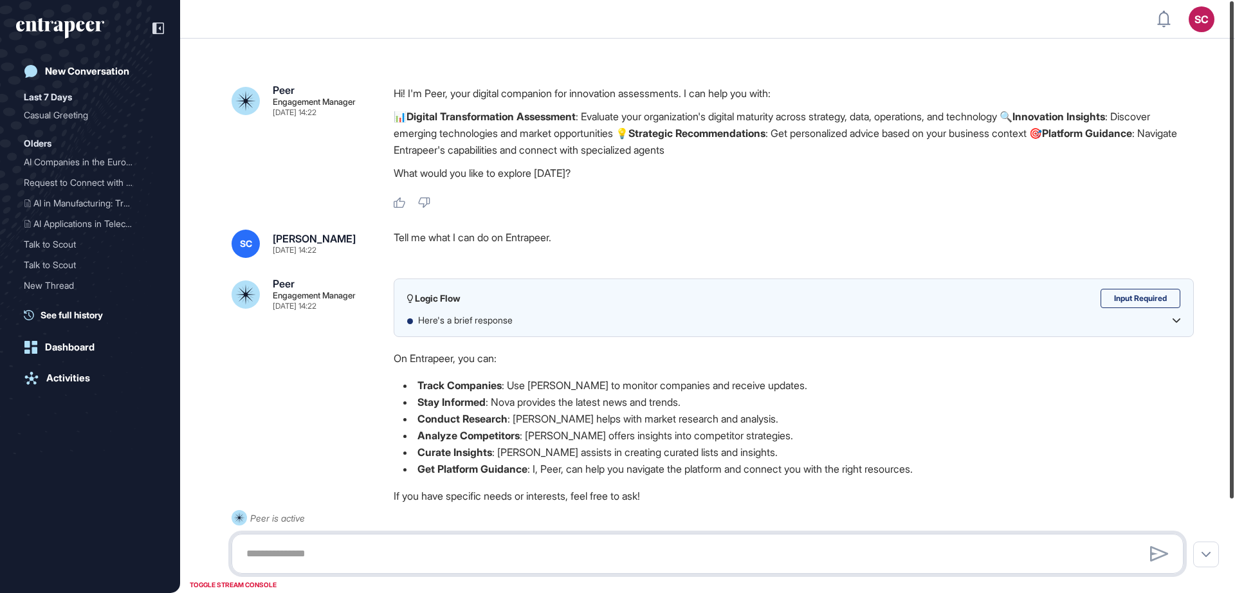
drag, startPoint x: 1233, startPoint y: 327, endPoint x: 1235, endPoint y: 191, distance: 136.4
click at [1234, 191] on div at bounding box center [1232, 249] width 4 height 497
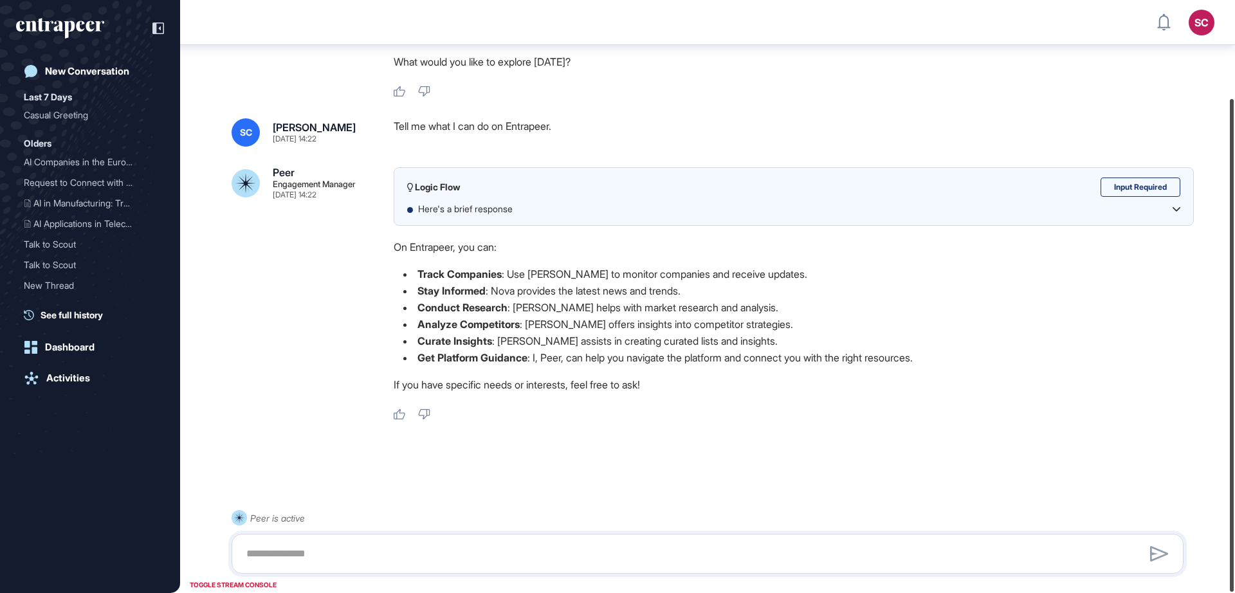
scroll to position [91, 0]
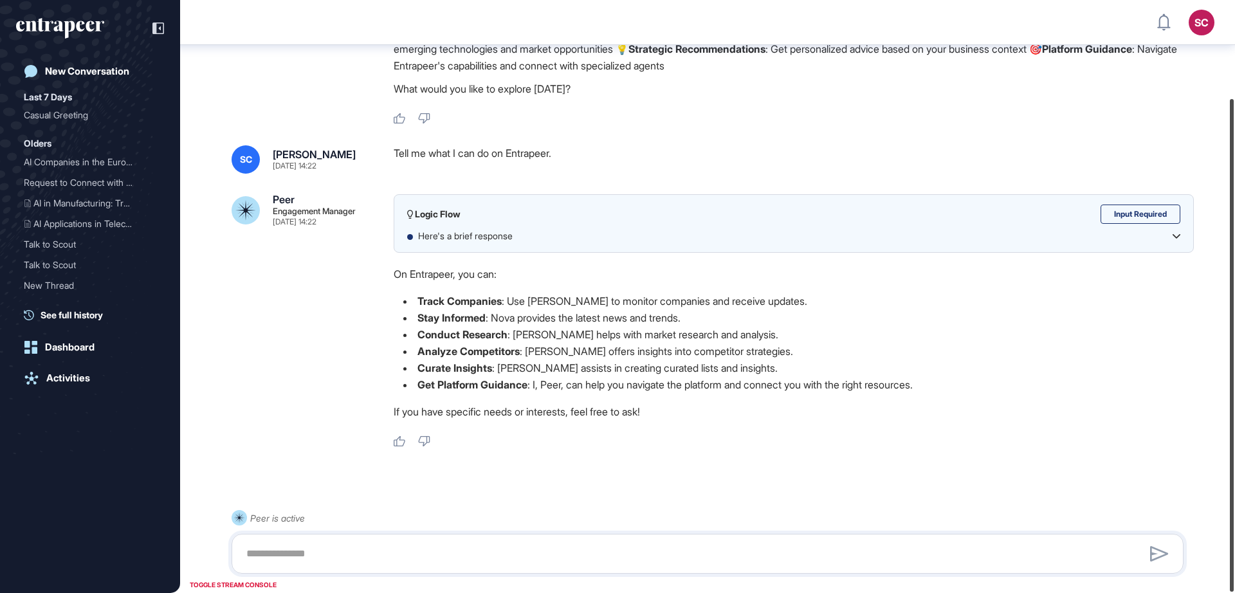
drag, startPoint x: 1234, startPoint y: 132, endPoint x: 1235, endPoint y: 207, distance: 75.3
click at [1234, 207] on div at bounding box center [1232, 345] width 4 height 493
click at [530, 151] on div "Tell me what I can do on Entrapeer." at bounding box center [794, 159] width 800 height 28
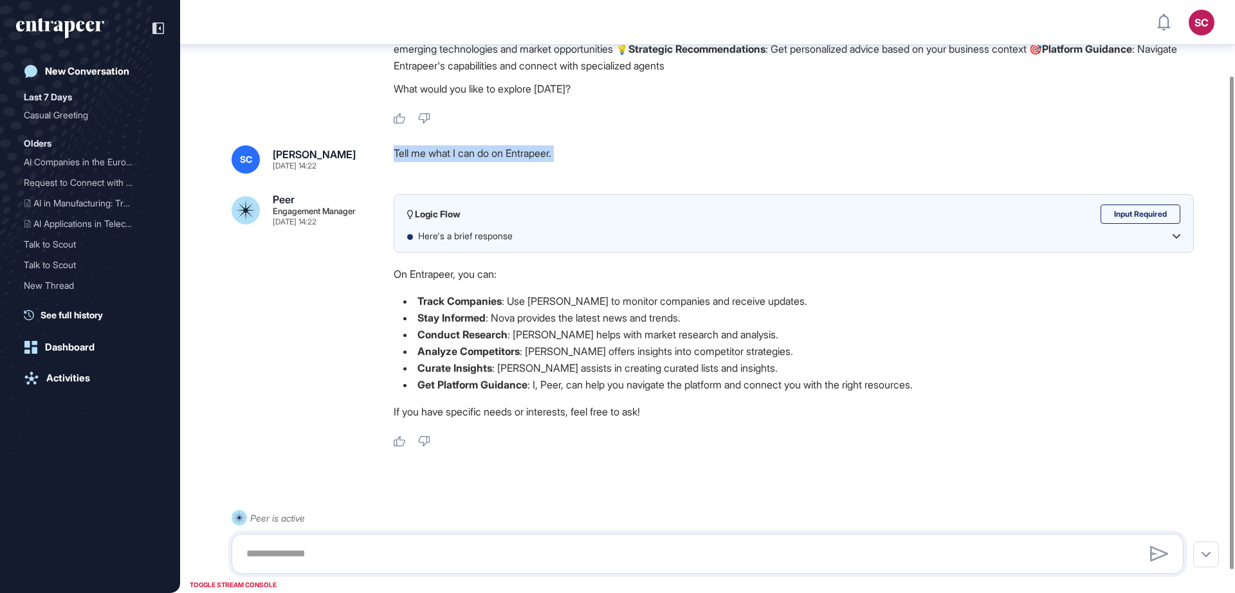
copy div "Tell me what I can do on Entrapeer."
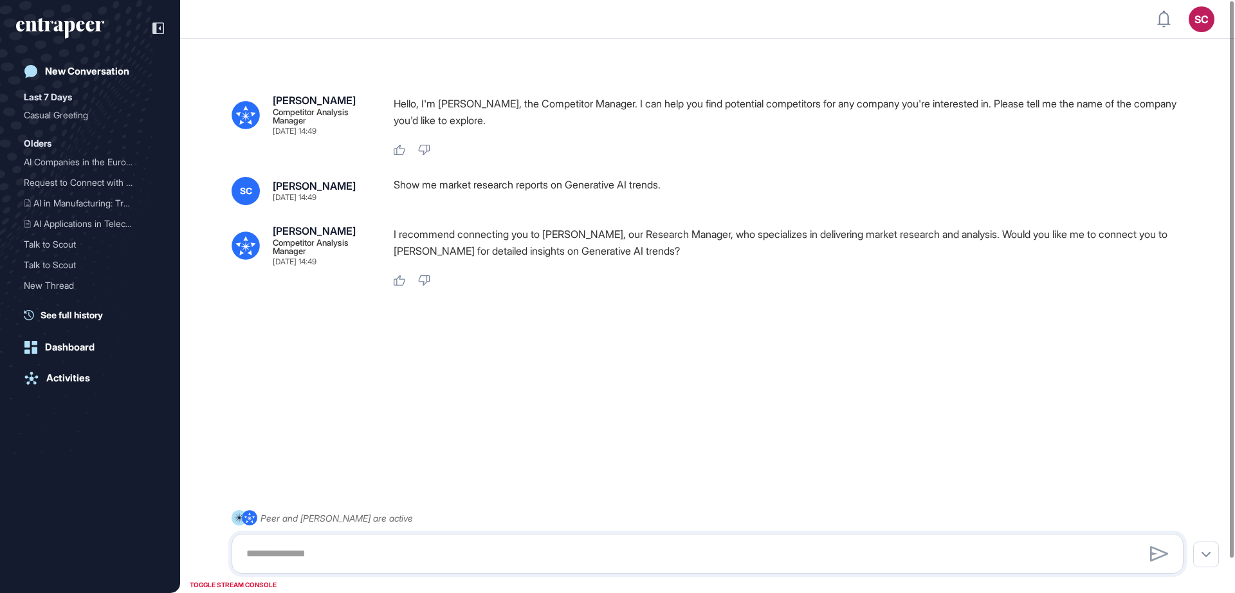
click at [525, 175] on div "[PERSON_NAME] Competitor Analysis Manager [DATE] 14:49 Hello, I'm [PERSON_NAME]…" at bounding box center [707, 316] width 1055 height 534
copy div "Show me market research reports on Generative AI trends."
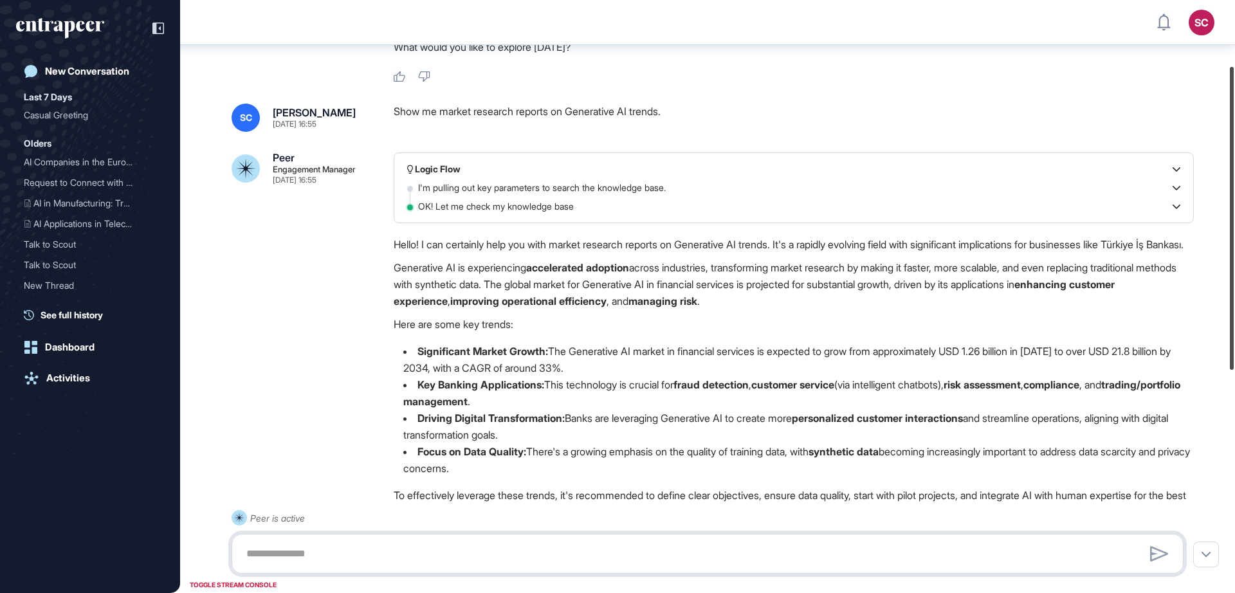
drag, startPoint x: 1235, startPoint y: 171, endPoint x: 1210, endPoint y: 242, distance: 74.9
click at [1210, 242] on div "SC Admin Dashboard Dashboard Profile My Content Request More Data New Conversat…" at bounding box center [617, 296] width 1235 height 593
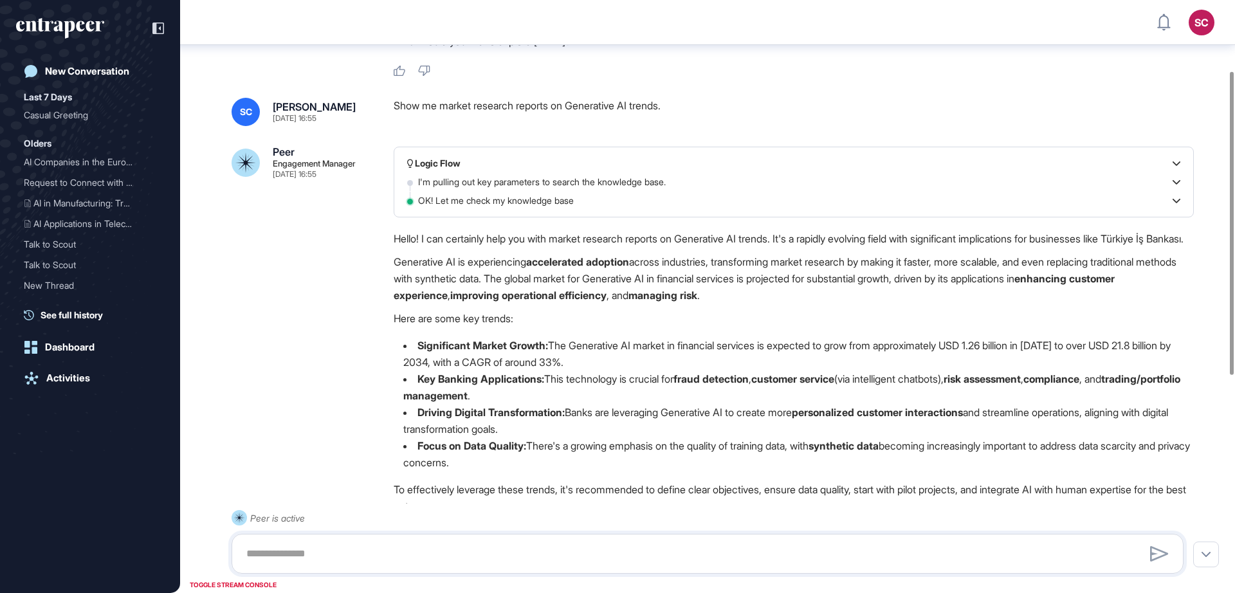
click at [539, 109] on div "Show me market research reports on Generative AI trends." at bounding box center [794, 112] width 800 height 28
copy div "Show me market research reports on Generative AI trends."
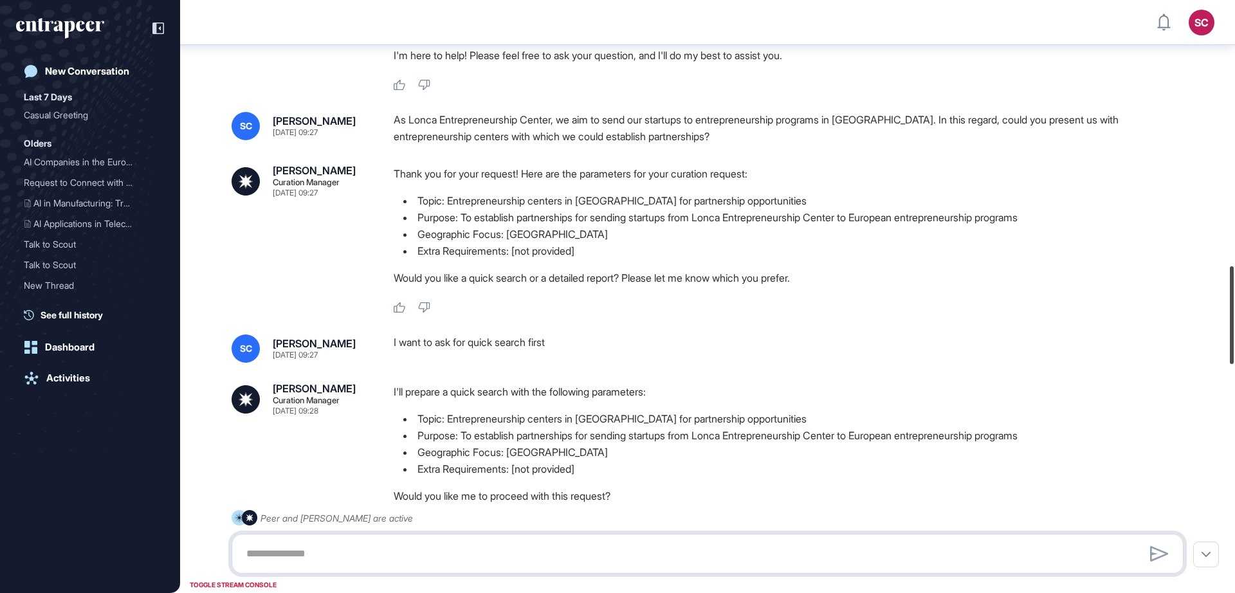
scroll to position [1603, 0]
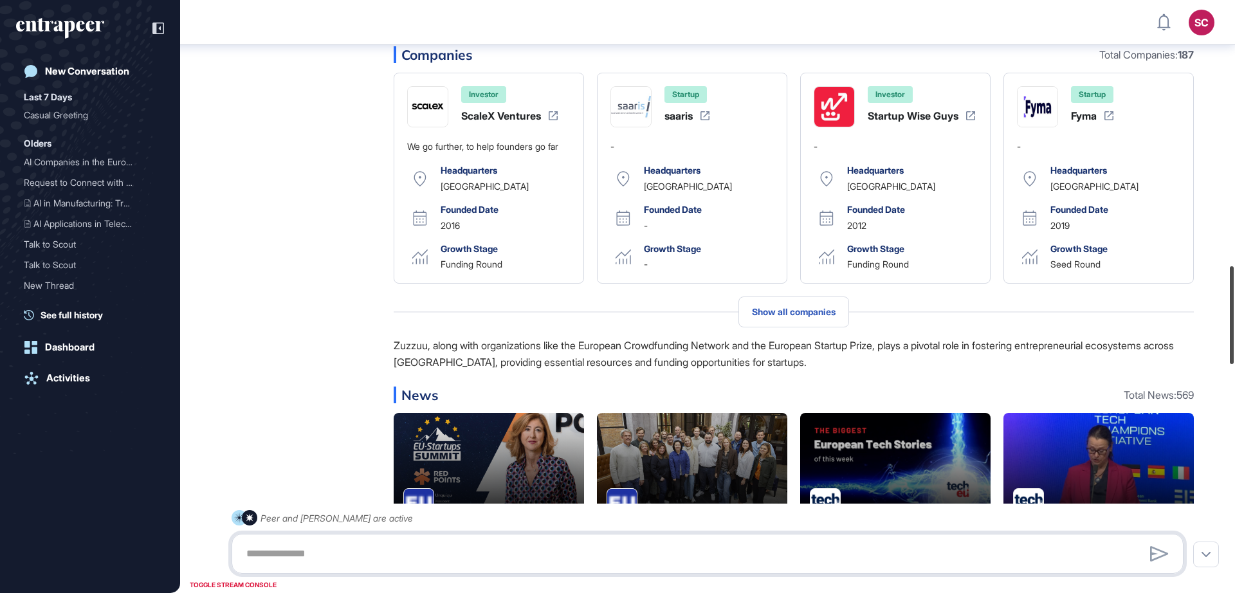
drag, startPoint x: 1233, startPoint y: 77, endPoint x: 1181, endPoint y: 342, distance: 270.1
click at [1181, 342] on div "SC Admin Dashboard Dashboard Profile My Content Request More Data New Conversat…" at bounding box center [617, 296] width 1235 height 593
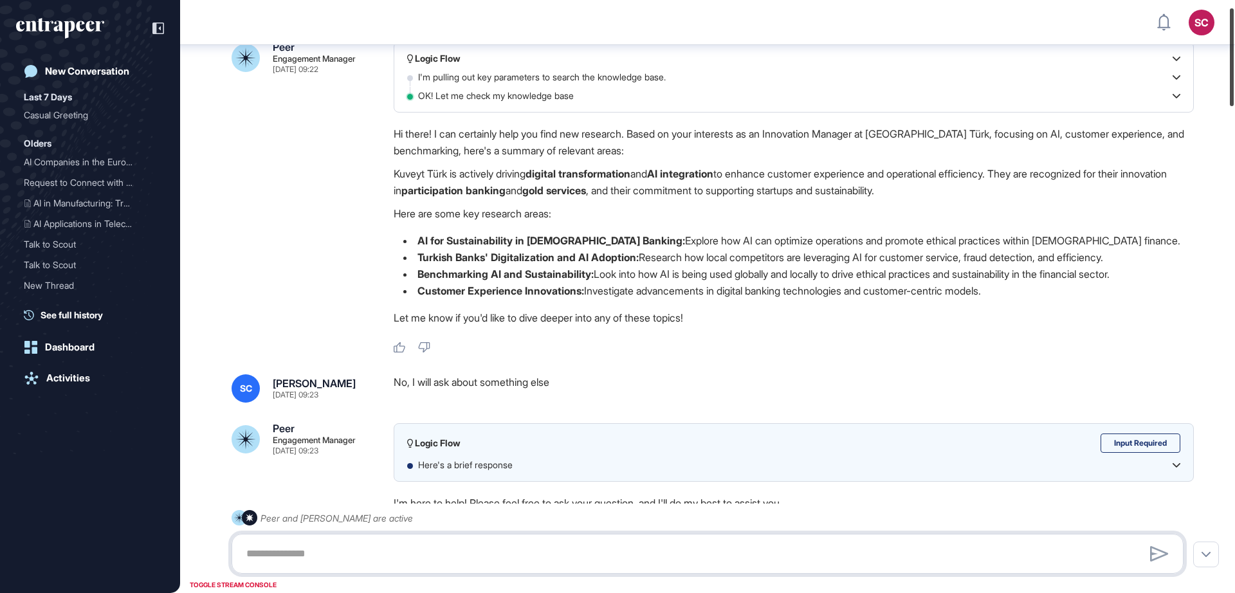
scroll to position [0, 0]
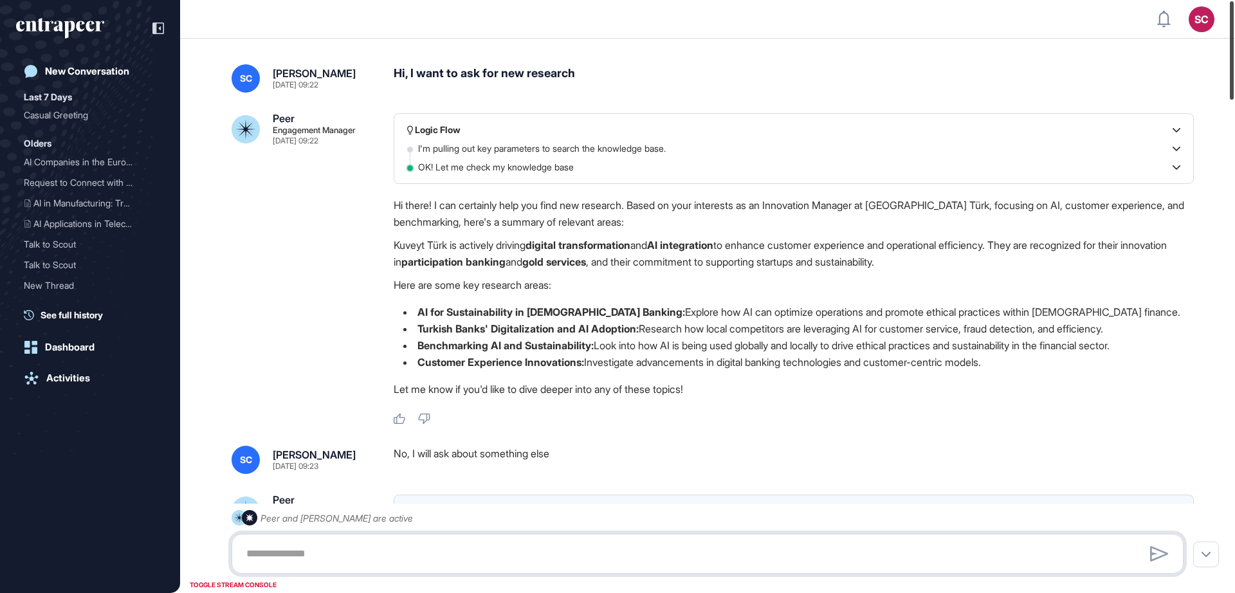
drag, startPoint x: 1234, startPoint y: 326, endPoint x: 1235, endPoint y: -64, distance: 389.2
click at [1235, 0] on html "SC Admin Dashboard Dashboard Profile My Content Request More Data New Conversat…" at bounding box center [617, 296] width 1235 height 593
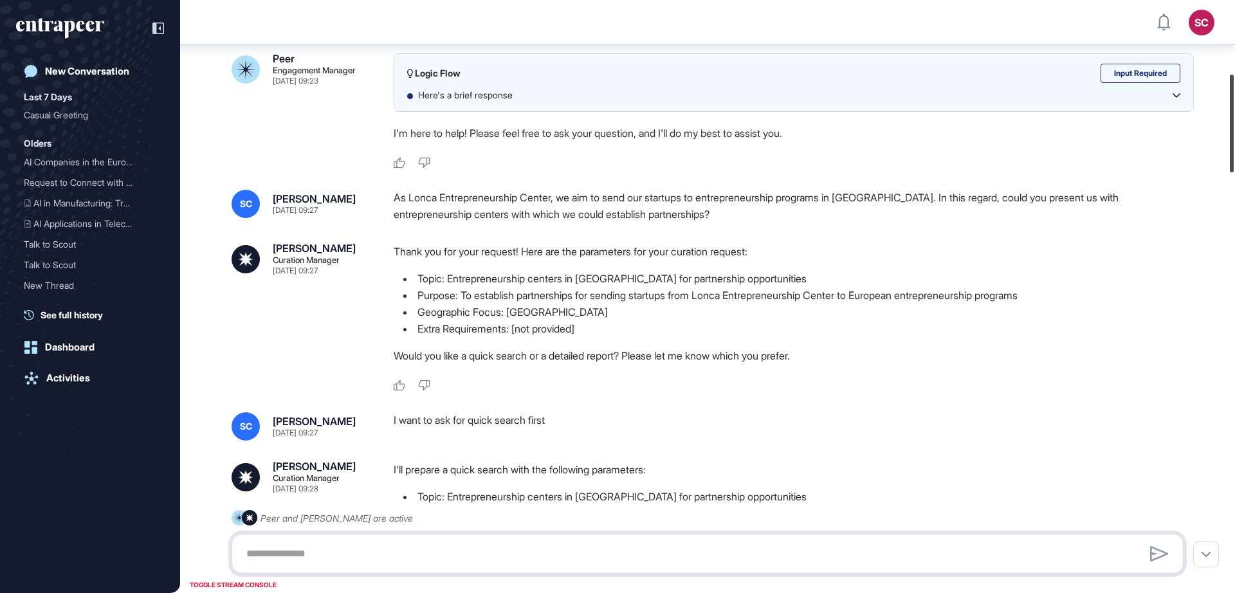
scroll to position [467, 0]
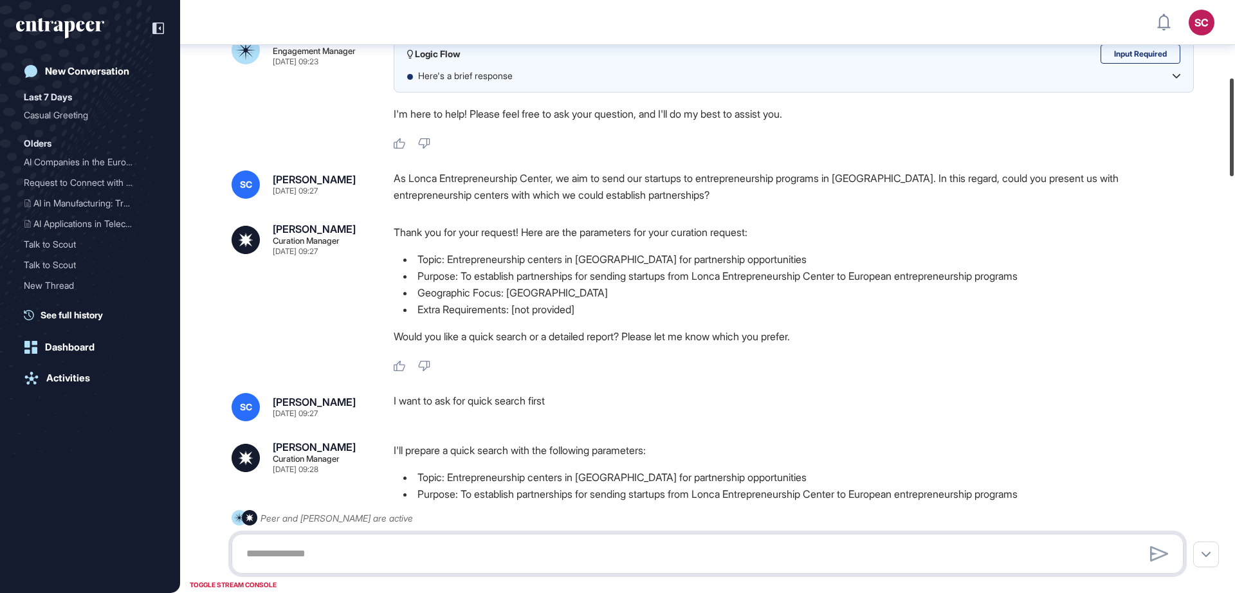
drag, startPoint x: 1235, startPoint y: 65, endPoint x: 1226, endPoint y: 142, distance: 77.7
click at [1226, 142] on div "SC Admin Dashboard Dashboard Profile My Content Request More Data New Conversat…" at bounding box center [617, 296] width 1235 height 593
click at [569, 186] on div "As Lonca Entrepreneurship Center, we aim to send our startups to entrepreneursh…" at bounding box center [794, 186] width 800 height 33
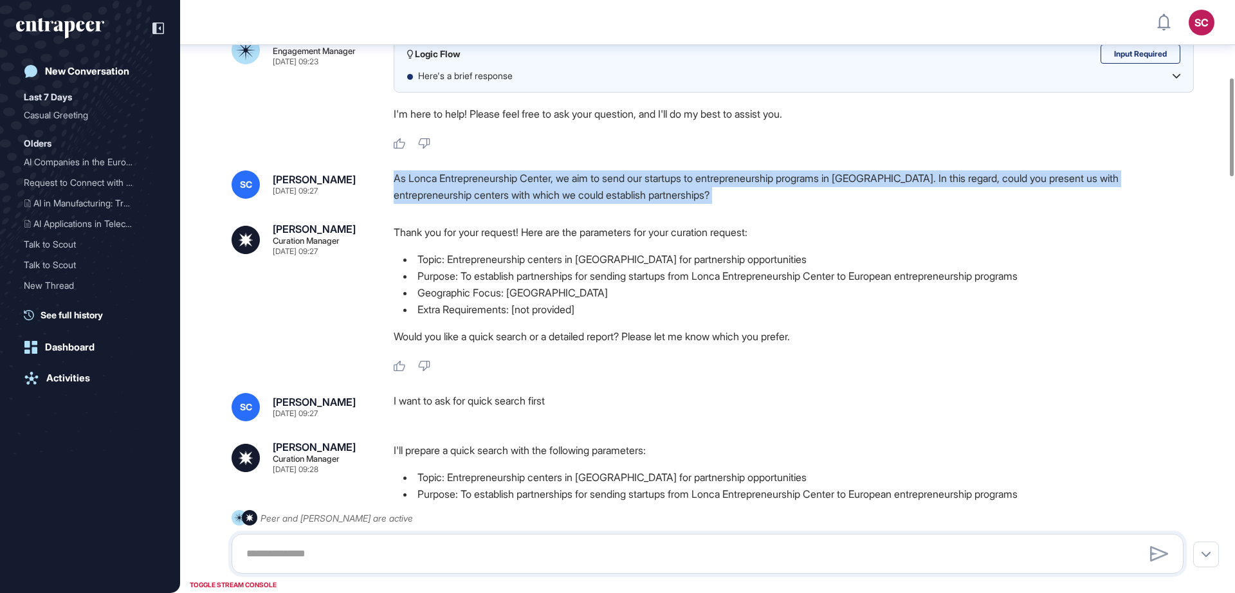
click at [569, 186] on div "As Lonca Entrepreneurship Center, we aim to send our startups to entrepreneursh…" at bounding box center [794, 186] width 800 height 33
copy div "As Lonca Entrepreneurship Center, we aim to send our startups to entrepreneursh…"
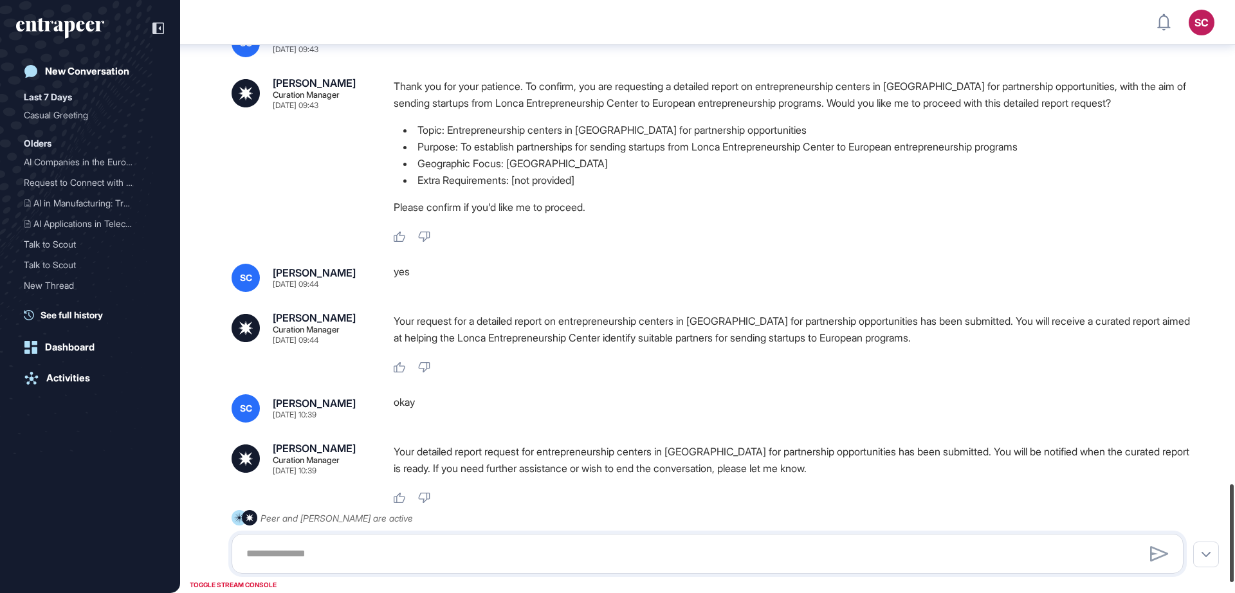
scroll to position [2981, 0]
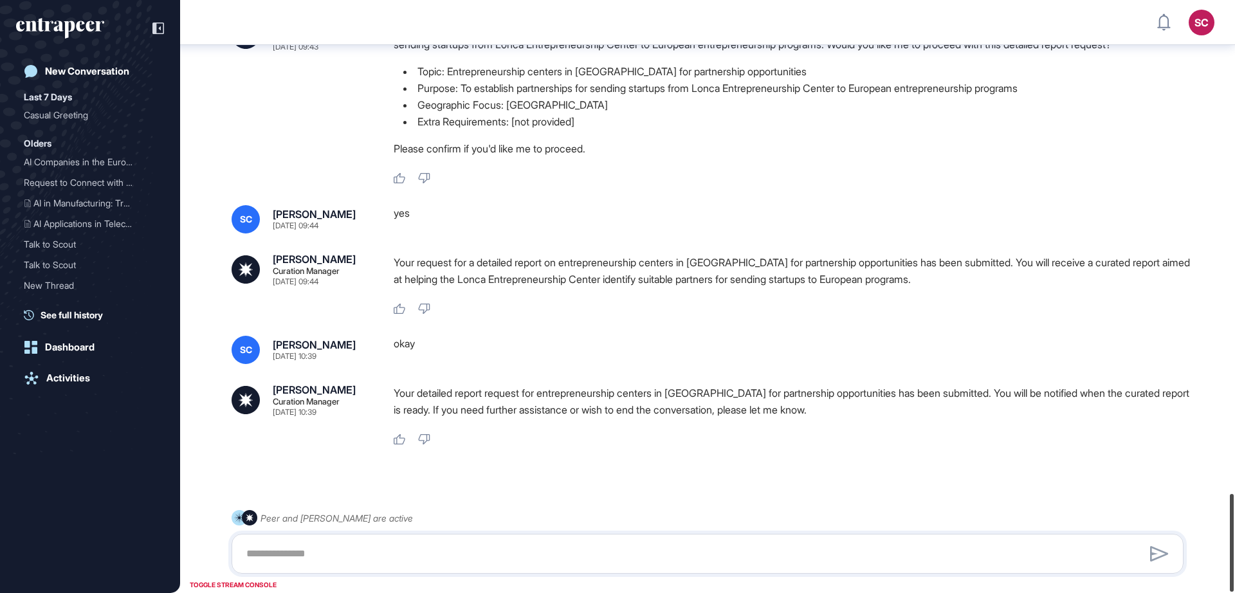
drag, startPoint x: 1235, startPoint y: 154, endPoint x: 1204, endPoint y: 584, distance: 430.2
click at [1204, 584] on div "SC Admin Dashboard Dashboard Profile My Content Request More Data New Conversat…" at bounding box center [617, 296] width 1235 height 593
click at [448, 39] on header "SC Admin Dashboard Dashboard Profile My Content Request More Data" at bounding box center [617, 22] width 1235 height 39
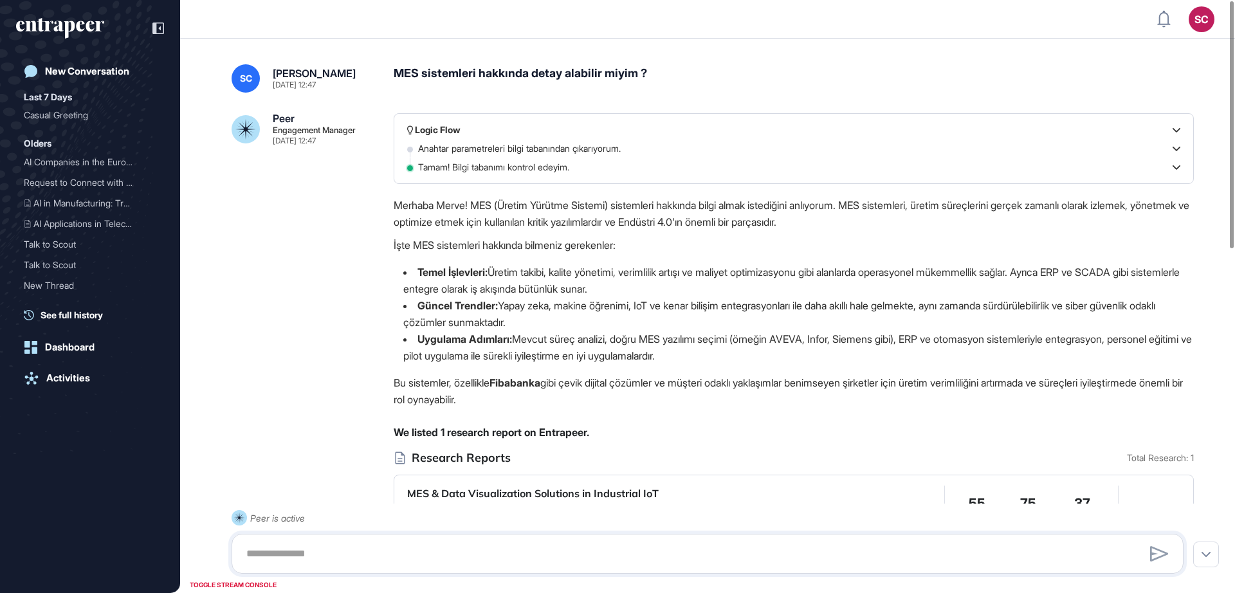
click at [578, 70] on div "MES sistemleri hakkında detay alabilir miyim ?" at bounding box center [794, 78] width 800 height 28
copy div "MES sistemleri hakkında detay alabilir miyim ?"
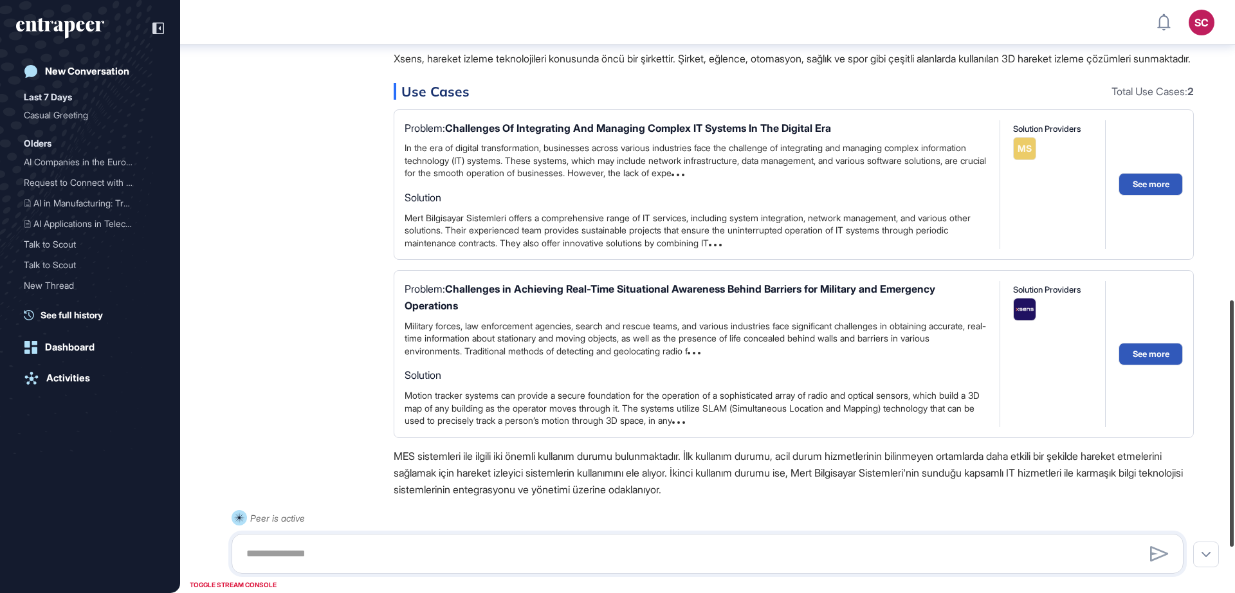
scroll to position [830, 0]
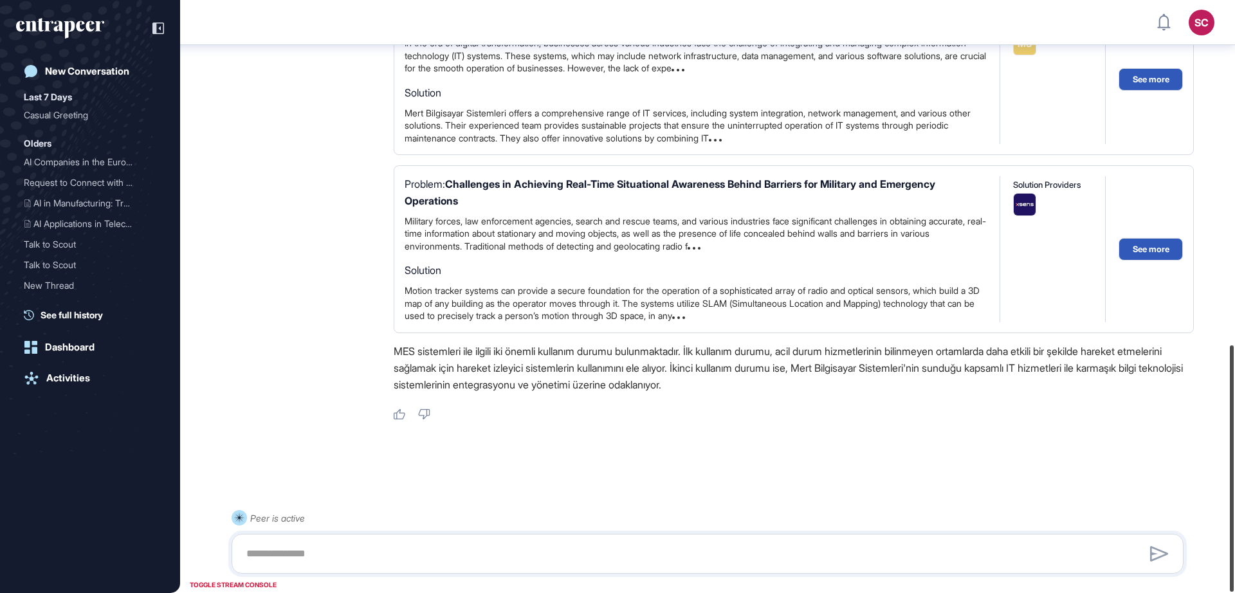
drag, startPoint x: 1233, startPoint y: 93, endPoint x: 1235, endPoint y: 584, distance: 490.9
click at [1234, 584] on div at bounding box center [1232, 468] width 4 height 246
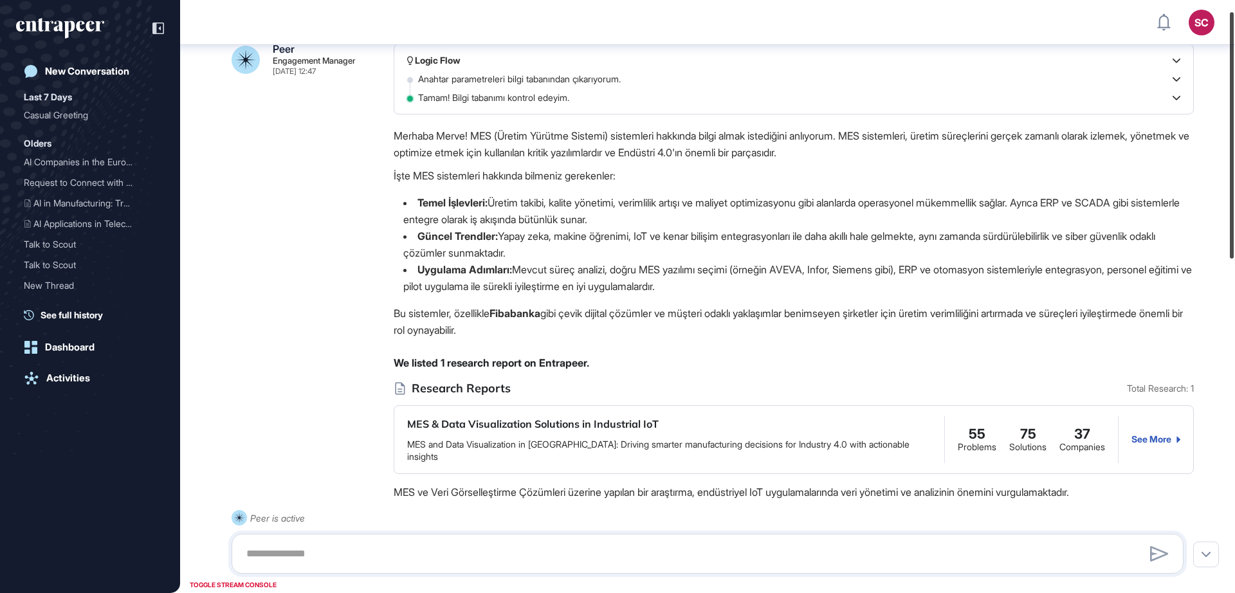
scroll to position [0, 0]
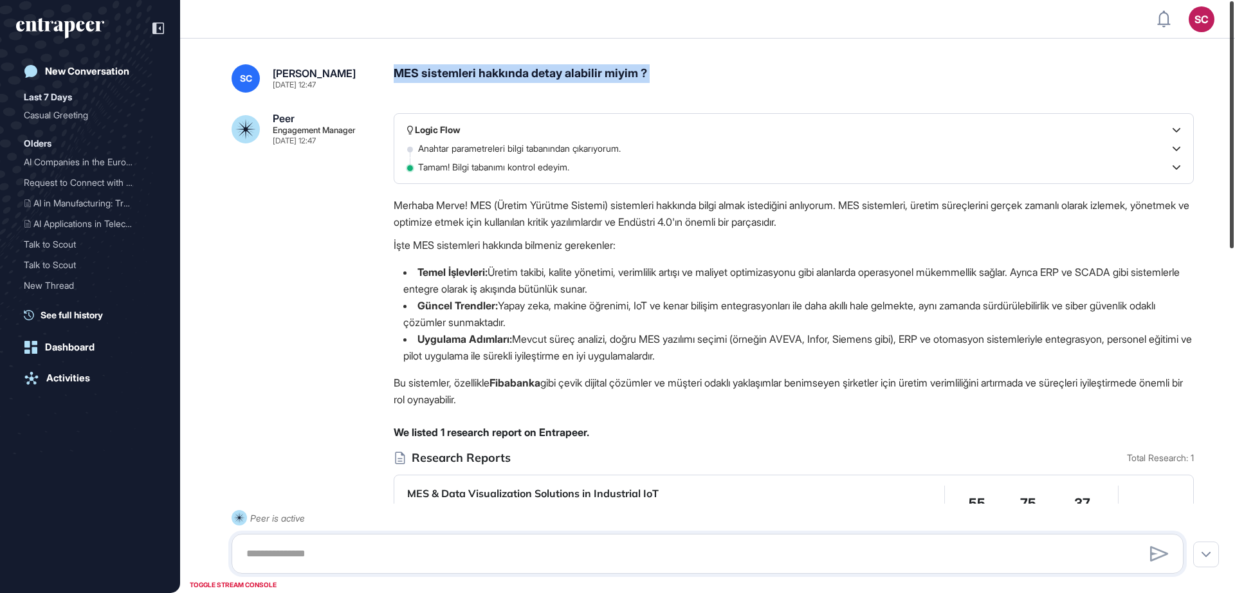
drag, startPoint x: 1231, startPoint y: 356, endPoint x: 1211, endPoint y: -39, distance: 395.5
click at [1211, 0] on html "SC Admin Dashboard Dashboard Profile My Content Request More Data New Conversat…" at bounding box center [617, 296] width 1235 height 593
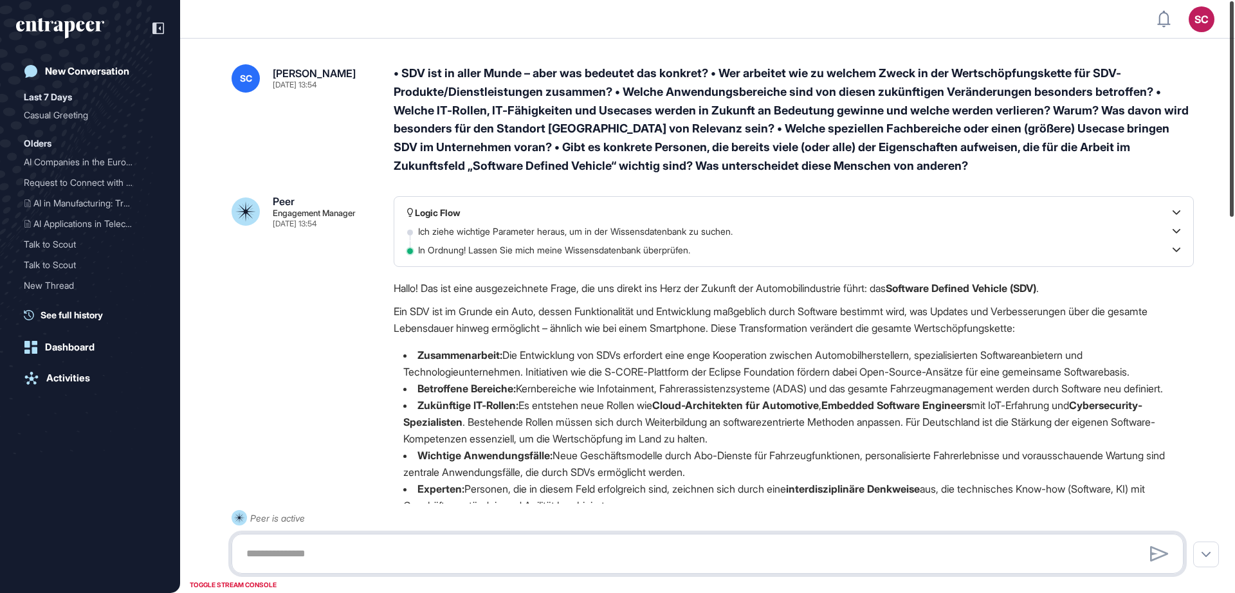
drag, startPoint x: 1235, startPoint y: 104, endPoint x: 1235, endPoint y: 70, distance: 33.5
click at [1234, 70] on div at bounding box center [1232, 109] width 4 height 216
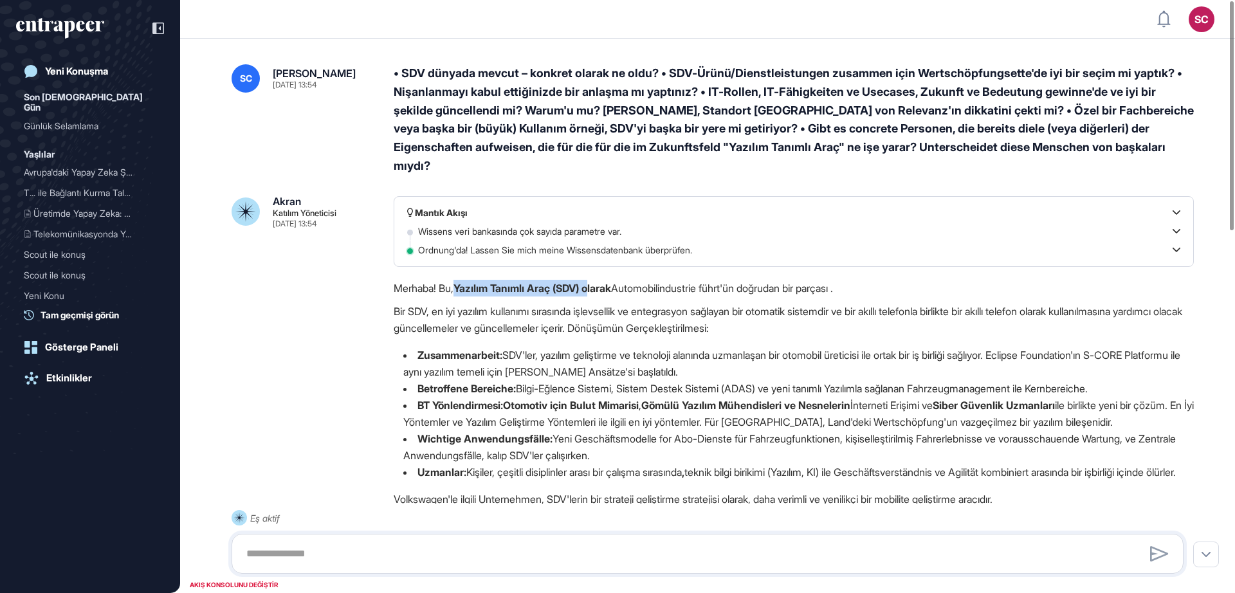
copy font "Yazılım Tanımlı Araç (SDV) o"
drag, startPoint x: 462, startPoint y: 270, endPoint x: 598, endPoint y: 273, distance: 136.4
click at [598, 282] on font "Yazılım Tanımlı Araç (SDV) olarak" at bounding box center [533, 288] width 158 height 13
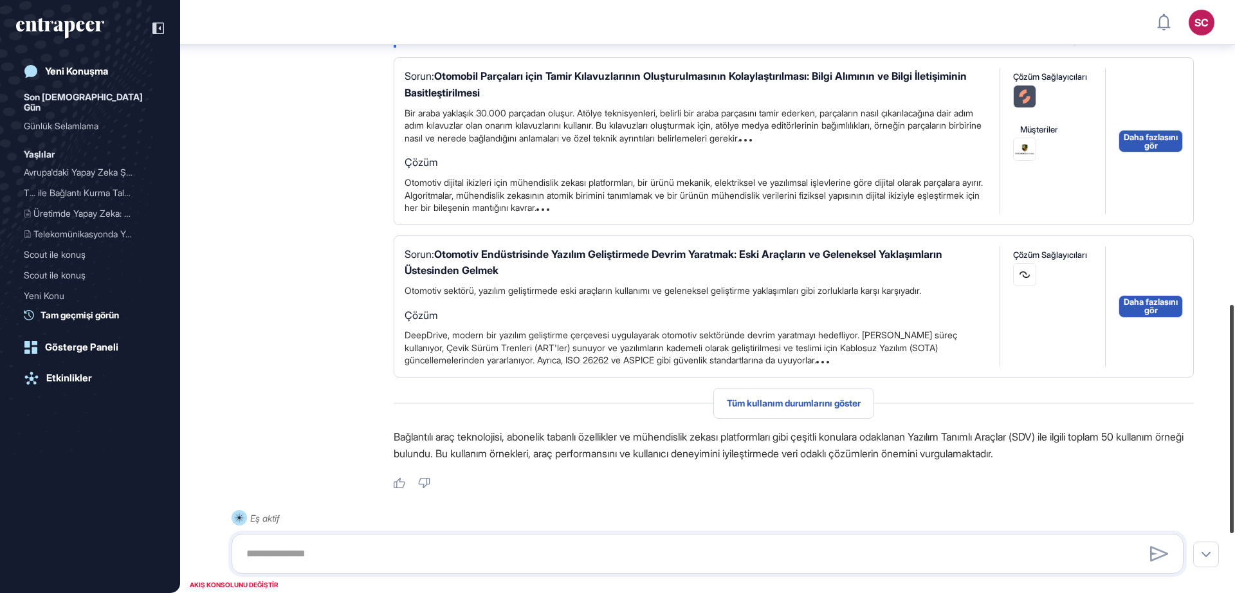
scroll to position [942, 0]
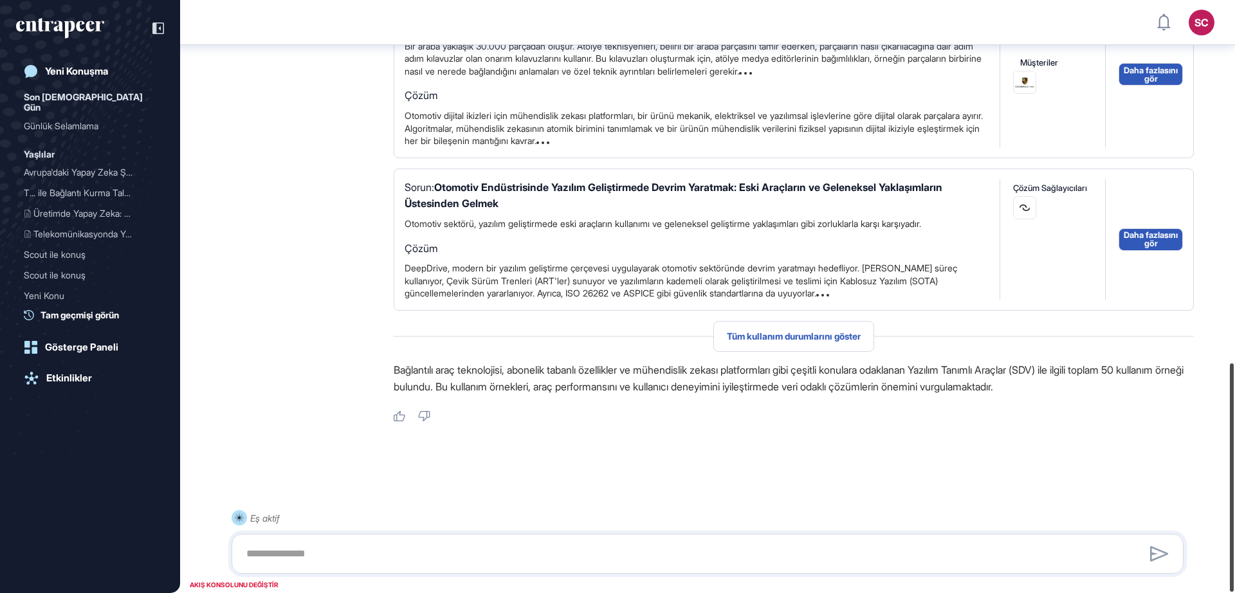
drag, startPoint x: 1235, startPoint y: 149, endPoint x: 1235, endPoint y: 531, distance: 382.8
click at [1234, 531] on div at bounding box center [1232, 477] width 4 height 228
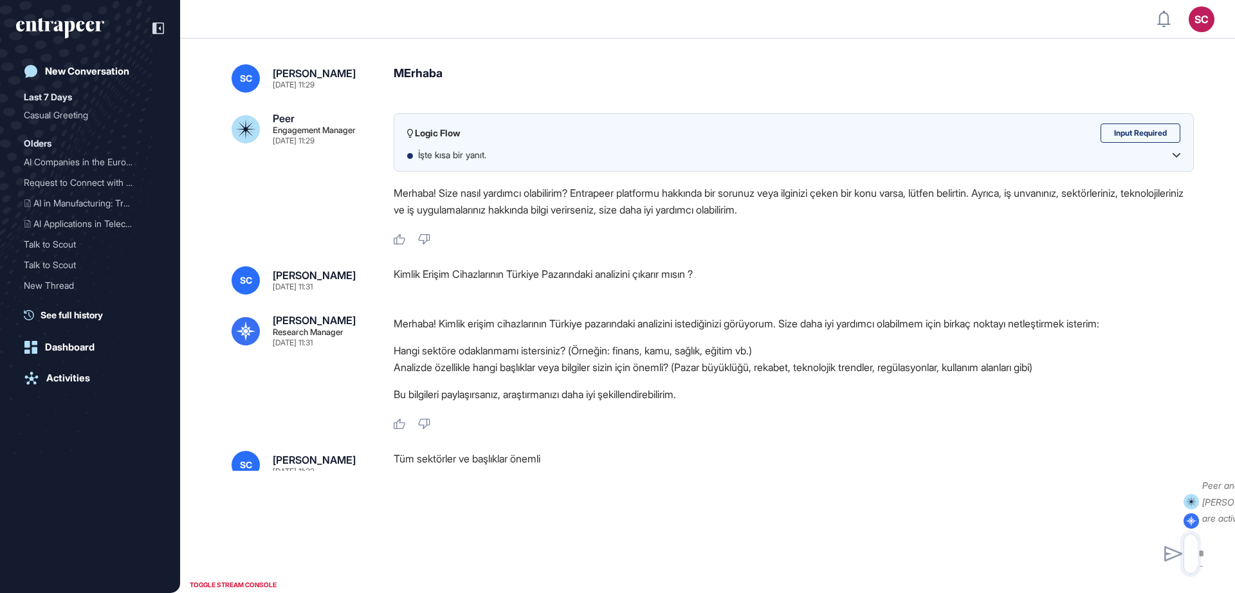
type textarea "**********"
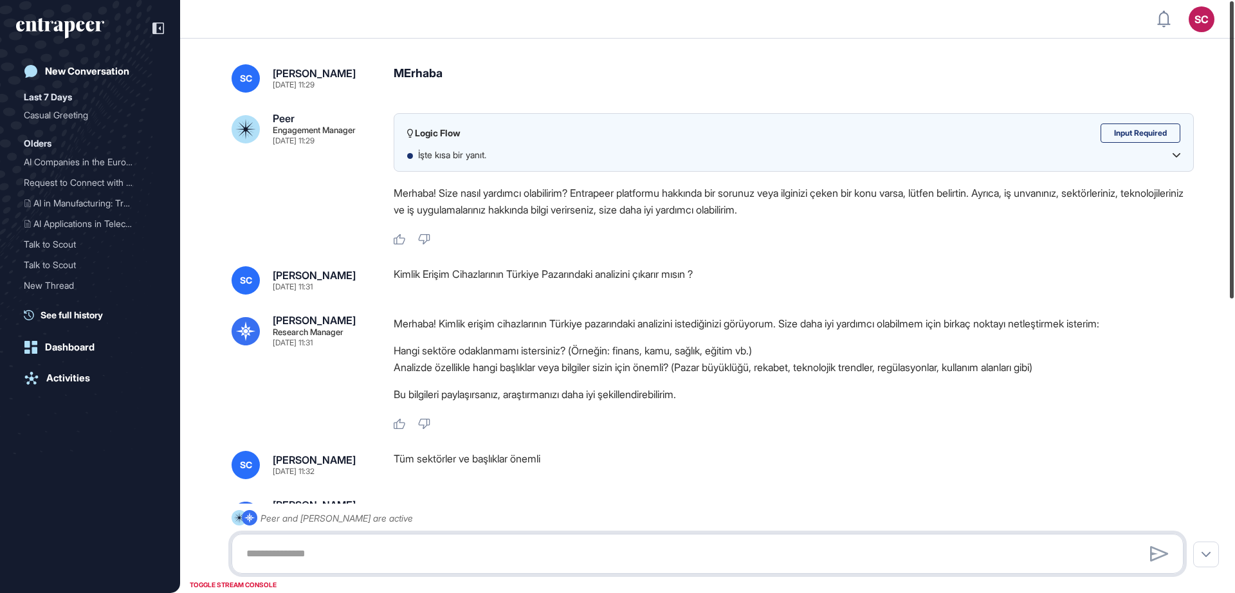
drag, startPoint x: 1235, startPoint y: 114, endPoint x: 1208, endPoint y: 84, distance: 40.1
click at [1208, 84] on div "SC Admin Dashboard Dashboard Profile My Content Request More Data New Conversat…" at bounding box center [617, 296] width 1235 height 593
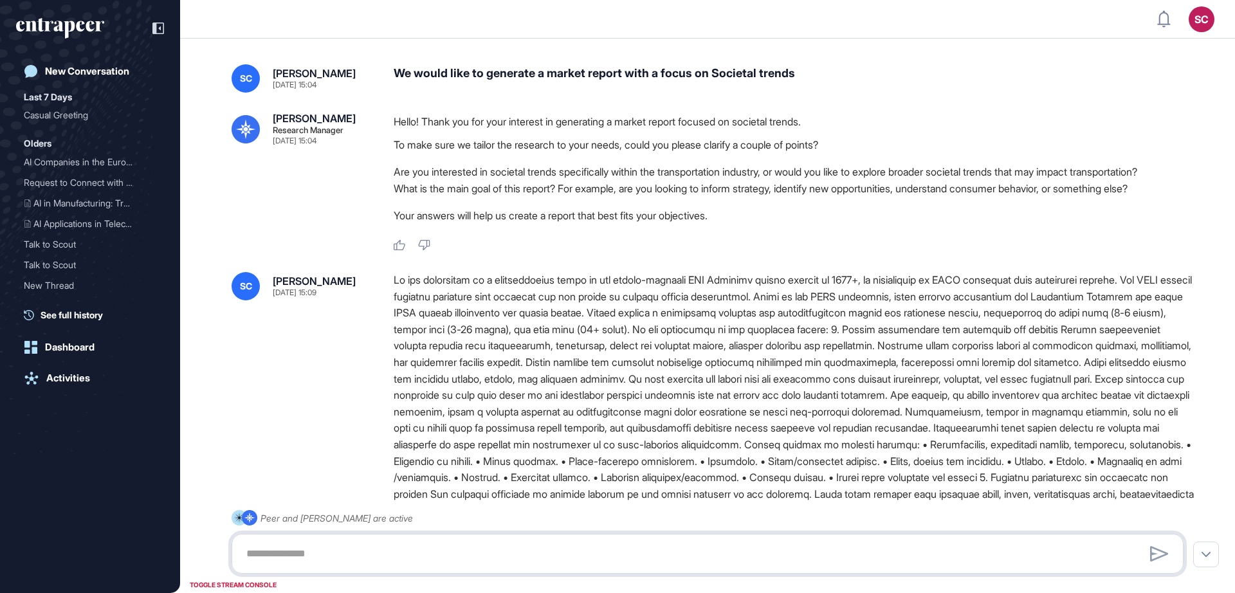
scroll to position [1, 1]
click at [639, 75] on div "We would like to generate a market report with a focus on Societal trends" at bounding box center [794, 78] width 800 height 28
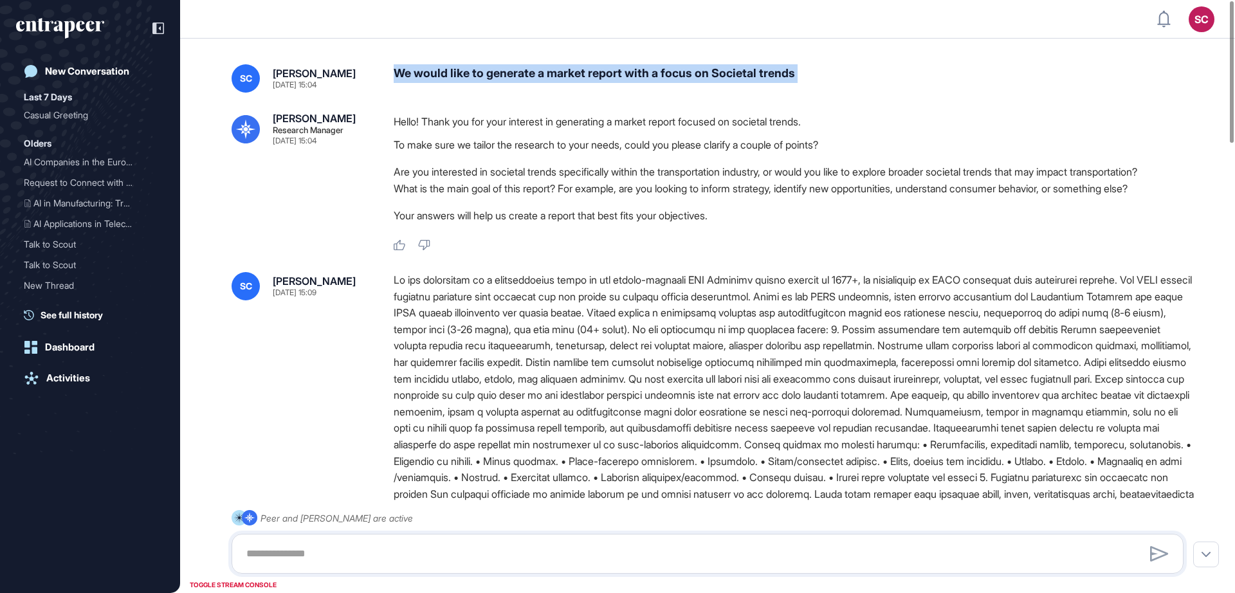
click at [639, 75] on div "We would like to generate a market report with a focus on Societal trends" at bounding box center [794, 78] width 800 height 28
copy div "We would like to generate a market report with a focus on Societal trends"
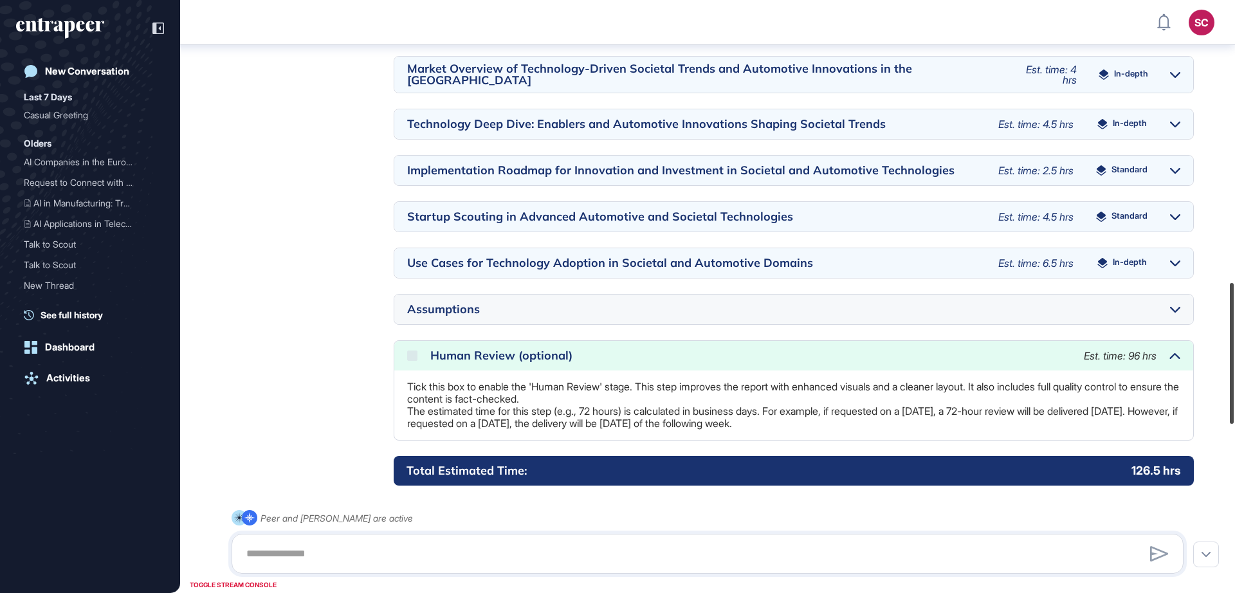
scroll to position [1893, 0]
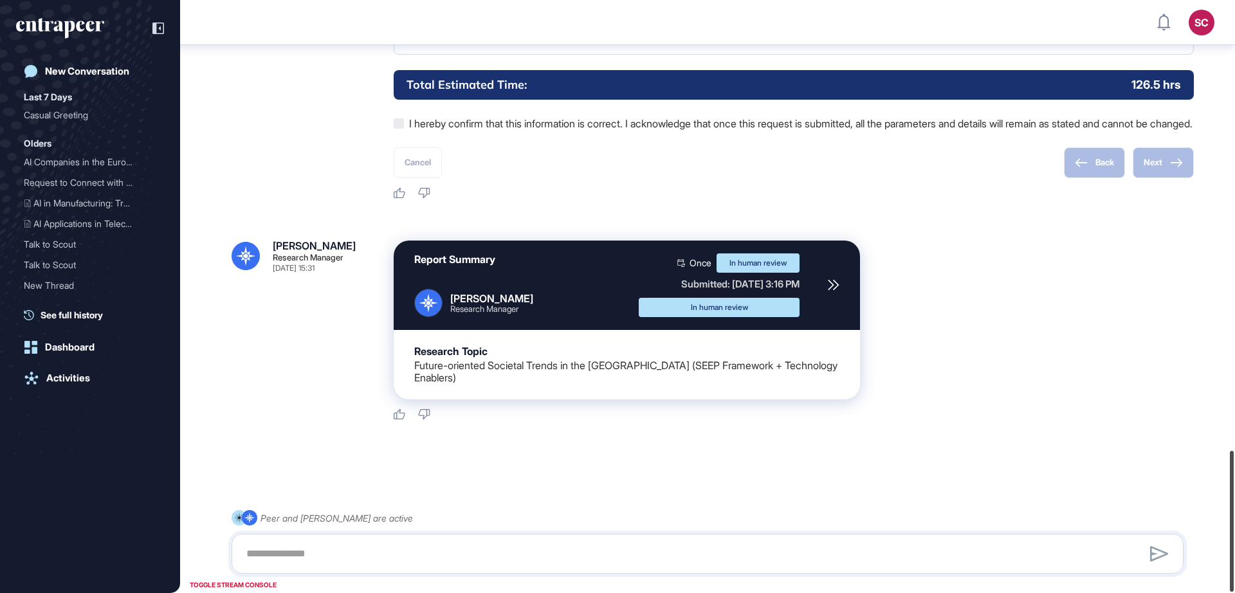
drag, startPoint x: 1232, startPoint y: 60, endPoint x: 1114, endPoint y: 540, distance: 494.2
click at [1114, 540] on div "SC Admin Dashboard Dashboard Profile My Content Request More Data New Conversat…" at bounding box center [617, 296] width 1235 height 593
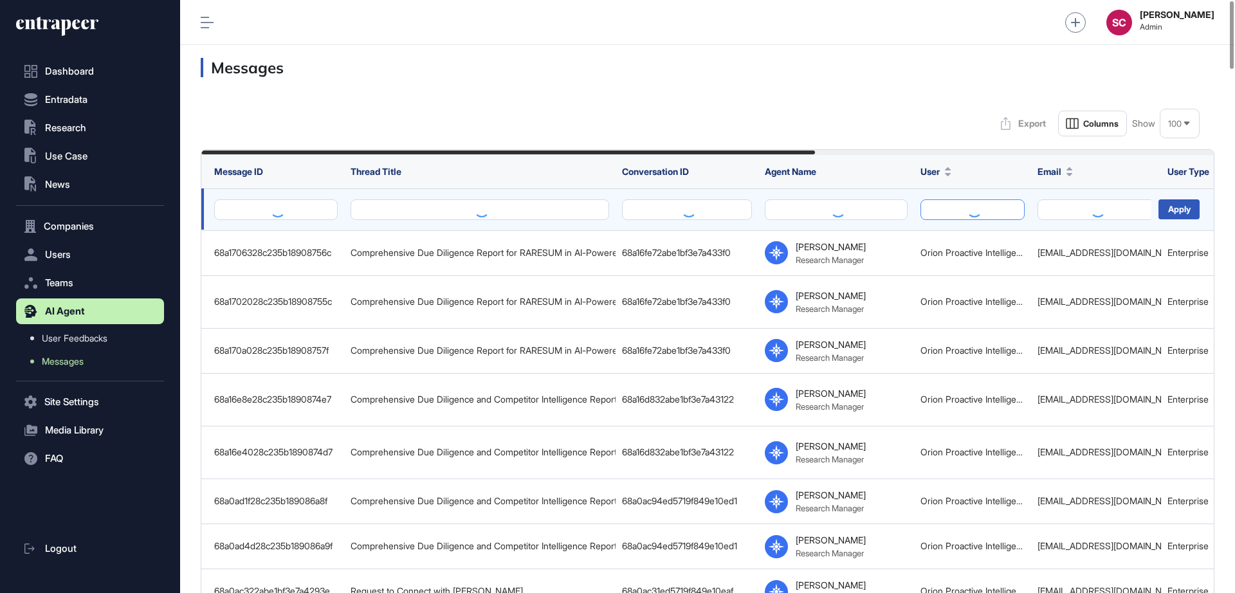
click at [935, 216] on button at bounding box center [973, 209] width 104 height 21
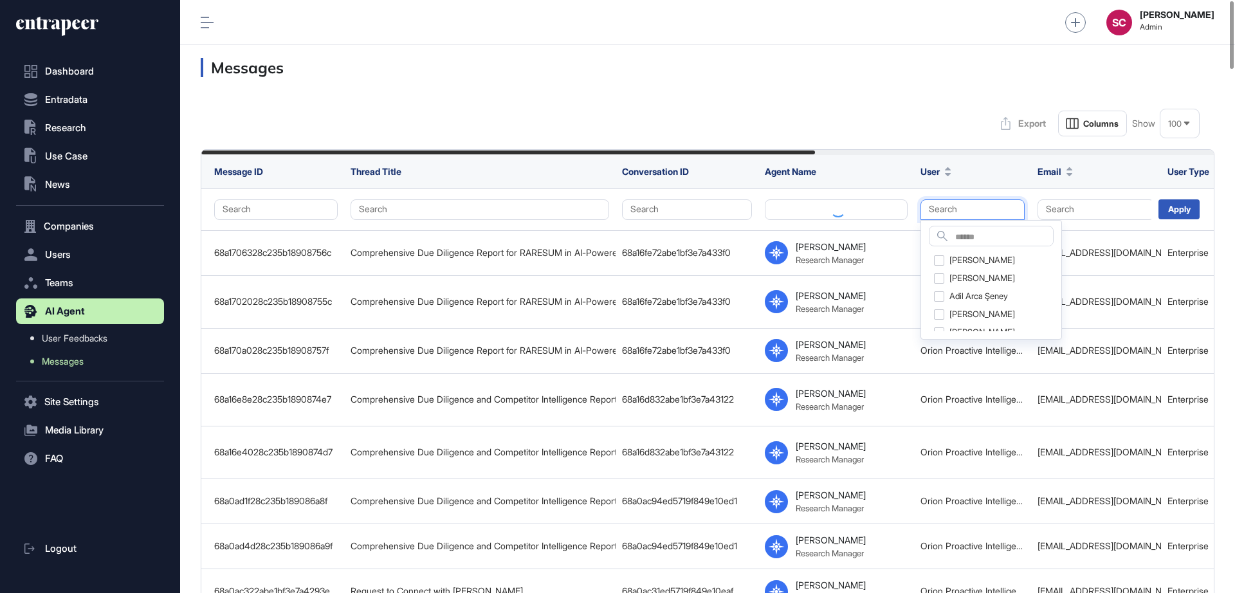
click at [1182, 166] on span "User Type" at bounding box center [1189, 172] width 42 height 14
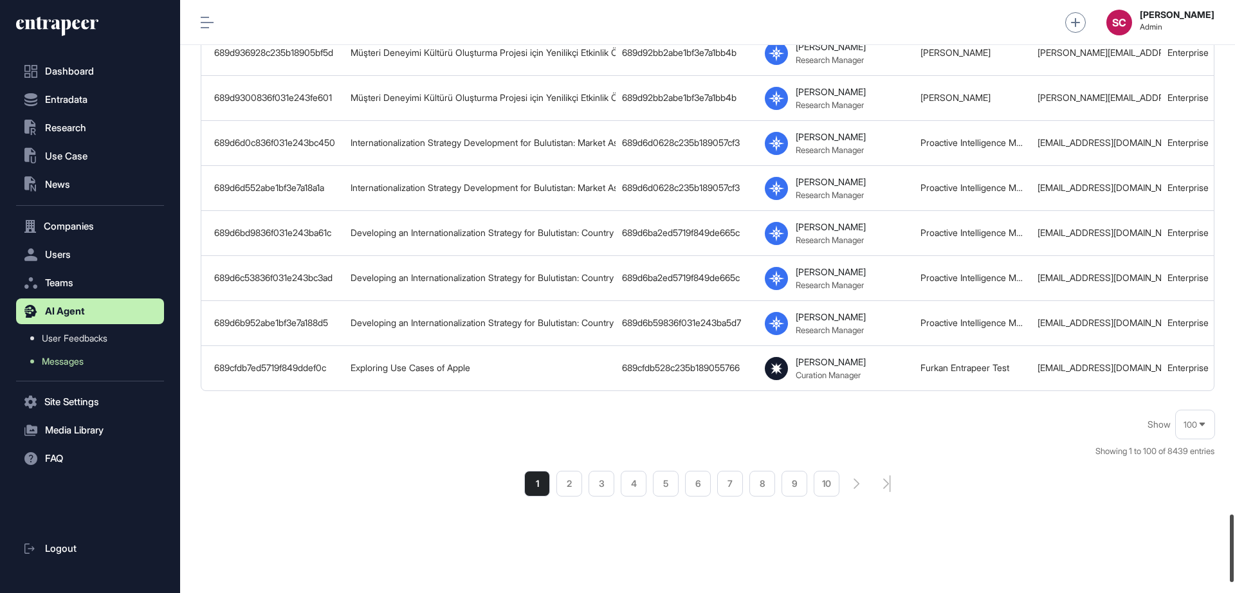
scroll to position [4568, 0]
drag, startPoint x: 1233, startPoint y: 39, endPoint x: 1235, endPoint y: 618, distance: 578.4
click at [1235, 593] on html "Dashboard Entradata .st0{fill:currentColor} Research .st0{fill:currentColor} Us…" at bounding box center [617, 296] width 1235 height 593
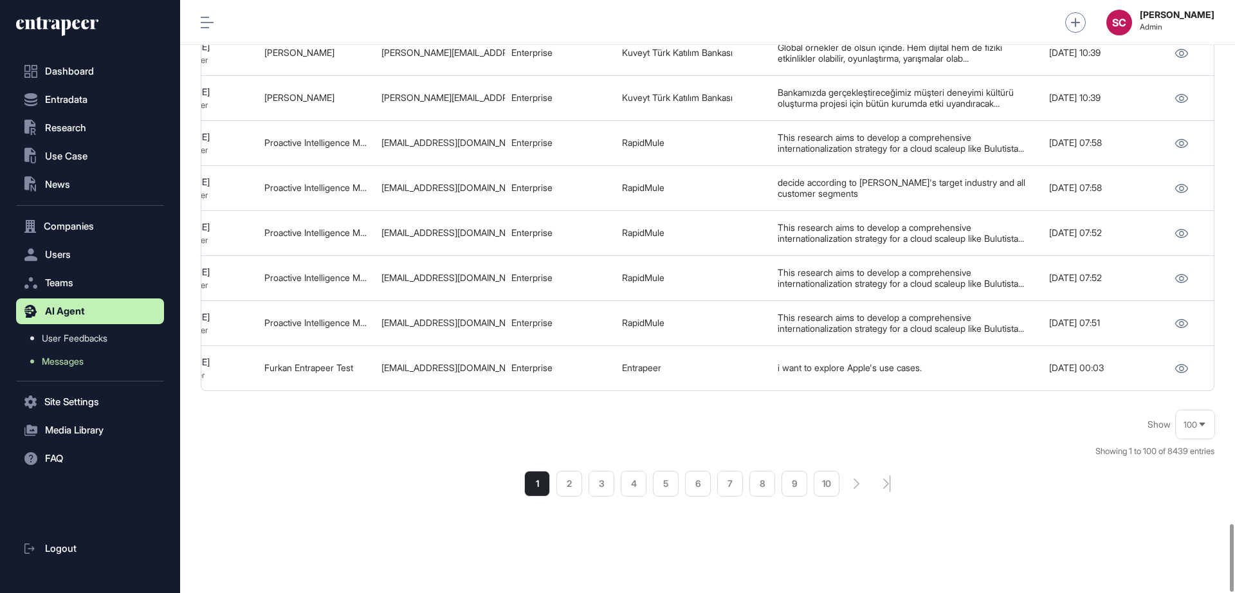
scroll to position [0, 658]
drag, startPoint x: 1235, startPoint y: 542, endPoint x: 1235, endPoint y: 238, distance: 303.7
drag, startPoint x: 1235, startPoint y: 238, endPoint x: 892, endPoint y: 529, distance: 449.5
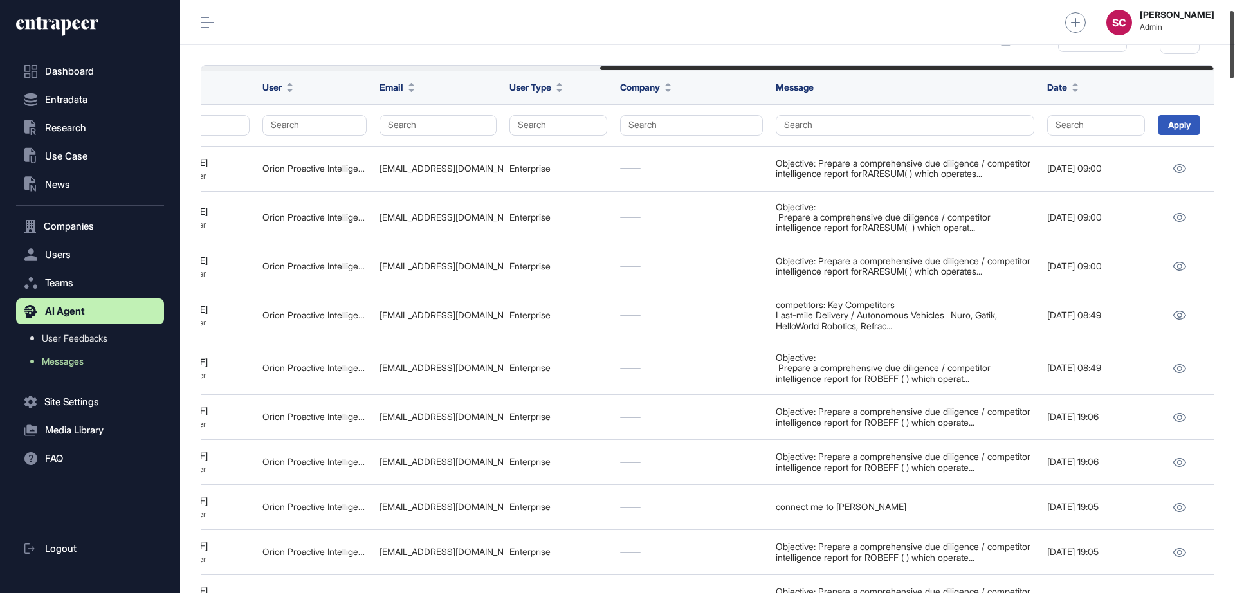
scroll to position [0, 0]
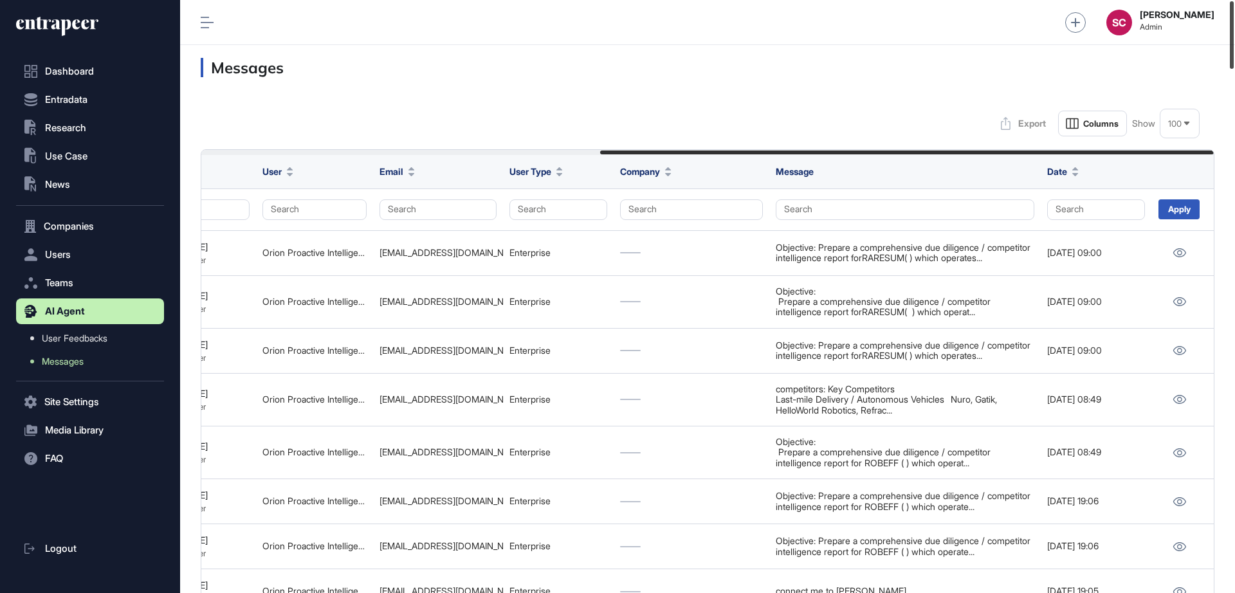
drag, startPoint x: 892, startPoint y: 529, endPoint x: 1235, endPoint y: -21, distance: 648.4
click at [1235, 0] on html "Dashboard Entradata .st0{fill:currentColor} Research .st0{fill:currentColor} Us…" at bounding box center [617, 296] width 1235 height 593
click at [710, 211] on button "Search" at bounding box center [691, 209] width 143 height 21
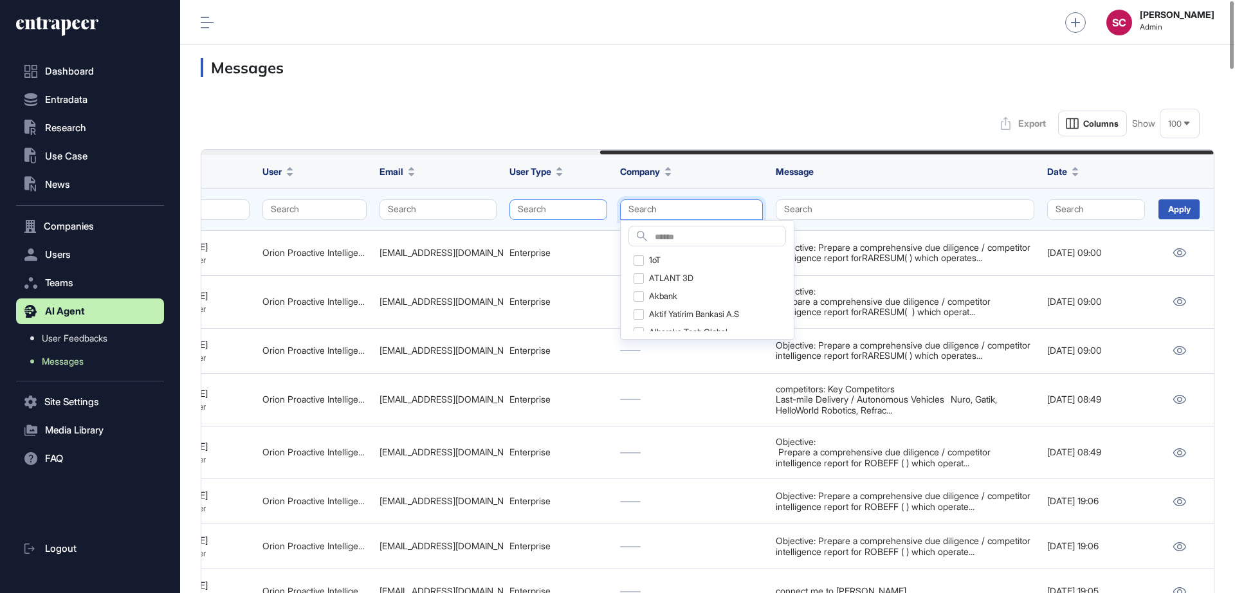
drag, startPoint x: 571, startPoint y: 199, endPoint x: 555, endPoint y: 202, distance: 16.3
click at [555, 202] on button "Search" at bounding box center [559, 209] width 98 height 21
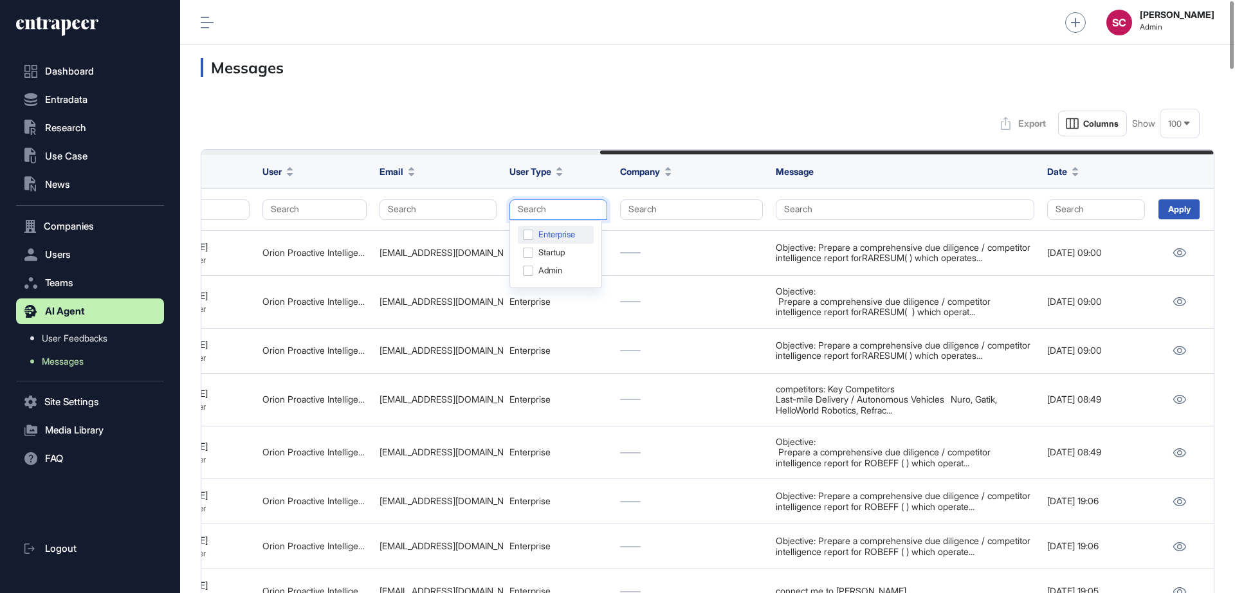
click at [554, 244] on div "Enterprise" at bounding box center [556, 253] width 76 height 18
click at [1195, 212] on div "Apply" at bounding box center [1179, 209] width 41 height 20
click at [1178, 207] on div "Apply" at bounding box center [1179, 209] width 41 height 20
click at [1172, 211] on div "Apply" at bounding box center [1179, 209] width 41 height 20
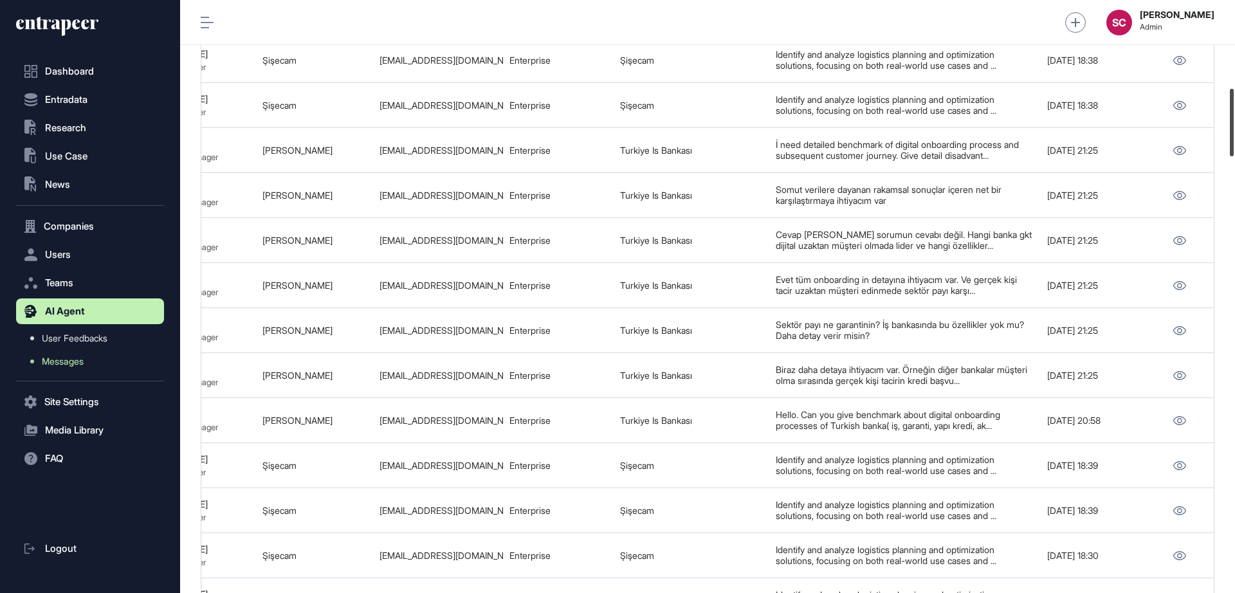
scroll to position [770, 0]
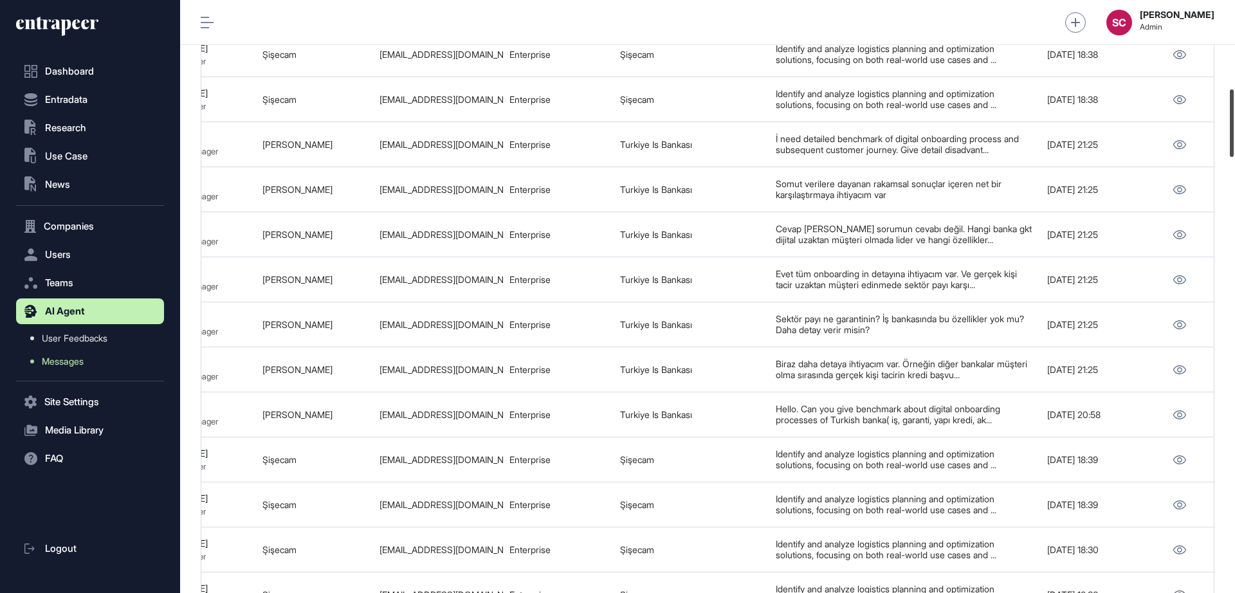
drag, startPoint x: 1234, startPoint y: 48, endPoint x: 1224, endPoint y: 136, distance: 88.7
click at [1224, 136] on div "Admin Dashboard Dashboard Profile My Content Request More Data SC Serenay Cetin…" at bounding box center [707, 296] width 1055 height 593
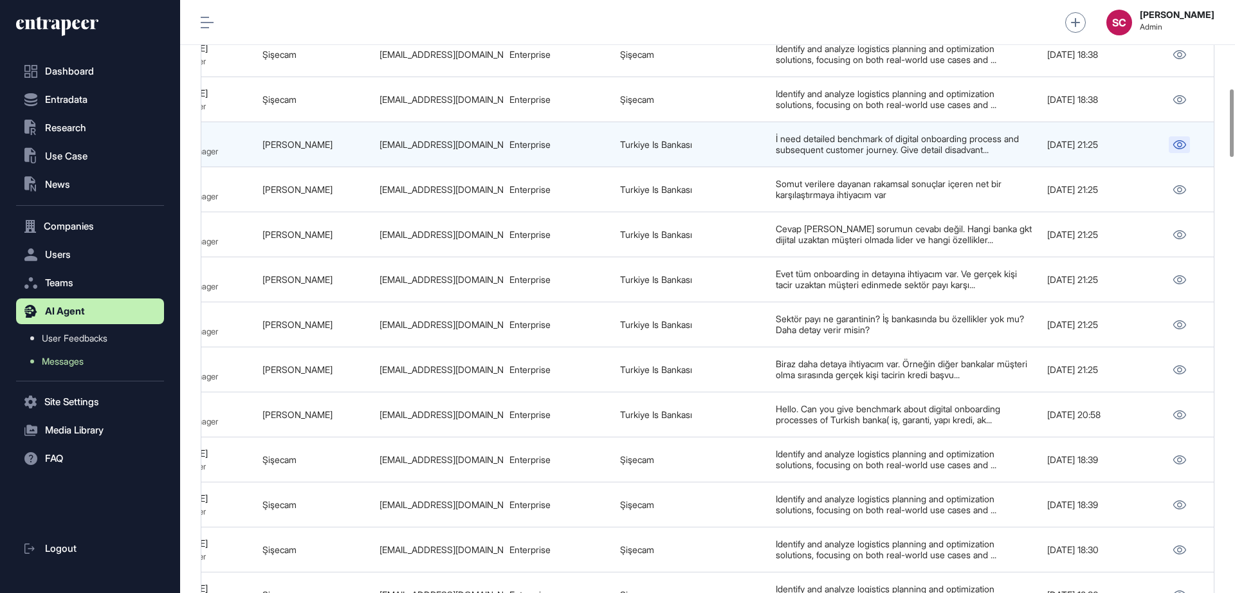
click at [1179, 149] on icon at bounding box center [1180, 144] width 14 height 9
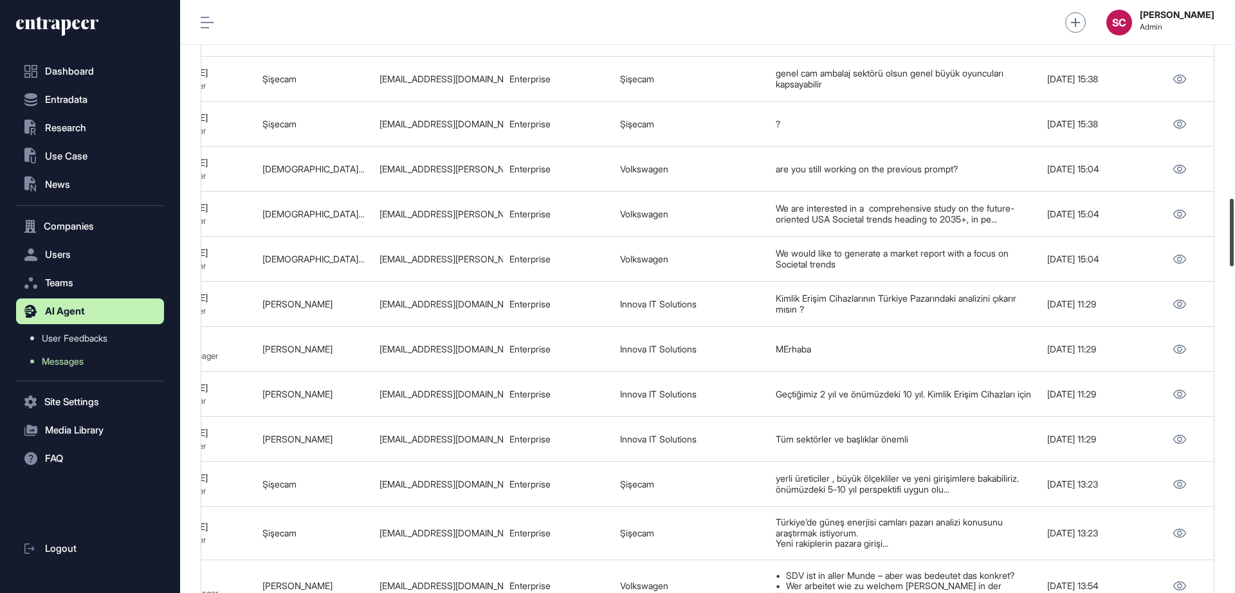
scroll to position [1748, 0]
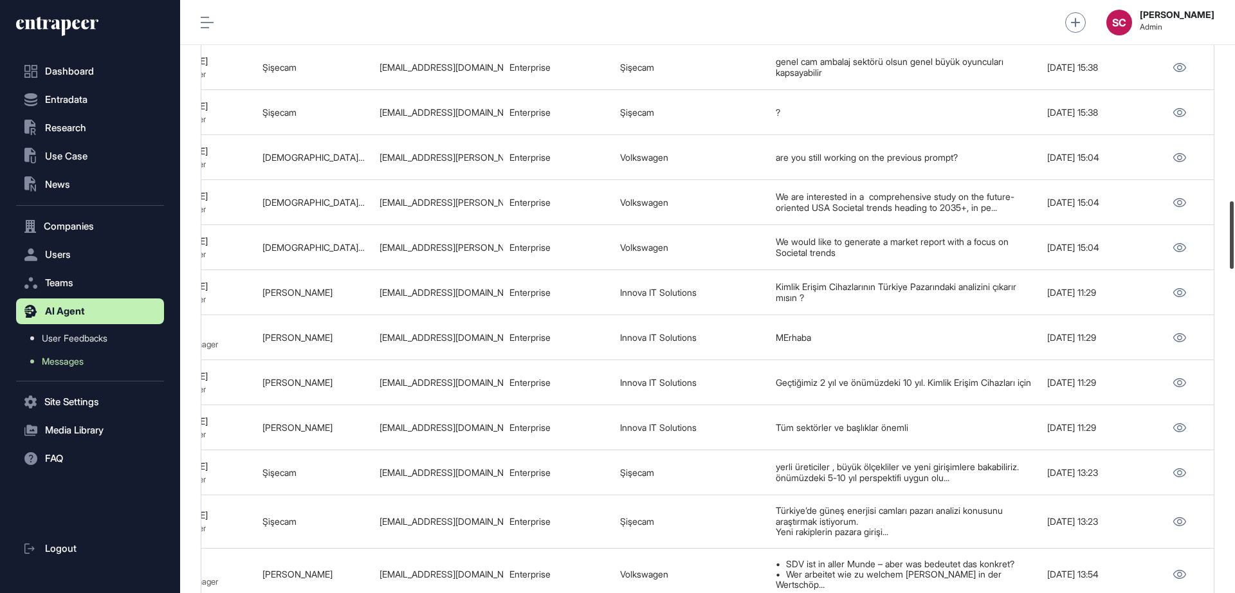
drag, startPoint x: 1234, startPoint y: 139, endPoint x: 1234, endPoint y: 252, distance: 112.6
click at [1234, 252] on div at bounding box center [1232, 235] width 4 height 68
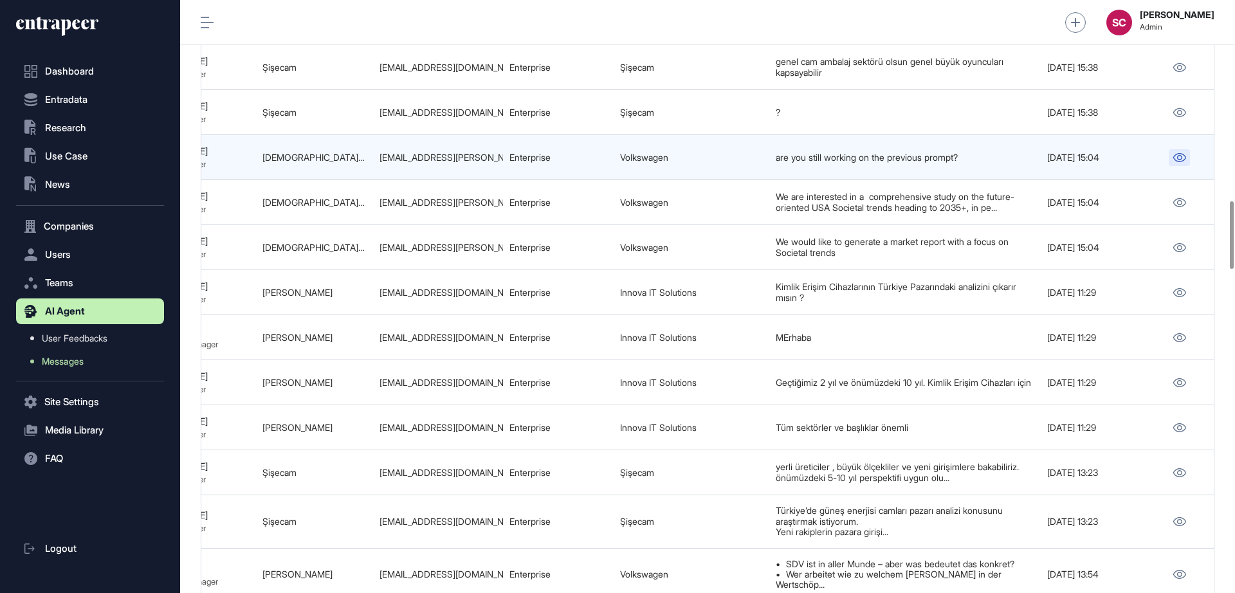
click at [1179, 162] on icon at bounding box center [1179, 157] width 13 height 9
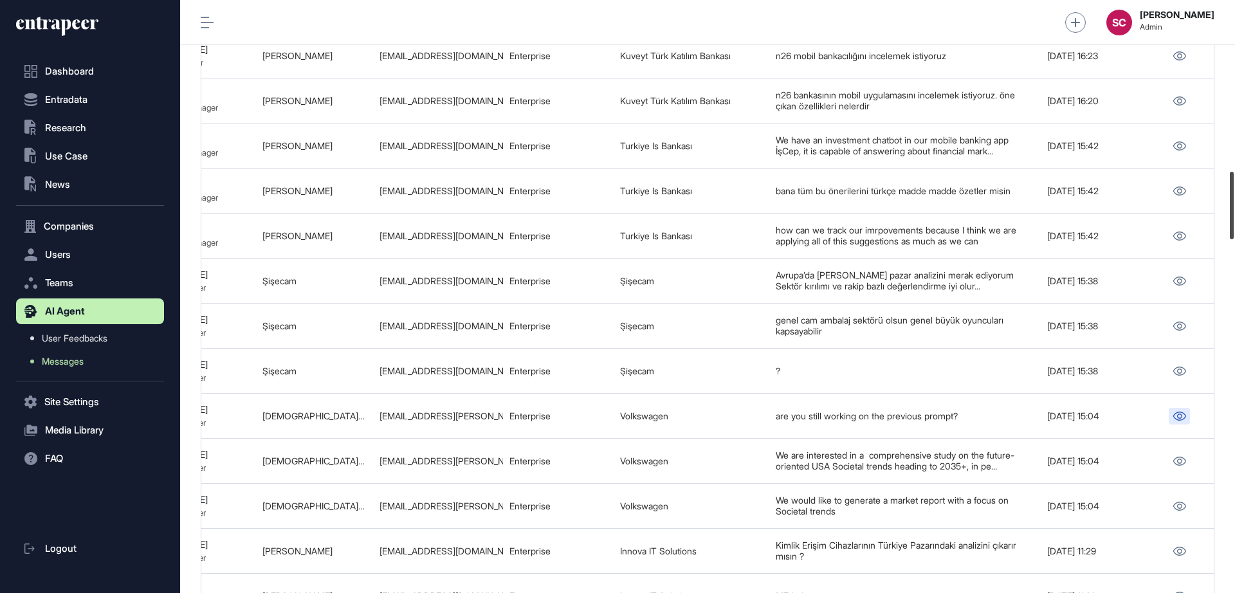
scroll to position [1467, 0]
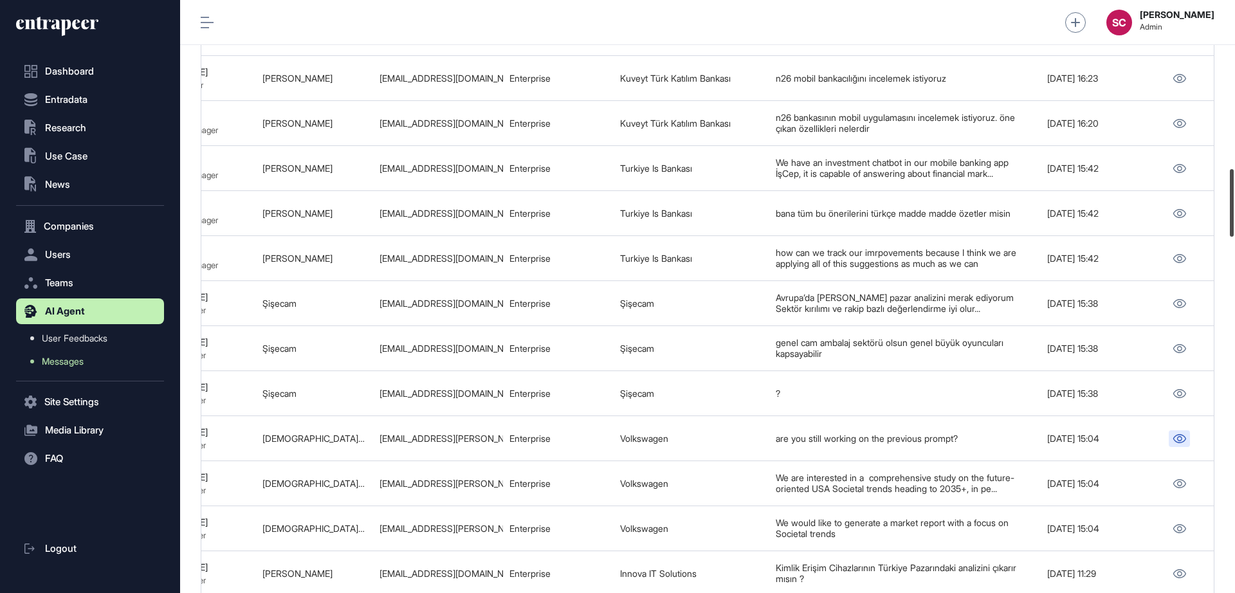
drag, startPoint x: 1235, startPoint y: 250, endPoint x: 1234, endPoint y: 217, distance: 32.2
click at [1234, 217] on div at bounding box center [1232, 203] width 4 height 68
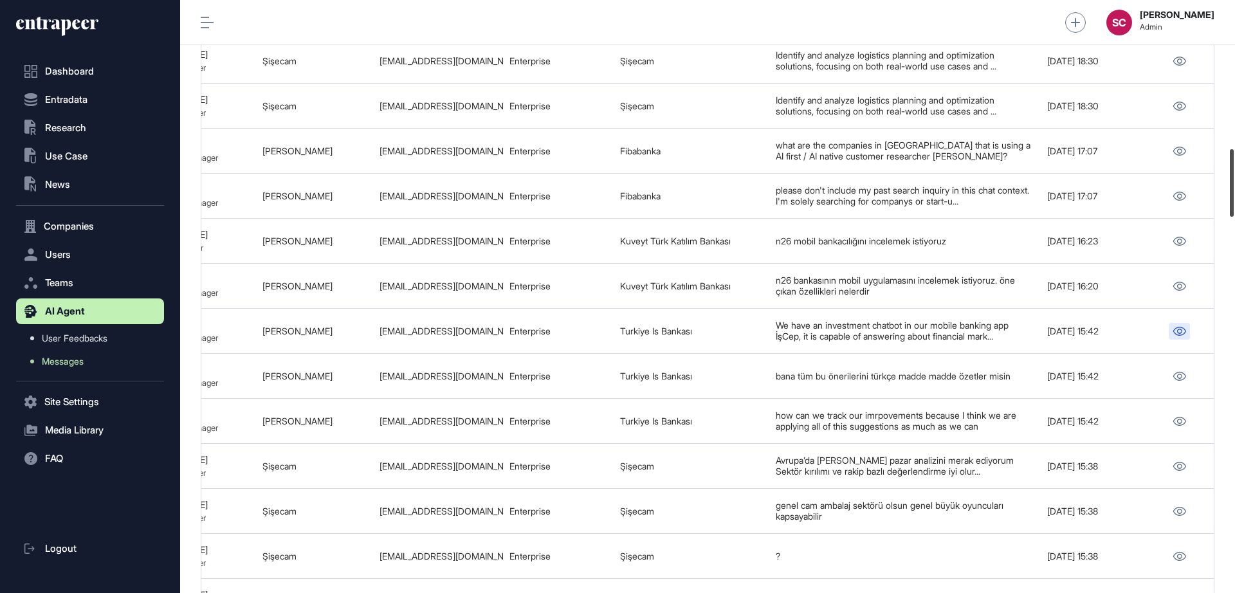
scroll to position [1292, 0]
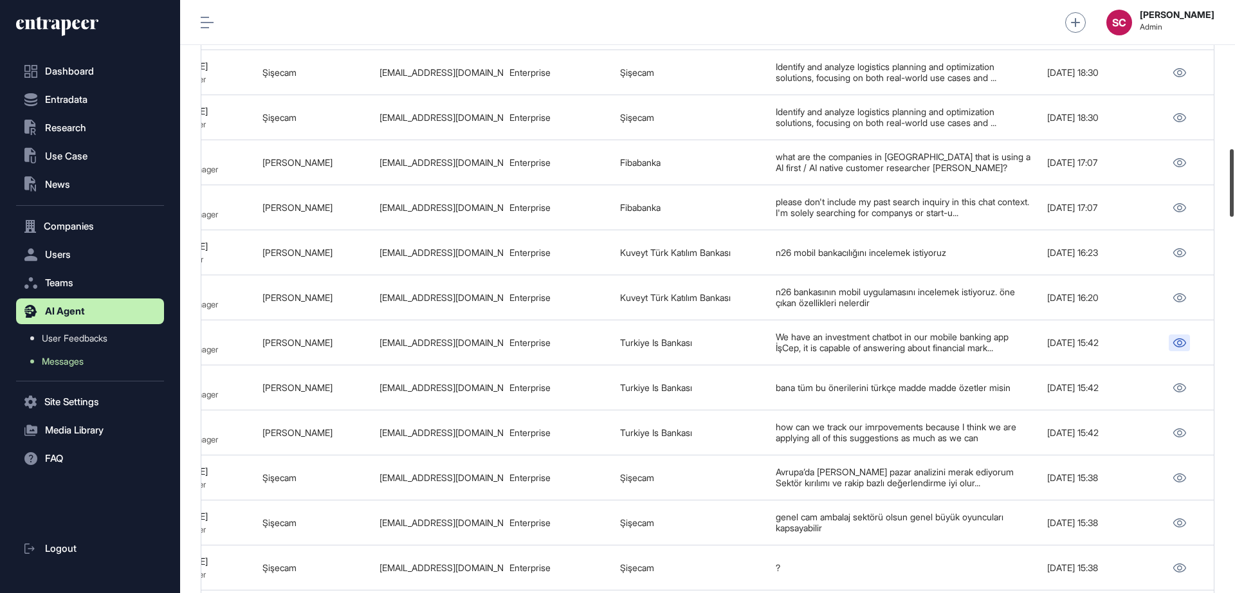
drag, startPoint x: 1228, startPoint y: 214, endPoint x: 1226, endPoint y: 194, distance: 20.0
click at [1226, 194] on div "Admin Dashboard Dashboard Profile My Content Request More Data SC Serenay Cetin…" at bounding box center [707, 296] width 1055 height 593
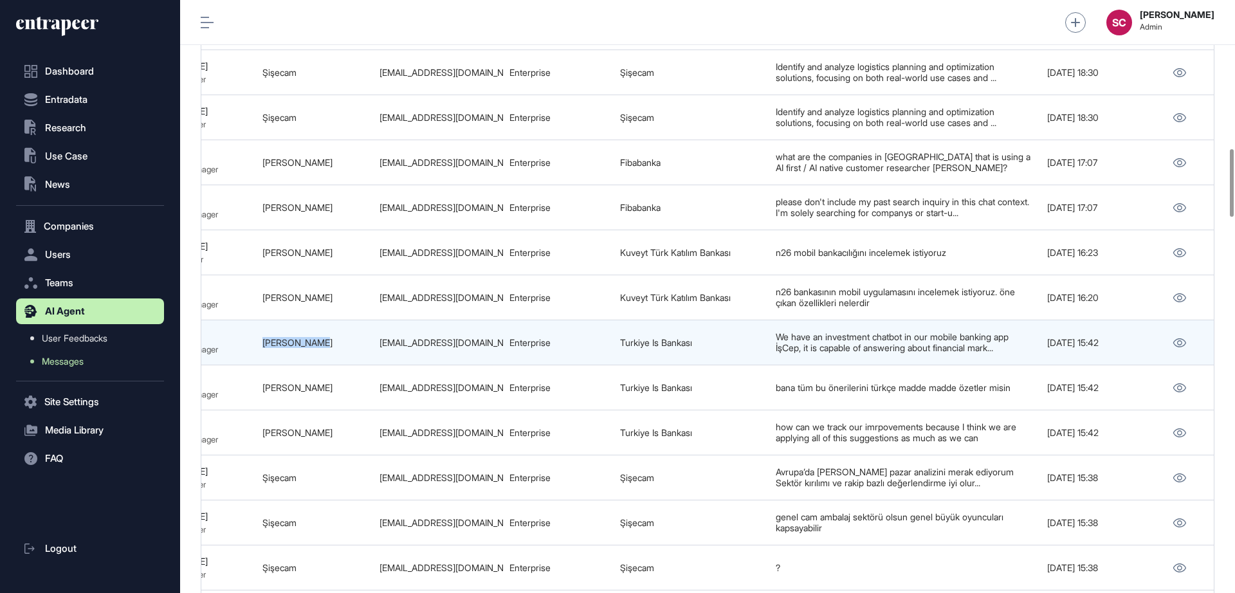
drag, startPoint x: 261, startPoint y: 399, endPoint x: 332, endPoint y: 399, distance: 71.4
click at [332, 365] on td "Buket Bilgic" at bounding box center [314, 342] width 117 height 45
copy link "Buket Bilgic"
drag, startPoint x: 378, startPoint y: 393, endPoint x: 506, endPoint y: 404, distance: 128.5
click at [506, 404] on tr "689f2b212abe1bf3e7a3b51b Roadmap for Developing the Most Accurate and Used Mobi…" at bounding box center [378, 387] width 1671 height 45
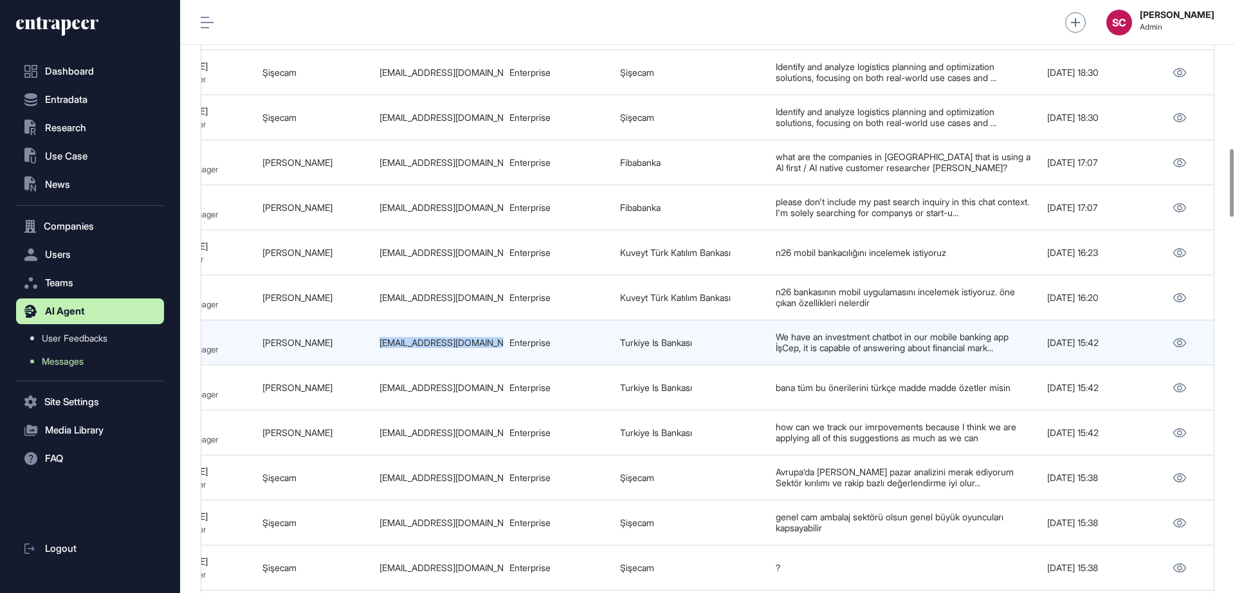
copy tr "buket.bilgic@isbank.com.tr"
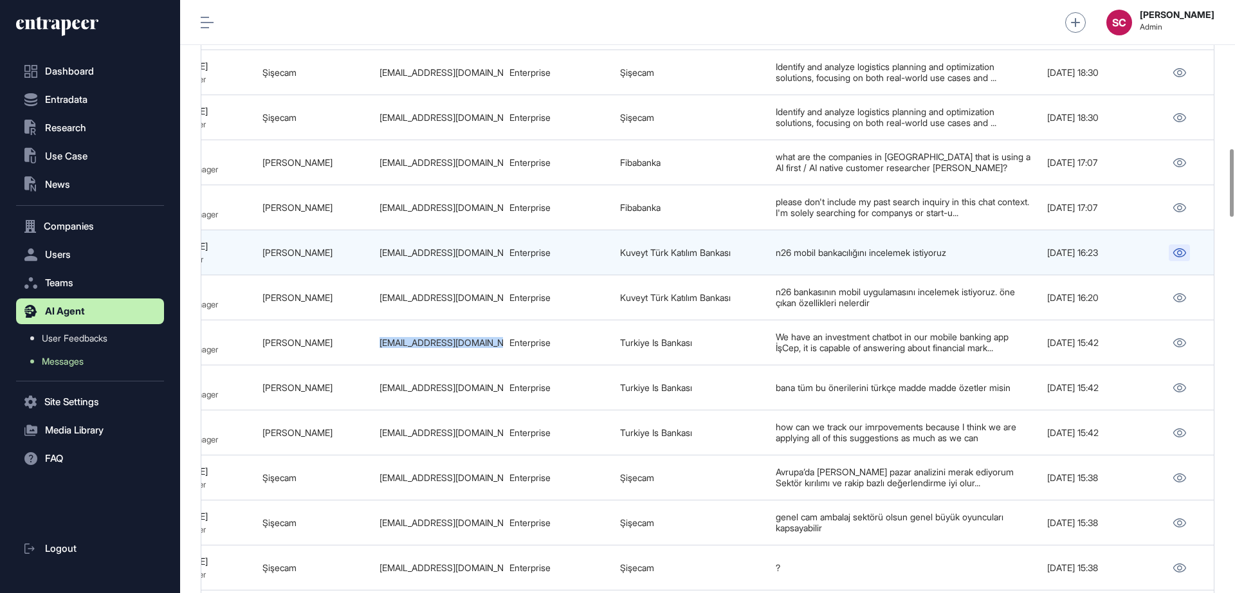
click at [1179, 257] on icon at bounding box center [1180, 252] width 14 height 9
click at [1184, 257] on icon at bounding box center [1180, 252] width 14 height 9
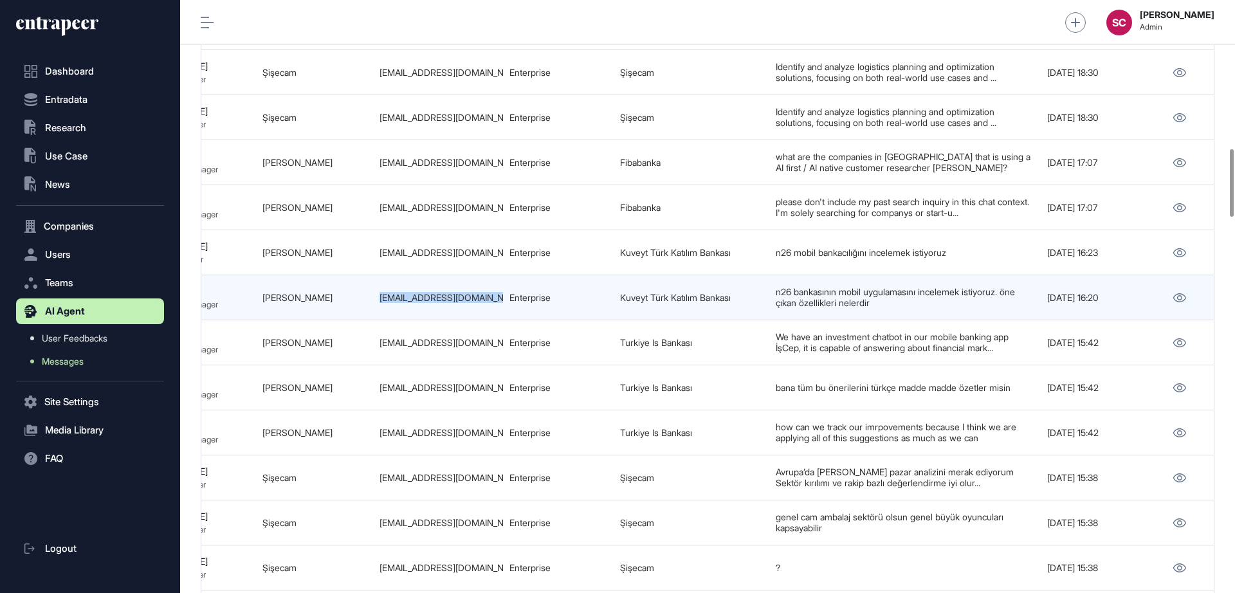
drag, startPoint x: 377, startPoint y: 353, endPoint x: 510, endPoint y: 367, distance: 133.9
click at [510, 365] on tr "689f342f28c235b18907c91f New Thread 689f342d2abe1bf3e7a3bb38 Peer Engagement Ma…" at bounding box center [378, 342] width 1671 height 45
copy tr "merve.karatas@kuveytturk.com.tr"
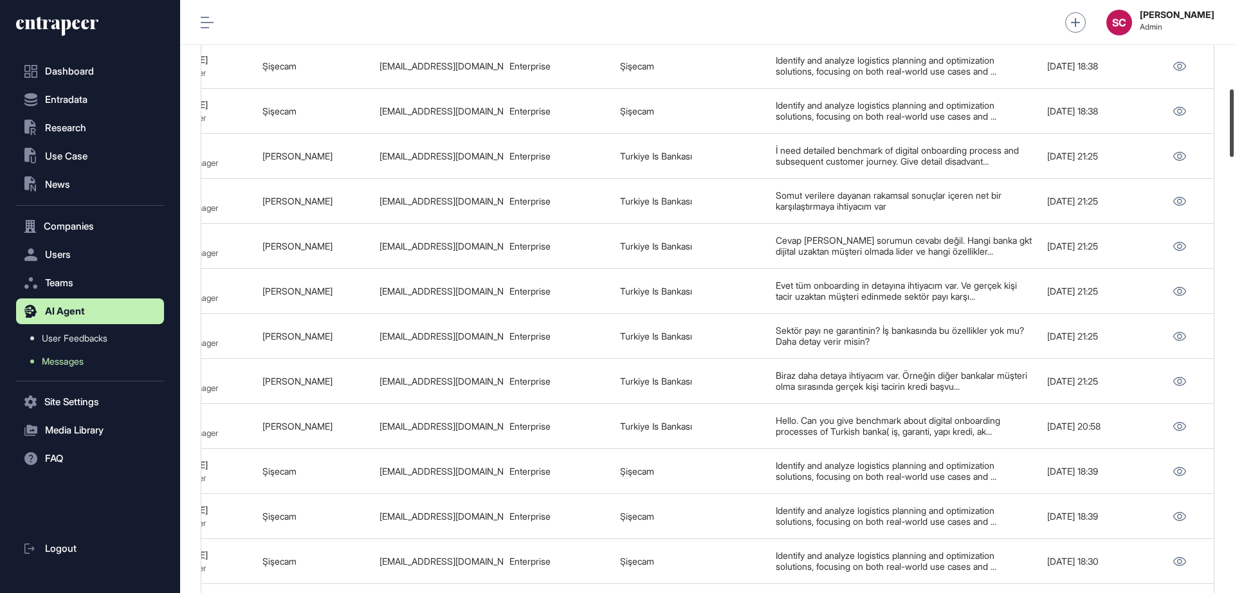
scroll to position [770, 0]
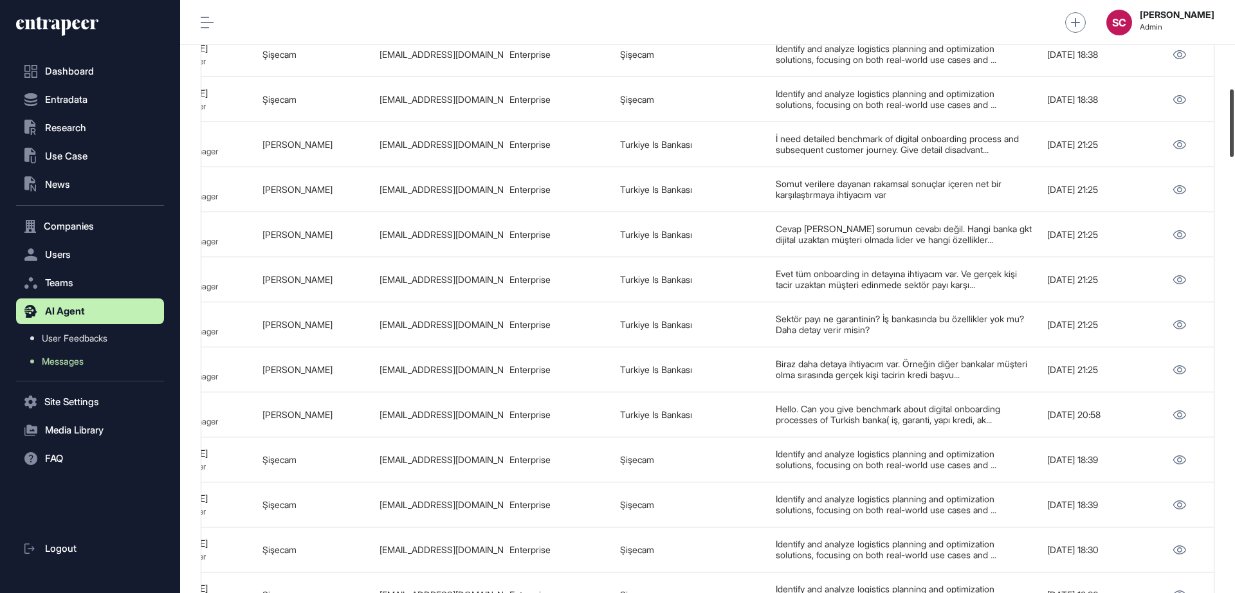
drag, startPoint x: 1233, startPoint y: 187, endPoint x: 1233, endPoint y: 127, distance: 59.8
click at [1233, 127] on div at bounding box center [1232, 123] width 4 height 68
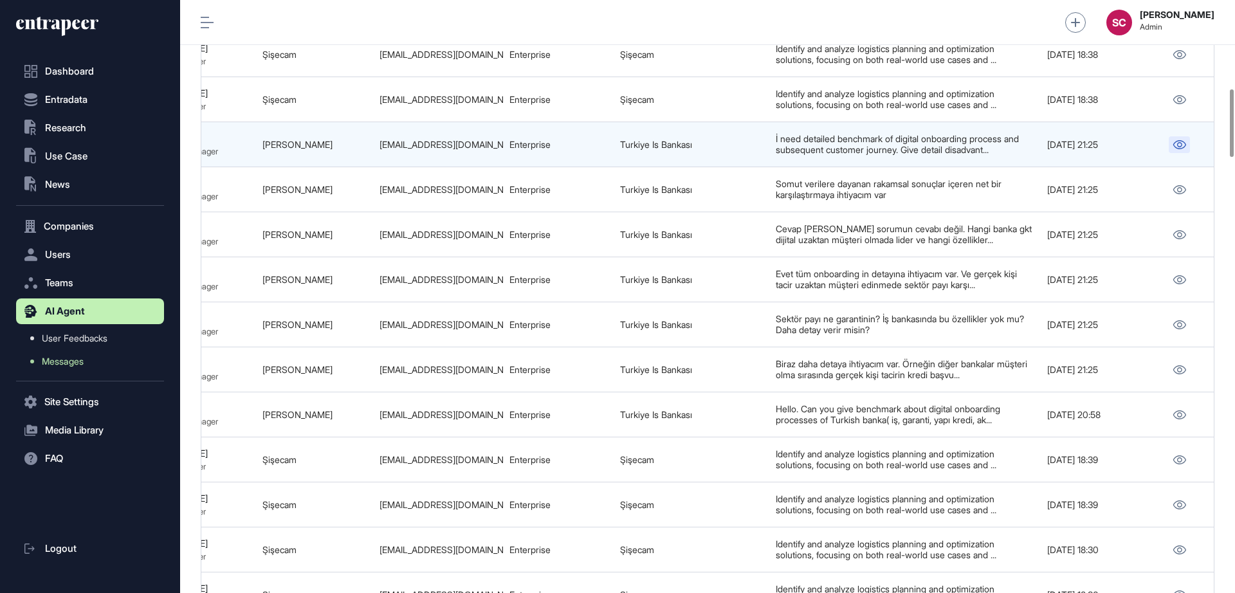
click at [1184, 149] on icon at bounding box center [1180, 144] width 14 height 9
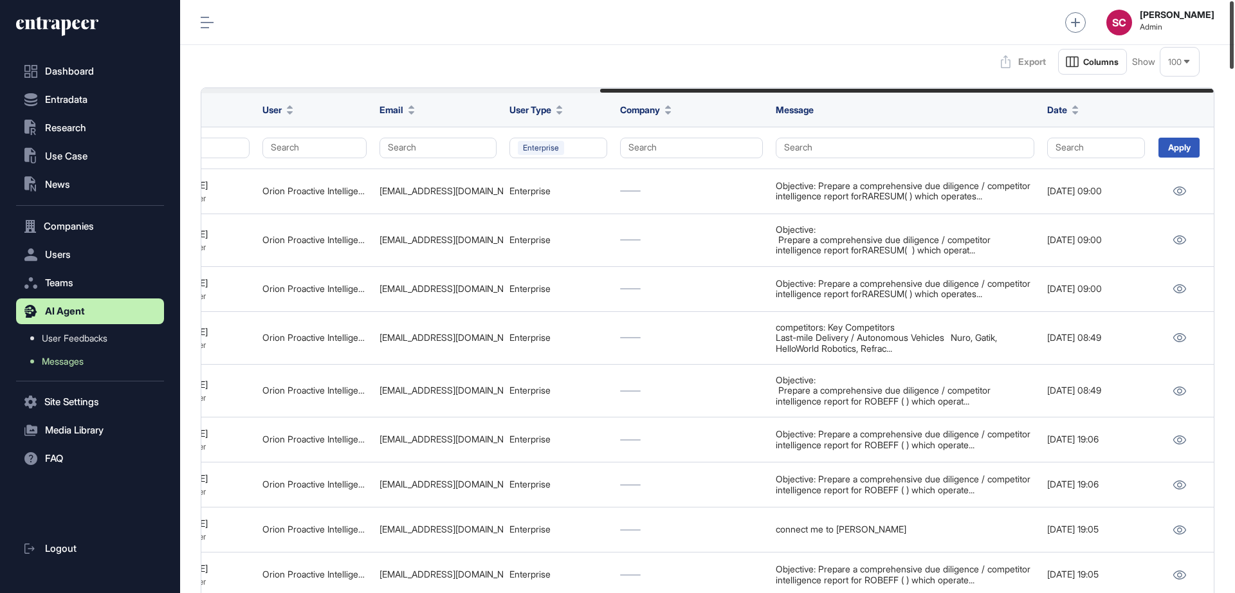
scroll to position [0, 0]
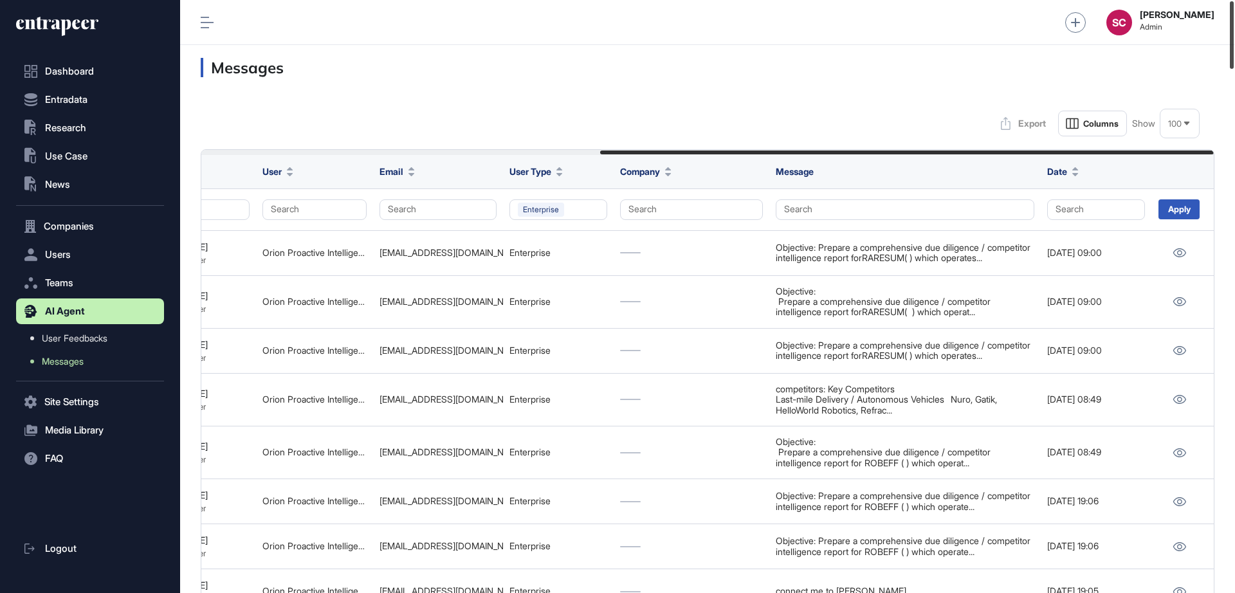
drag, startPoint x: 1234, startPoint y: 124, endPoint x: 1235, endPoint y: 19, distance: 104.2
click at [1234, 19] on div at bounding box center [1232, 35] width 4 height 68
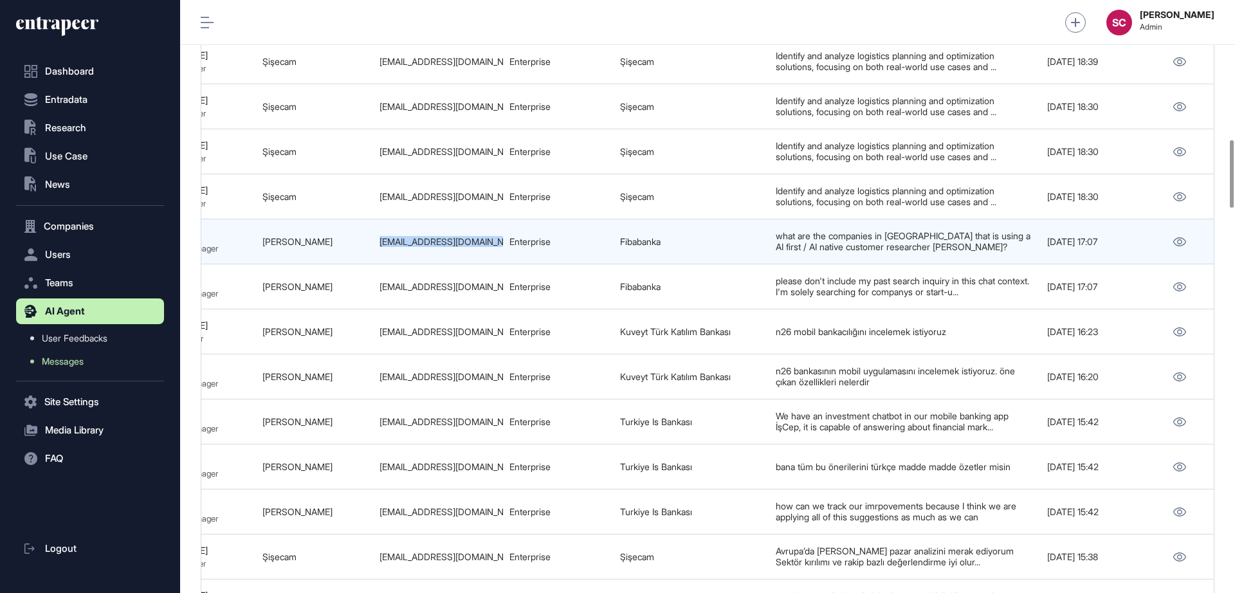
drag, startPoint x: 373, startPoint y: 297, endPoint x: 504, endPoint y: 313, distance: 131.5
click at [504, 309] on tr "689f3f1b2abe1bf3e7a3c7d1 Companies in Turkey Using AI-First Customer Research S…" at bounding box center [378, 286] width 1671 height 45
copy tr "ozgurtaylan.celik@fibabanka.com.tr"
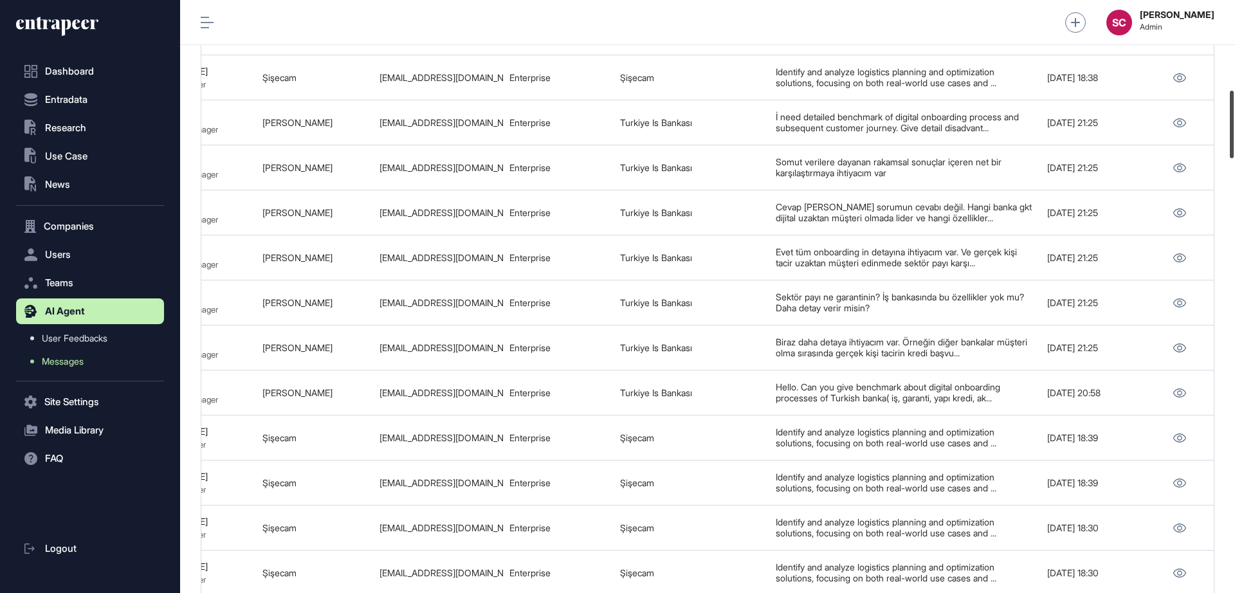
scroll to position [780, 0]
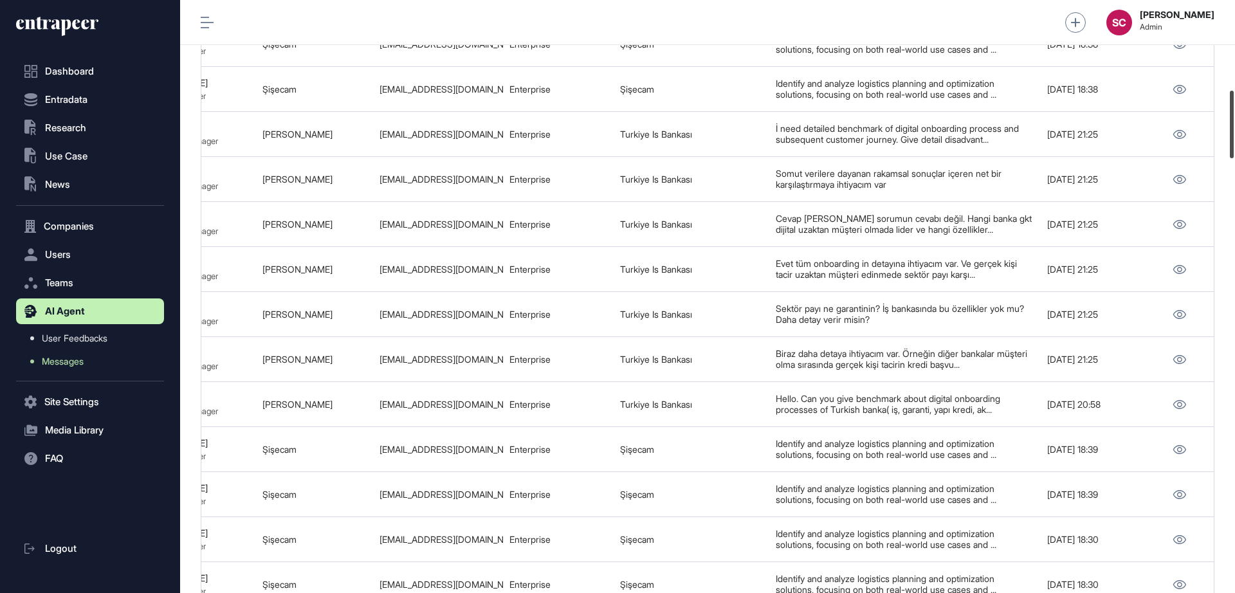
drag, startPoint x: 1235, startPoint y: 194, endPoint x: 1235, endPoint y: 145, distance: 49.5
click at [1234, 145] on div at bounding box center [1232, 125] width 4 height 68
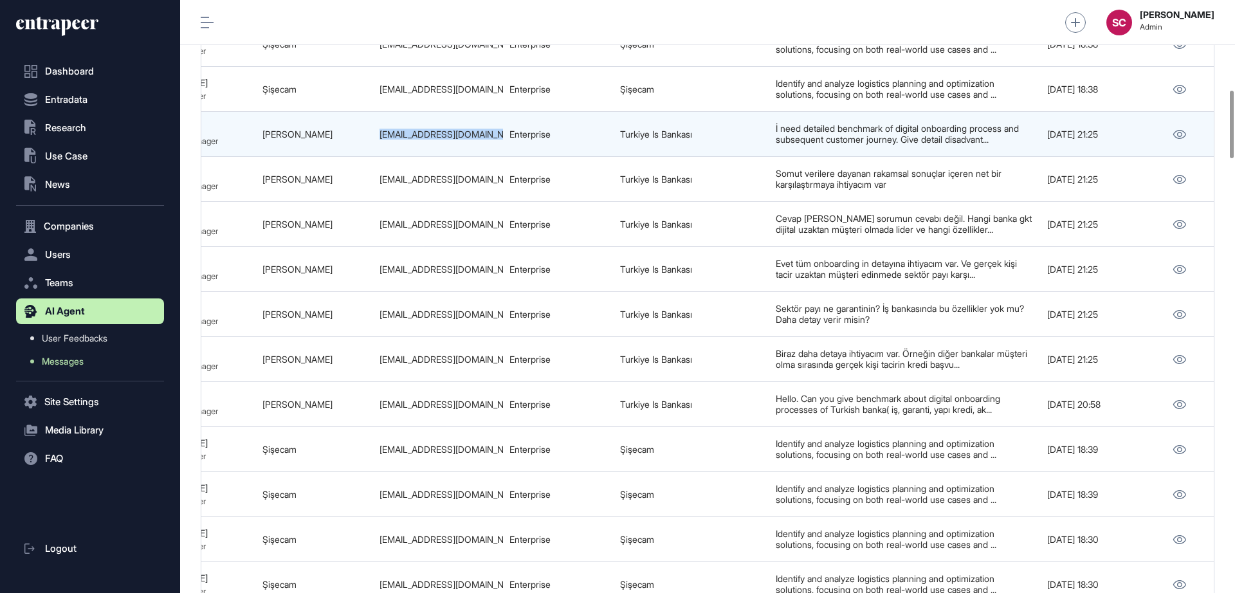
drag, startPoint x: 377, startPoint y: 190, endPoint x: 501, endPoint y: 201, distance: 124.1
click at [501, 157] on td "nazli.coskun@isbank.com.tr" at bounding box center [438, 134] width 130 height 45
copy div "nazli.coskun@isbank.com.tr"
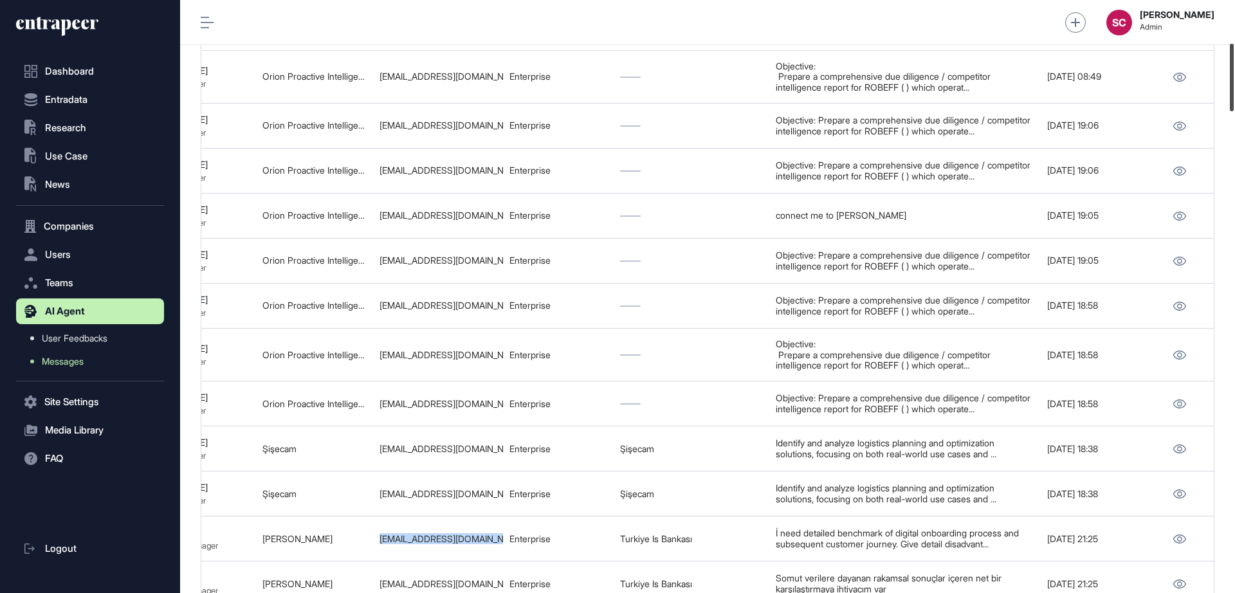
scroll to position [398, 0]
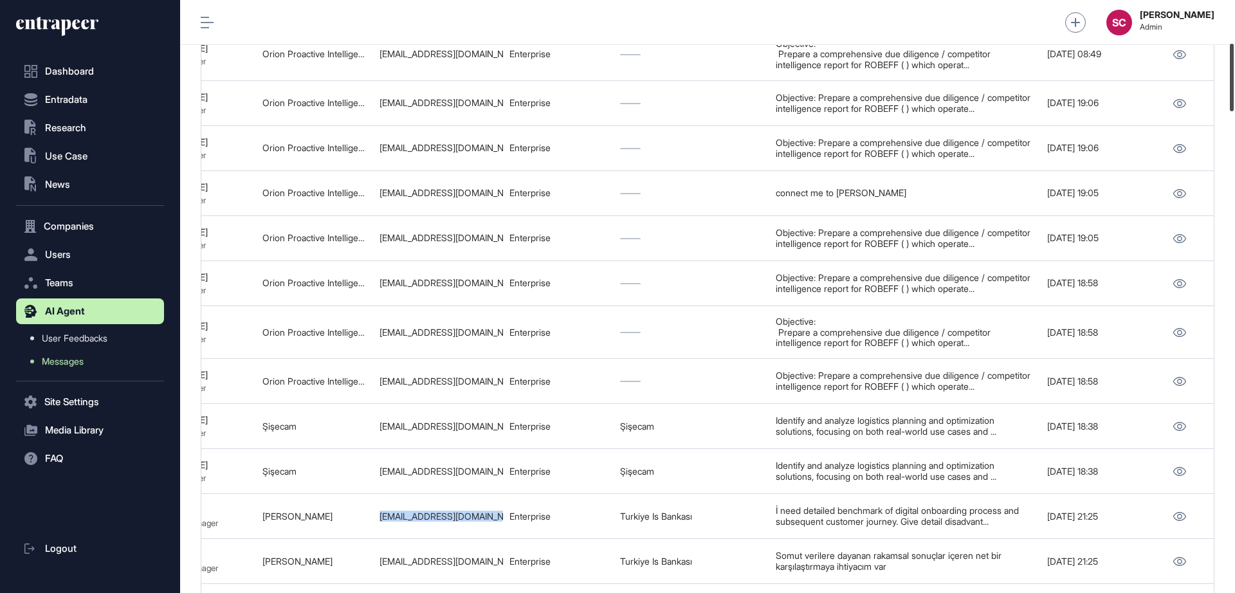
drag, startPoint x: 1233, startPoint y: 139, endPoint x: 1230, endPoint y: 95, distance: 43.9
click at [1230, 95] on div at bounding box center [1232, 78] width 4 height 68
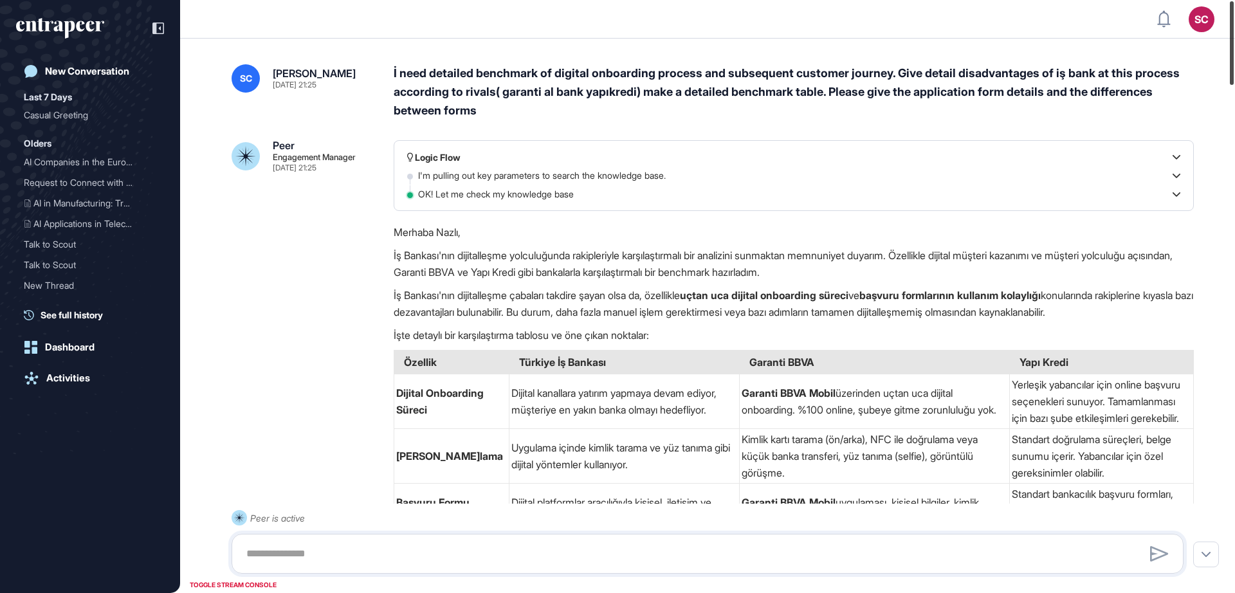
drag, startPoint x: 1235, startPoint y: 18, endPoint x: 1085, endPoint y: -60, distance: 168.9
click at [1085, 0] on html "SC Admin Dashboard Dashboard Profile My Content Request More Data New Conversat…" at bounding box center [617, 296] width 1235 height 593
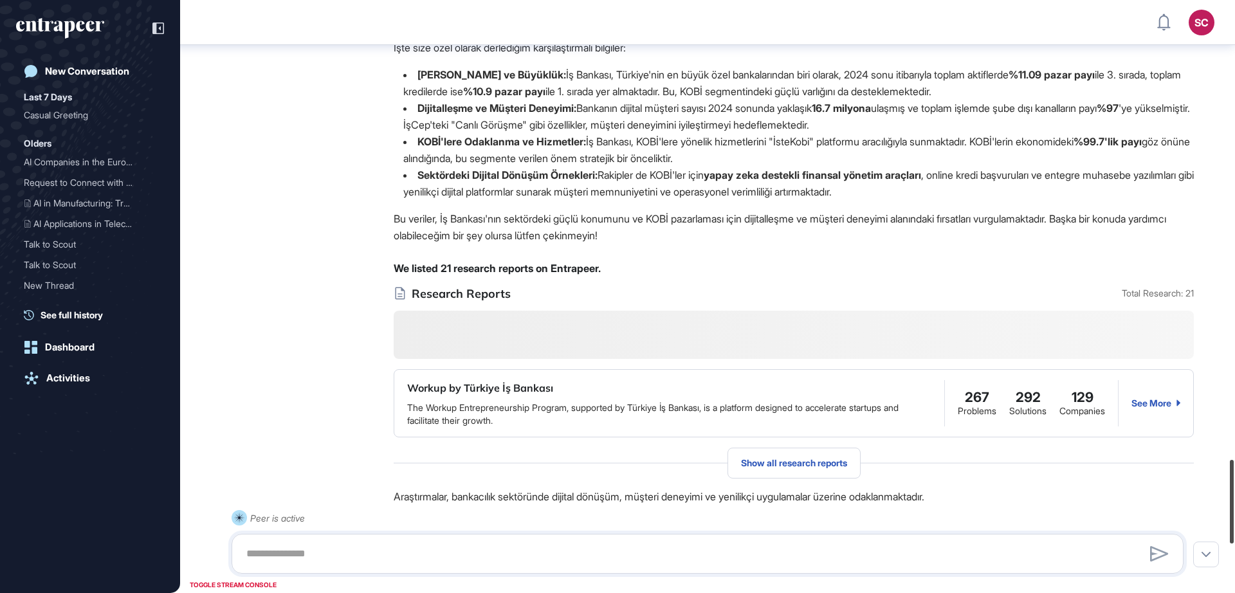
scroll to position [3586, 0]
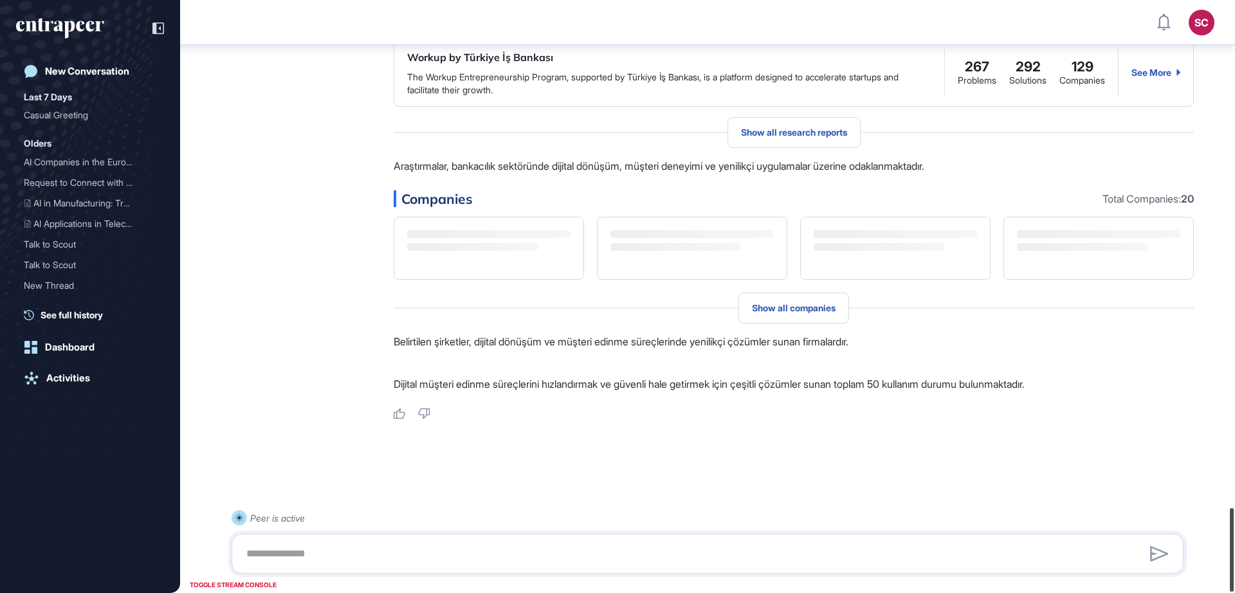
drag, startPoint x: 1233, startPoint y: 61, endPoint x: 1235, endPoint y: 624, distance: 562.9
click at [1235, 593] on html "SC Admin Dashboard Dashboard Profile My Content Request More Data New Conversat…" at bounding box center [617, 296] width 1235 height 593
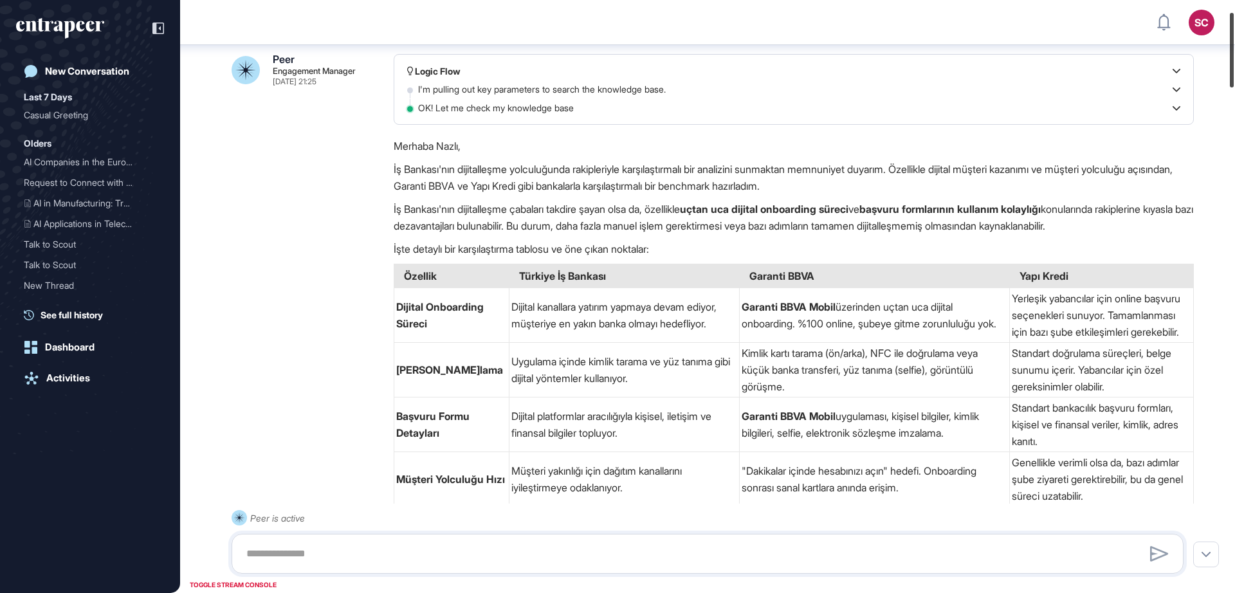
scroll to position [0, 0]
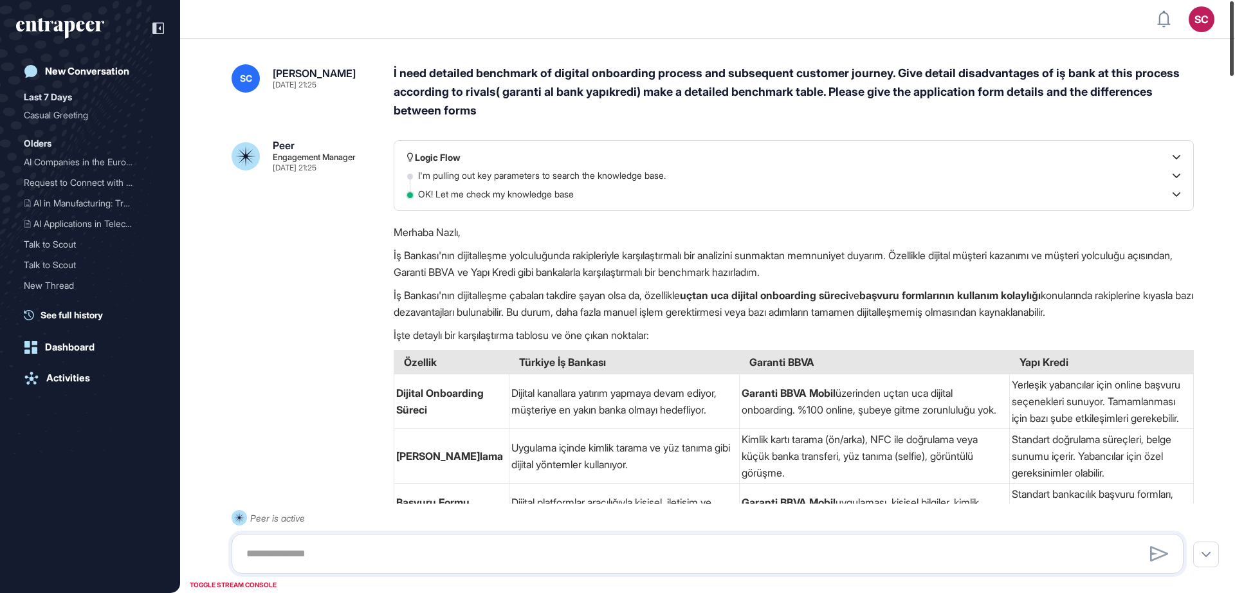
drag, startPoint x: 1235, startPoint y: 479, endPoint x: 1208, endPoint y: -70, distance: 550.1
click at [1208, 0] on html "SC Admin Dashboard Dashboard Profile My Content Request More Data New Conversat…" at bounding box center [617, 296] width 1235 height 593
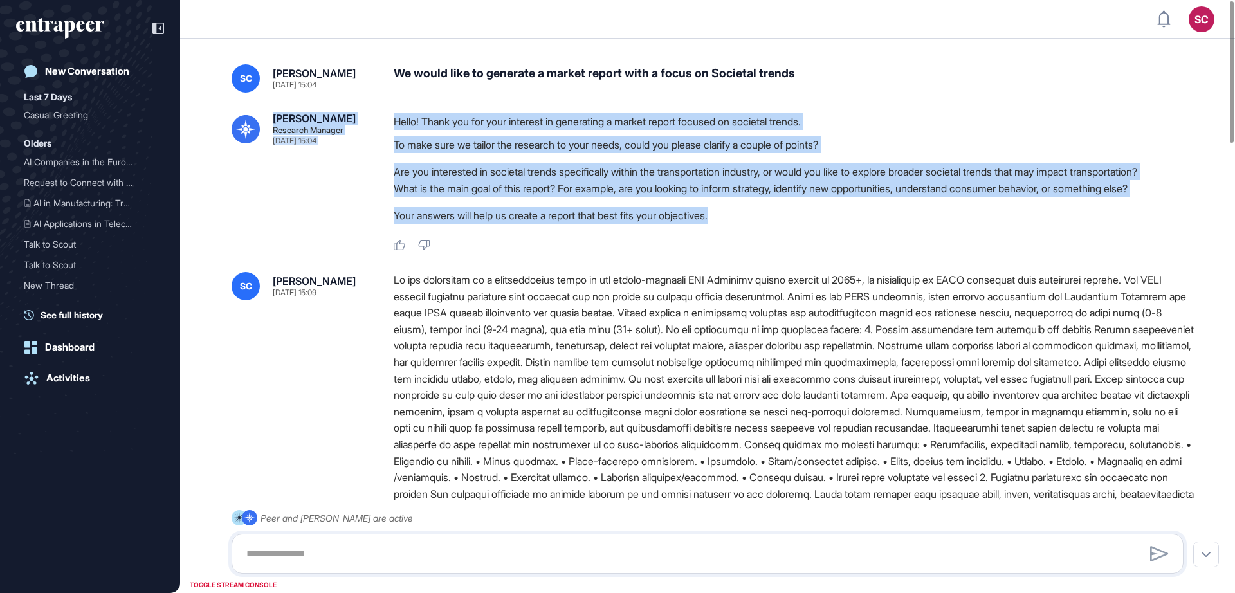
drag, startPoint x: 1226, startPoint y: 64, endPoint x: 1234, endPoint y: 216, distance: 152.1
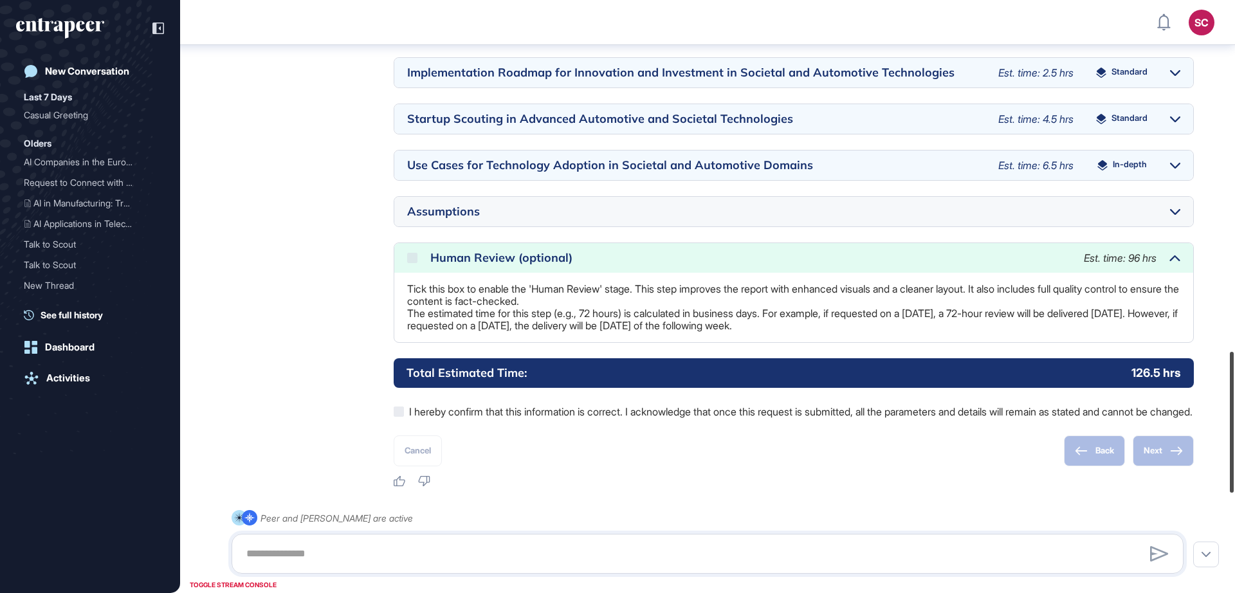
drag, startPoint x: 1235, startPoint y: 134, endPoint x: 1234, endPoint y: 509, distance: 374.4
click at [1234, 493] on div at bounding box center [1232, 422] width 4 height 141
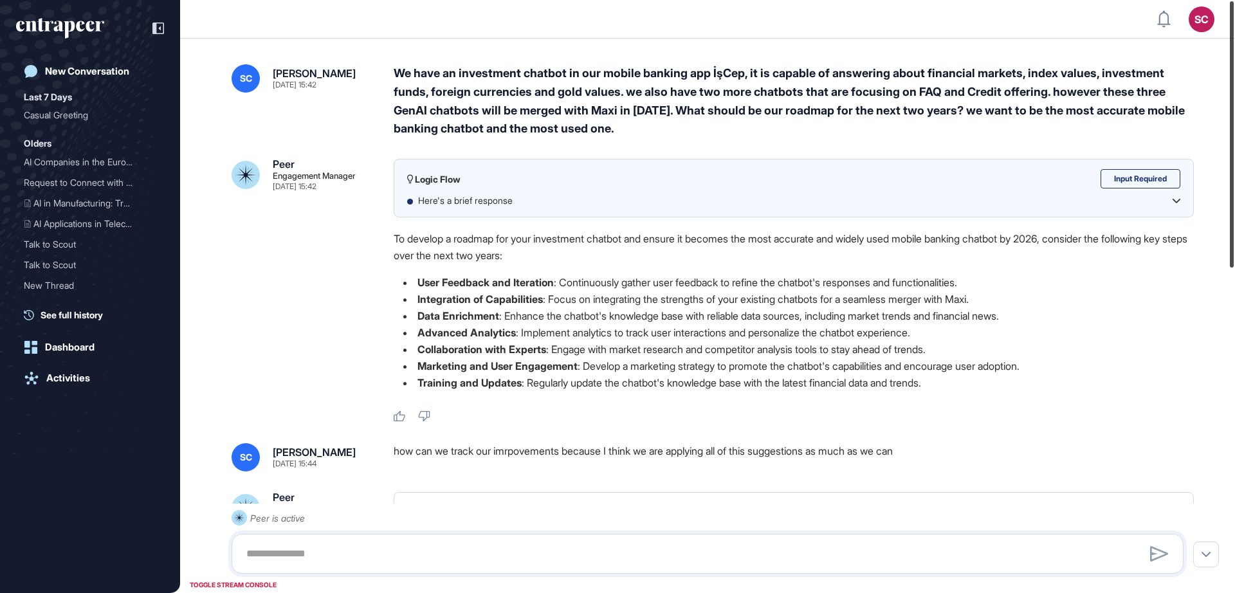
drag, startPoint x: 1235, startPoint y: 78, endPoint x: 1228, endPoint y: -6, distance: 83.9
click at [1228, 0] on html "SC Admin Dashboard Dashboard Profile My Content Request More Data New Conversat…" at bounding box center [617, 296] width 1235 height 593
drag, startPoint x: 1235, startPoint y: 115, endPoint x: 1223, endPoint y: 61, distance: 54.6
click at [1223, 61] on div "SC Admin Dashboard Dashboard Profile My Content Request More Data New Conversat…" at bounding box center [617, 296] width 1235 height 593
click at [731, 100] on div "We have an investment chatbot in our mobile banking app İşCep, it is capable of…" at bounding box center [794, 101] width 800 height 74
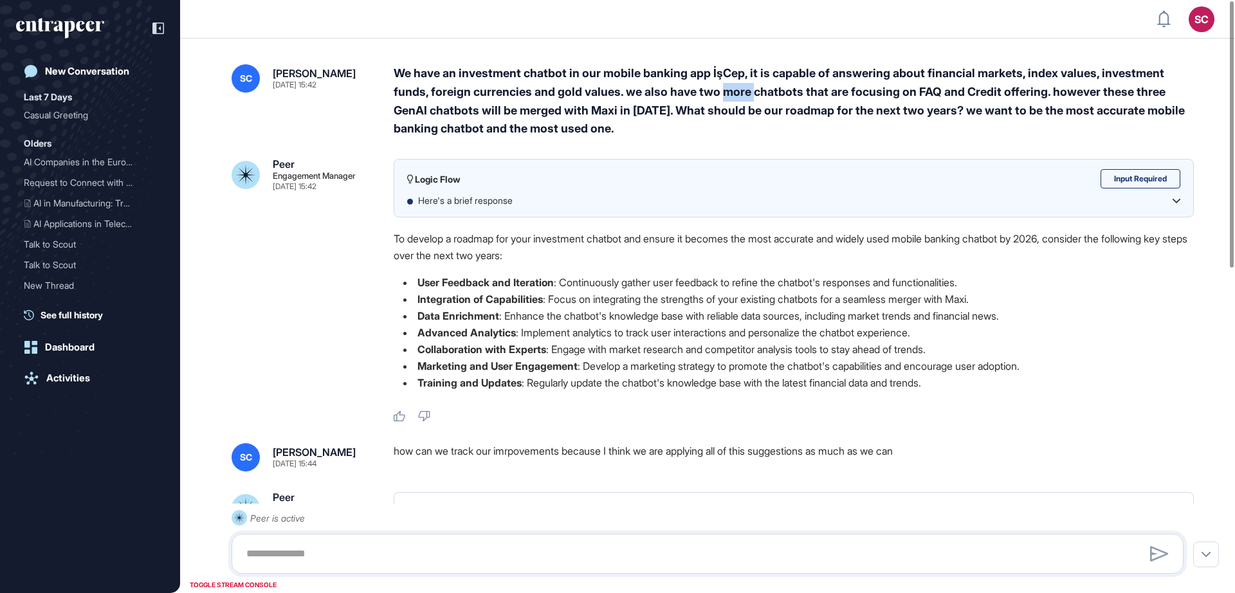
click at [731, 100] on div "We have an investment chatbot in our mobile banking app İşCep, it is capable of…" at bounding box center [794, 101] width 800 height 74
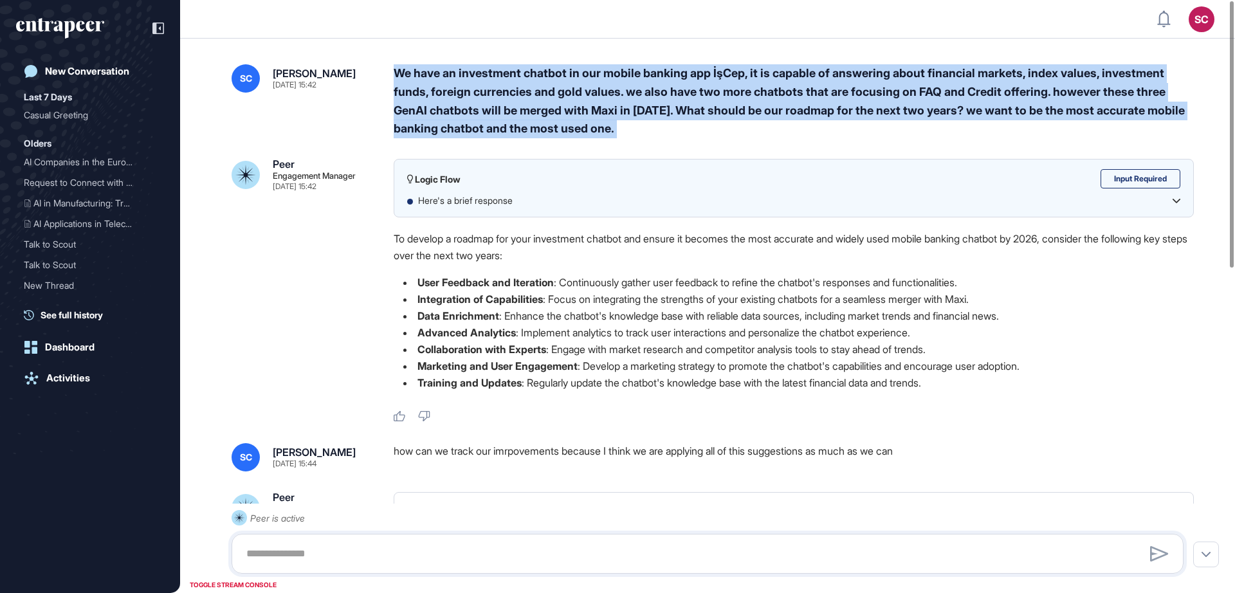
click at [731, 100] on div "We have an investment chatbot in our mobile banking app İşCep, it is capable of…" at bounding box center [794, 101] width 800 height 74
copy div "We have an investment chatbot in our mobile banking app İşCep, it is capable of…"
click at [1233, 145] on div at bounding box center [1232, 158] width 4 height 265
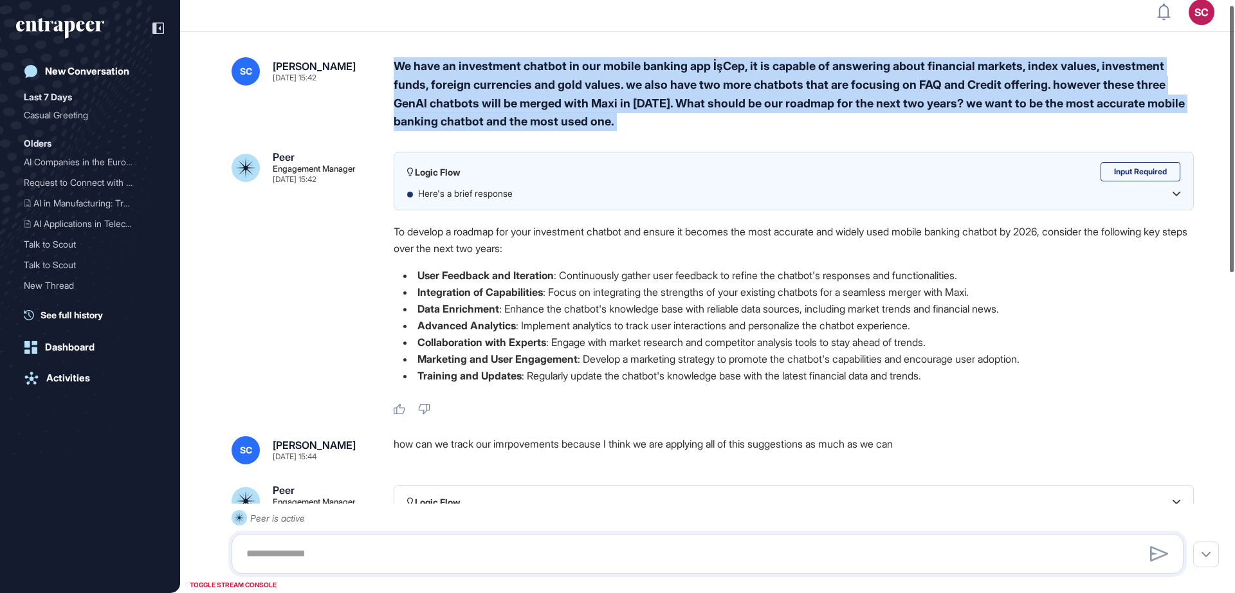
scroll to position [10, 0]
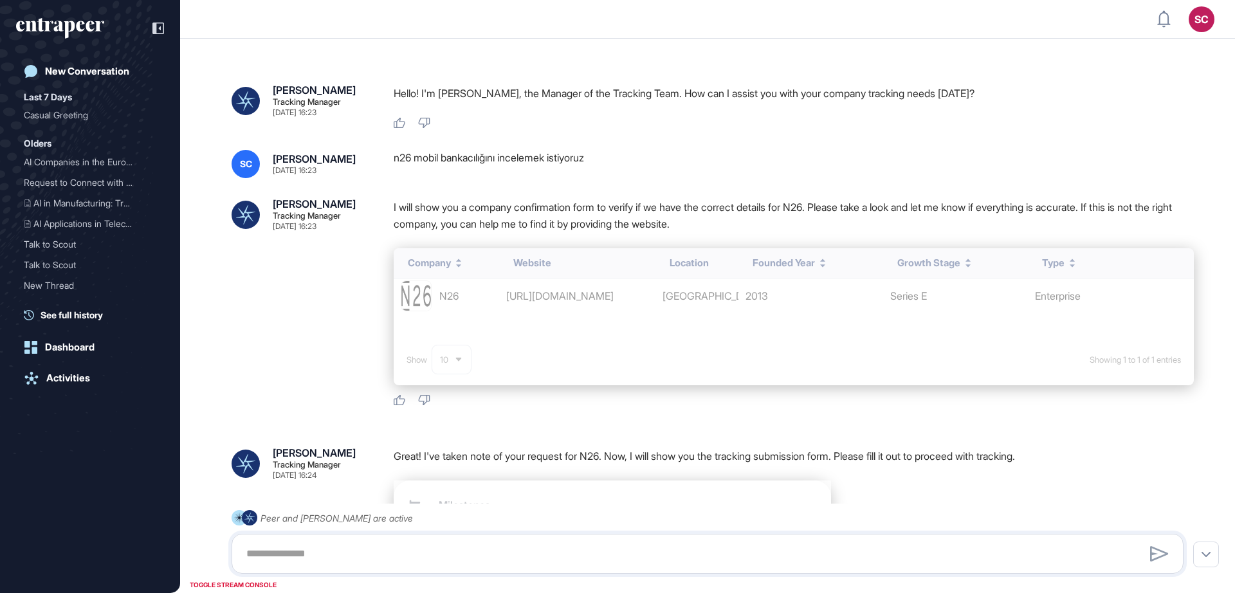
click at [421, 167] on div "SC [PERSON_NAME] [DATE] 16:23 n26 mobil bankacılığını incelemek istiyoruz" at bounding box center [708, 164] width 952 height 28
click at [401, 160] on div "n26 mobil bankacılığını incelemek istiyoruz" at bounding box center [794, 164] width 800 height 28
click at [392, 158] on div "SC [PERSON_NAME] [DATE] 16:23 n26 mobil bankacılığını incelemek istiyoruz" at bounding box center [708, 164] width 952 height 28
click at [394, 158] on div "n26 mobil bankacılığını incelemek istiyoruz" at bounding box center [794, 164] width 800 height 28
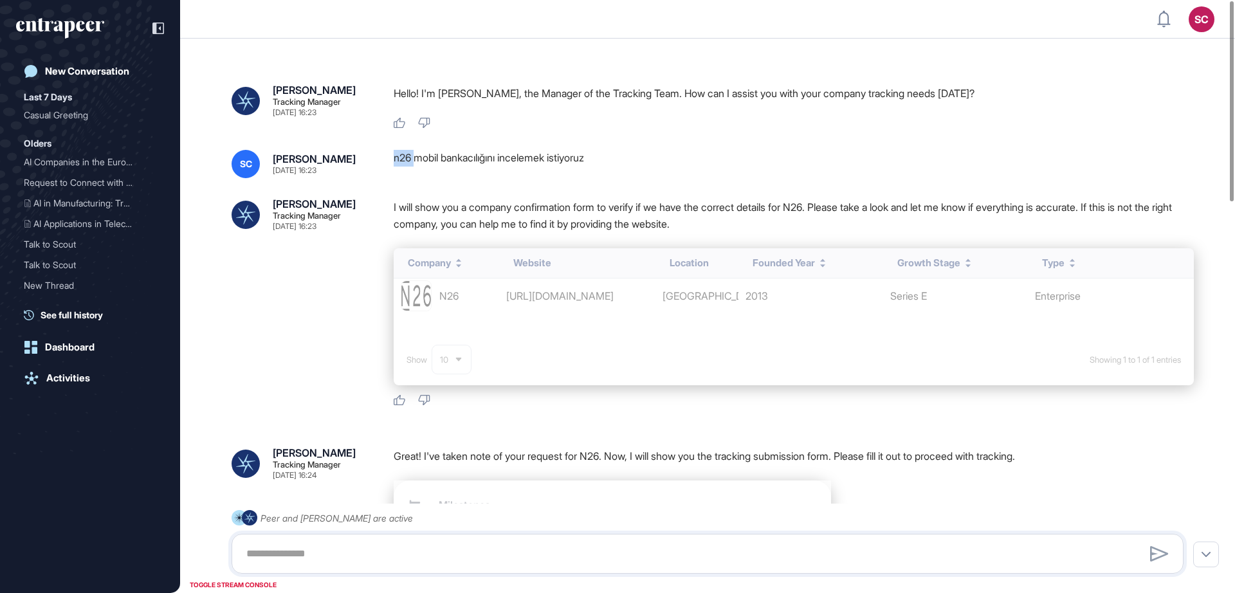
drag, startPoint x: 394, startPoint y: 158, endPoint x: 410, endPoint y: 165, distance: 18.2
drag, startPoint x: 410, startPoint y: 165, endPoint x: 712, endPoint y: 349, distance: 353.4
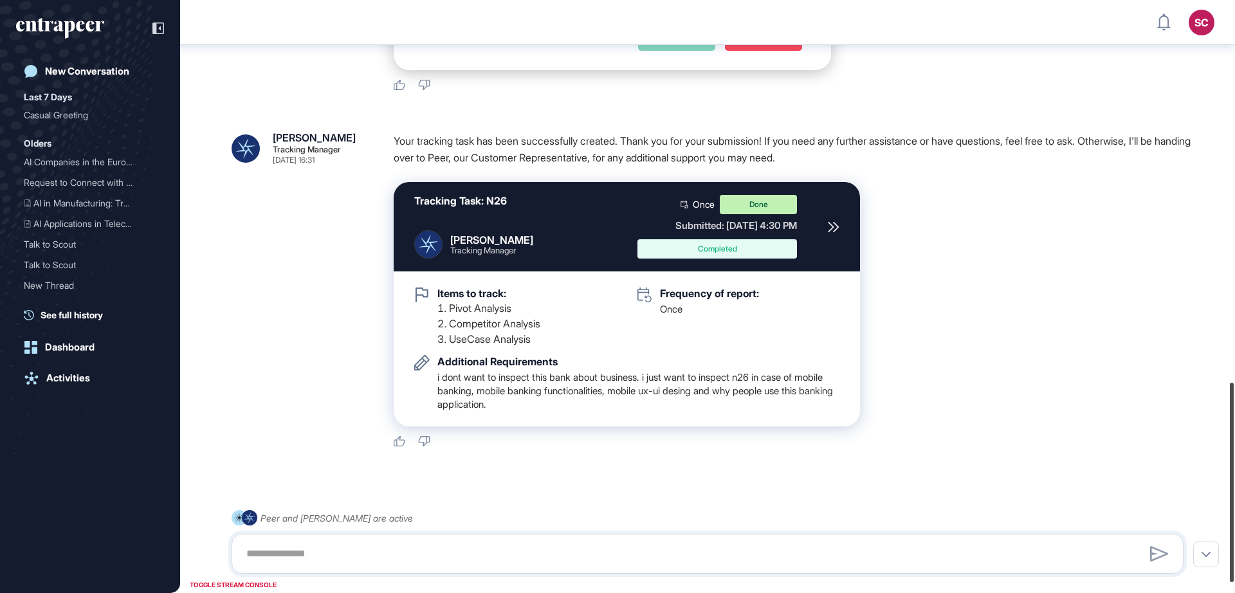
scroll to position [1164, 0]
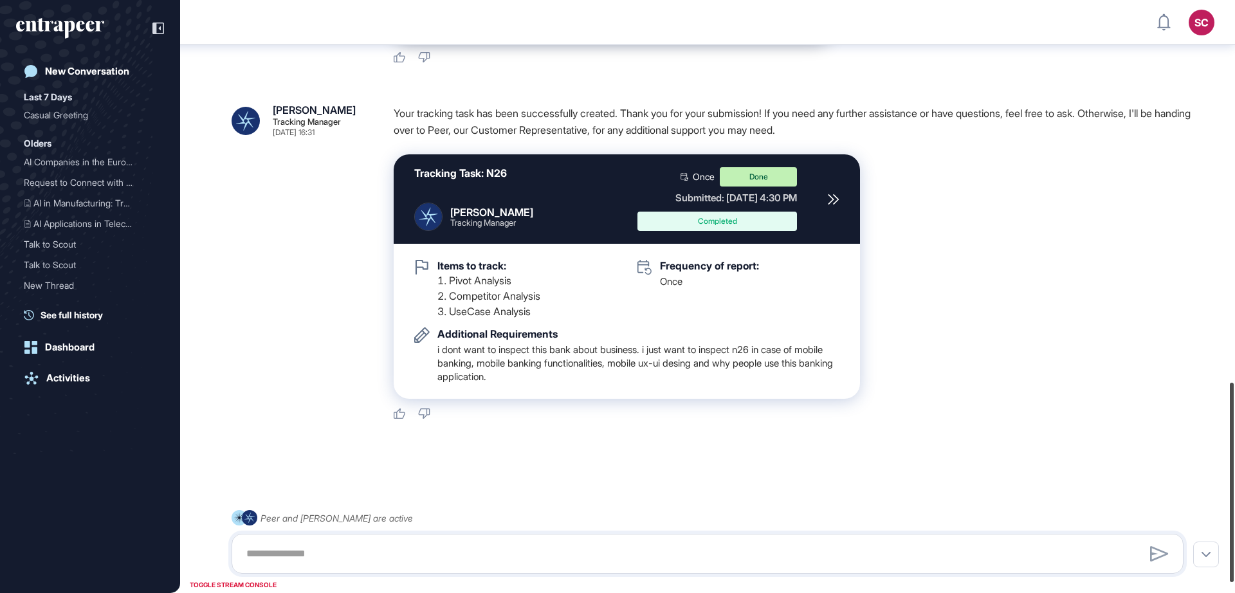
drag, startPoint x: 712, startPoint y: 349, endPoint x: 1235, endPoint y: 553, distance: 560.8
click at [1234, 553] on div at bounding box center [1232, 482] width 4 height 199
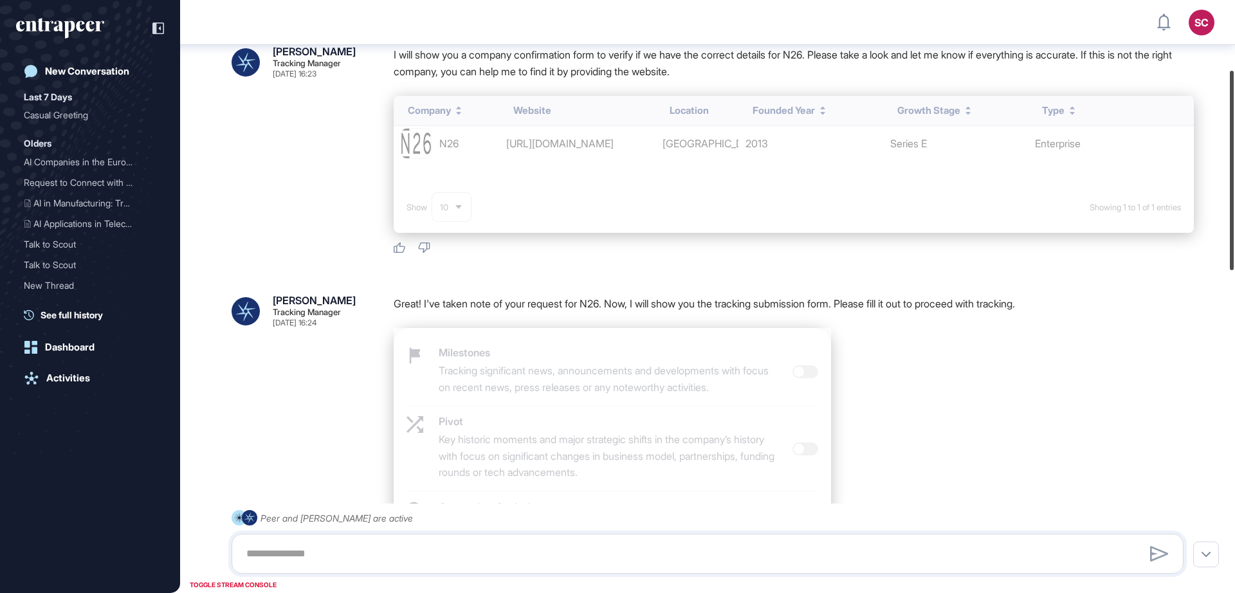
scroll to position [0, 0]
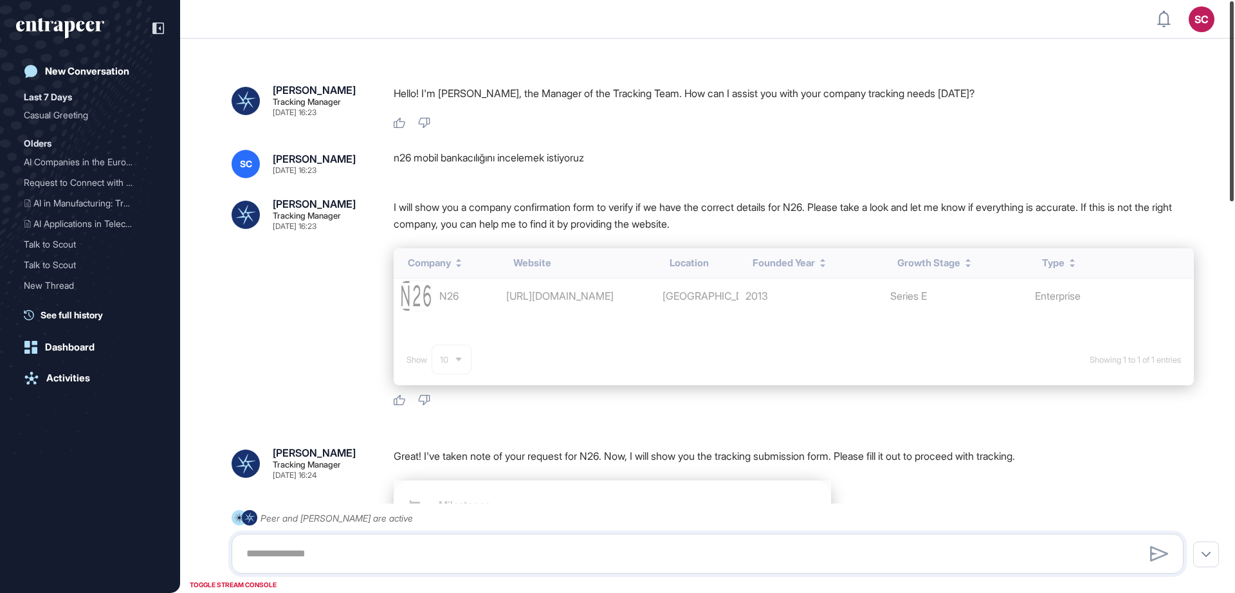
drag, startPoint x: 1235, startPoint y: 466, endPoint x: 1235, endPoint y: -70, distance: 535.9
click at [1235, 0] on html "SC Admin Dashboard Dashboard Profile My Content Request More Data New Conversat…" at bounding box center [617, 296] width 1235 height 593
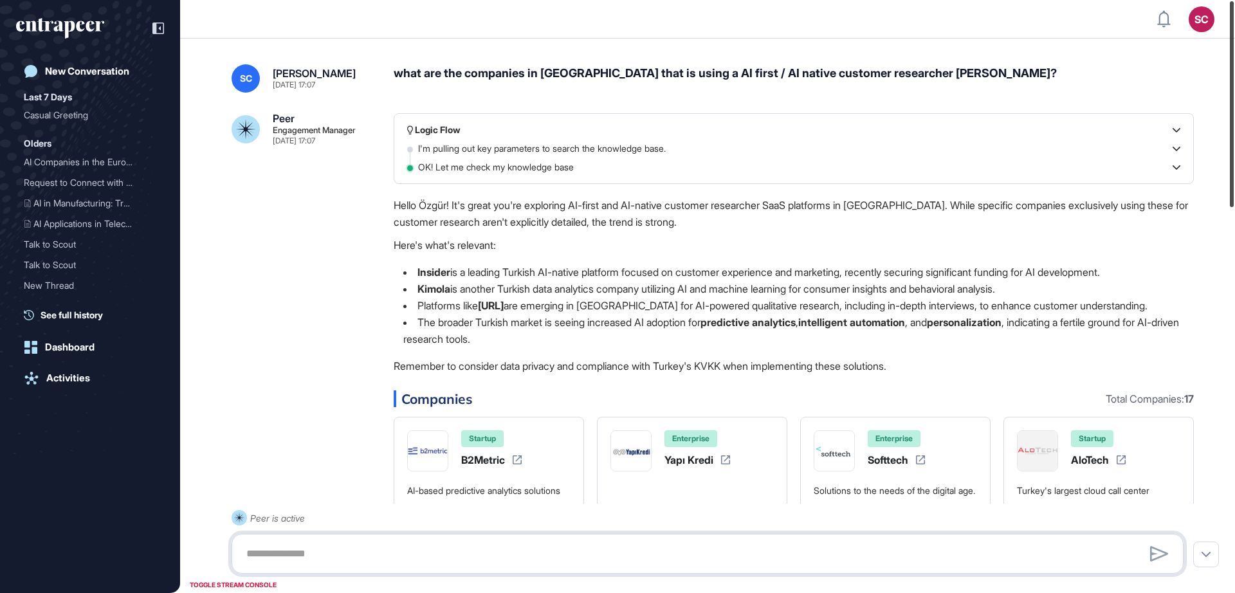
drag, startPoint x: 1235, startPoint y: 140, endPoint x: 1235, endPoint y: 106, distance: 34.1
click at [1234, 106] on div at bounding box center [1232, 104] width 4 height 206
drag, startPoint x: 1230, startPoint y: 97, endPoint x: 1235, endPoint y: 78, distance: 19.2
click at [1234, 78] on div at bounding box center [1232, 104] width 4 height 206
drag, startPoint x: 660, startPoint y: 71, endPoint x: 936, endPoint y: 80, distance: 276.1
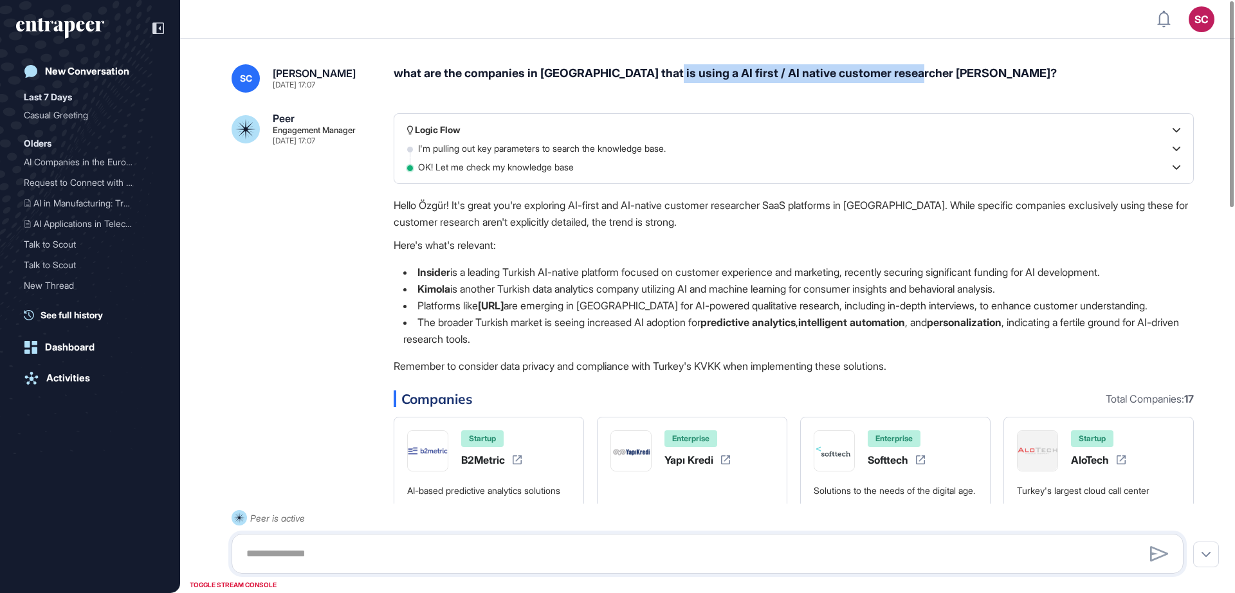
click at [936, 80] on div "what are the companies in turkey that is using a AI first / AI native customer …" at bounding box center [794, 78] width 800 height 28
copy div "AI first / AI native customer researcher SaaS?"
click at [654, 72] on div "what are the companies in turkey that is using a AI first / AI native customer …" at bounding box center [794, 78] width 800 height 28
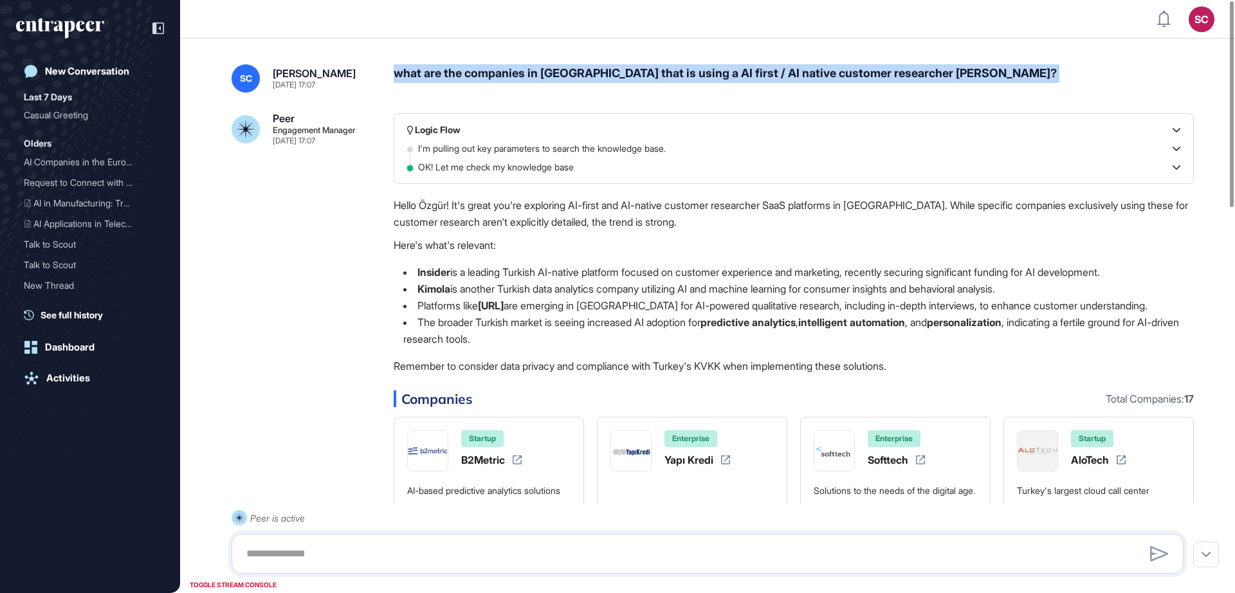
click at [654, 72] on div "what are the companies in turkey that is using a AI first / AI native customer …" at bounding box center [794, 78] width 800 height 28
copy div "what are the companies in turkey that is using a AI first / AI native customer …"
drag, startPoint x: 1235, startPoint y: 131, endPoint x: 1235, endPoint y: 92, distance: 39.2
click at [1234, 92] on div at bounding box center [1232, 104] width 4 height 206
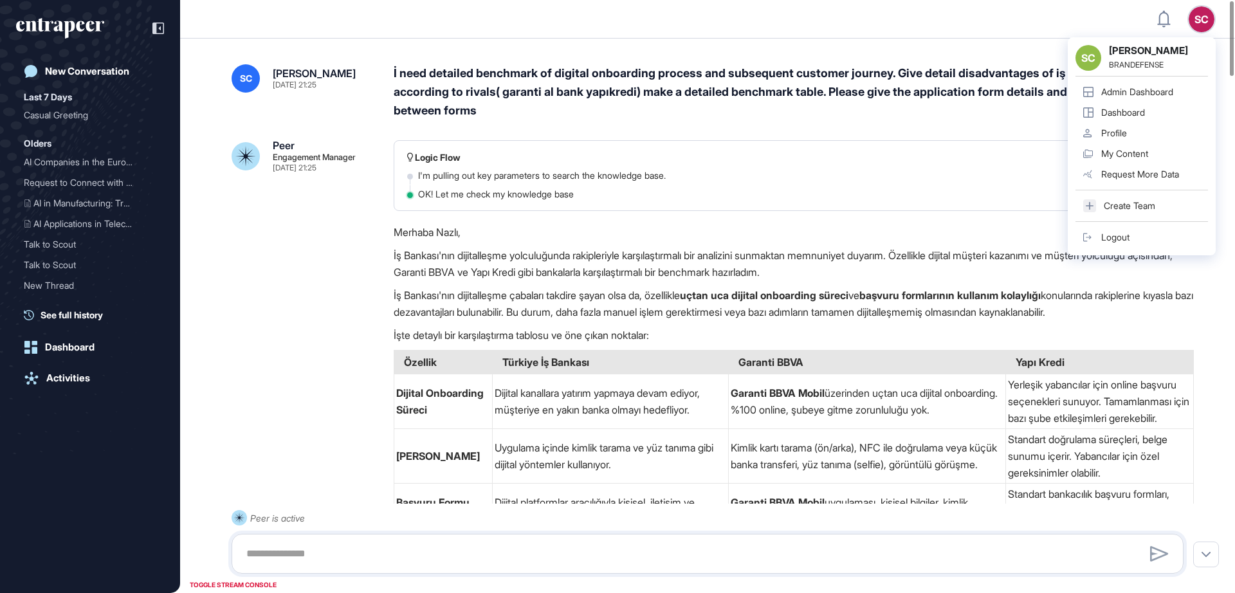
click at [948, 145] on div "Logic Flow I'm pulling out key parameters to search the knowledge base. OK! Let…" at bounding box center [794, 175] width 800 height 71
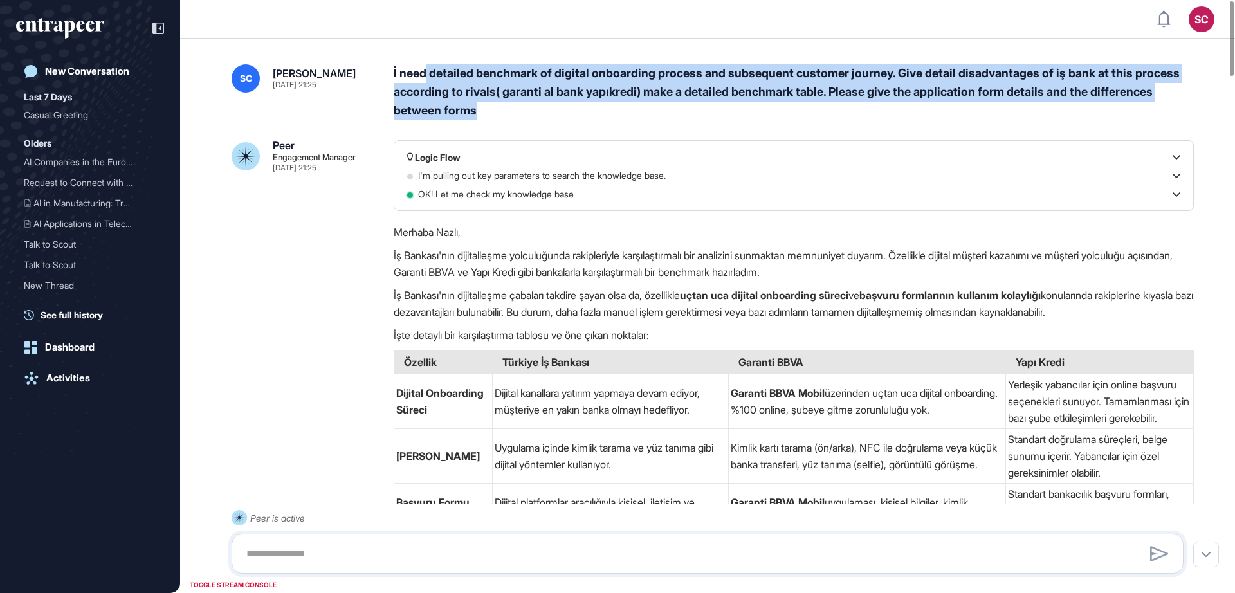
drag, startPoint x: 427, startPoint y: 69, endPoint x: 861, endPoint y: 103, distance: 435.6
click at [861, 103] on div "İ need detailed benchmark of digital onboarding process and subsequent customer…" at bounding box center [794, 91] width 800 height 55
copy div "detailed benchmark of digital onboarding process and subsequent customer journe…"
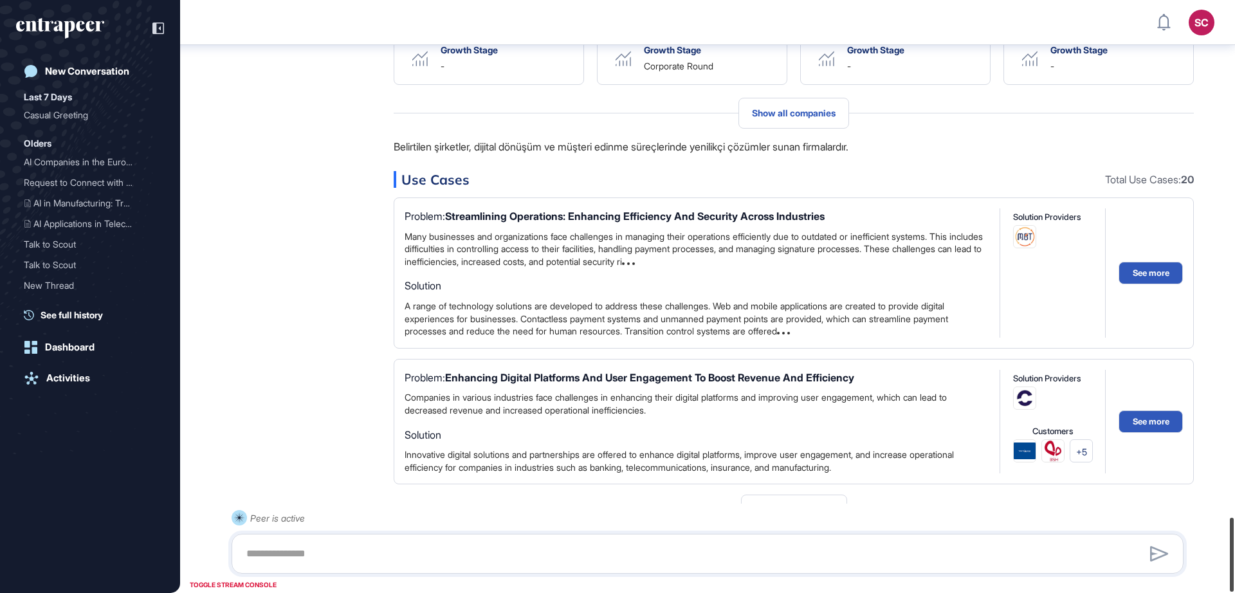
scroll to position [4122, 0]
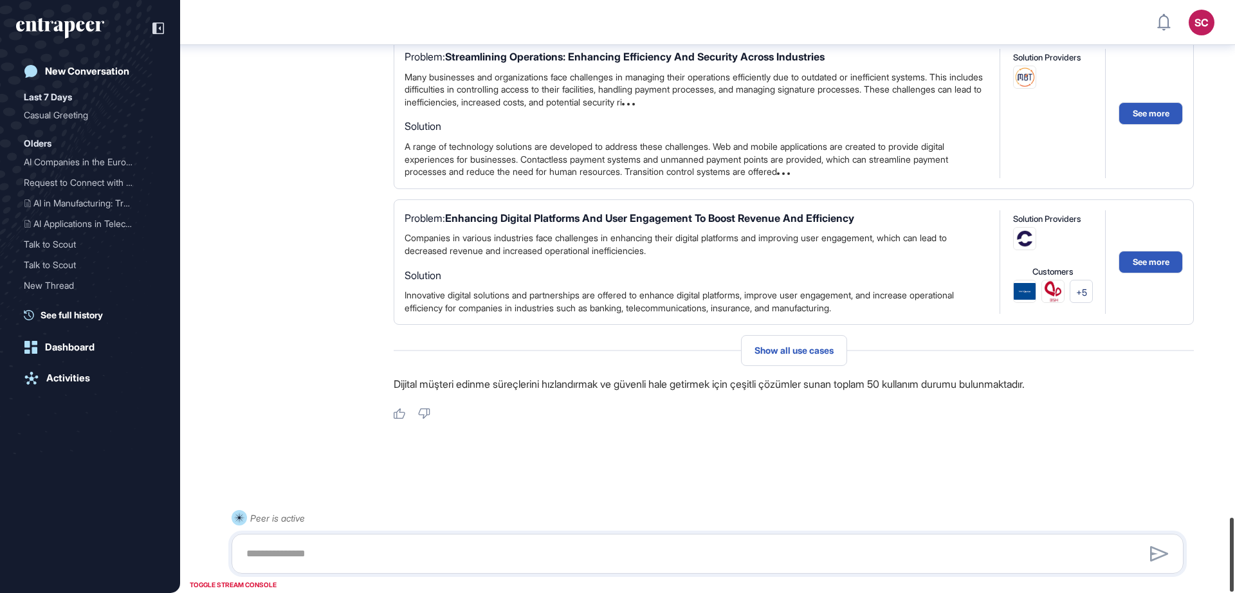
drag, startPoint x: 1234, startPoint y: 65, endPoint x: 1202, endPoint y: 624, distance: 560.0
click at [1202, 593] on html "SC Admin Dashboard Dashboard Profile My Content Request More Data New Conversat…" at bounding box center [617, 296] width 1235 height 593
click at [59, 32] on icon "entrapeer-logo" at bounding box center [60, 28] width 88 height 21
